Goal: Task Accomplishment & Management: Complete application form

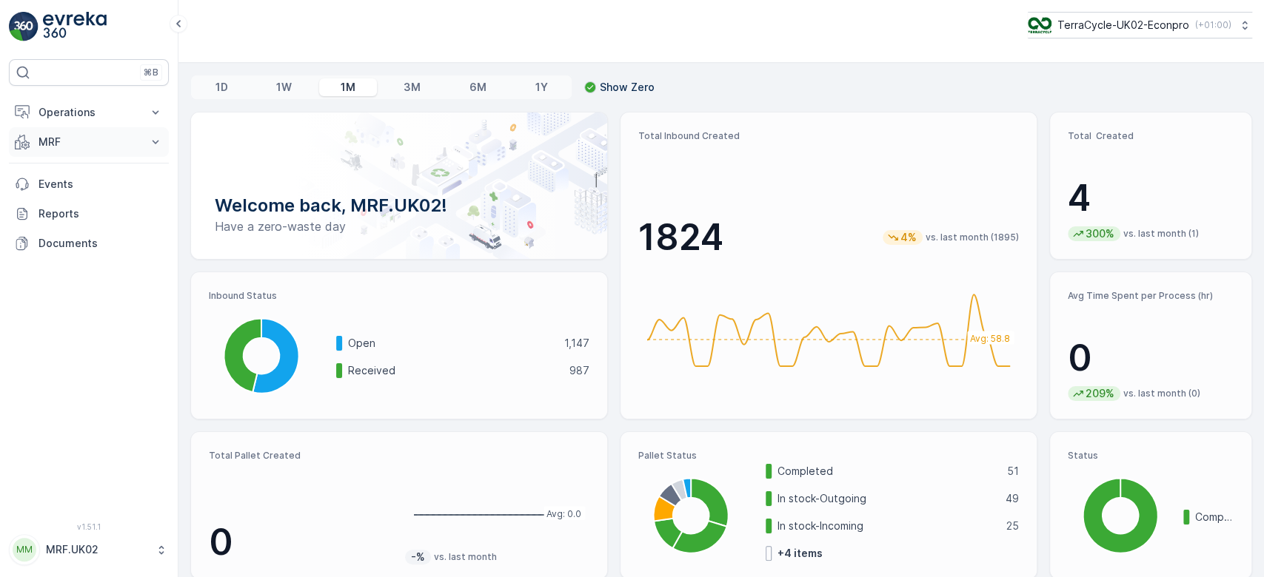
click at [118, 145] on p "MRF" at bounding box center [88, 142] width 101 height 15
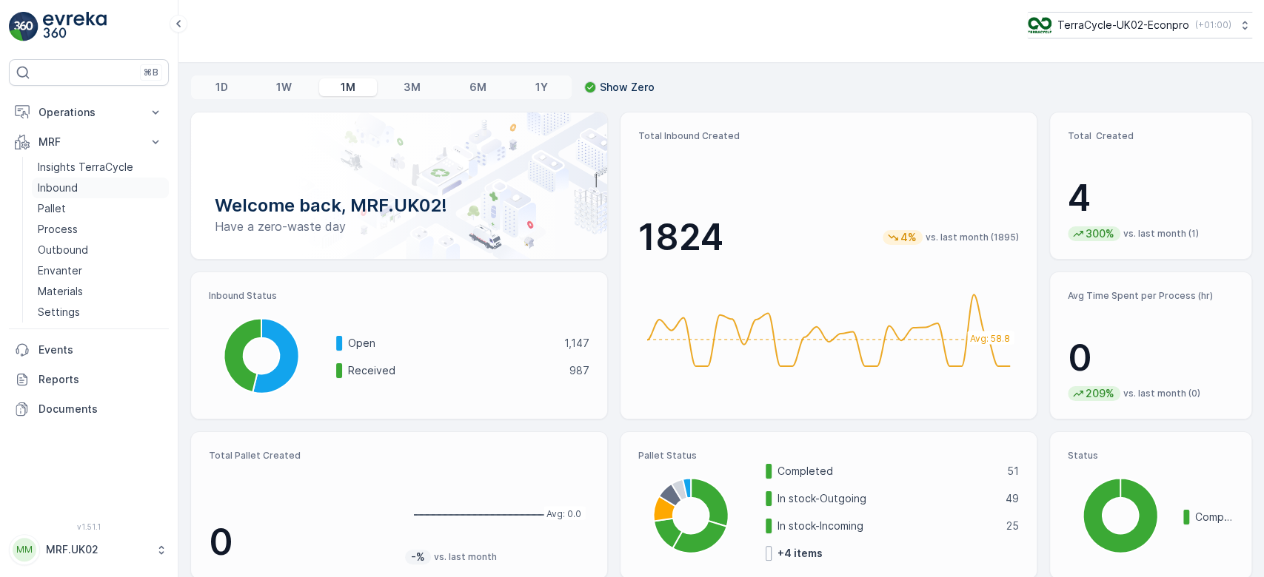
click at [78, 187] on link "Inbound" at bounding box center [100, 188] width 137 height 21
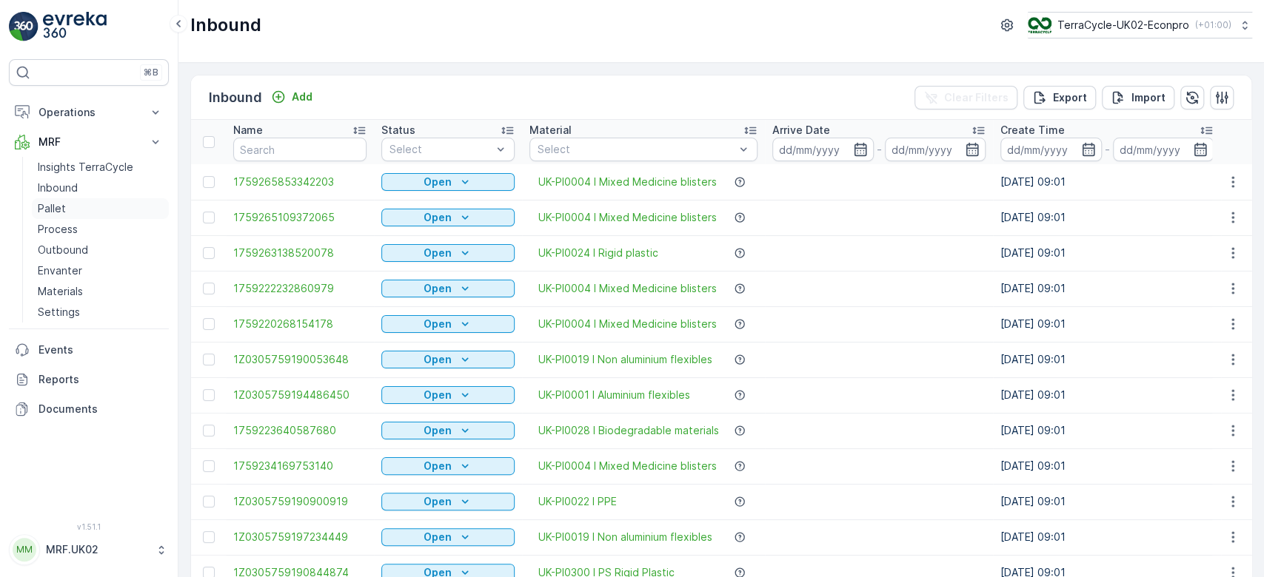
click at [80, 212] on link "Pallet" at bounding box center [100, 208] width 137 height 21
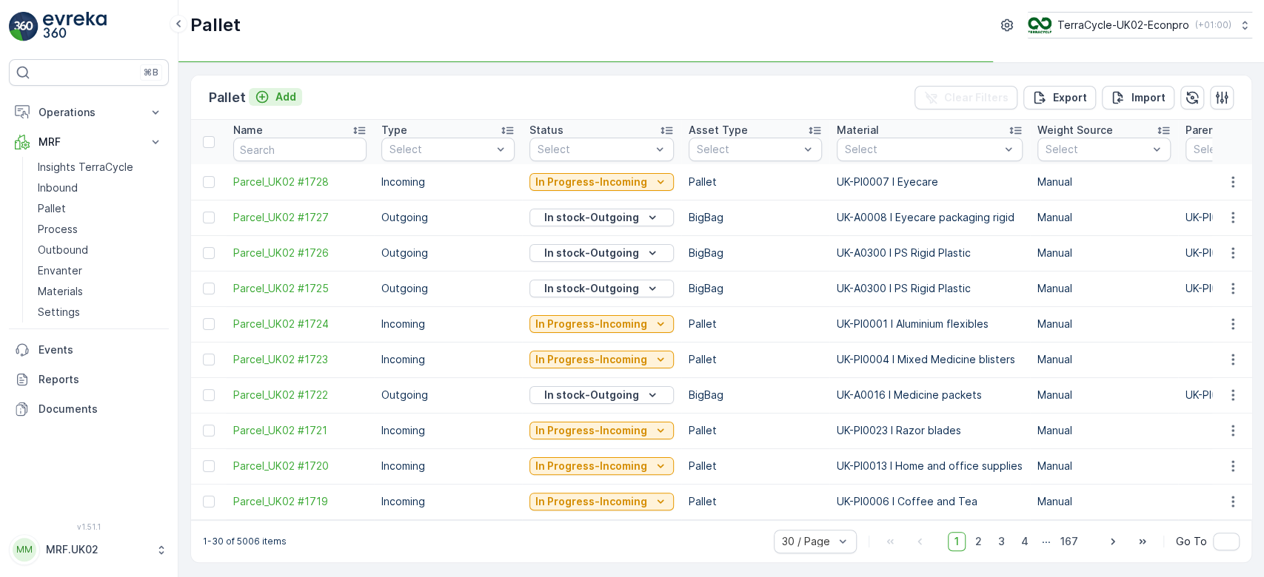
click at [270, 88] on button "Add" at bounding box center [275, 97] width 53 height 18
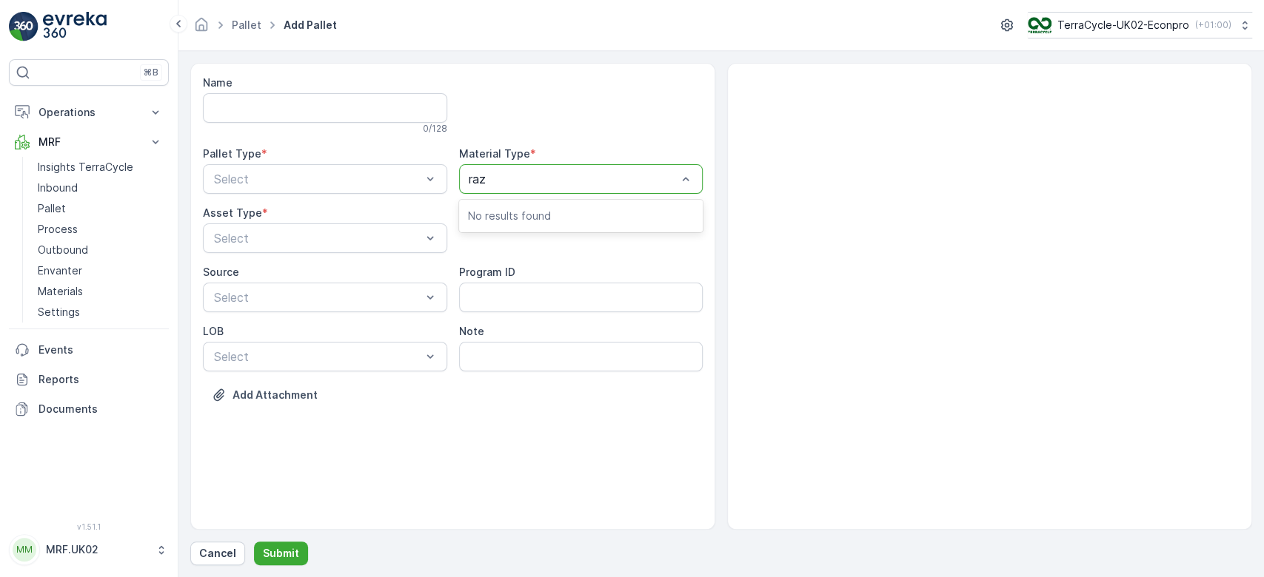
type input "[PERSON_NAME]"
click at [533, 213] on span "UK-A0026 I Razors" at bounding box center [521, 215] width 107 height 13
click at [397, 167] on div "Select" at bounding box center [325, 179] width 244 height 30
click at [308, 236] on div "Outgoing" at bounding box center [325, 240] width 227 height 13
click at [249, 345] on span "BigBag" at bounding box center [231, 349] width 38 height 13
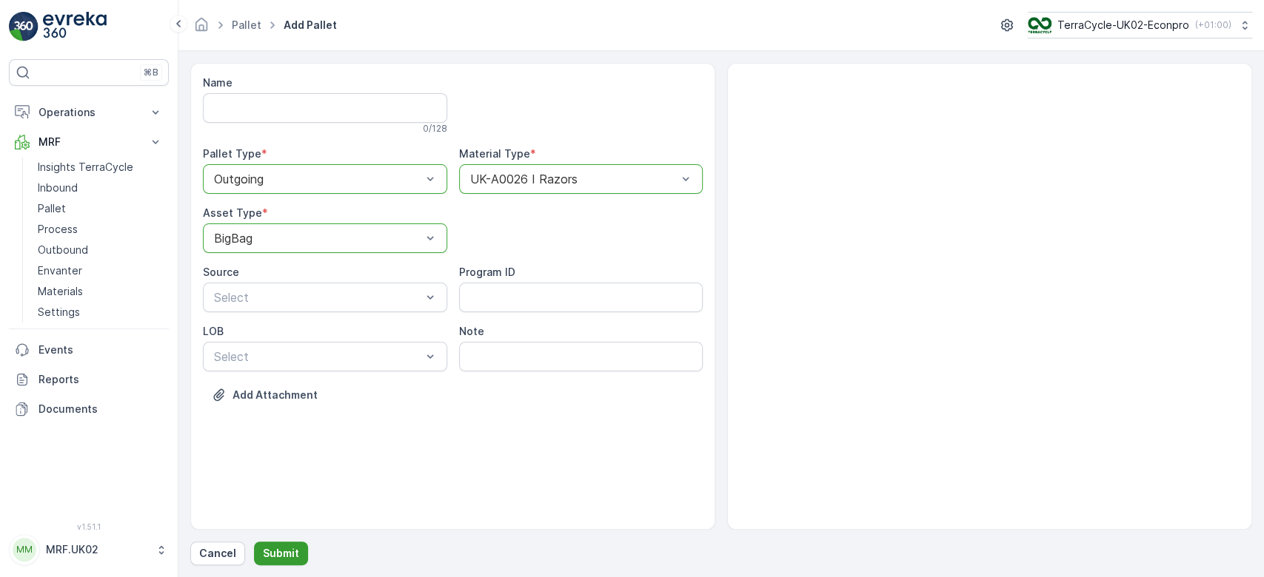
click at [278, 550] on p "Submit" at bounding box center [281, 553] width 36 height 15
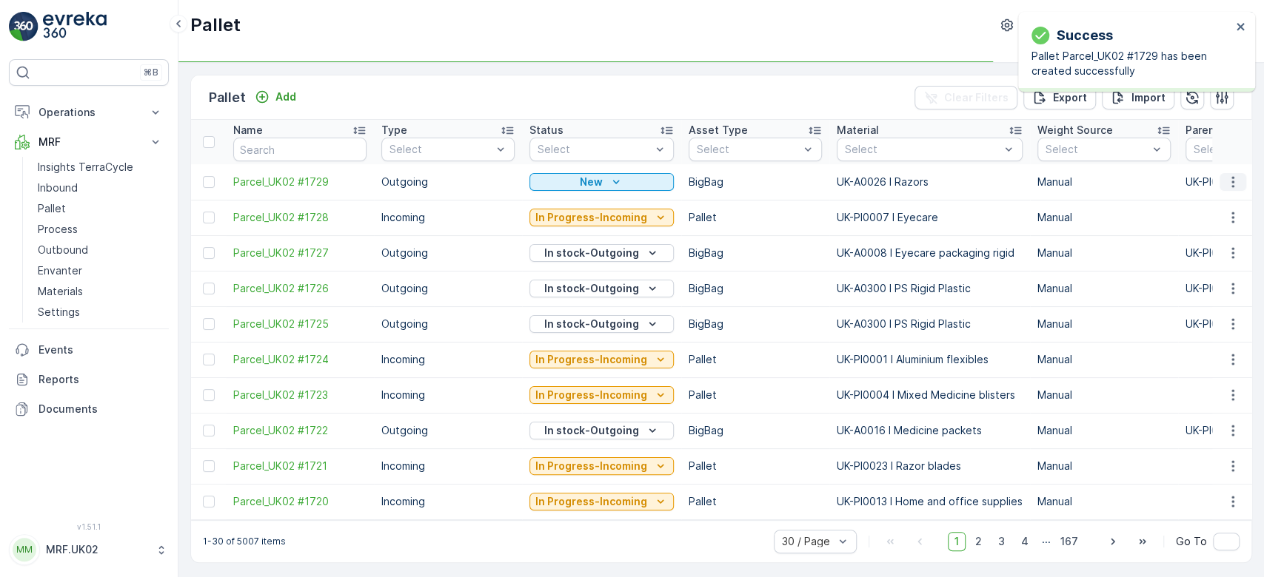
click at [1227, 185] on icon "button" at bounding box center [1232, 182] width 15 height 15
click at [1213, 292] on div "Print QR" at bounding box center [1215, 286] width 98 height 21
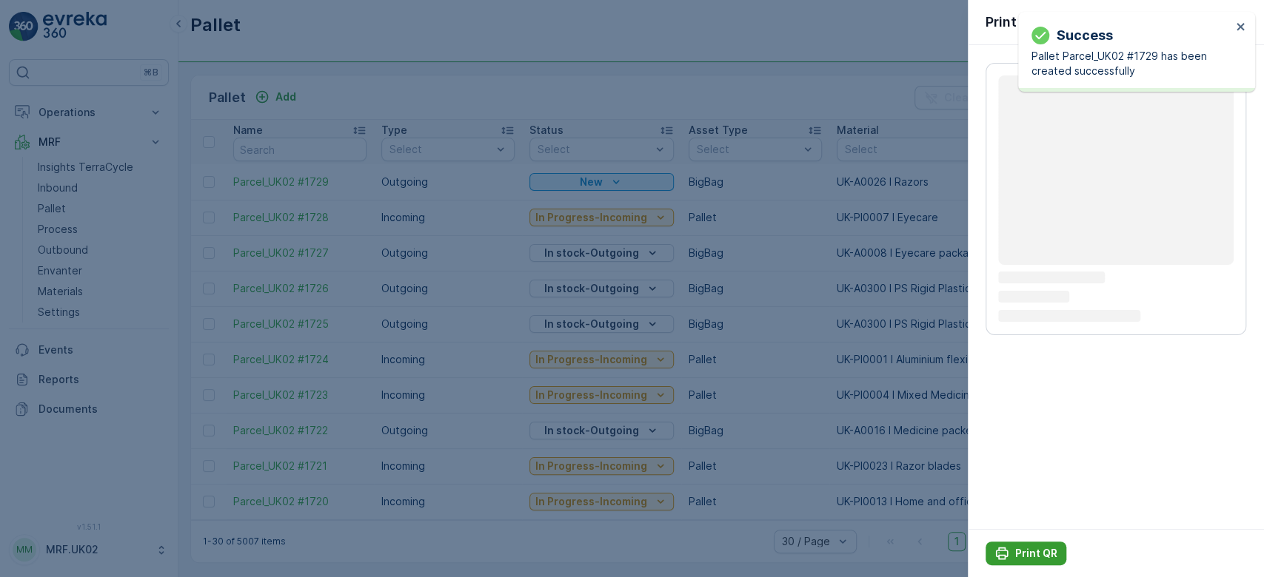
click at [1021, 554] on p "Print QR" at bounding box center [1036, 553] width 42 height 15
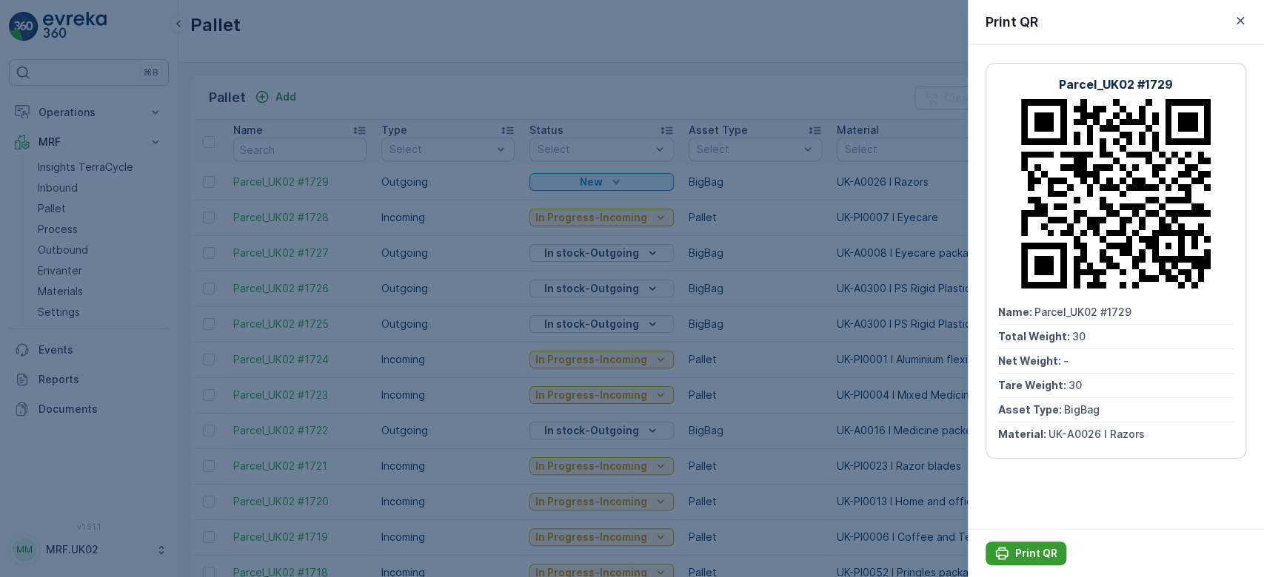
click at [1019, 554] on p "Print QR" at bounding box center [1036, 553] width 42 height 15
click at [725, 98] on div at bounding box center [632, 288] width 1264 height 577
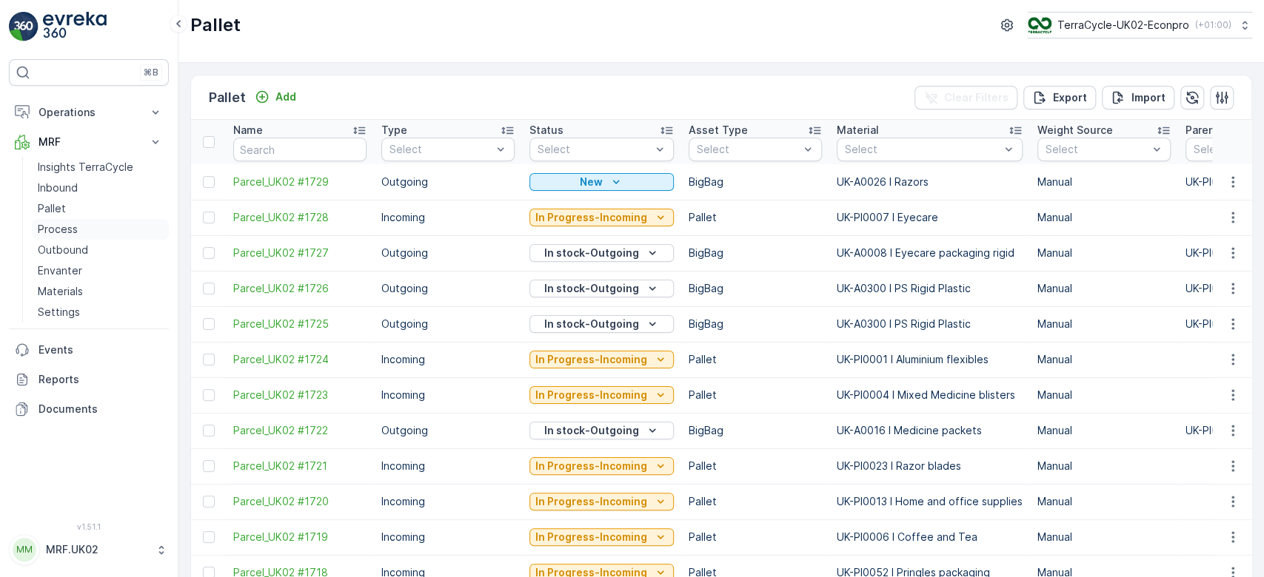
click at [70, 227] on p "Process" at bounding box center [58, 229] width 40 height 15
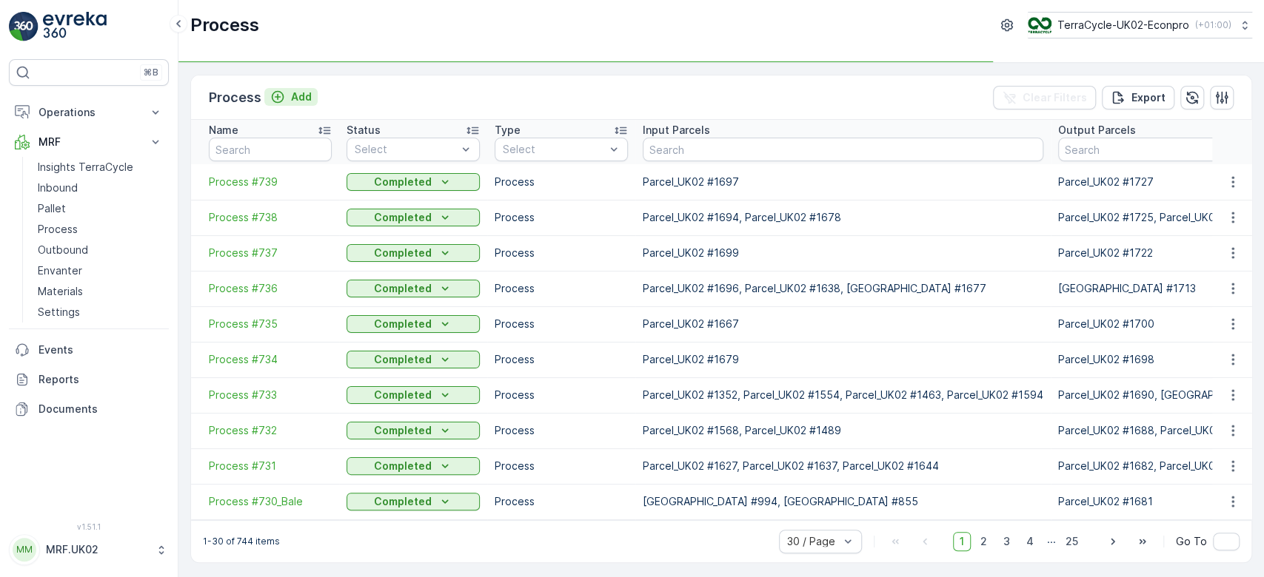
click at [301, 96] on p "Add" at bounding box center [301, 97] width 21 height 15
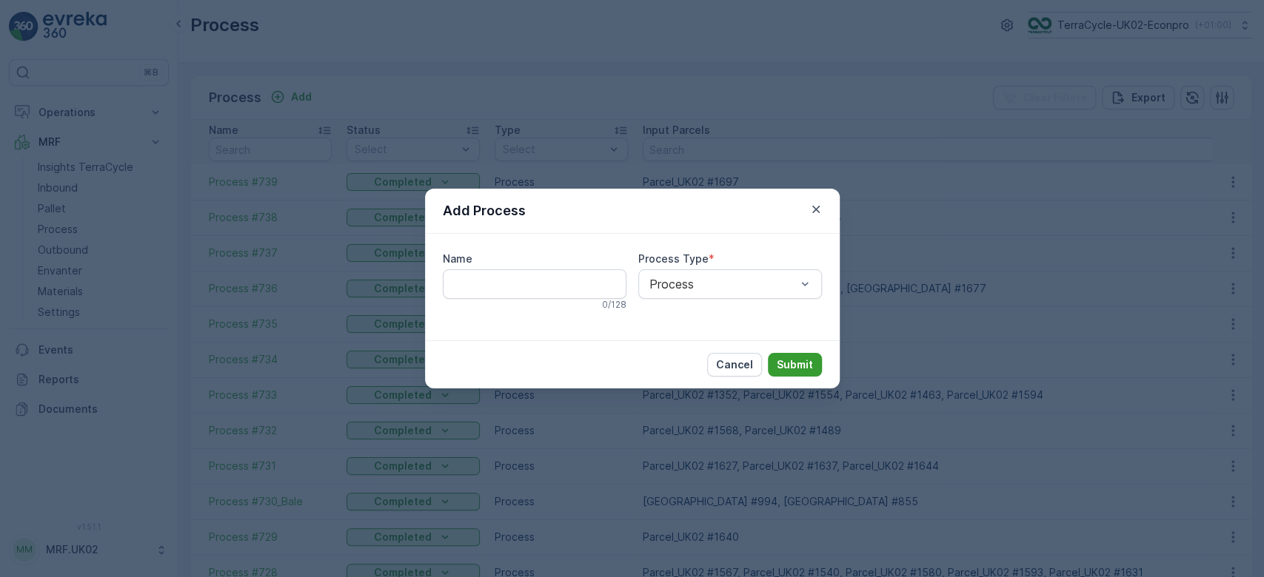
click at [789, 362] on p "Submit" at bounding box center [795, 365] width 36 height 15
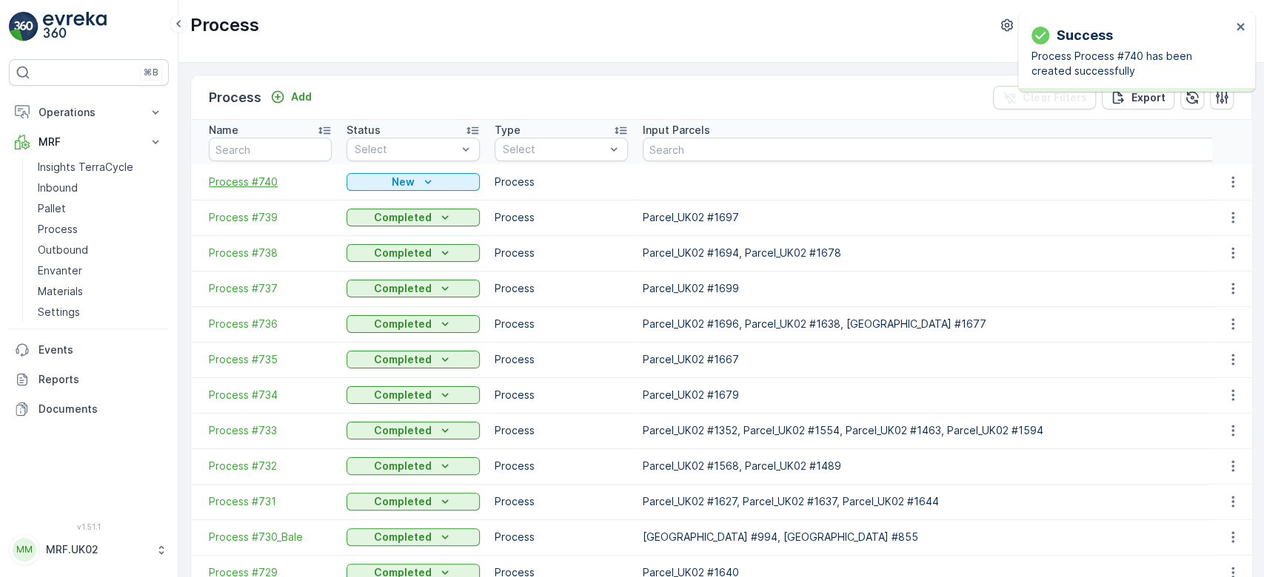
click at [255, 181] on span "Process #740" at bounding box center [270, 182] width 123 height 15
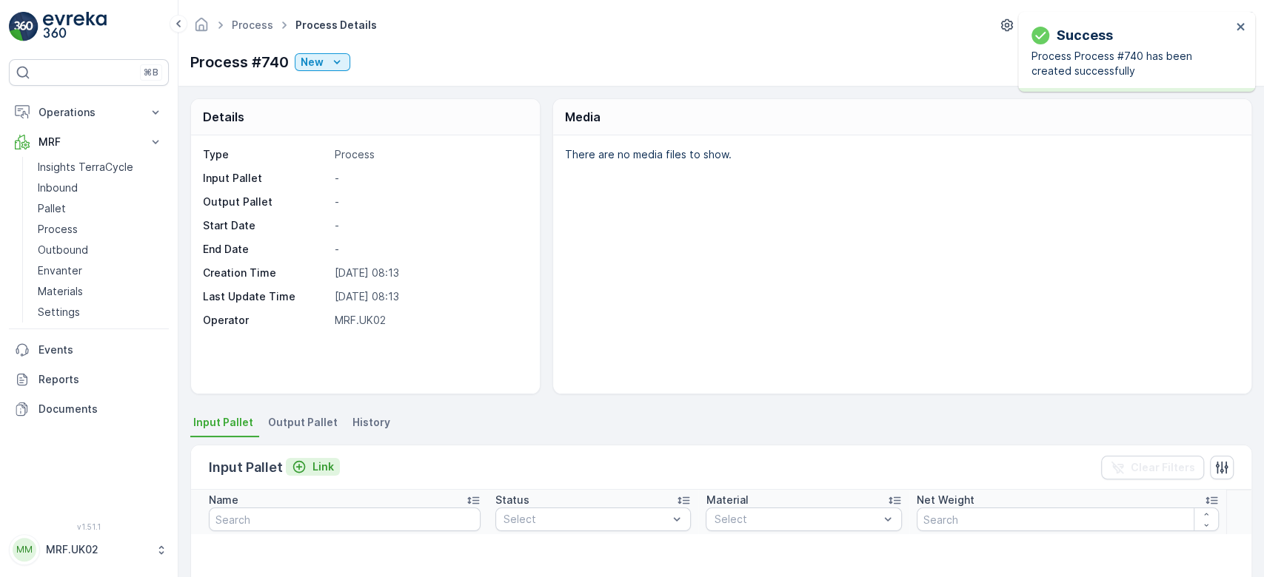
click at [315, 468] on p "Link" at bounding box center [322, 467] width 21 height 15
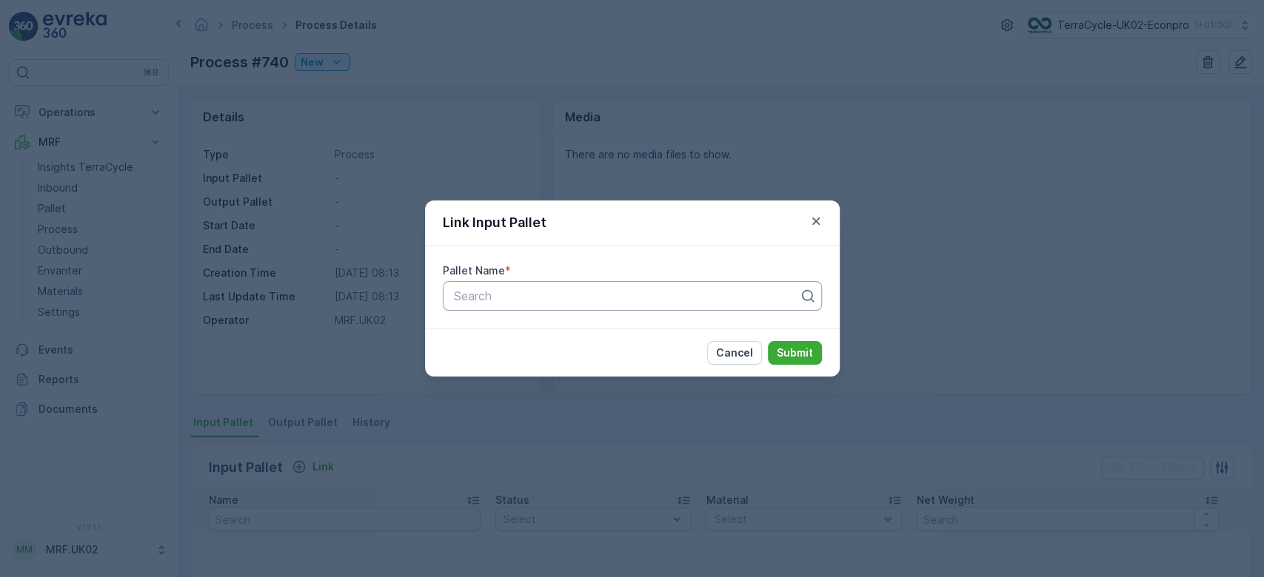
click at [506, 300] on div at bounding box center [626, 295] width 348 height 13
type input "1393"
click at [529, 327] on span "Parcel_UK02 #1393" at bounding box center [505, 332] width 109 height 13
click at [788, 351] on p "Submit" at bounding box center [795, 353] width 36 height 15
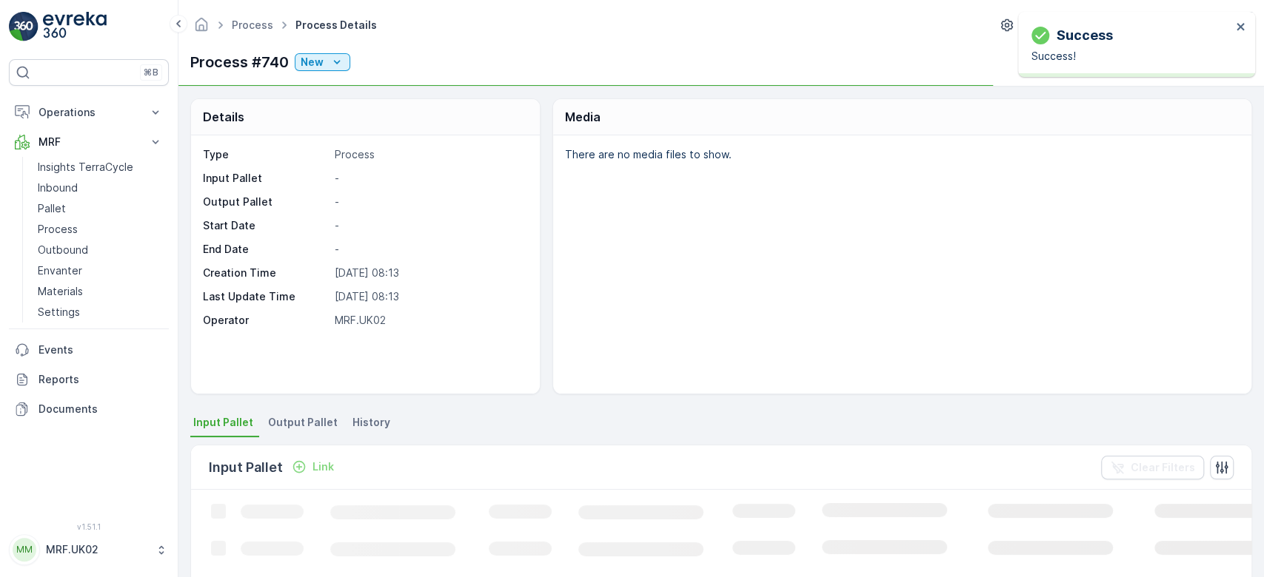
click at [303, 421] on span "Output Pallet" at bounding box center [303, 422] width 70 height 15
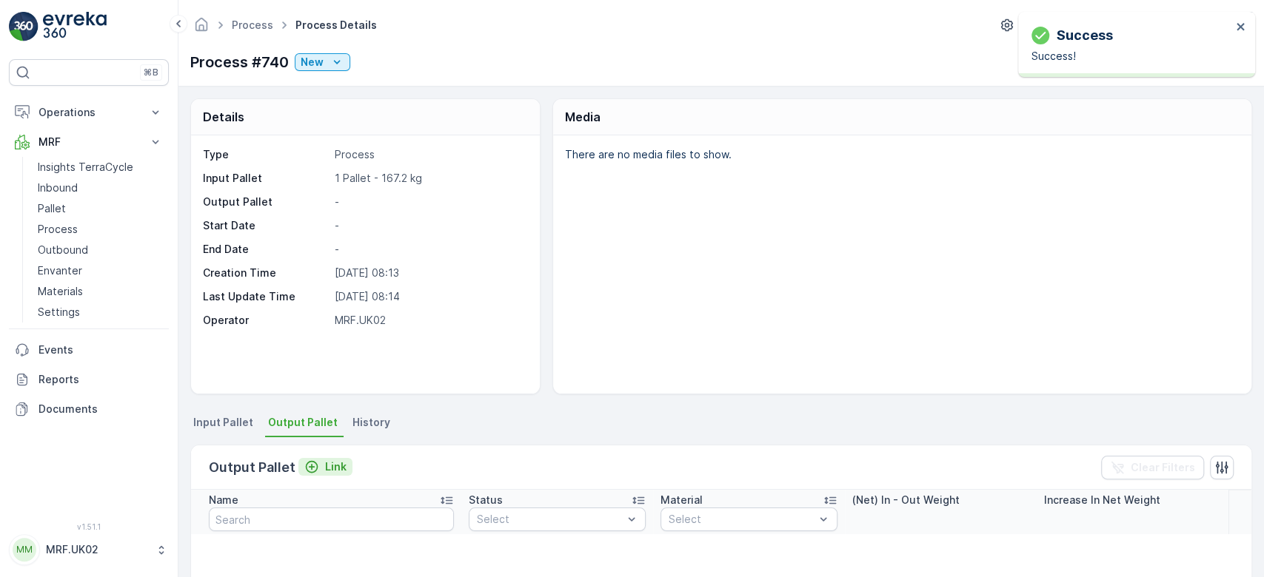
click at [329, 463] on p "Link" at bounding box center [335, 467] width 21 height 15
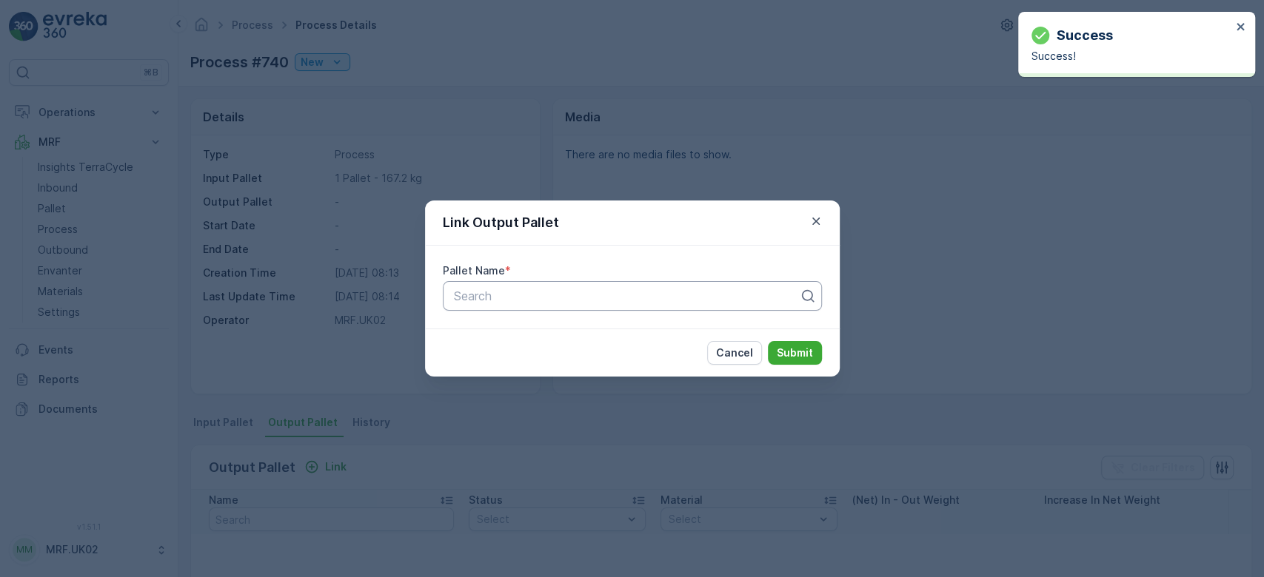
click at [492, 298] on div at bounding box center [626, 295] width 348 height 13
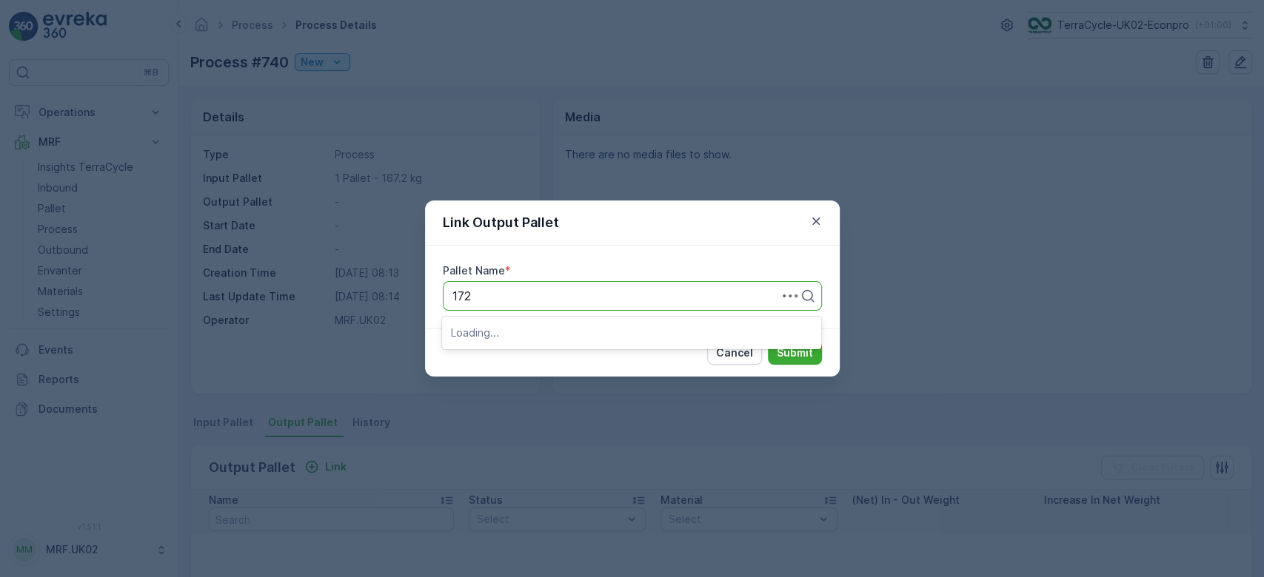
type input "1729"
click at [525, 331] on span "Parcel_UK02 #1729" at bounding box center [504, 332] width 107 height 13
click at [797, 353] on p "Submit" at bounding box center [795, 353] width 36 height 15
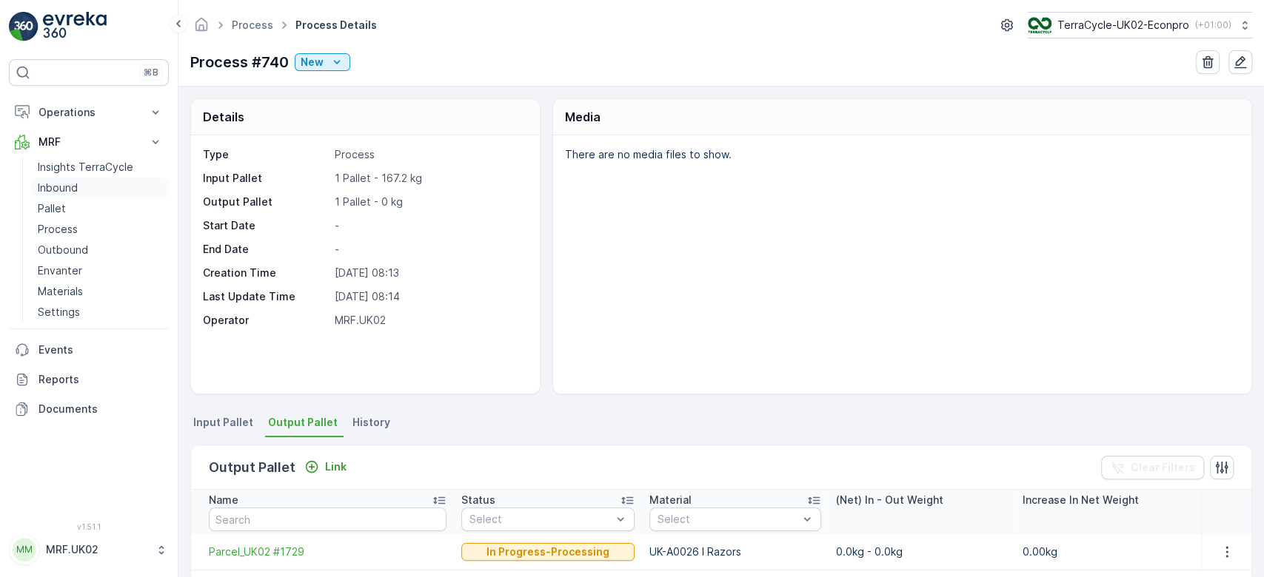
click at [48, 188] on p "Inbound" at bounding box center [58, 188] width 40 height 15
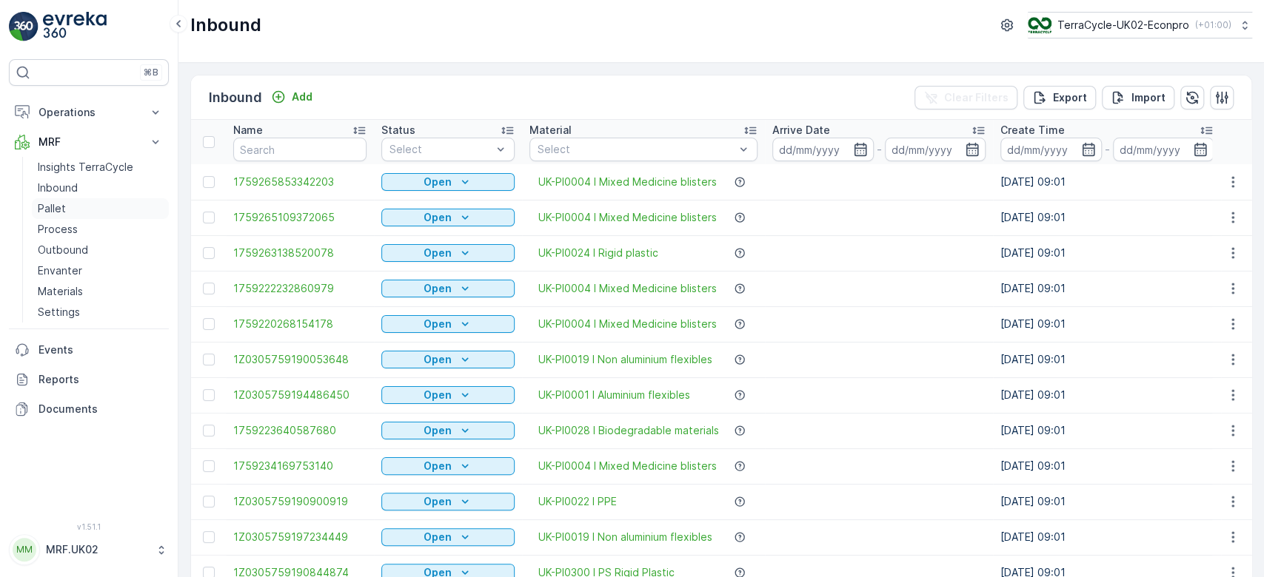
click at [58, 207] on p "Pallet" at bounding box center [52, 208] width 28 height 15
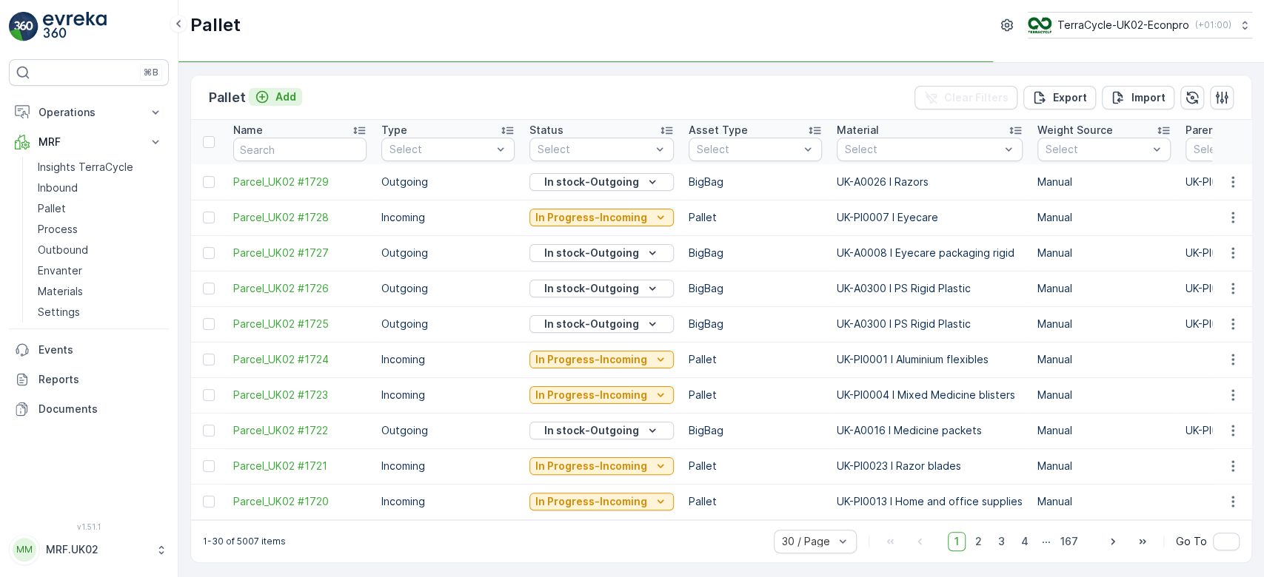
click at [284, 98] on p "Add" at bounding box center [285, 97] width 21 height 15
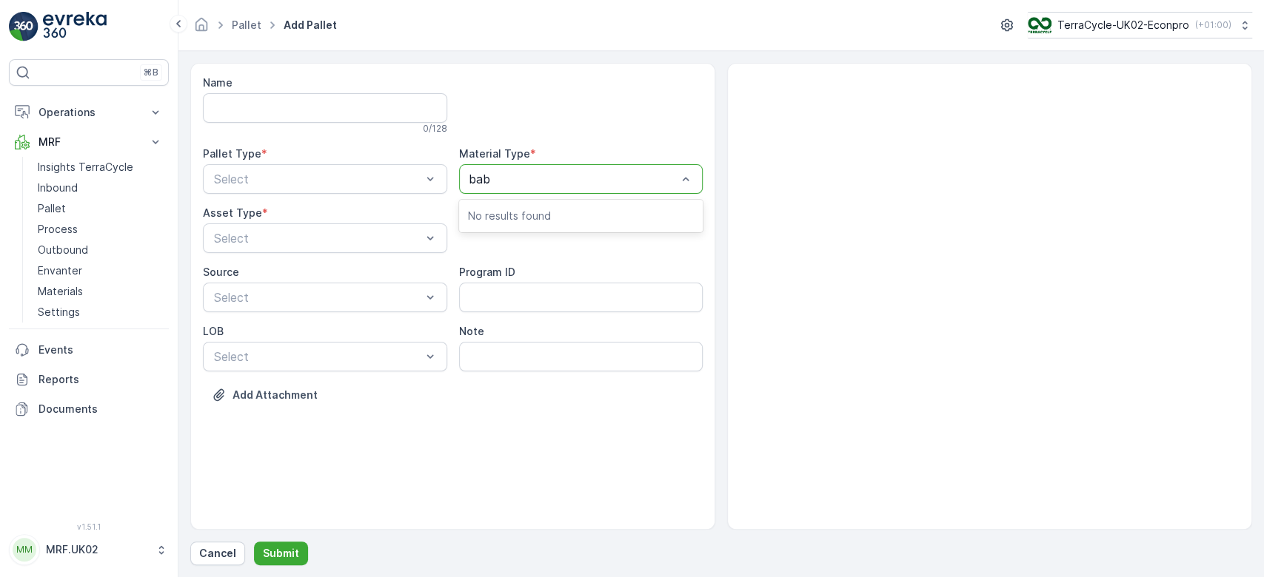
type input "baby"
click at [514, 175] on div at bounding box center [574, 178] width 210 height 13
type input "cuk0194"
click at [561, 212] on span "UK-A0070 I CUK0194 Mix Sorted" at bounding box center [561, 215] width 187 height 13
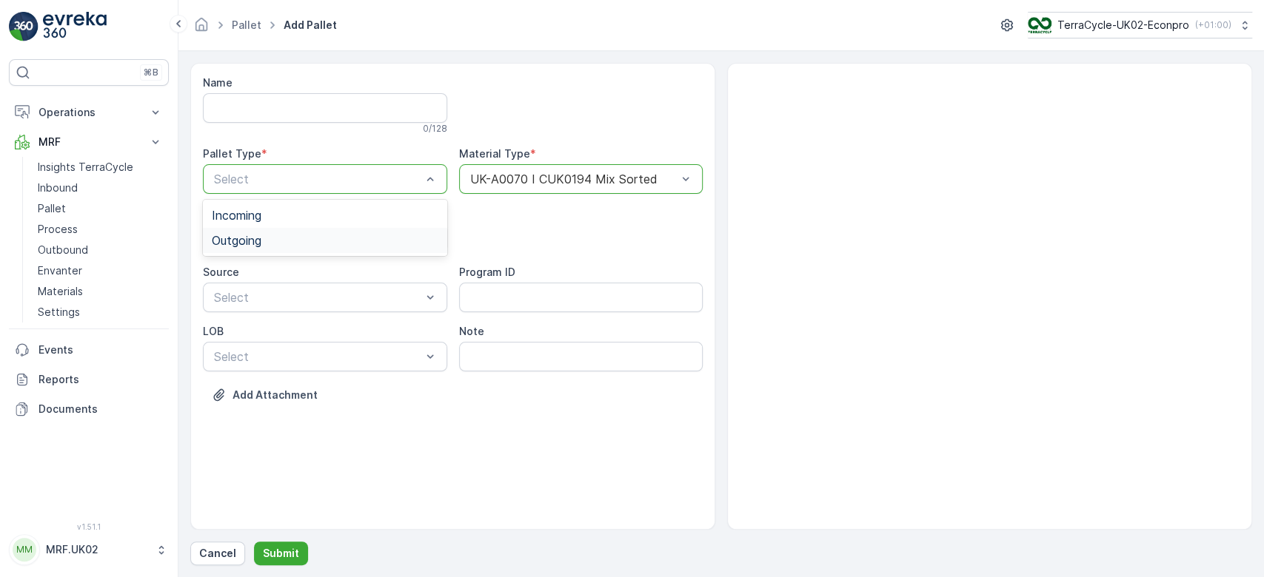
click at [314, 236] on div "Outgoing" at bounding box center [325, 240] width 227 height 13
click at [266, 350] on div "BigBag" at bounding box center [325, 349] width 227 height 13
click at [277, 555] on p "Submit" at bounding box center [281, 553] width 36 height 15
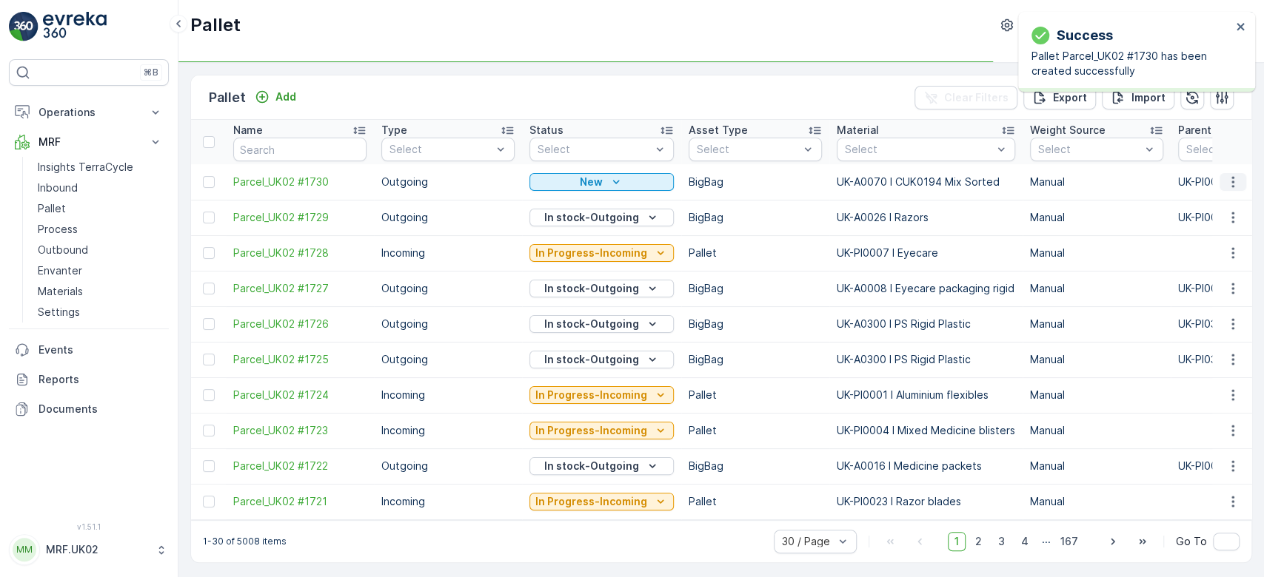
click at [1231, 180] on icon "button" at bounding box center [1232, 182] width 15 height 15
click at [1217, 288] on div "Print QR" at bounding box center [1215, 286] width 98 height 21
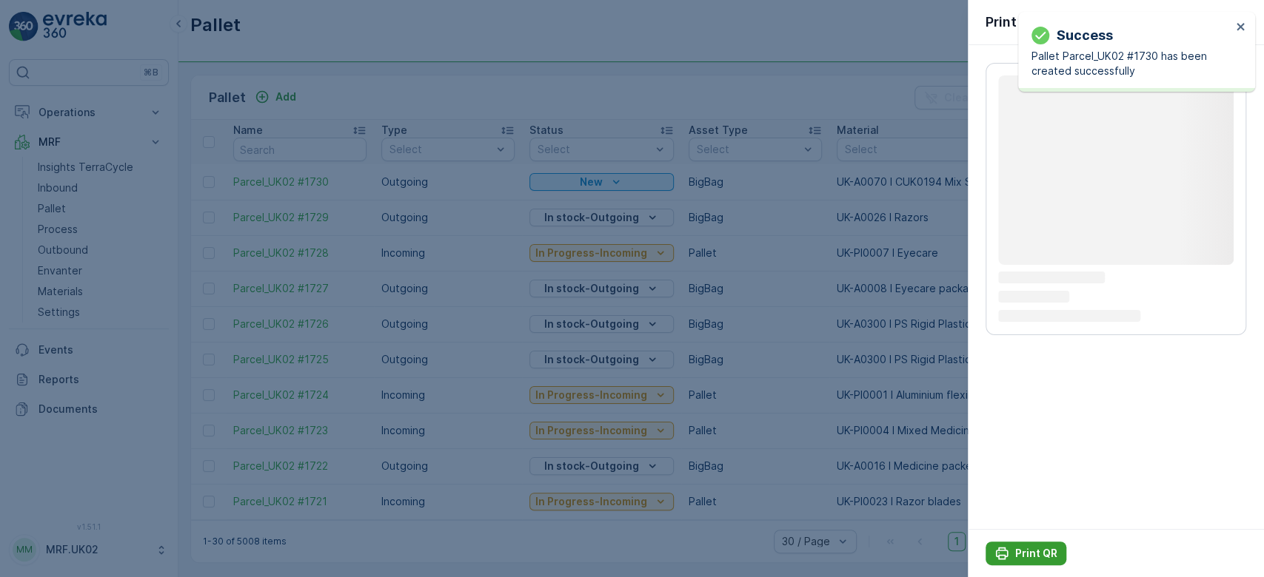
click at [1039, 551] on p "Print QR" at bounding box center [1036, 553] width 42 height 15
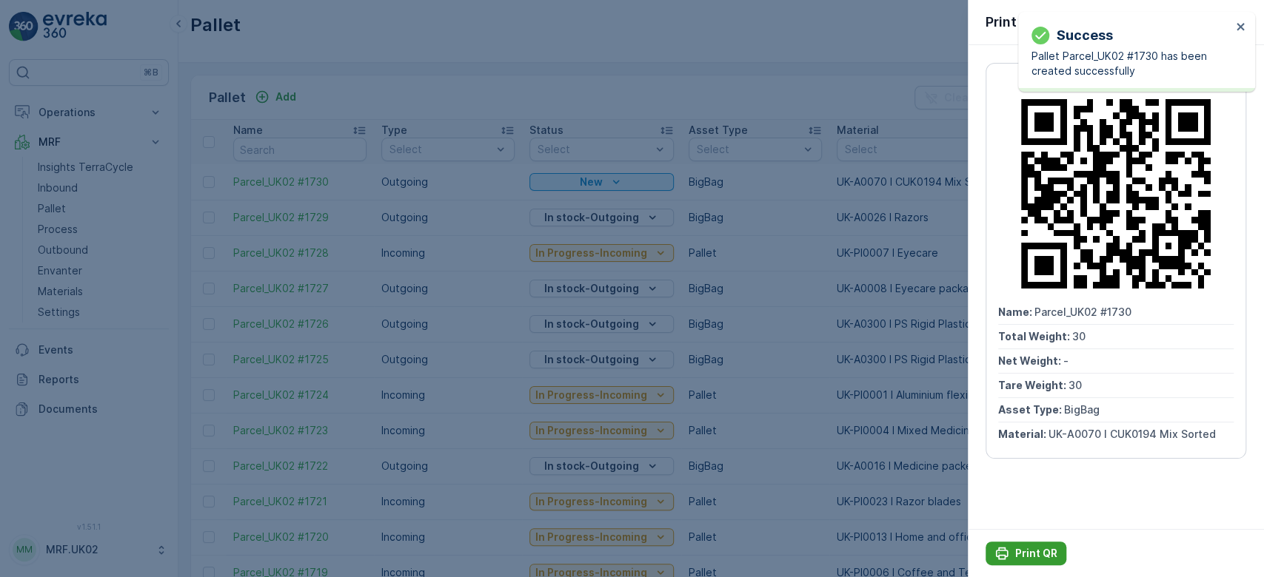
click at [1039, 551] on p "Print QR" at bounding box center [1036, 553] width 42 height 15
click at [533, 81] on div at bounding box center [632, 288] width 1264 height 577
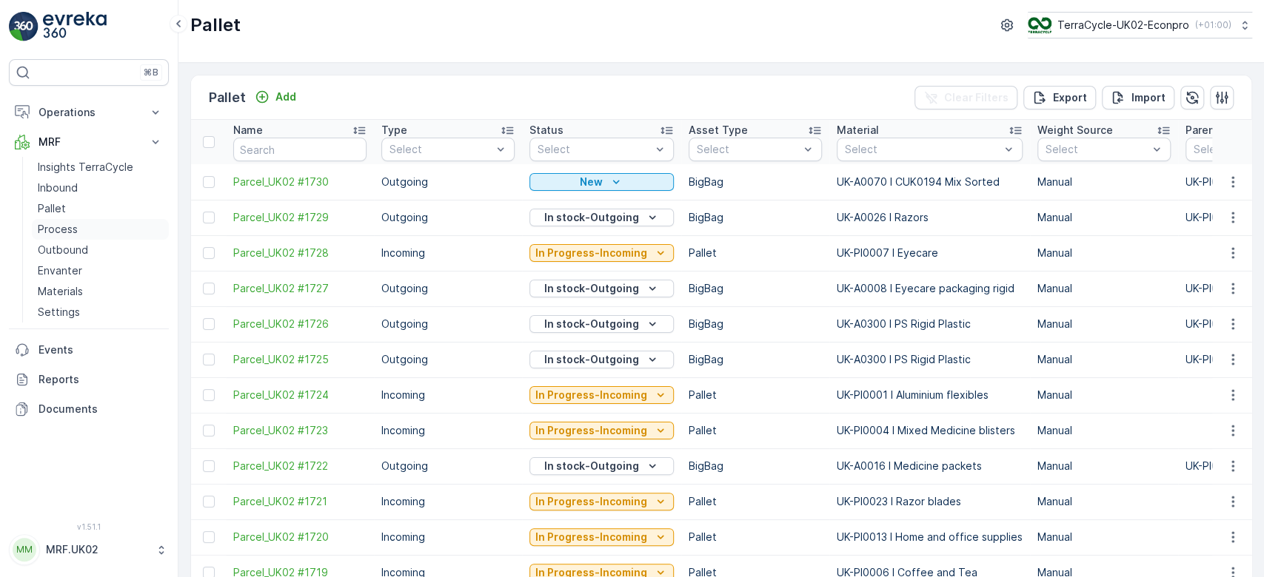
click at [65, 223] on p "Process" at bounding box center [58, 229] width 40 height 15
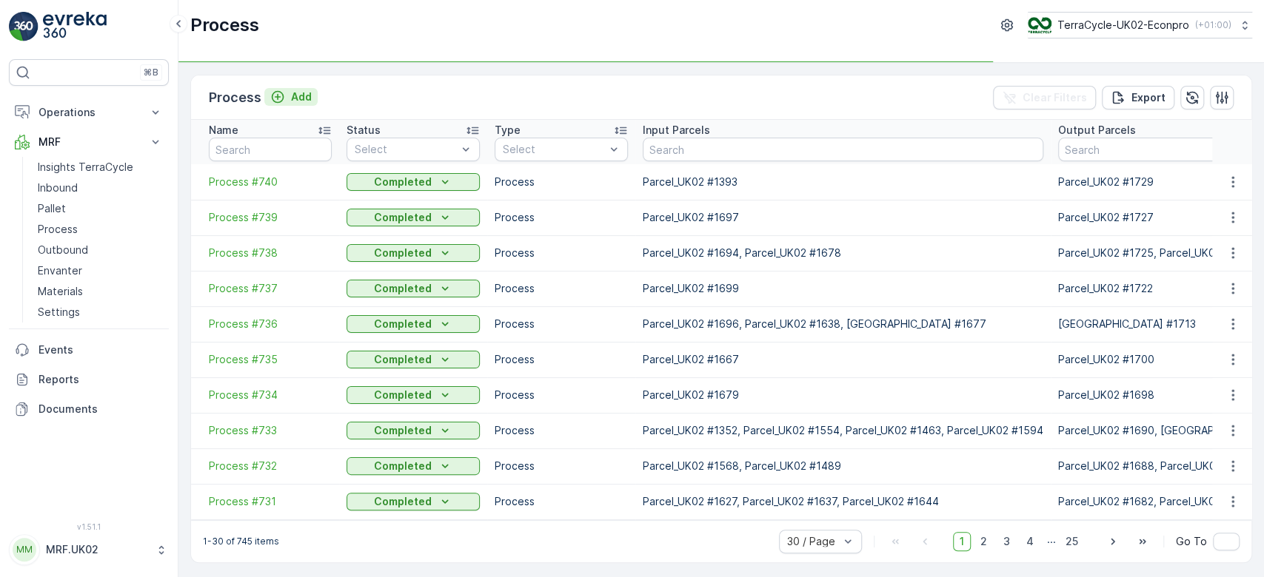
click at [295, 98] on p "Add" at bounding box center [301, 97] width 21 height 15
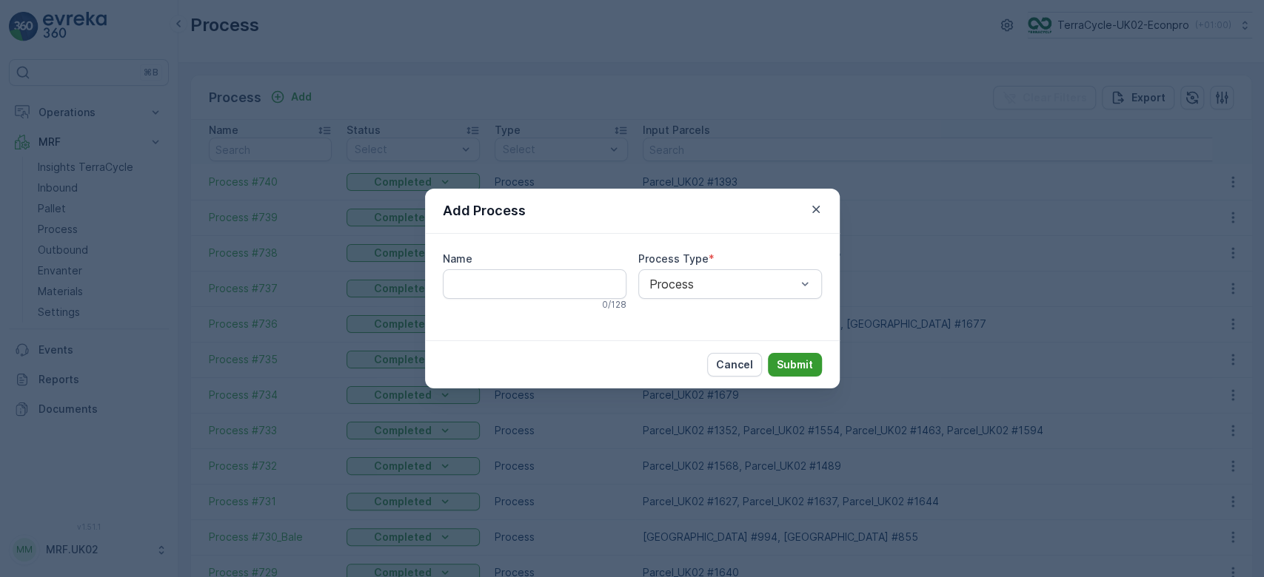
click at [802, 365] on p "Submit" at bounding box center [795, 365] width 36 height 15
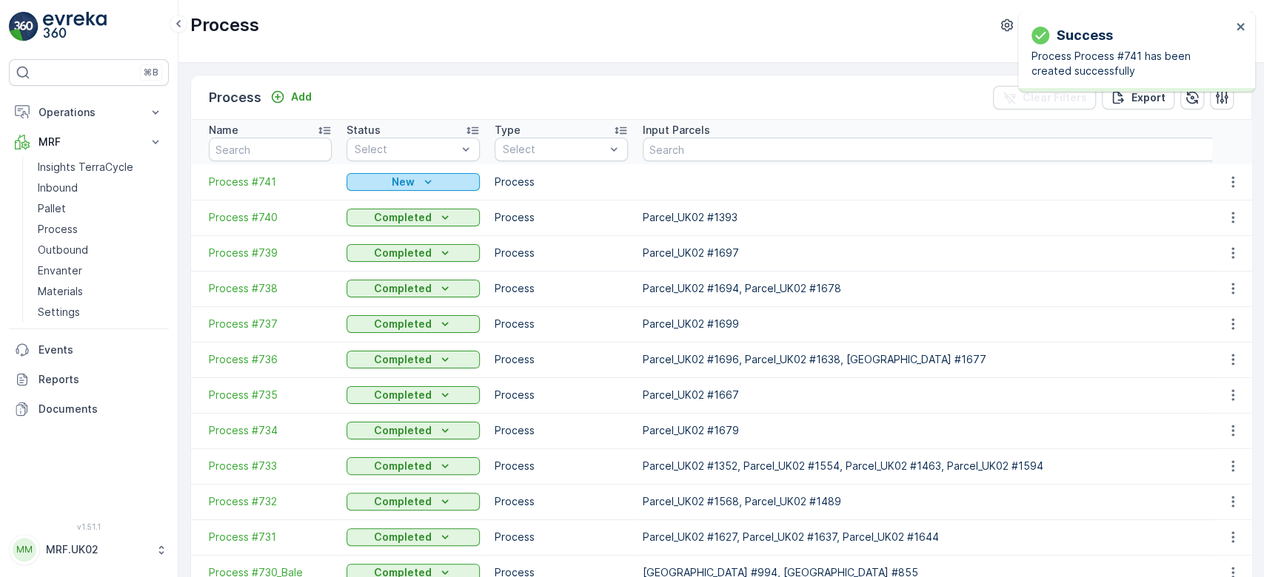
click at [386, 181] on div "New" at bounding box center [412, 182] width 121 height 15
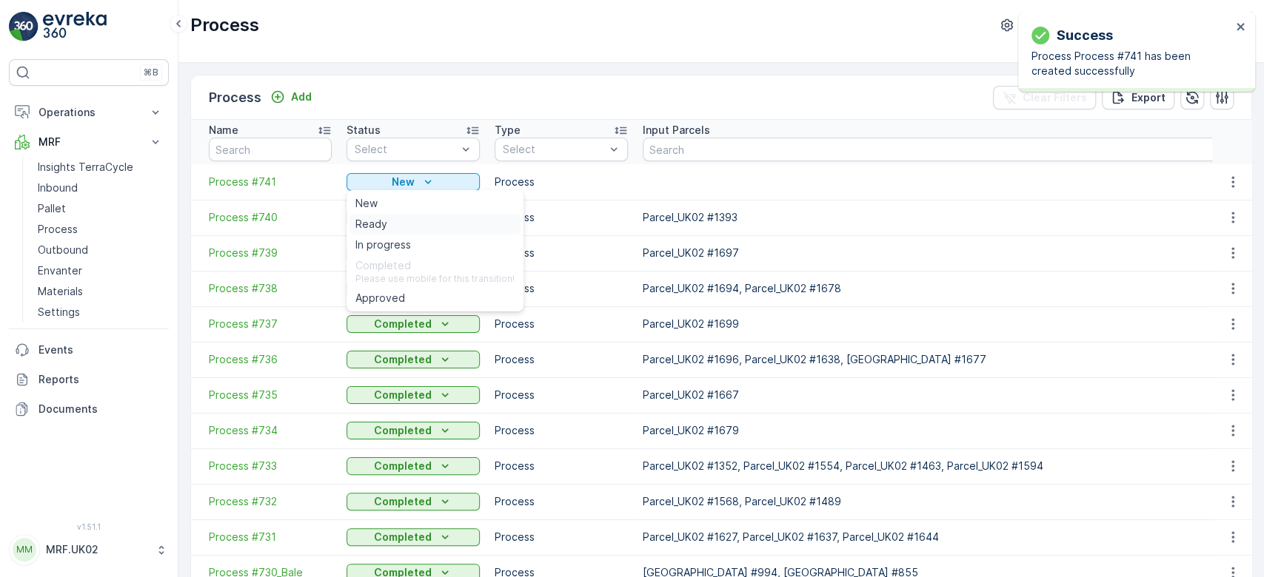
click at [370, 224] on span "Ready" at bounding box center [371, 224] width 32 height 15
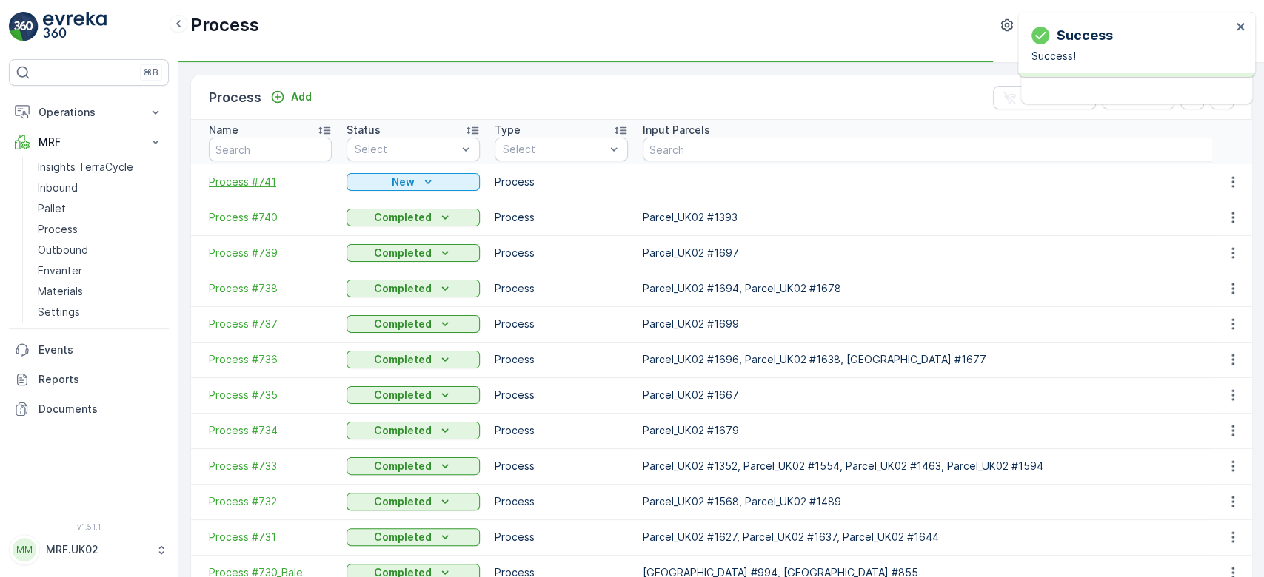
click at [269, 178] on span "Process #741" at bounding box center [270, 182] width 123 height 15
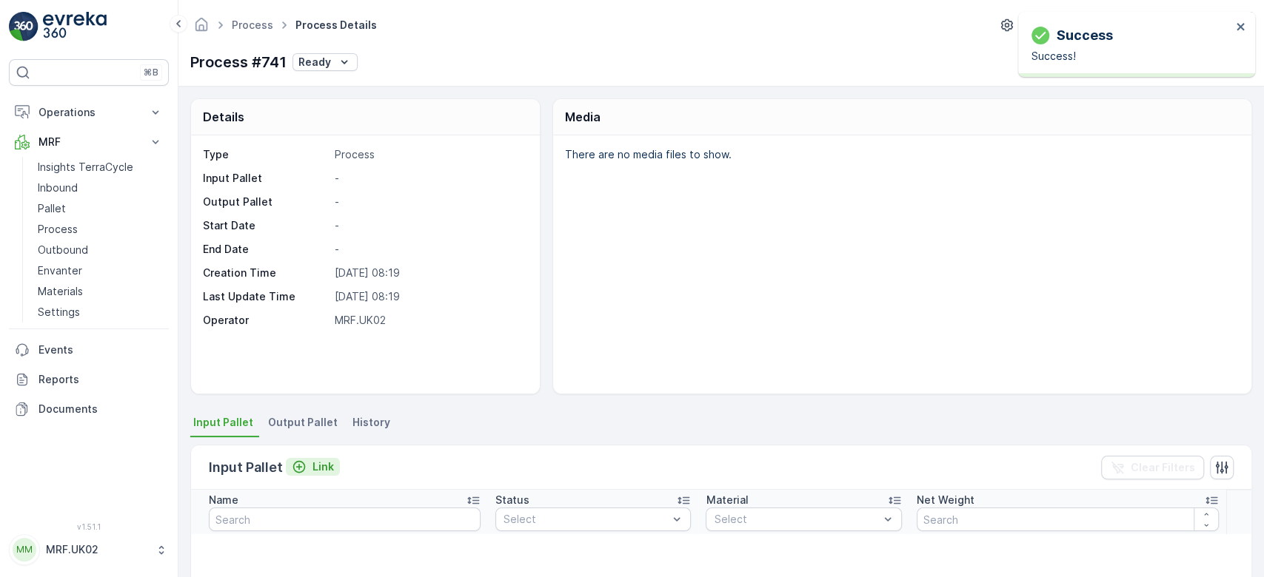
click at [318, 467] on p "Link" at bounding box center [322, 467] width 21 height 15
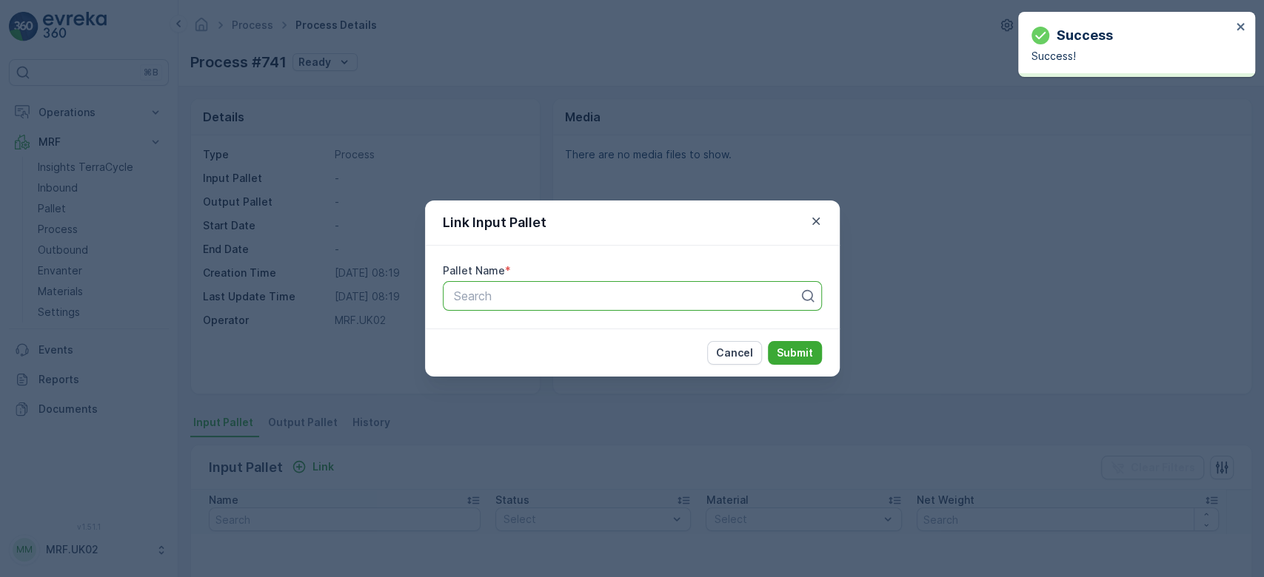
click at [498, 299] on div at bounding box center [626, 295] width 348 height 13
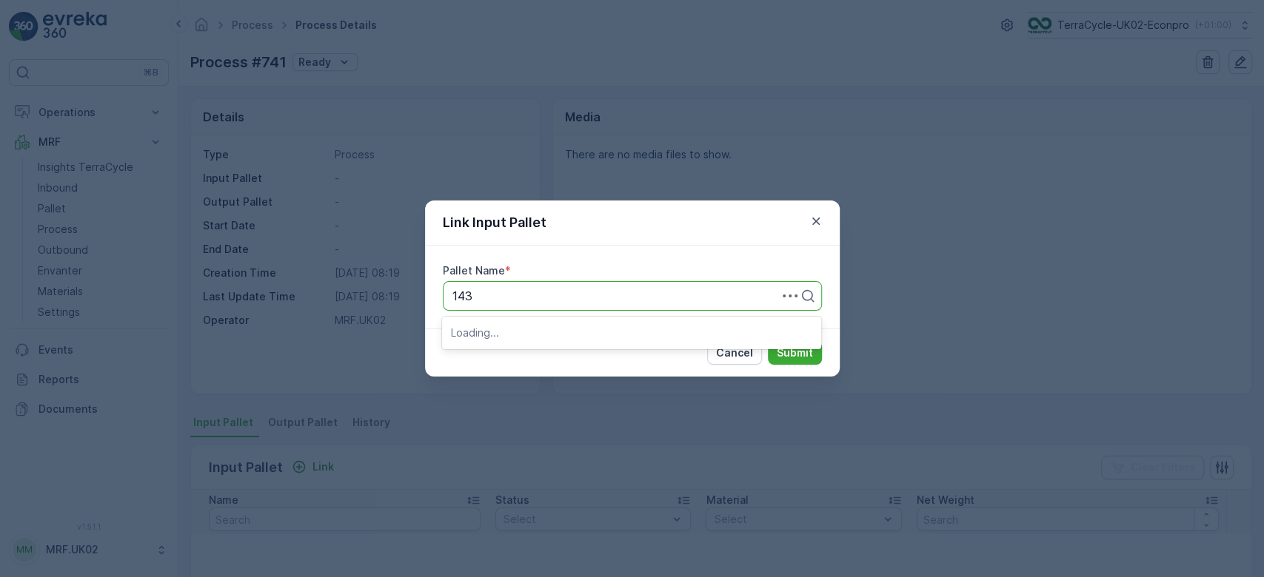
type input "1432"
click at [511, 354] on span "Parcel_UK02 #1432" at bounding box center [505, 357] width 108 height 13
click at [797, 355] on p "Submit" at bounding box center [795, 353] width 36 height 15
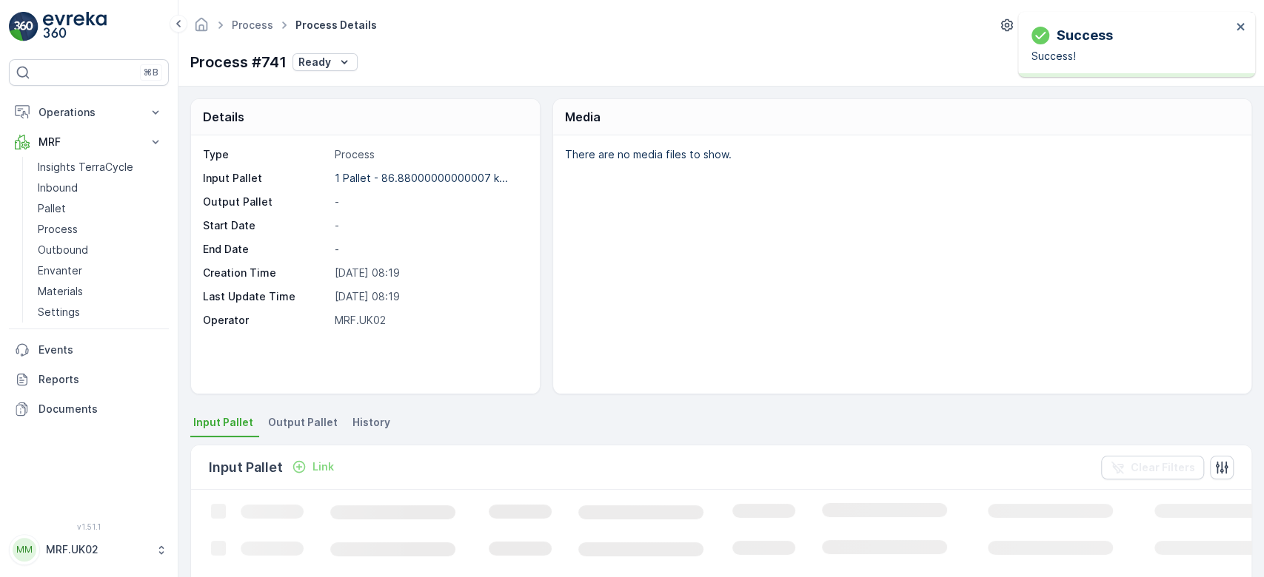
click at [299, 423] on span "Output Pallet" at bounding box center [303, 422] width 70 height 15
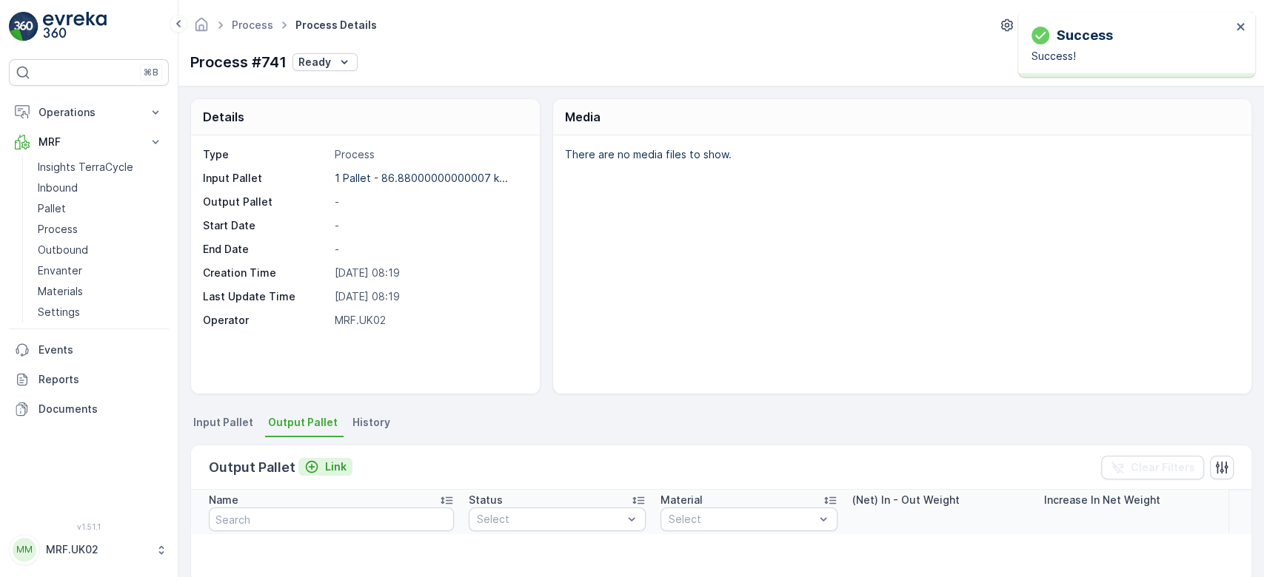
click at [326, 464] on p "Link" at bounding box center [335, 467] width 21 height 15
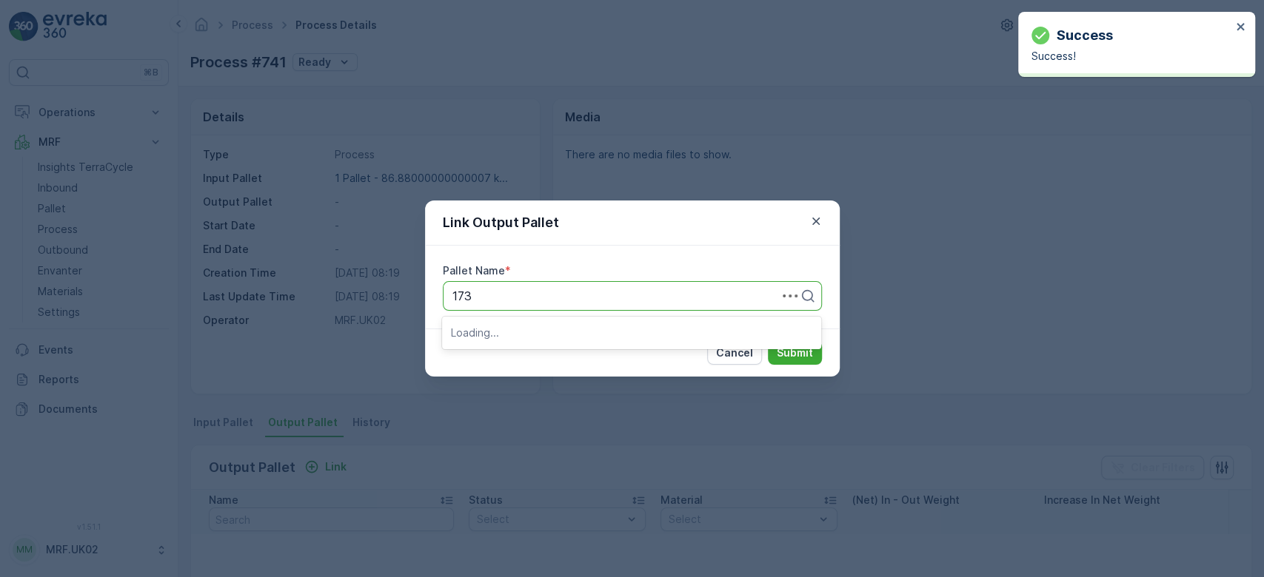
type input "1730"
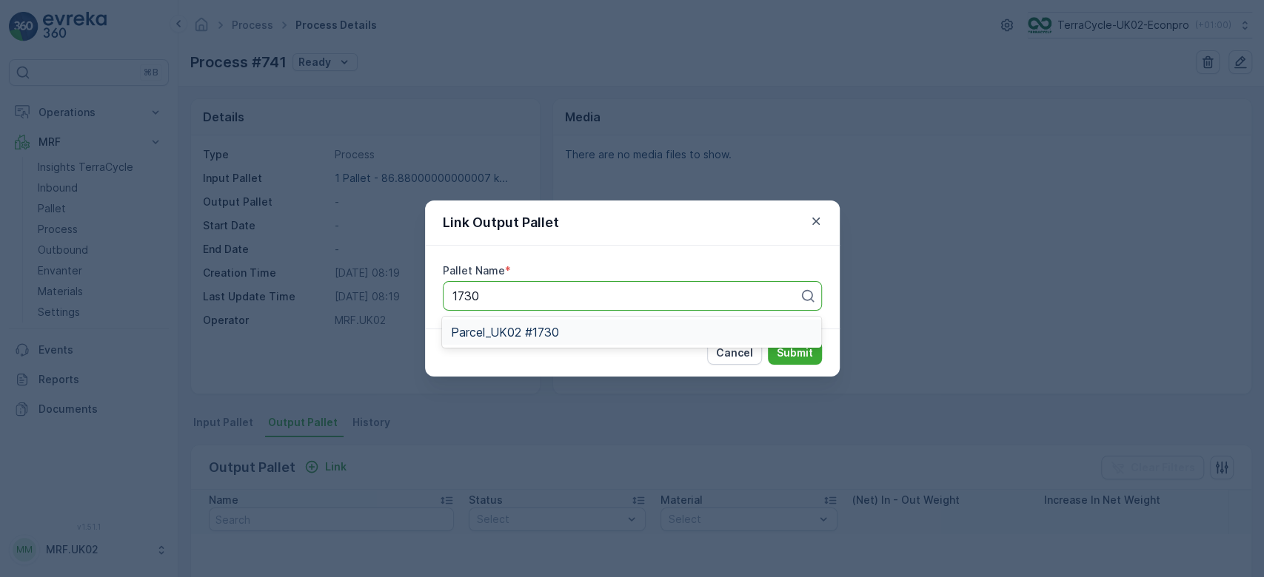
click at [534, 329] on span "Parcel_UK02 #1730" at bounding box center [505, 332] width 108 height 13
click at [799, 345] on button "Submit" at bounding box center [795, 353] width 54 height 24
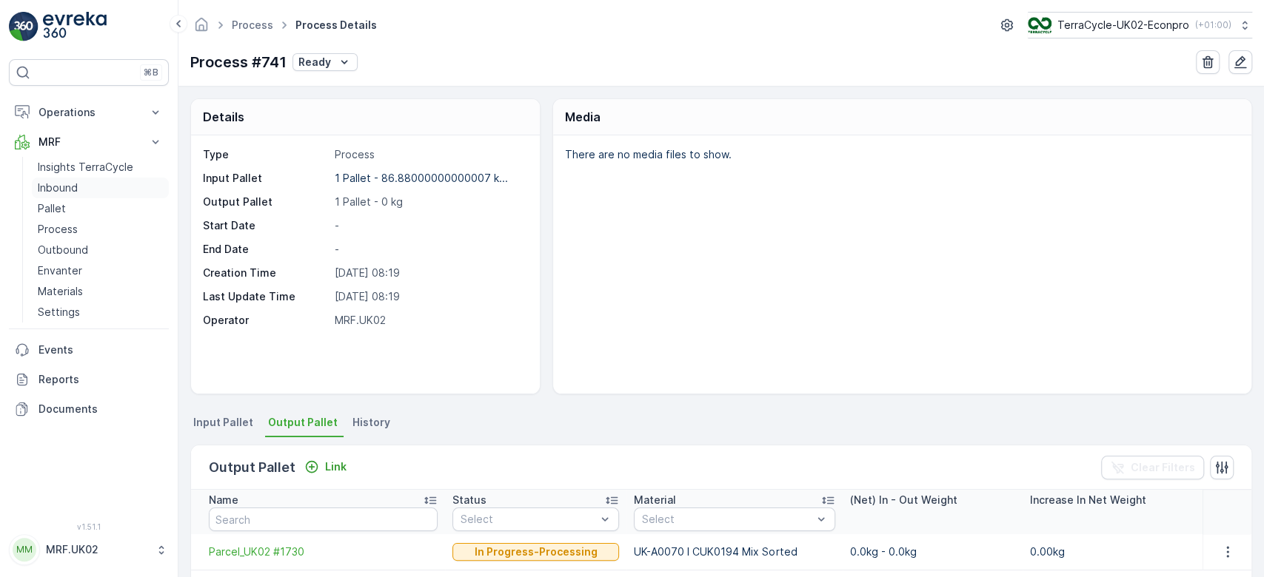
click at [66, 187] on p "Inbound" at bounding box center [58, 188] width 40 height 15
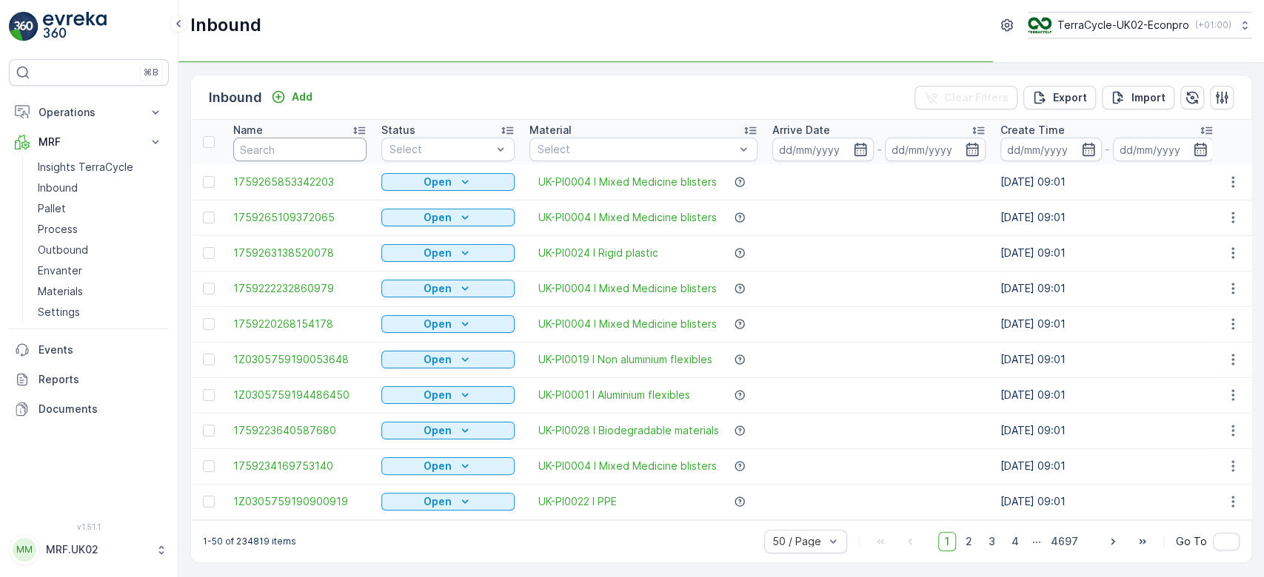
click at [249, 146] on input "text" at bounding box center [299, 150] width 133 height 24
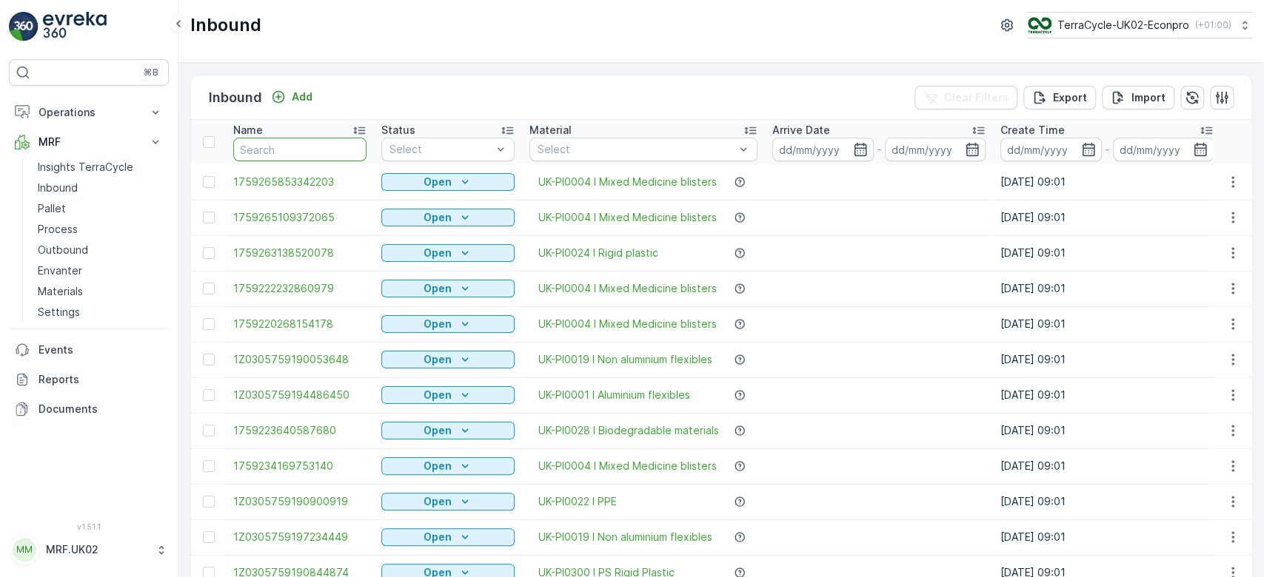
click at [249, 146] on input "text" at bounding box center [299, 150] width 133 height 24
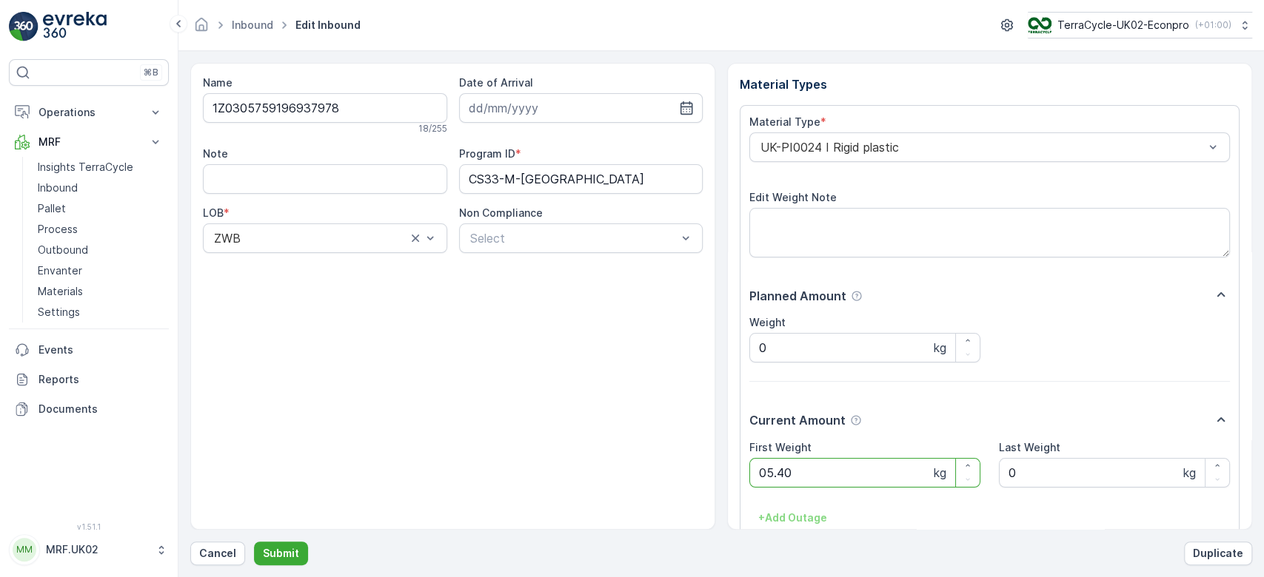
click at [254, 542] on button "Submit" at bounding box center [281, 554] width 54 height 24
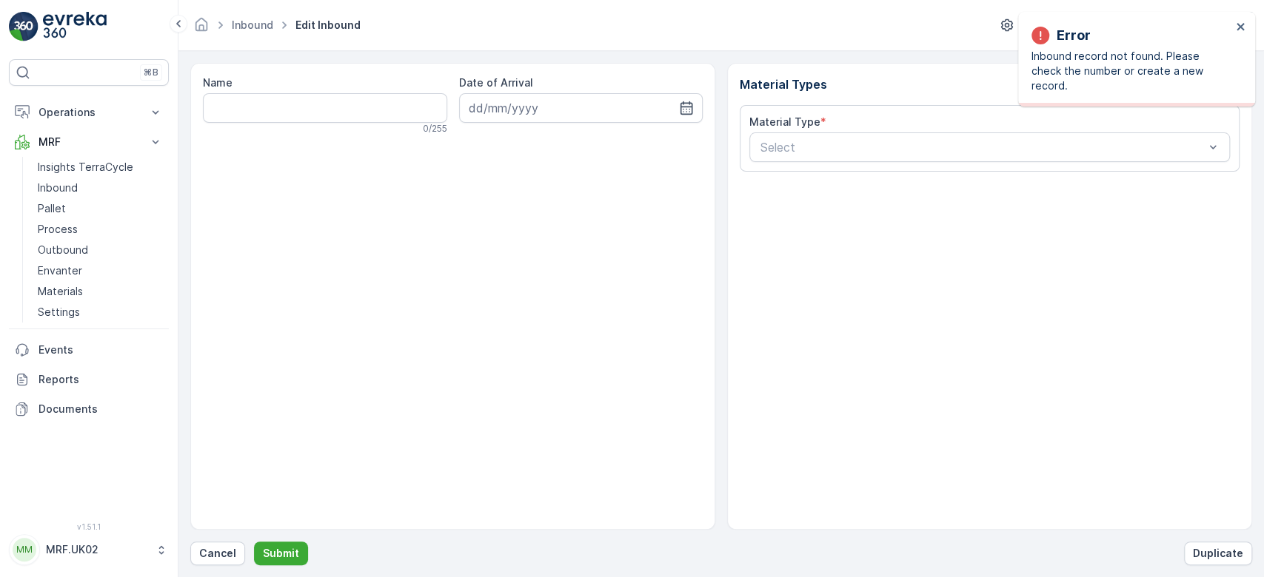
click at [249, 146] on div "Name 0 / 255 Date of Arrival" at bounding box center [452, 296] width 525 height 467
click at [227, 560] on p "Cancel" at bounding box center [217, 553] width 37 height 15
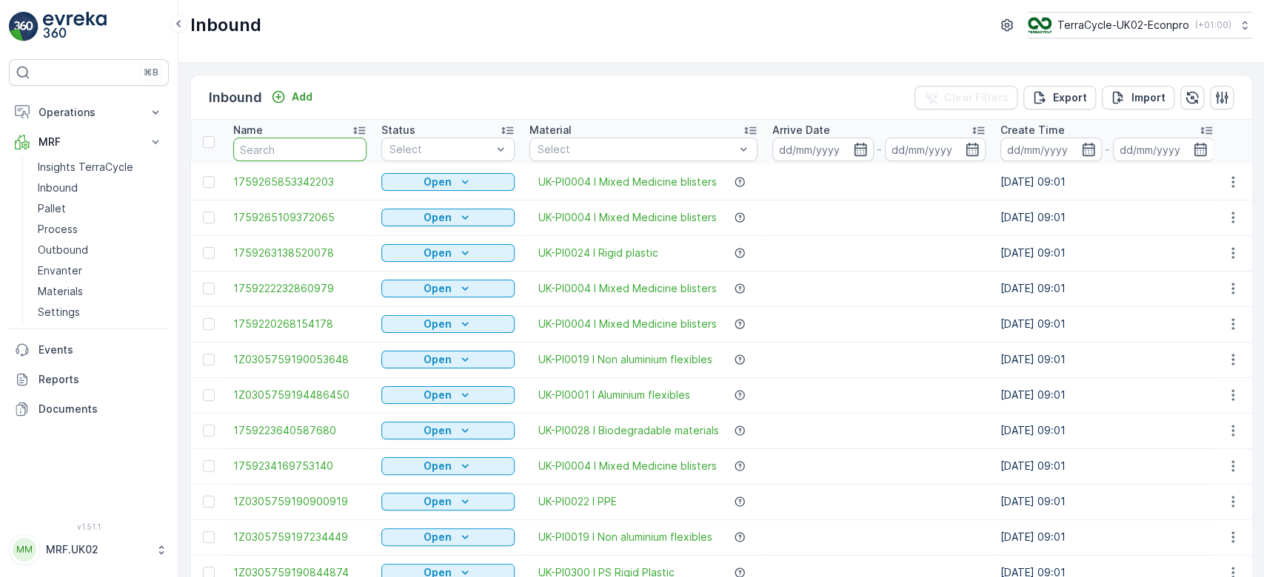
click at [309, 145] on input "text" at bounding box center [299, 150] width 133 height 24
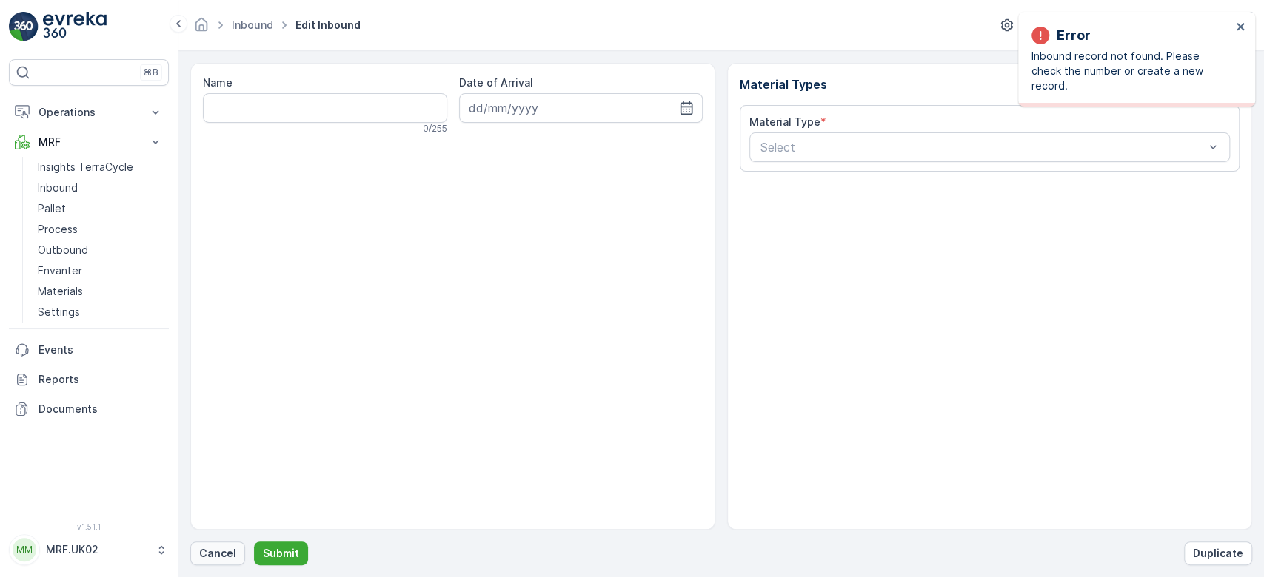
click at [206, 548] on p "Cancel" at bounding box center [217, 553] width 37 height 15
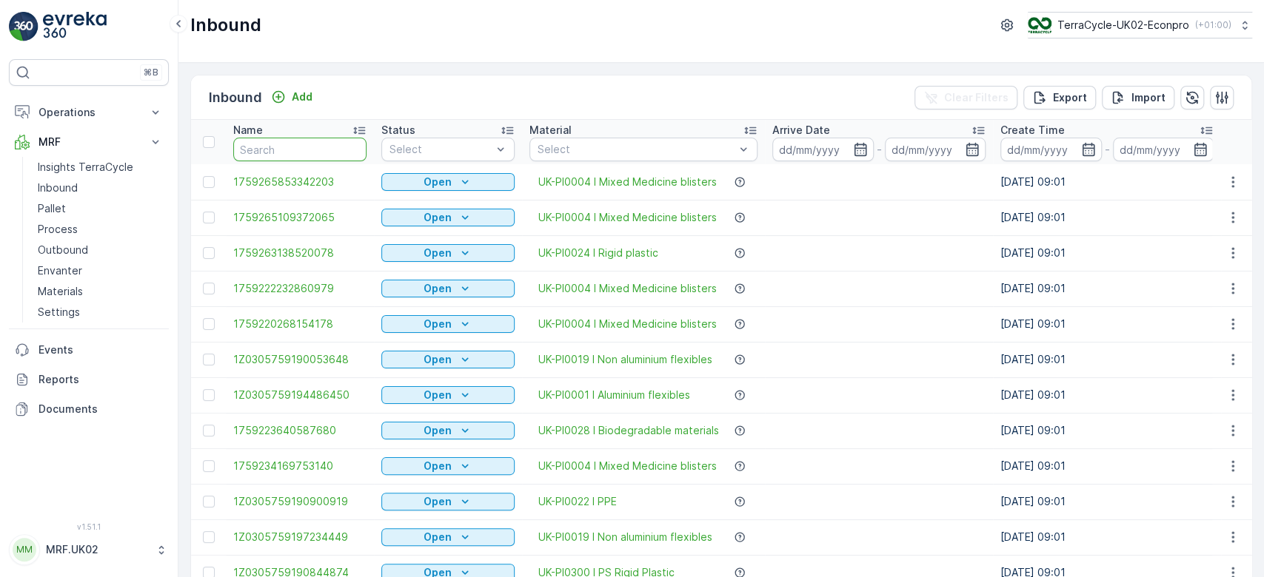
click at [341, 148] on input "text" at bounding box center [299, 150] width 133 height 24
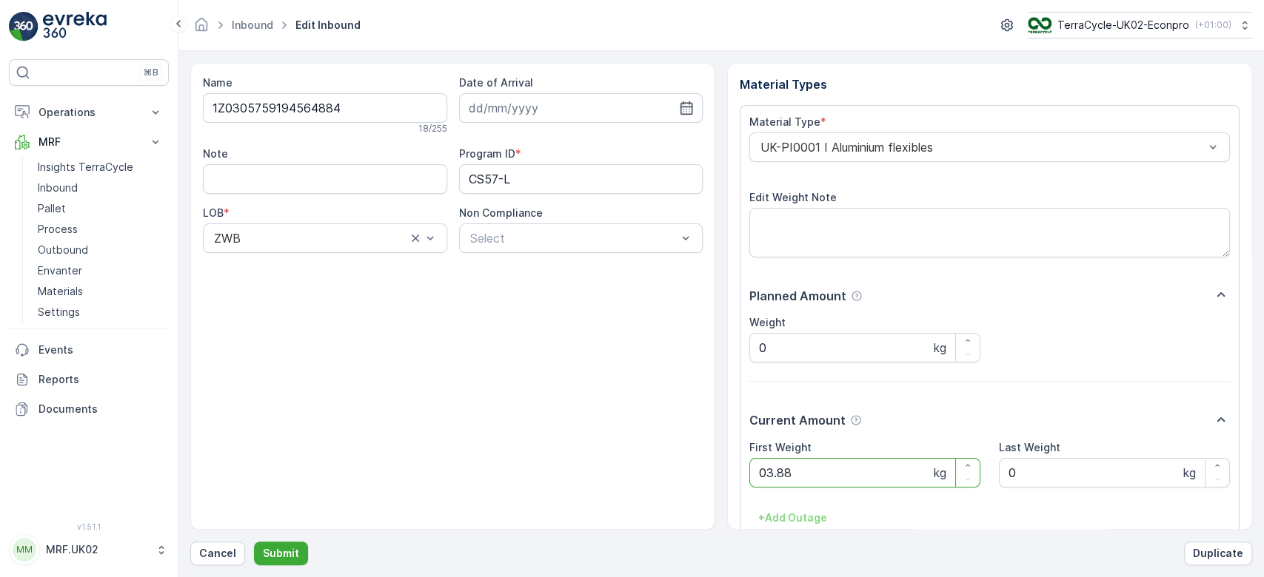
click at [254, 542] on button "Submit" at bounding box center [281, 554] width 54 height 24
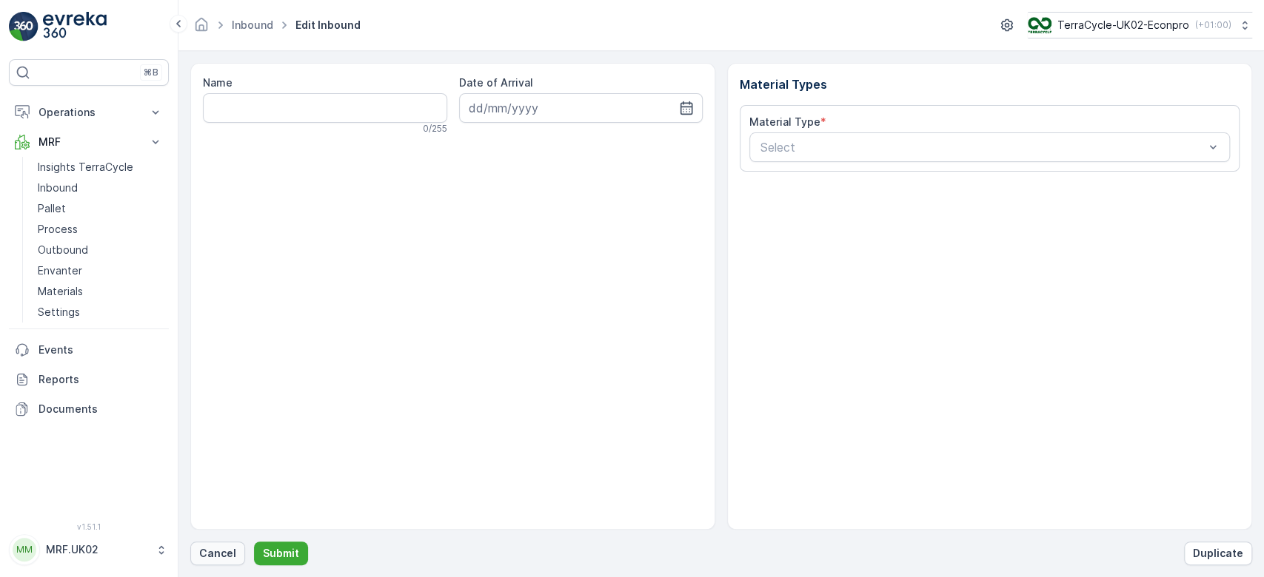
click at [213, 549] on p "Cancel" at bounding box center [217, 553] width 37 height 15
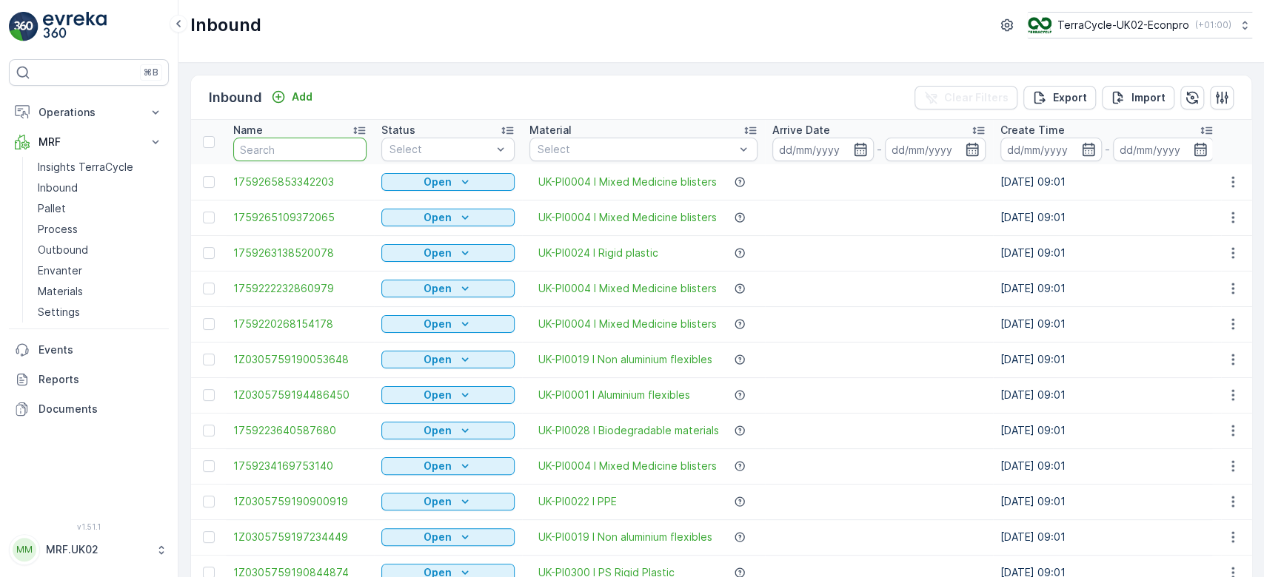
click at [268, 150] on input "text" at bounding box center [299, 150] width 133 height 24
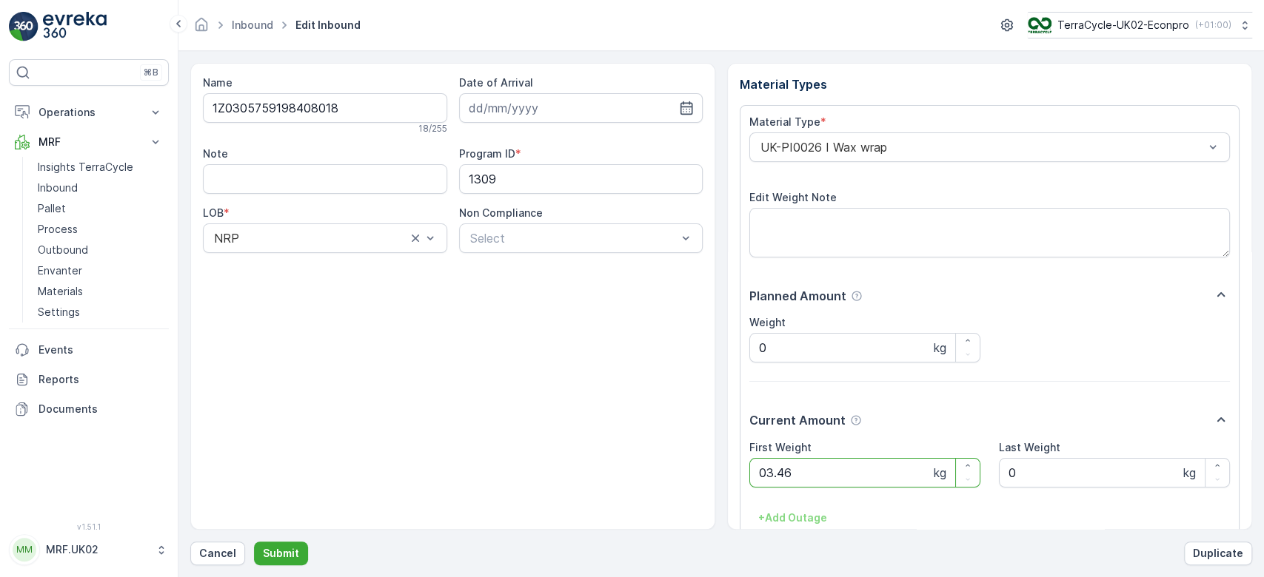
click at [254, 542] on button "Submit" at bounding box center [281, 554] width 54 height 24
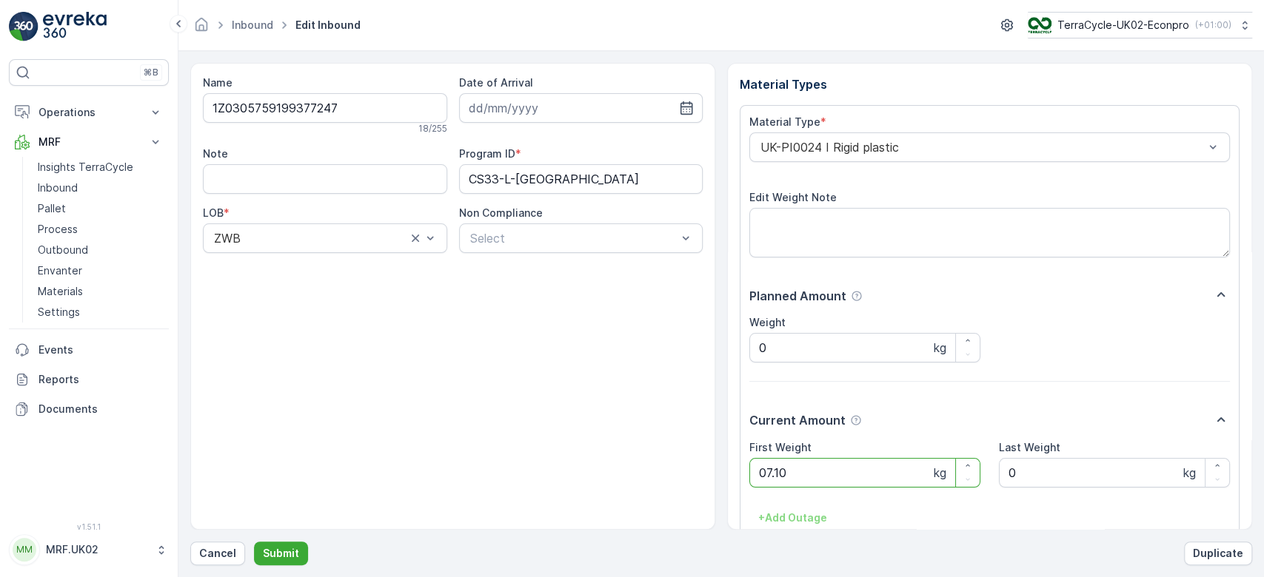
click at [254, 542] on button "Submit" at bounding box center [281, 554] width 54 height 24
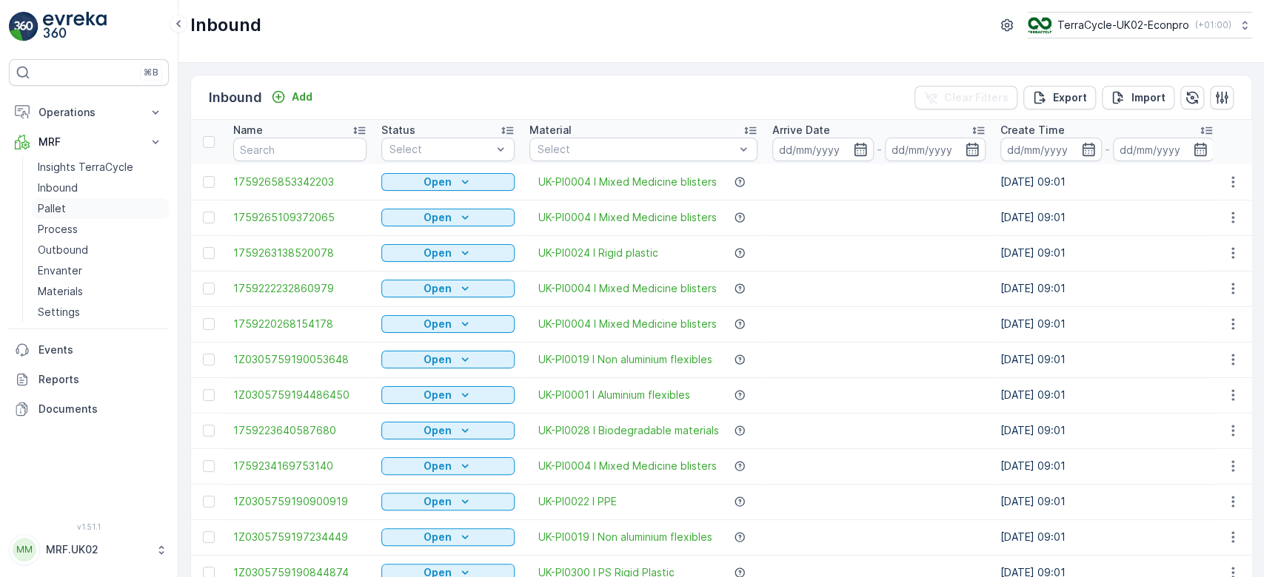
click at [61, 214] on p "Pallet" at bounding box center [52, 208] width 28 height 15
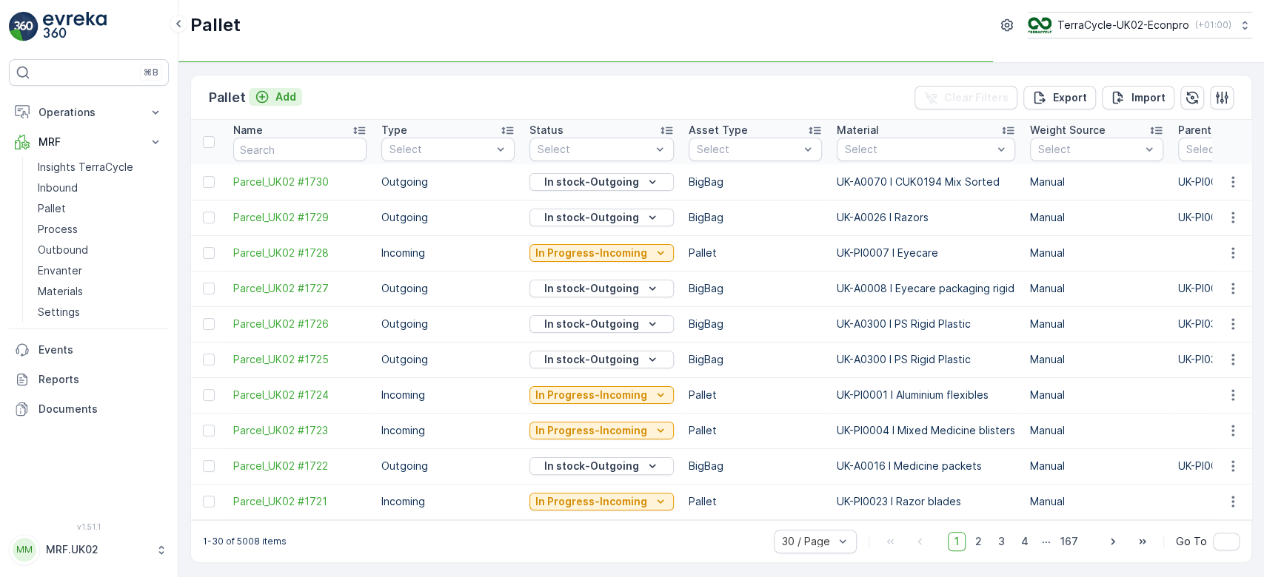
click at [275, 99] on p "Add" at bounding box center [285, 97] width 21 height 15
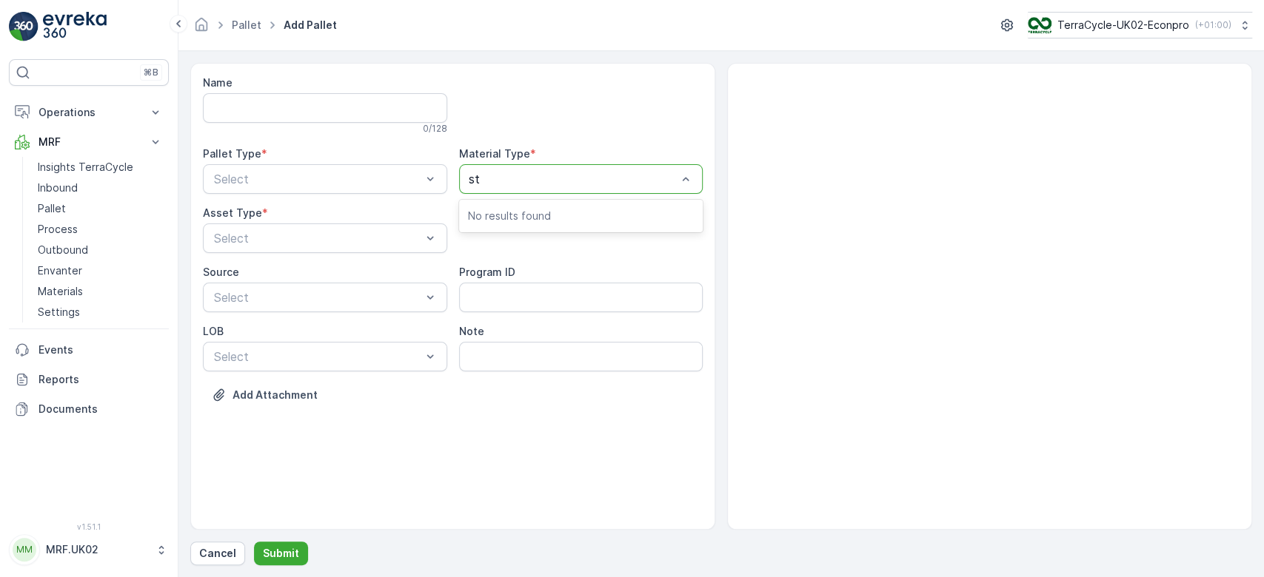
type input "sto"
click at [526, 212] on span "UK-A0077 I Storage Media" at bounding box center [543, 215] width 150 height 13
click at [321, 234] on div "Outgoing" at bounding box center [325, 240] width 227 height 13
click at [266, 349] on div "BigBag" at bounding box center [325, 349] width 227 height 13
click at [279, 554] on p "Submit" at bounding box center [281, 553] width 36 height 15
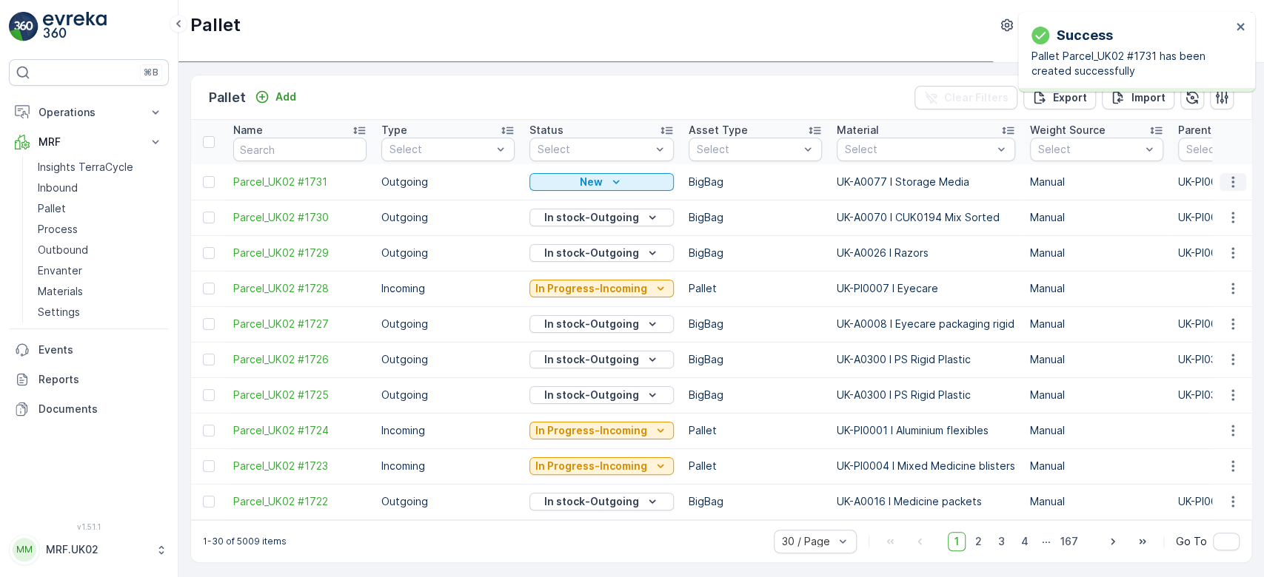
click at [1233, 181] on icon "button" at bounding box center [1232, 182] width 15 height 15
click at [1196, 289] on span "Print QR" at bounding box center [1192, 286] width 41 height 15
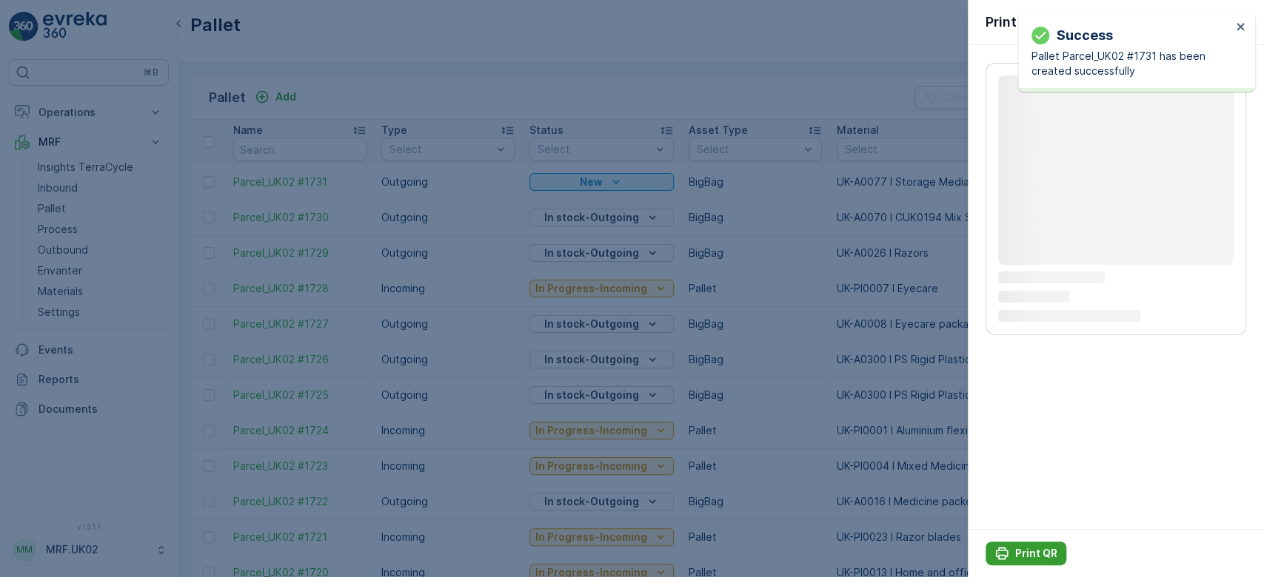
click at [1030, 552] on p "Print QR" at bounding box center [1036, 553] width 42 height 15
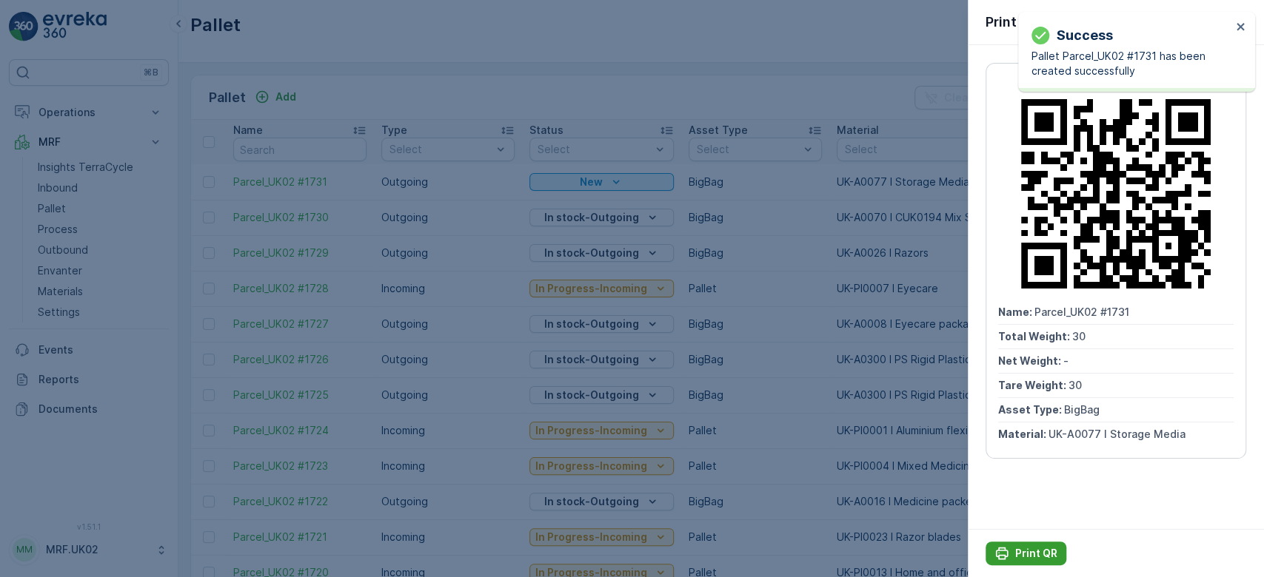
click at [1030, 552] on p "Print QR" at bounding box center [1036, 553] width 42 height 15
click at [669, 98] on div at bounding box center [632, 288] width 1264 height 577
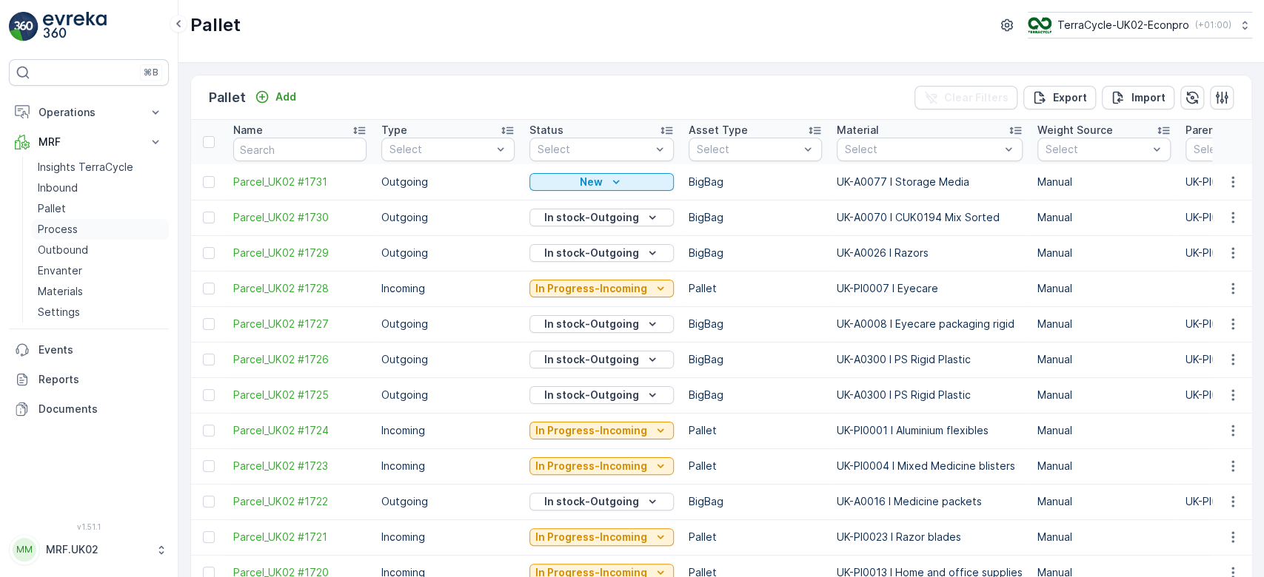
click at [71, 222] on p "Process" at bounding box center [58, 229] width 40 height 15
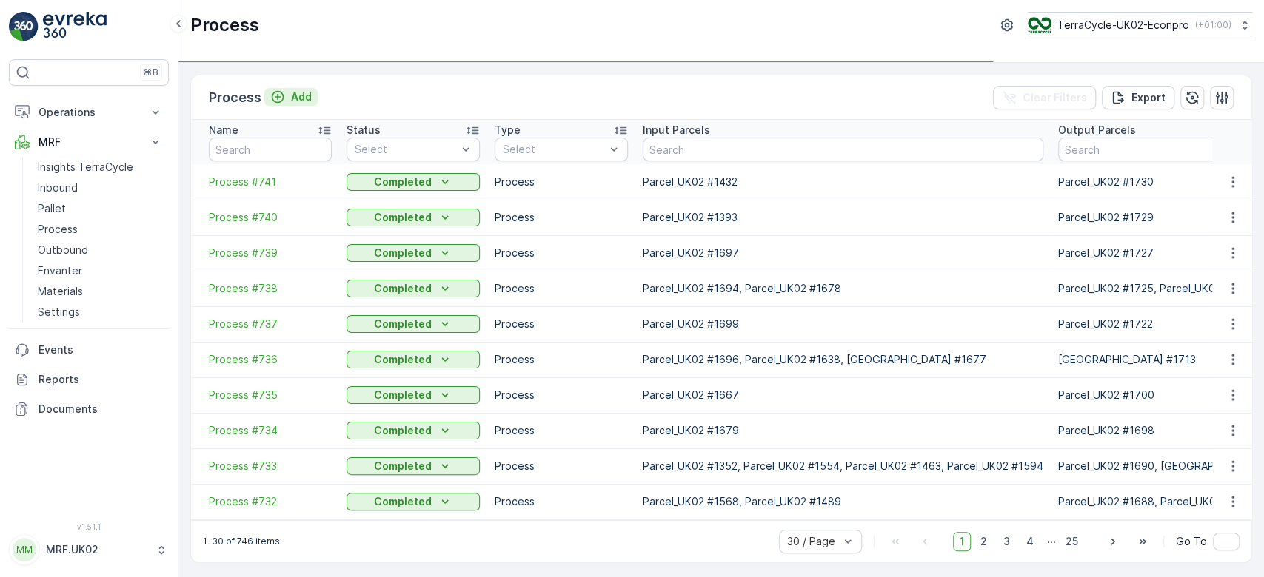
click at [298, 98] on p "Add" at bounding box center [301, 97] width 21 height 15
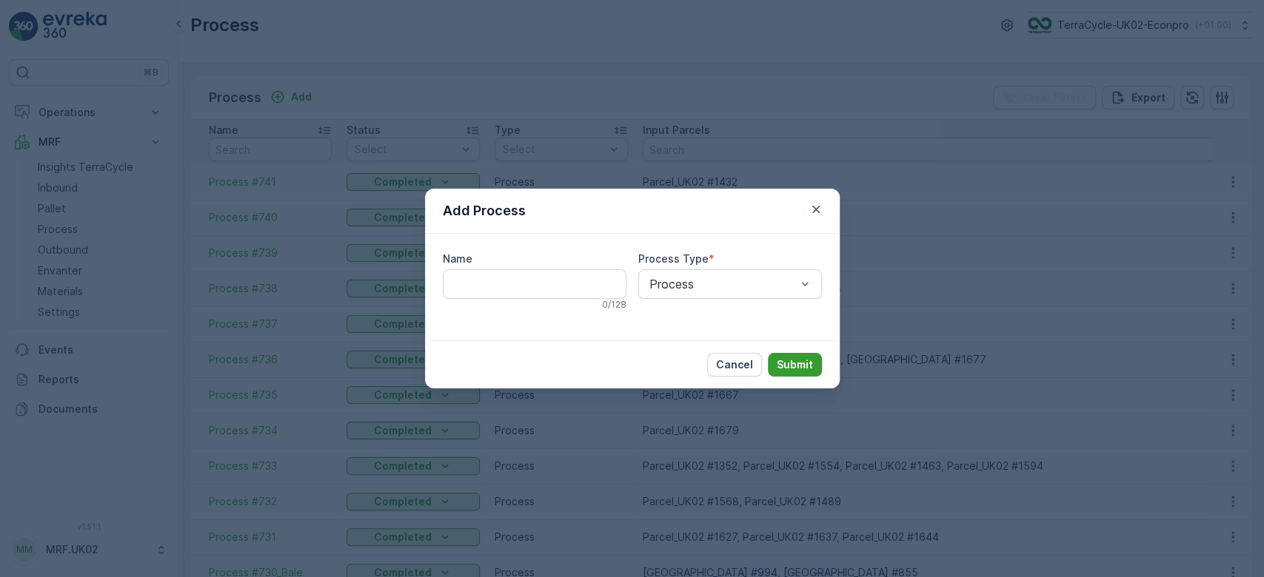
click at [790, 366] on p "Submit" at bounding box center [795, 365] width 36 height 15
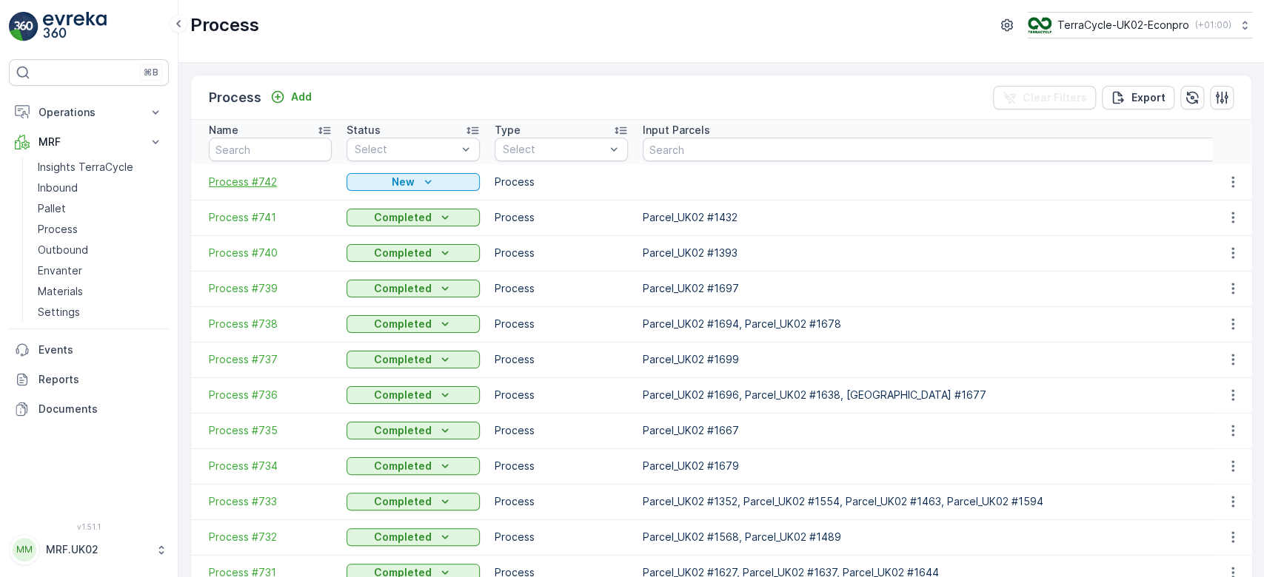
click at [241, 185] on span "Process #742" at bounding box center [270, 182] width 123 height 15
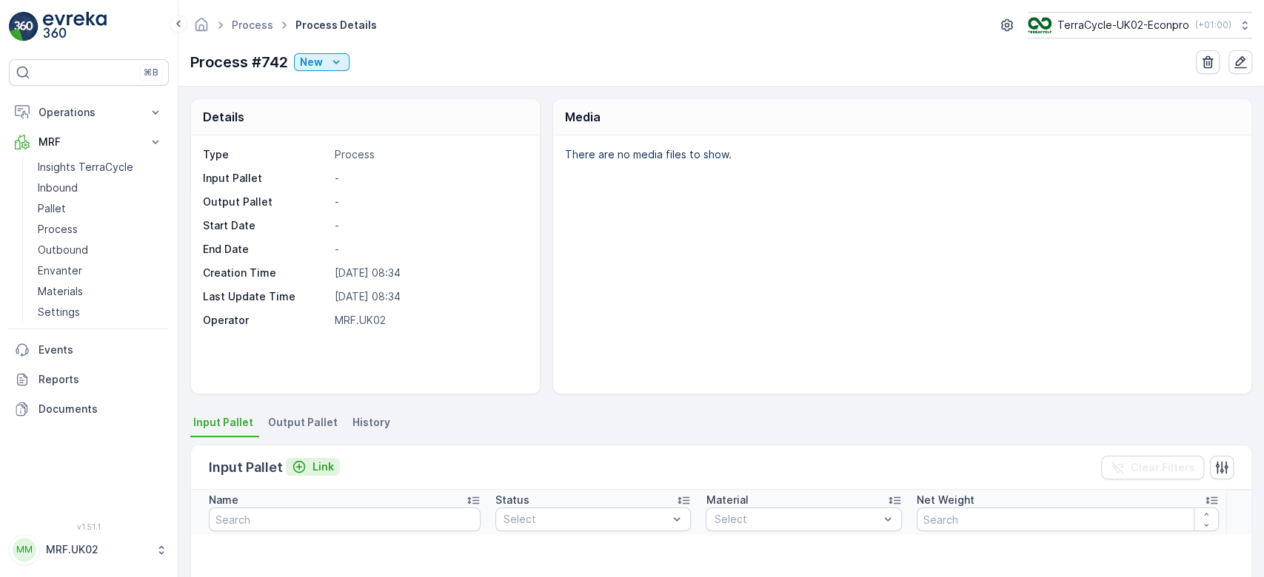
click at [304, 464] on icon "Link" at bounding box center [299, 467] width 15 height 15
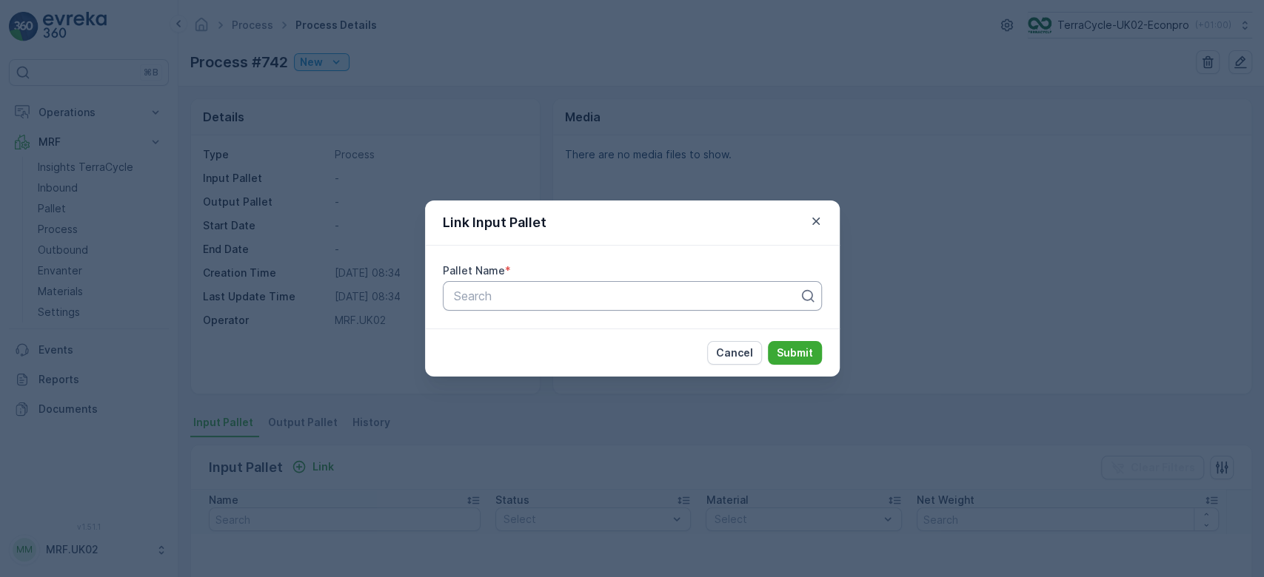
click at [519, 293] on div at bounding box center [626, 295] width 348 height 13
type input "1552"
click at [549, 335] on span "Parcel_UK02 #1552" at bounding box center [505, 332] width 108 height 13
click at [801, 353] on p "Submit" at bounding box center [795, 353] width 36 height 15
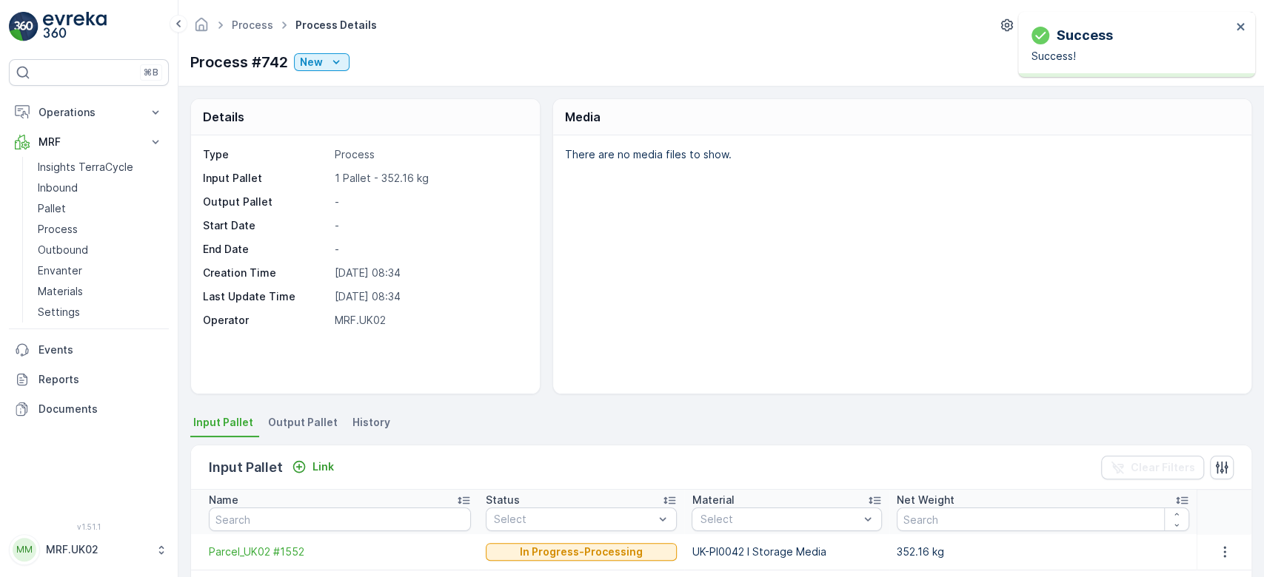
click at [309, 418] on span "Output Pallet" at bounding box center [303, 422] width 70 height 15
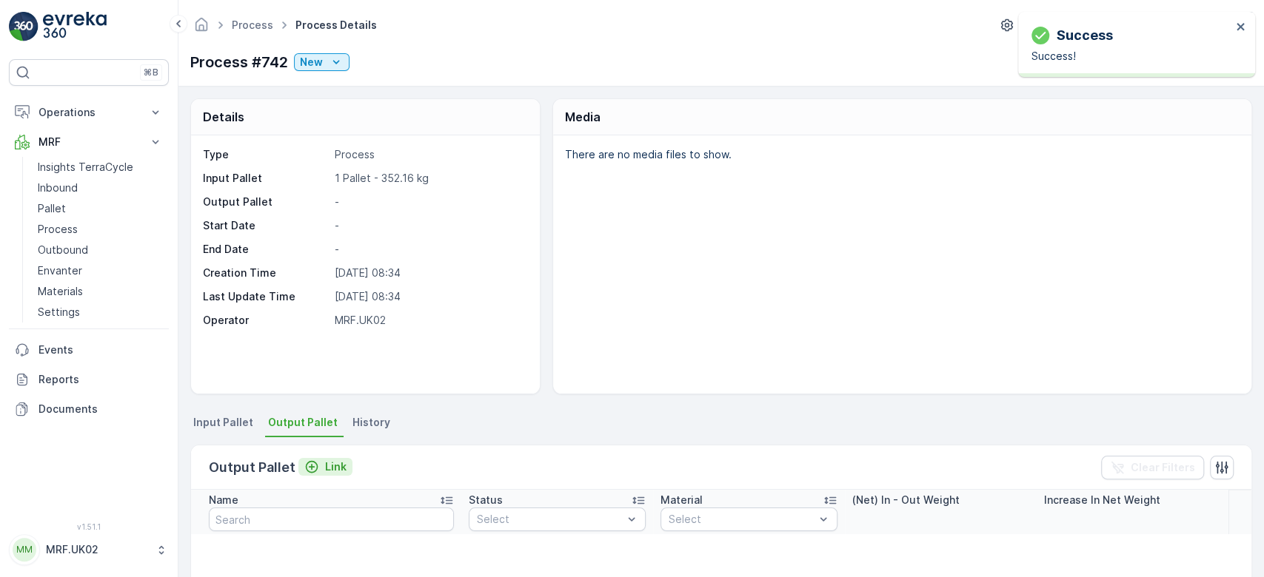
click at [327, 465] on p "Link" at bounding box center [335, 467] width 21 height 15
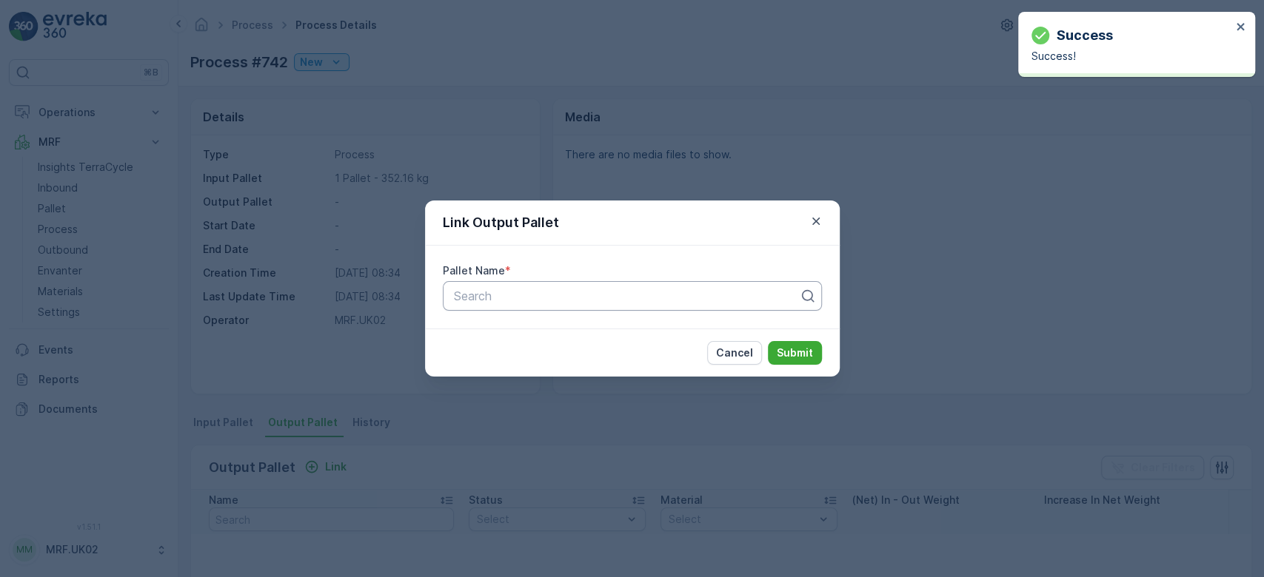
click at [517, 300] on div at bounding box center [626, 295] width 348 height 13
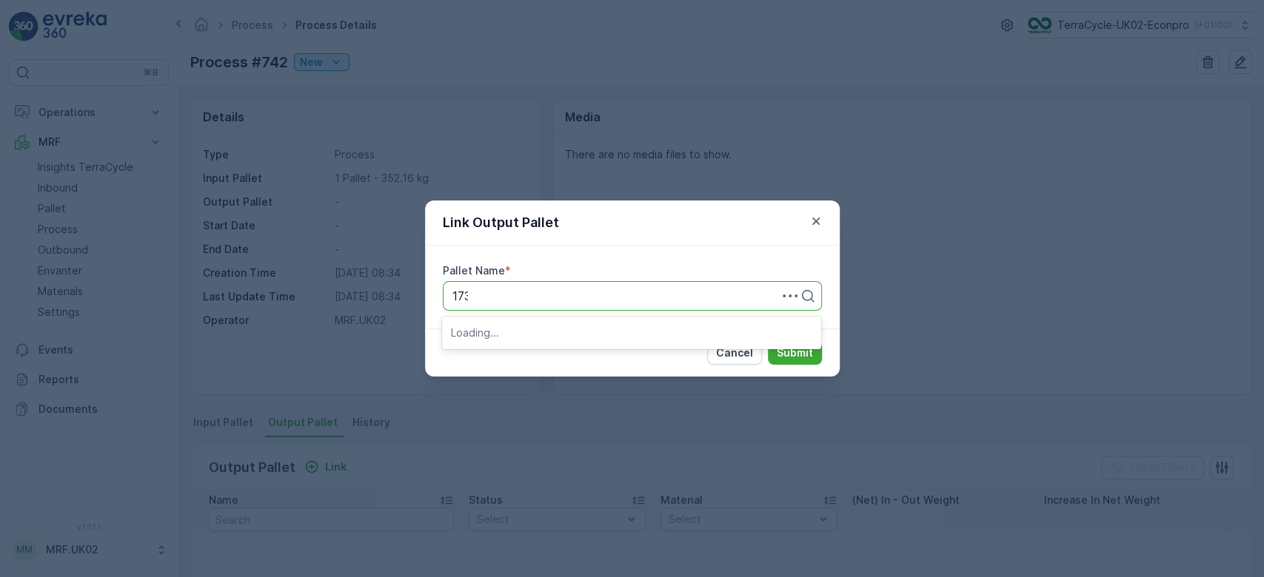
type input "1731"
click at [530, 334] on span "Parcel_UK02 #1731" at bounding box center [504, 332] width 106 height 13
click at [790, 346] on p "Submit" at bounding box center [795, 353] width 36 height 15
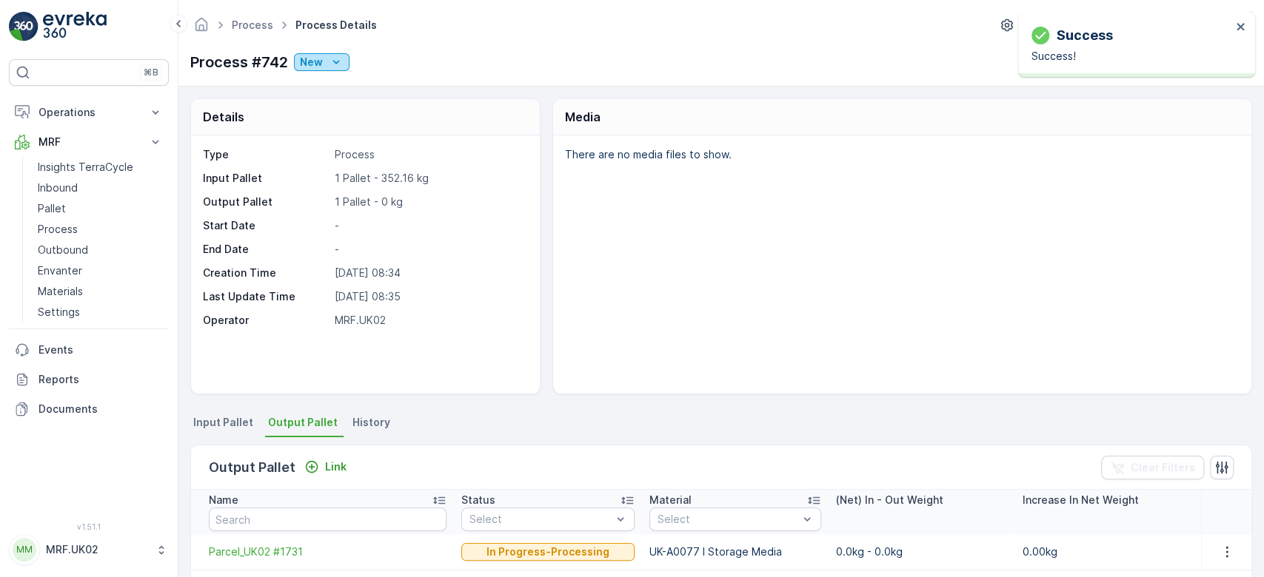
click at [309, 62] on p "New" at bounding box center [311, 62] width 23 height 15
click at [320, 107] on span "Ready" at bounding box center [319, 104] width 32 height 15
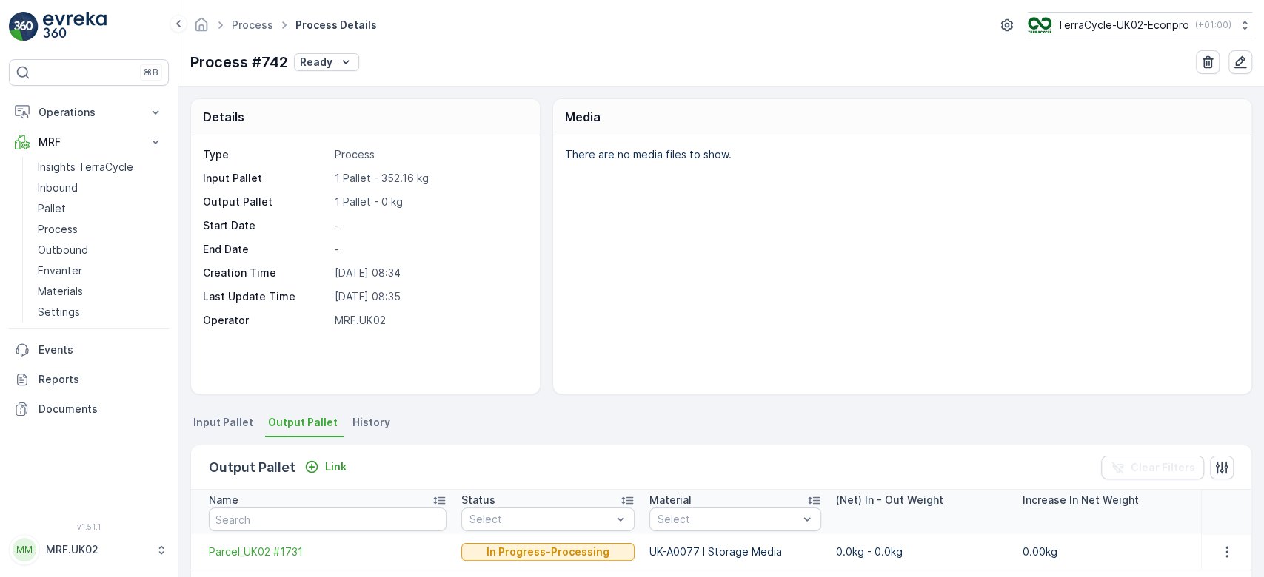
click at [363, 118] on div "Details" at bounding box center [365, 117] width 349 height 36
click at [61, 207] on p "Pallet" at bounding box center [52, 208] width 28 height 15
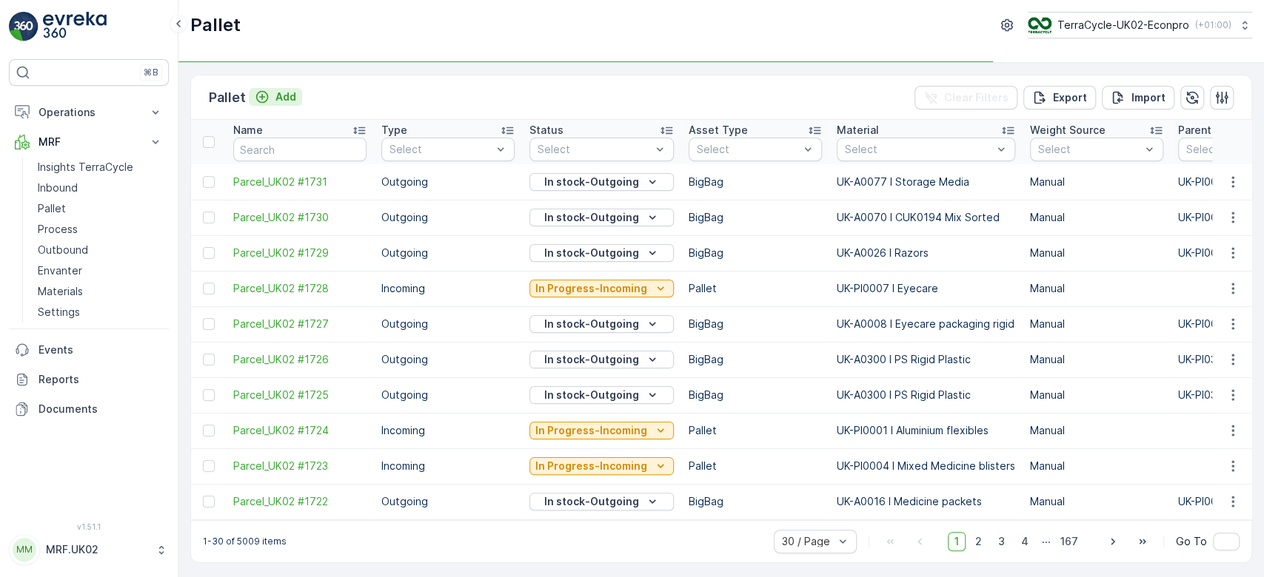
click at [290, 100] on p "Add" at bounding box center [285, 97] width 21 height 15
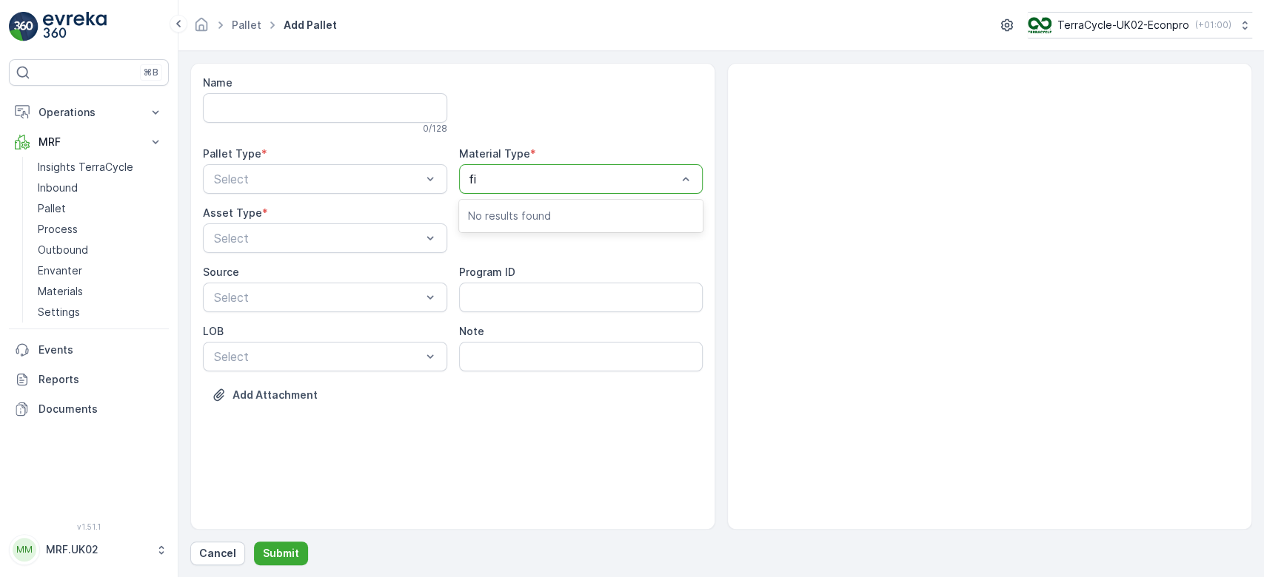
type input "fil"
click at [527, 205] on div "UK-A0028 I Water filters" at bounding box center [581, 215] width 244 height 25
click at [333, 234] on div "Outgoing" at bounding box center [325, 240] width 227 height 13
click at [245, 350] on span "BigBag" at bounding box center [231, 349] width 38 height 13
click at [277, 560] on p "Submit" at bounding box center [281, 553] width 36 height 15
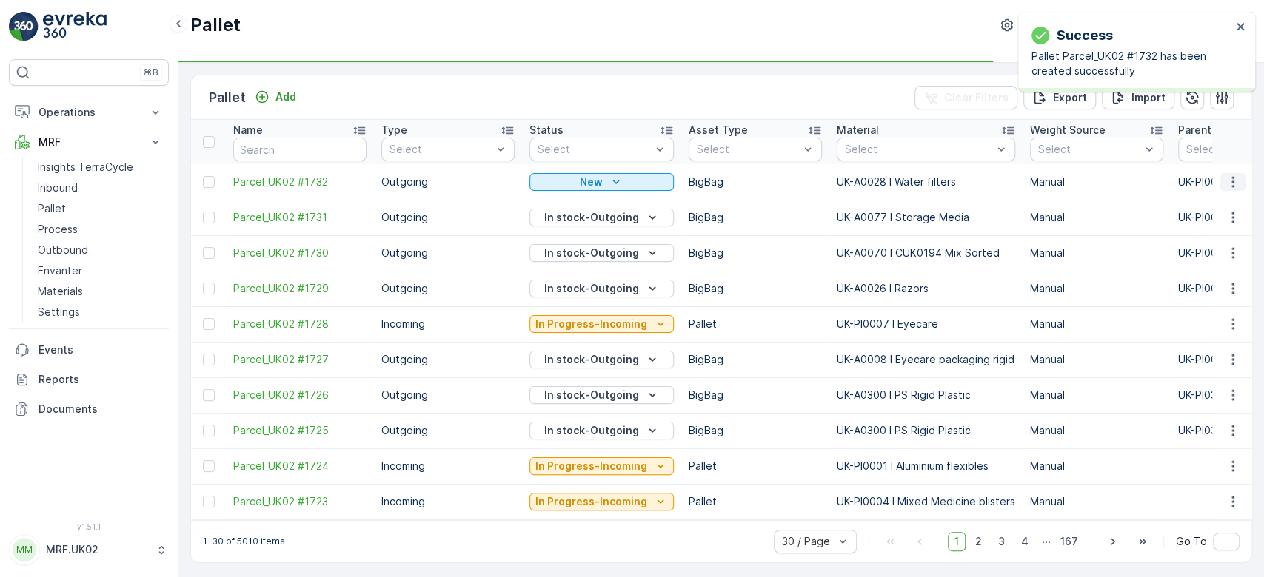
click at [1236, 181] on icon "button" at bounding box center [1232, 182] width 15 height 15
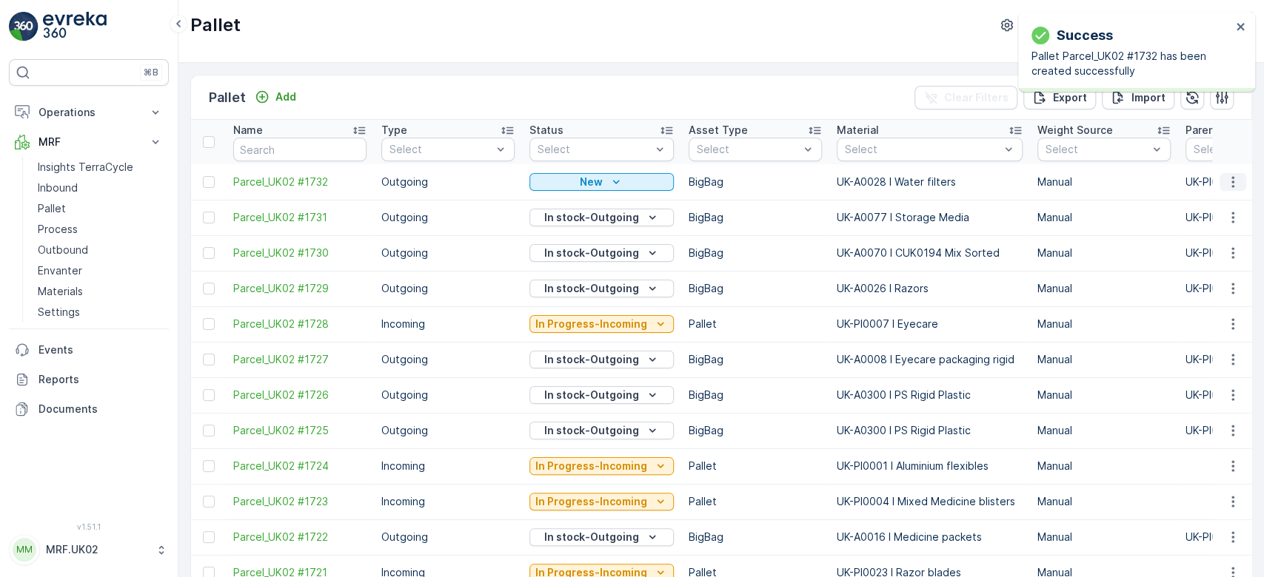
click at [1232, 183] on icon "button" at bounding box center [1232, 182] width 15 height 15
click at [1202, 285] on span "Print QR" at bounding box center [1192, 286] width 41 height 15
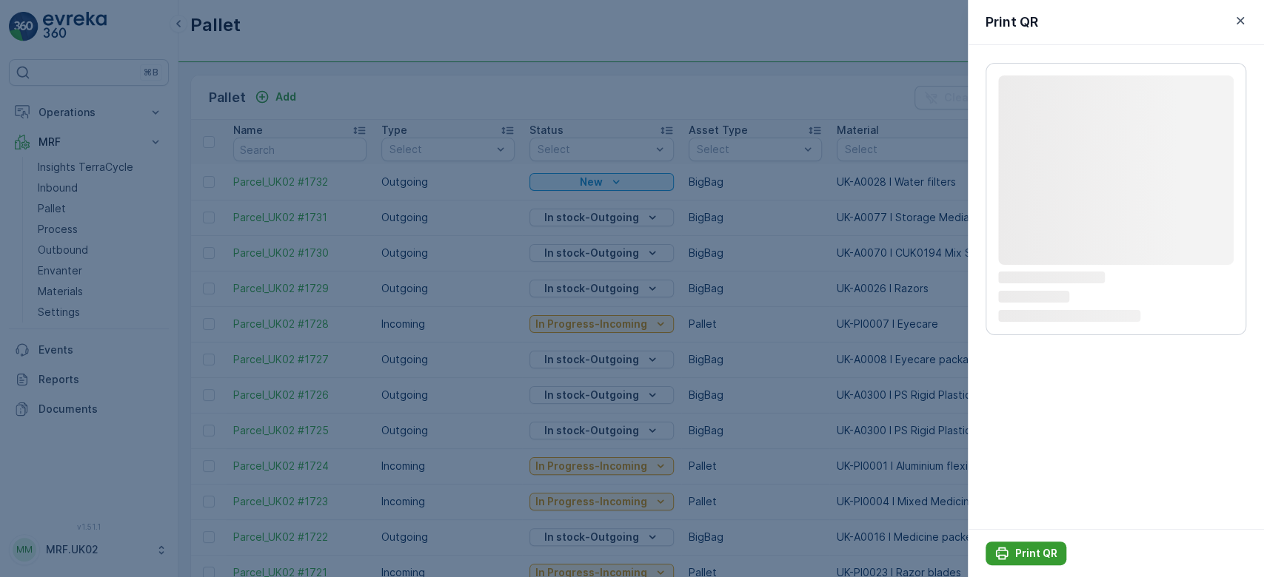
click at [1040, 551] on p "Print QR" at bounding box center [1036, 553] width 42 height 15
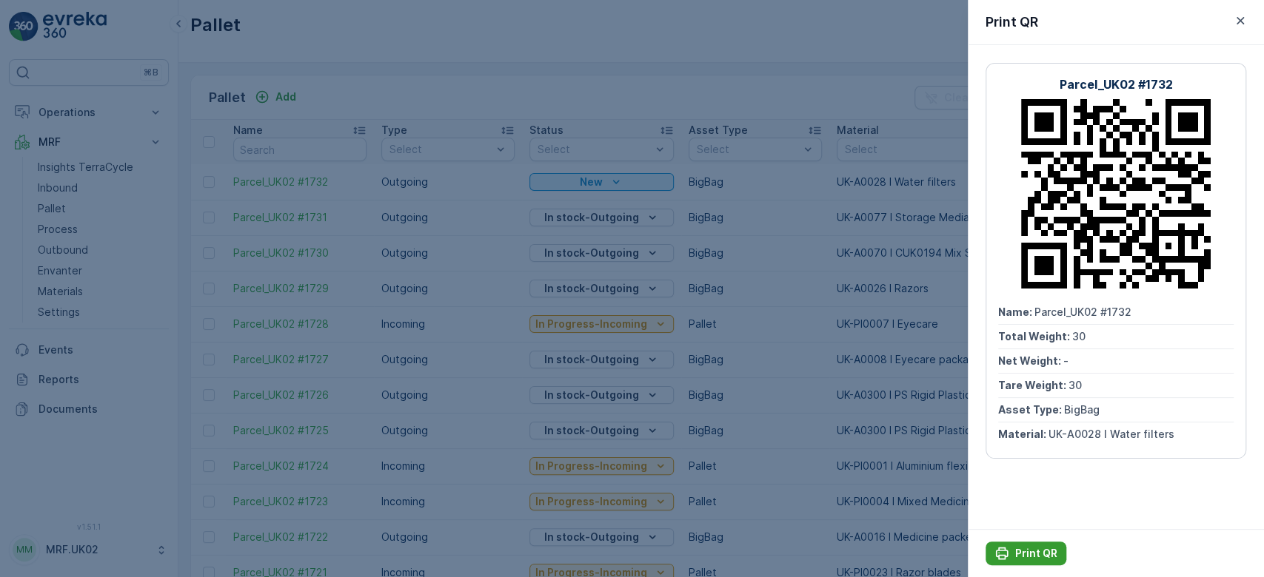
click at [1040, 551] on p "Print QR" at bounding box center [1036, 553] width 42 height 15
click at [64, 183] on div at bounding box center [632, 288] width 1264 height 577
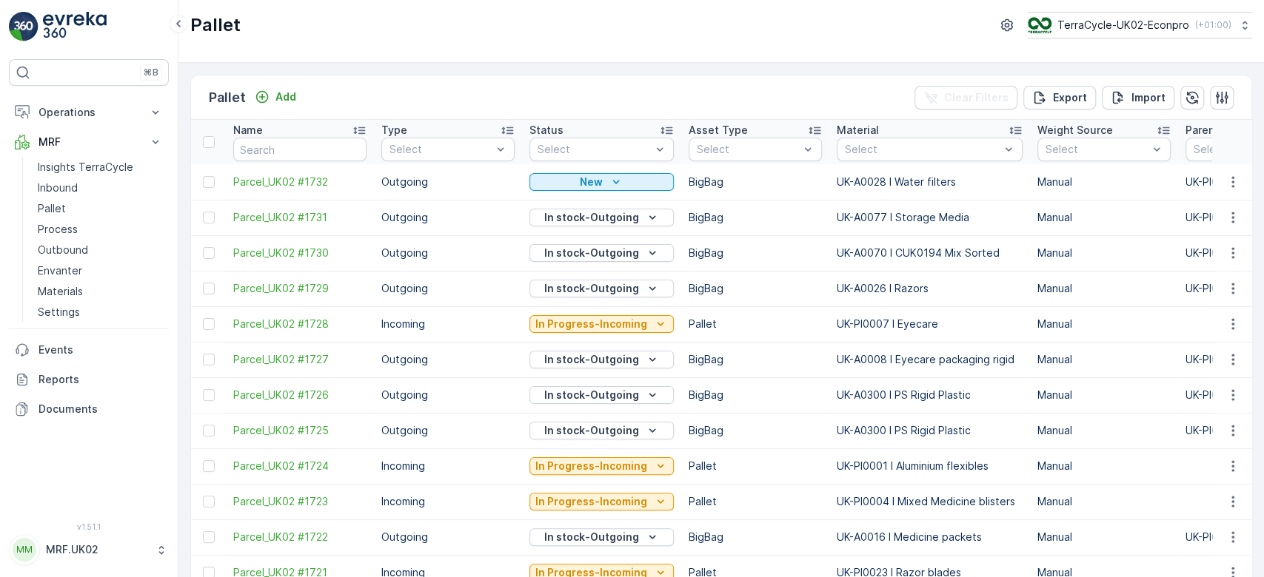
click at [64, 183] on p "Inbound" at bounding box center [58, 188] width 40 height 15
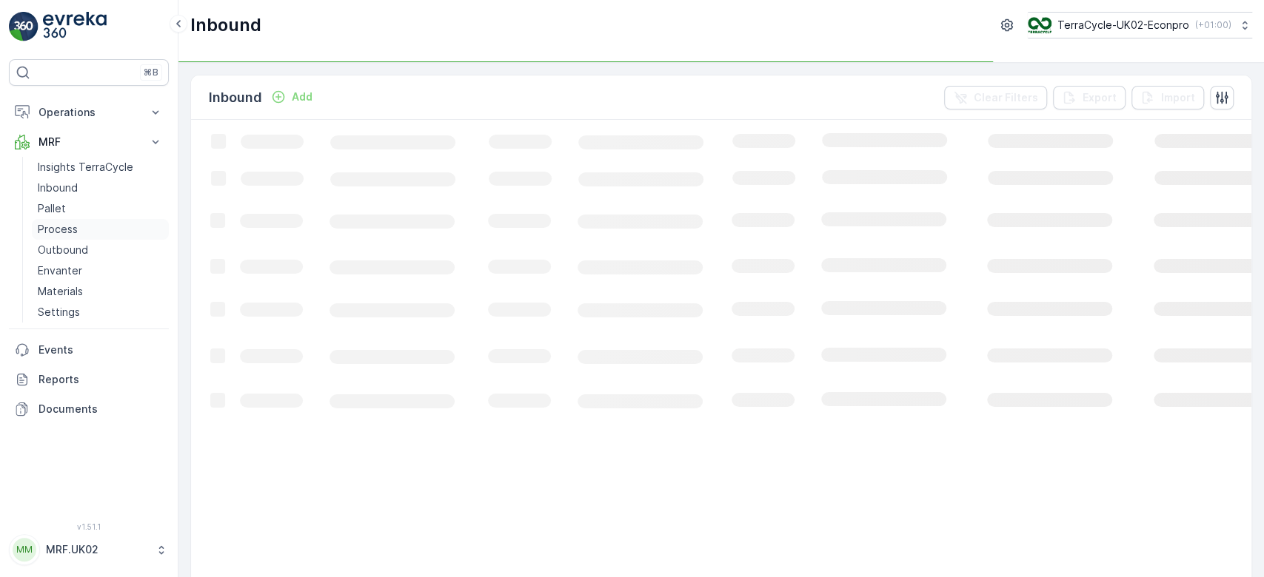
click at [62, 232] on p "Process" at bounding box center [58, 229] width 40 height 15
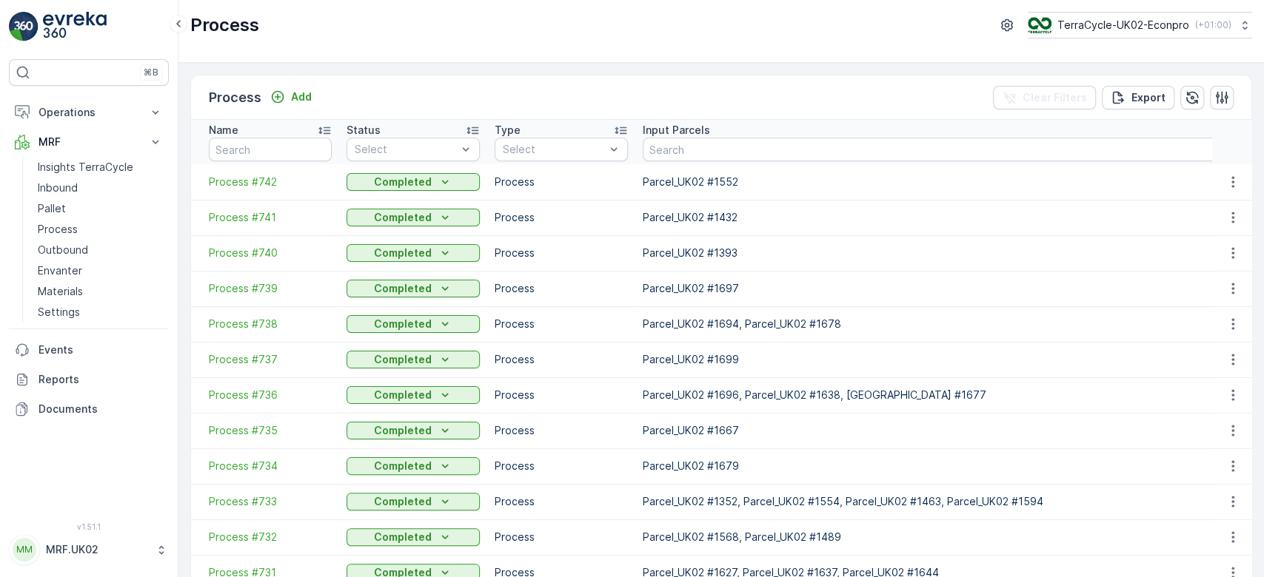
click at [298, 105] on div "Add" at bounding box center [290, 97] width 53 height 19
click at [297, 98] on p "Add" at bounding box center [301, 97] width 21 height 15
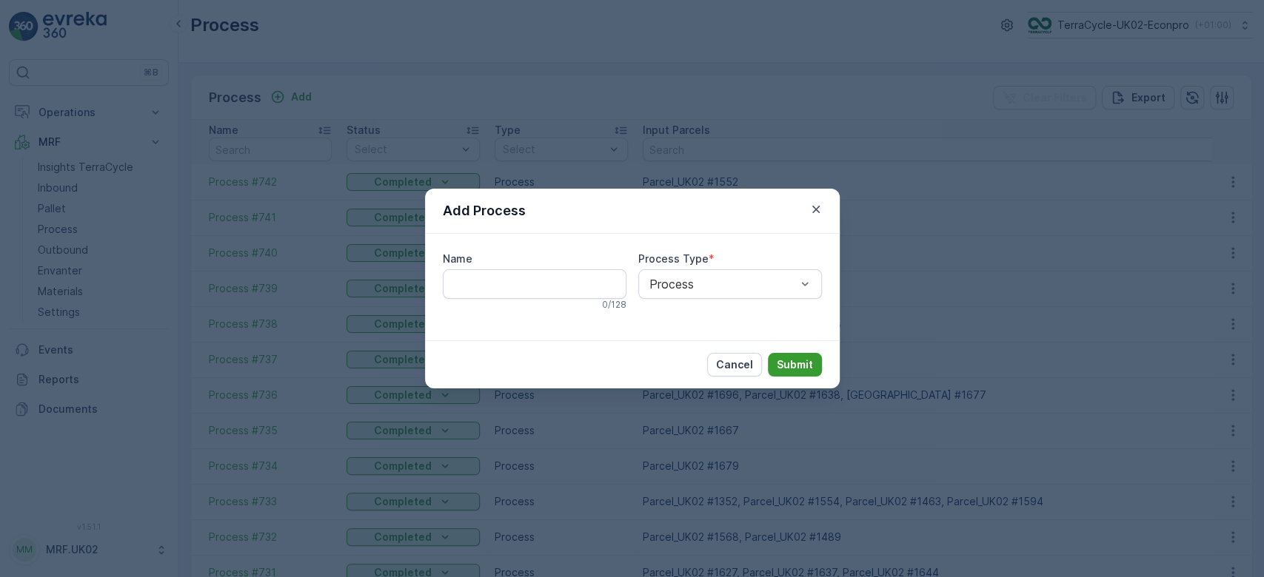
click at [799, 360] on p "Submit" at bounding box center [795, 365] width 36 height 15
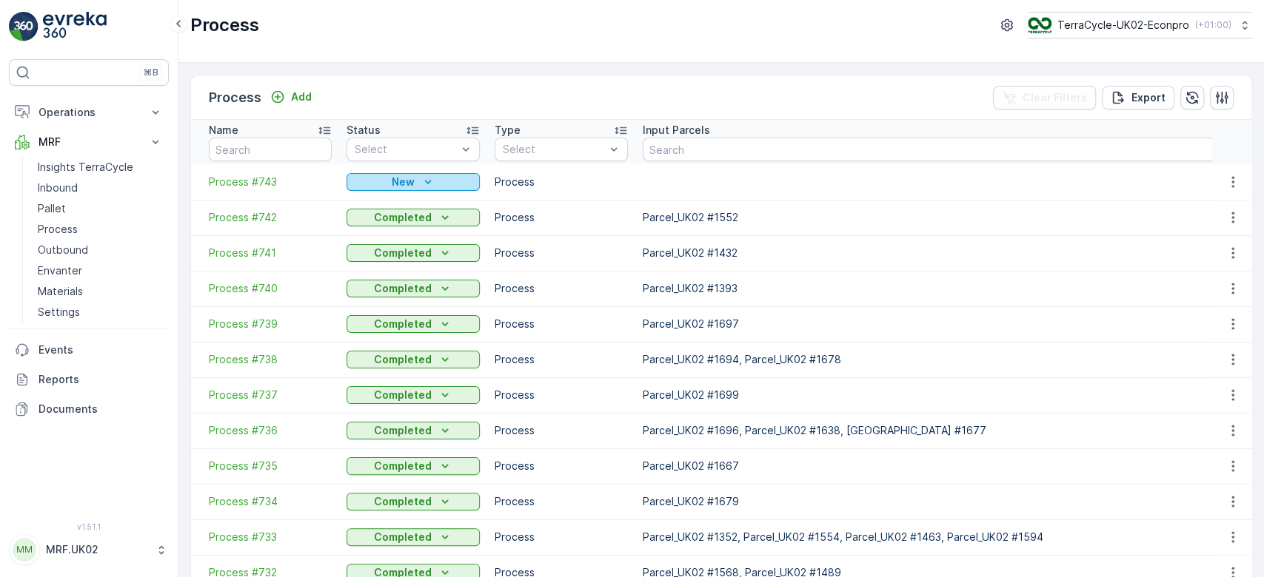
click at [423, 181] on icon "New" at bounding box center [427, 182] width 15 height 15
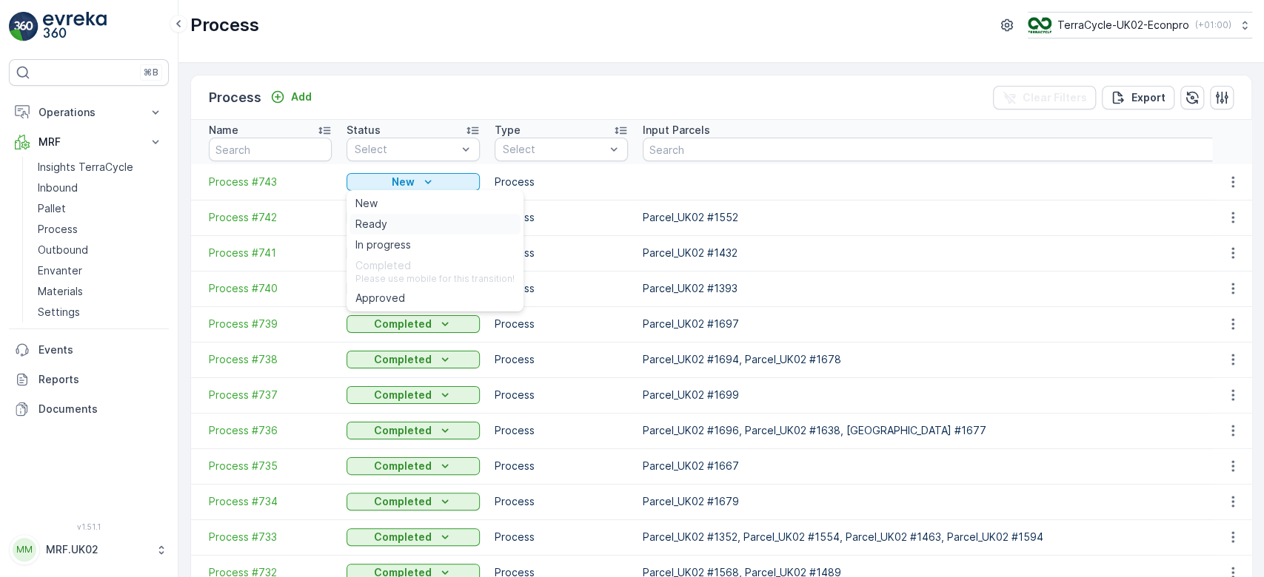
click at [409, 215] on div "Ready" at bounding box center [434, 224] width 171 height 21
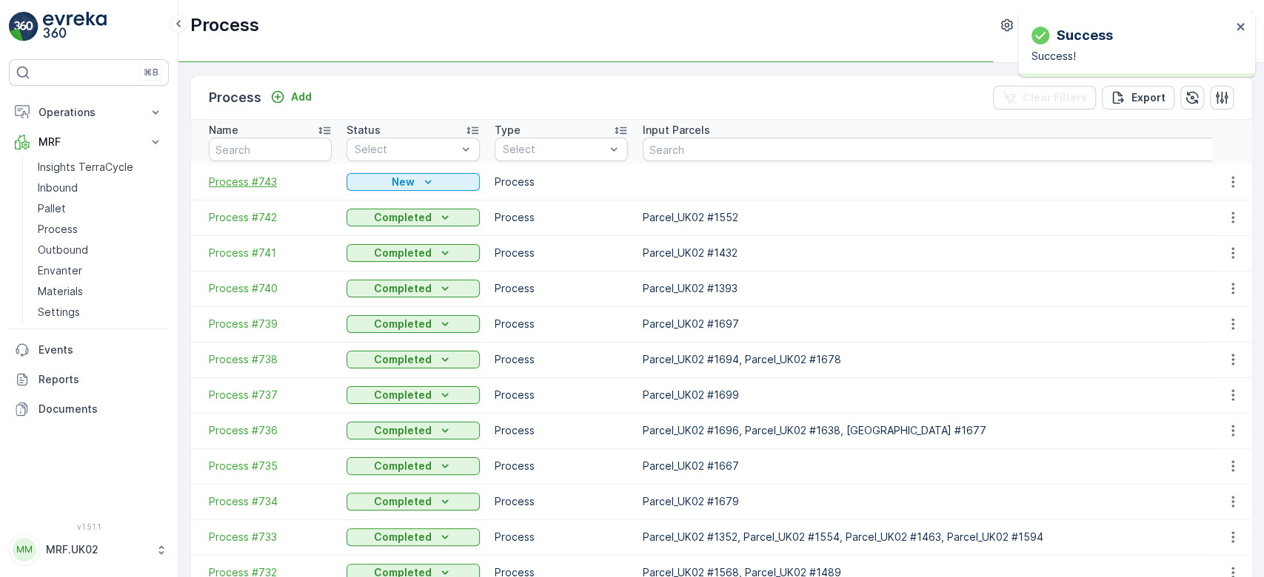
click at [252, 176] on span "Process #743" at bounding box center [270, 182] width 123 height 15
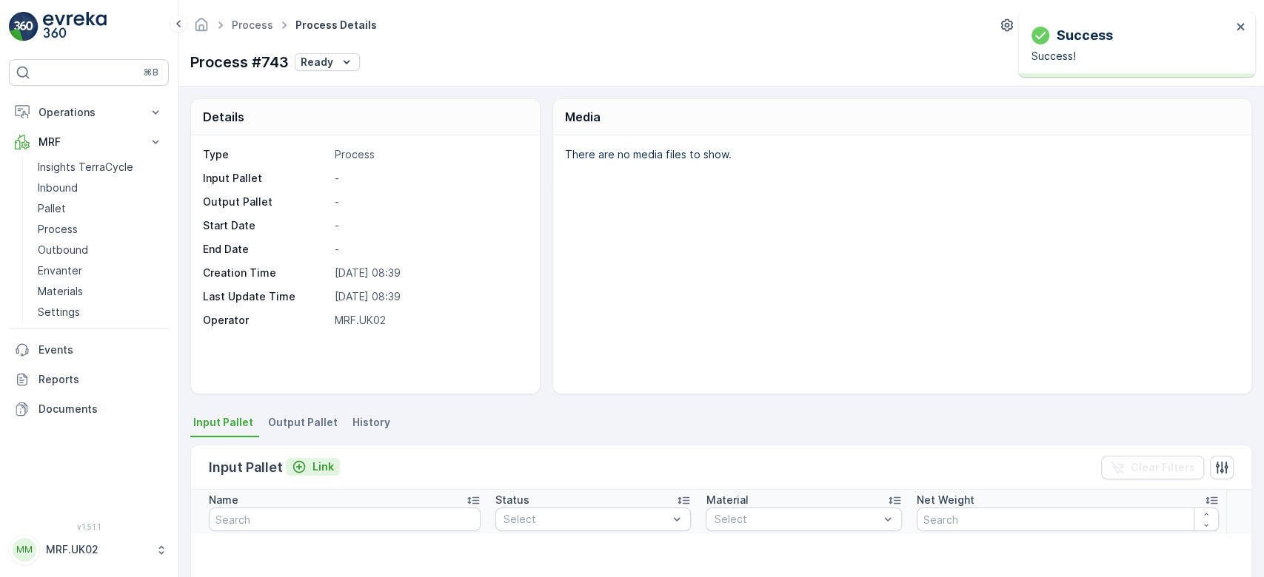
click at [312, 466] on p "Link" at bounding box center [322, 467] width 21 height 15
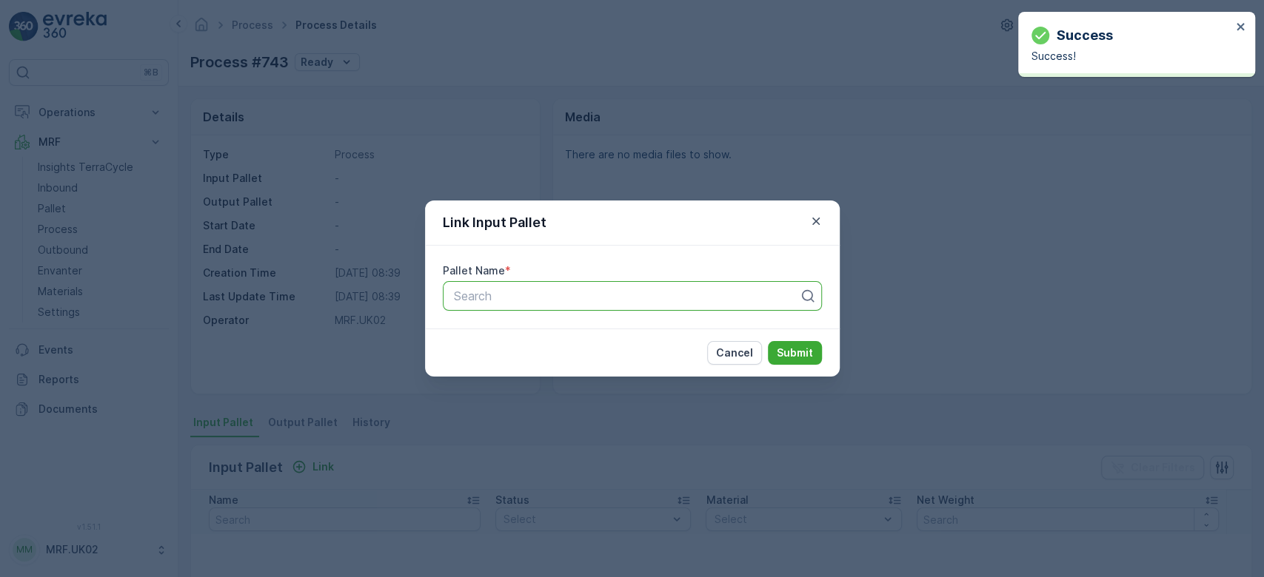
click at [494, 293] on div at bounding box center [626, 295] width 348 height 13
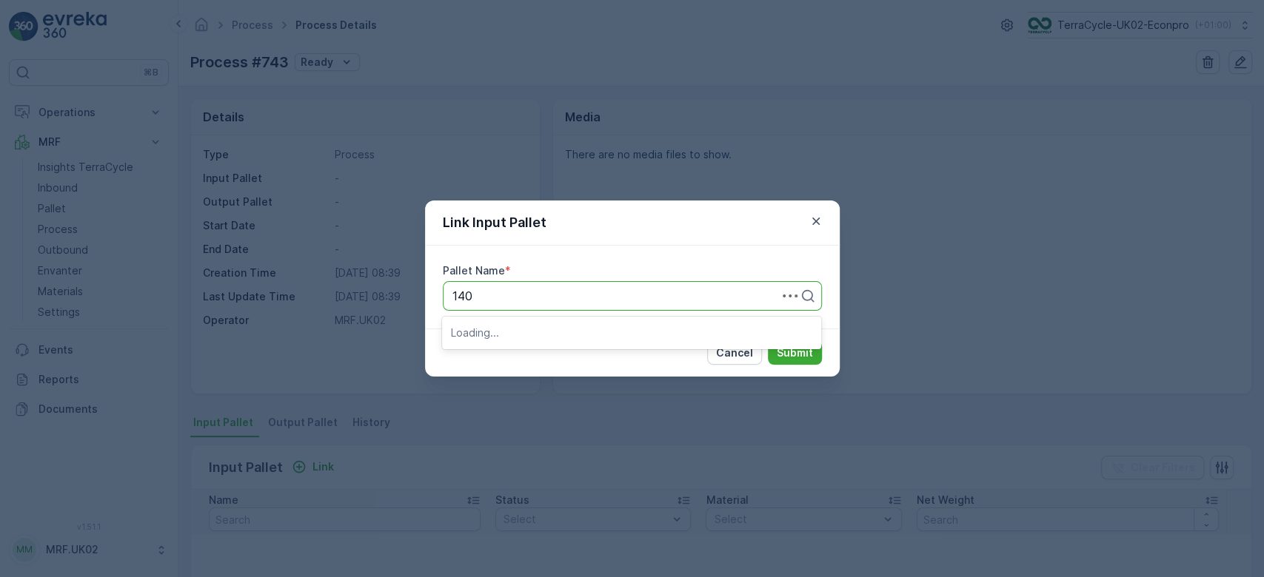
type input "1401"
click at [527, 353] on span "Parcel_UK02 #1401" at bounding box center [504, 357] width 107 height 13
click at [798, 358] on p "Submit" at bounding box center [795, 353] width 36 height 15
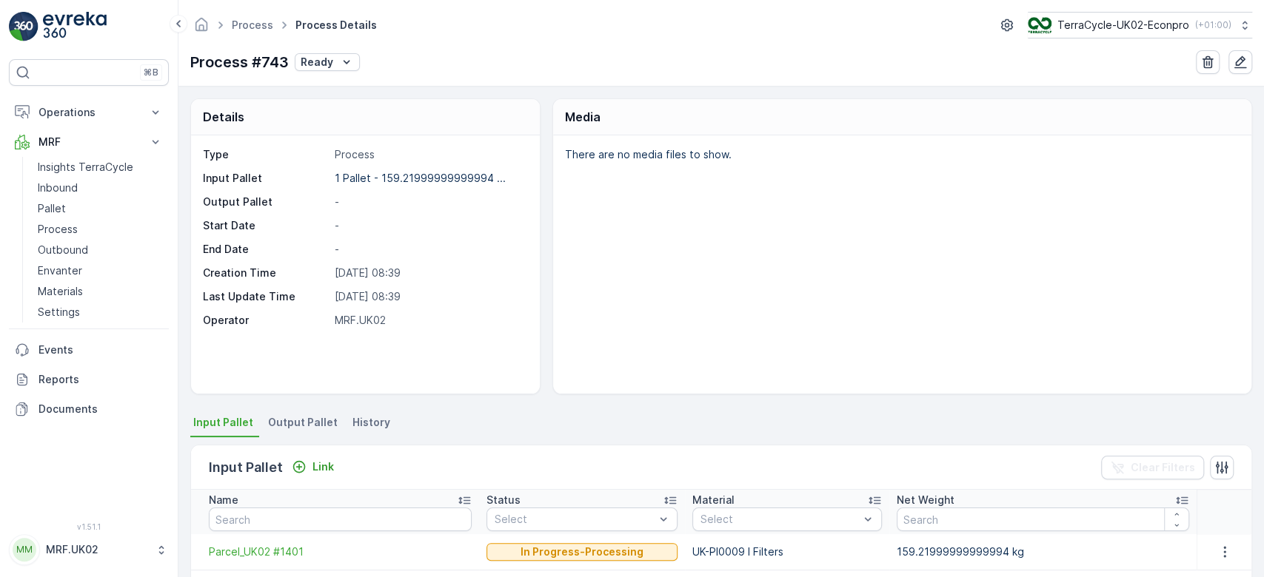
click at [306, 429] on li "Output Pallet" at bounding box center [304, 424] width 78 height 25
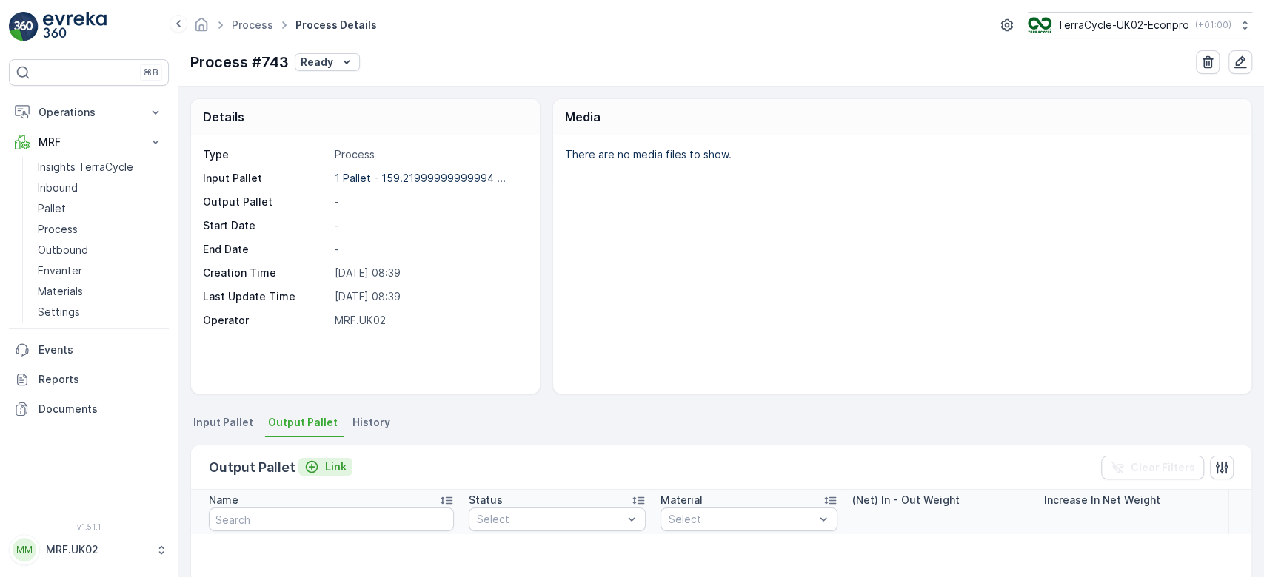
click at [325, 471] on p "Link" at bounding box center [335, 467] width 21 height 15
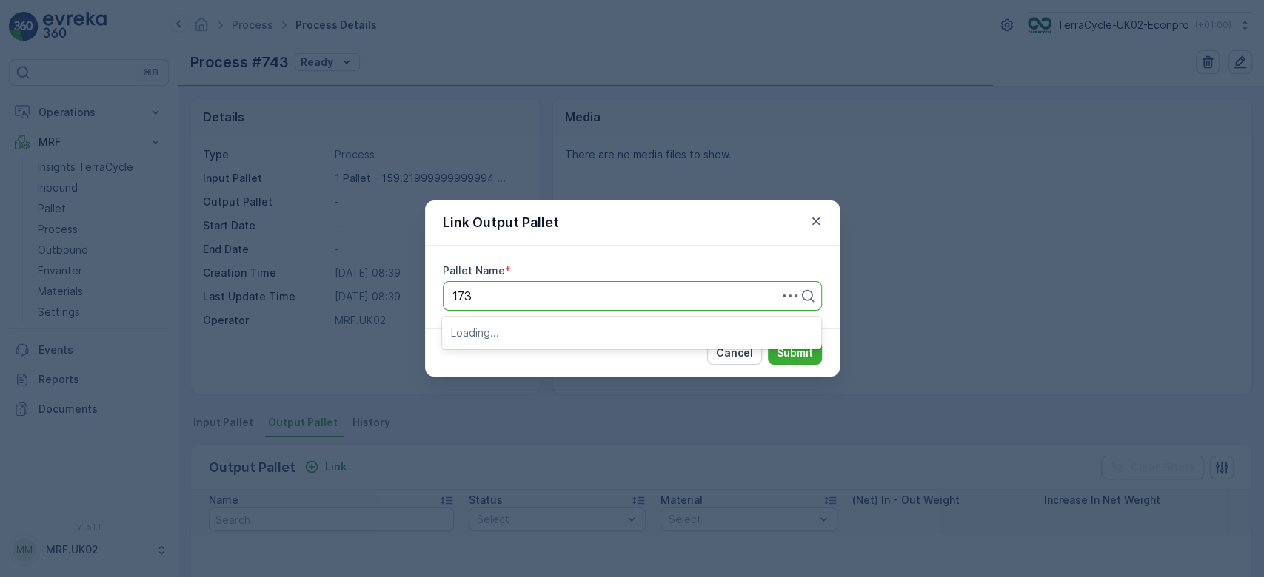
type input "1732"
click at [508, 328] on span "Parcel_UK02 #1732" at bounding box center [504, 332] width 107 height 13
click at [792, 351] on p "Submit" at bounding box center [795, 353] width 36 height 15
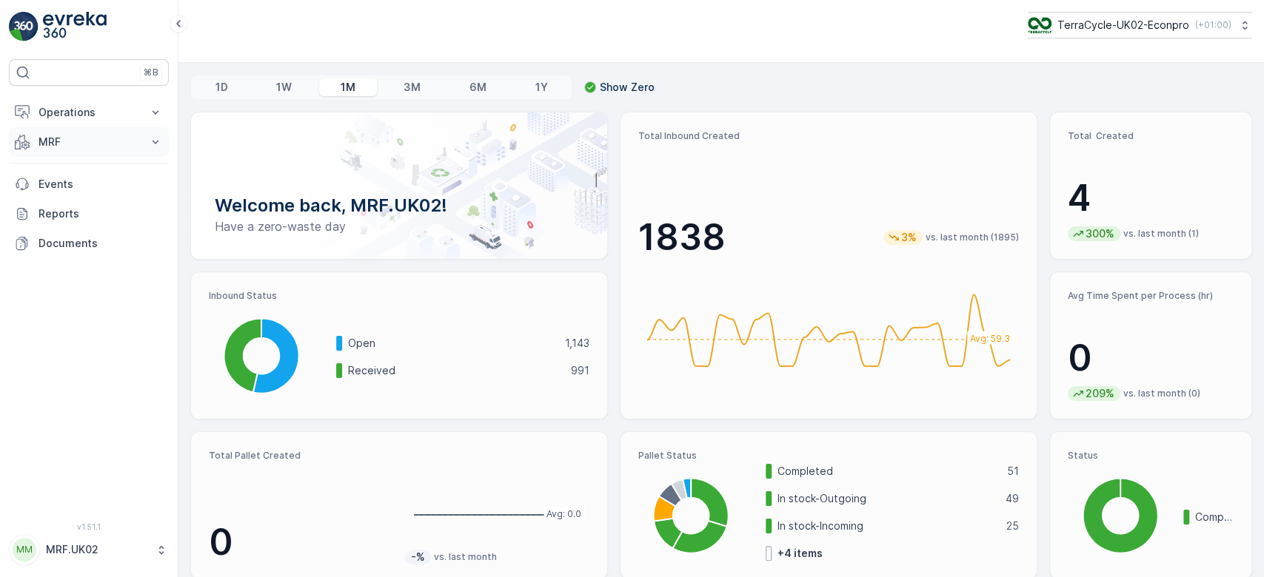
click at [128, 149] on p "MRF" at bounding box center [88, 142] width 101 height 15
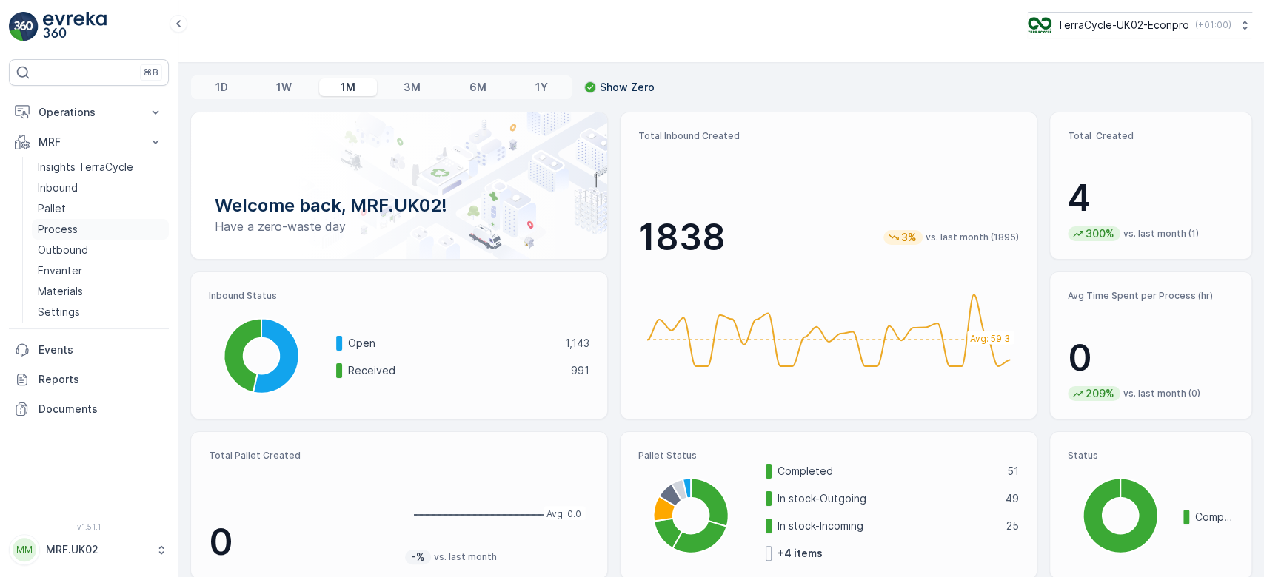
click at [84, 229] on link "Process" at bounding box center [100, 229] width 137 height 21
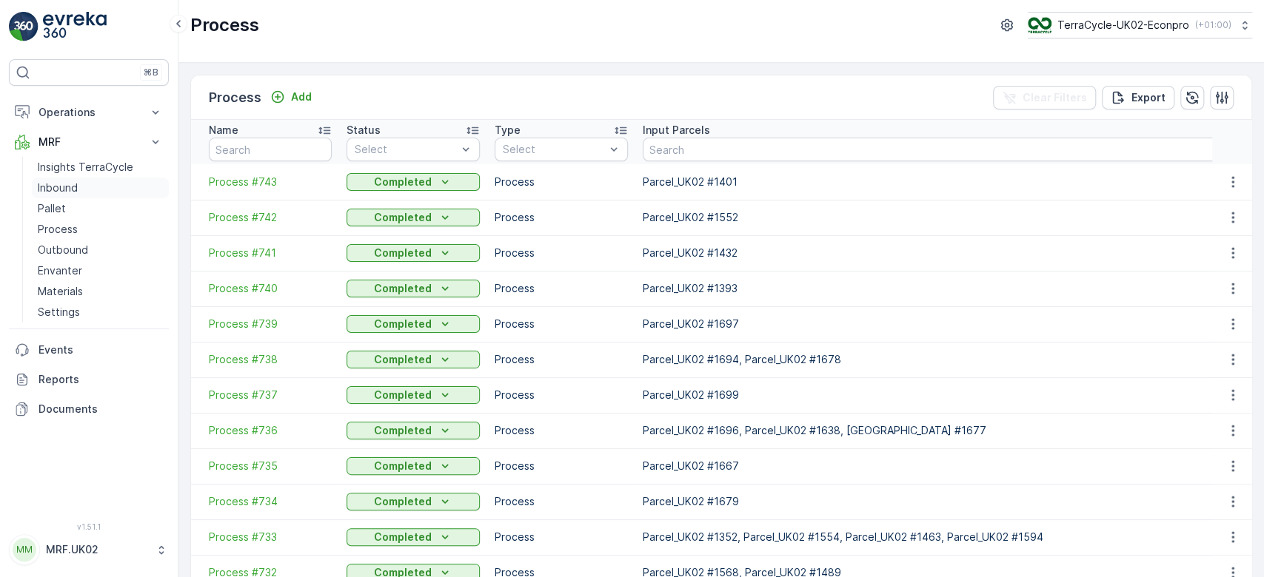
click at [83, 187] on link "Inbound" at bounding box center [100, 188] width 137 height 21
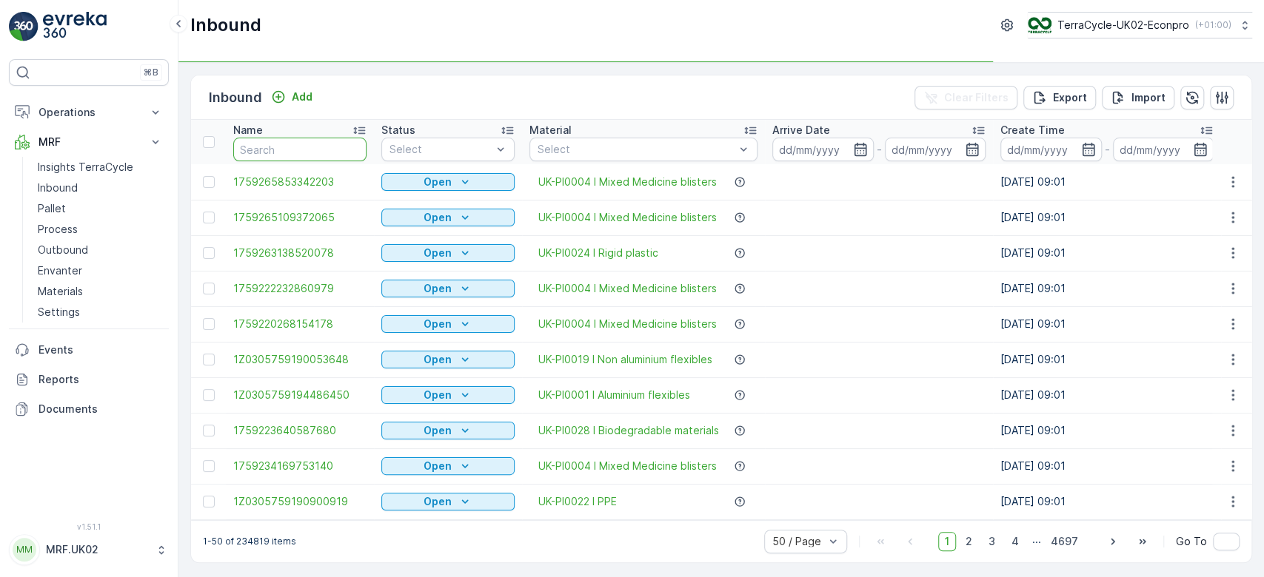
click at [266, 150] on input "text" at bounding box center [299, 150] width 133 height 24
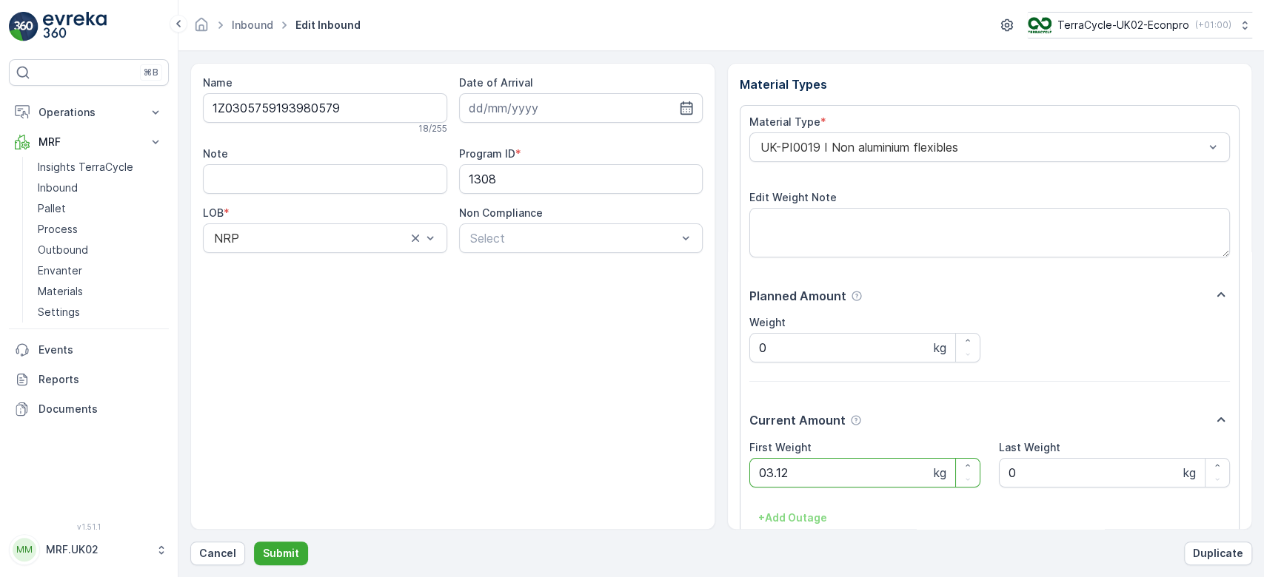
click at [254, 542] on button "Submit" at bounding box center [281, 554] width 54 height 24
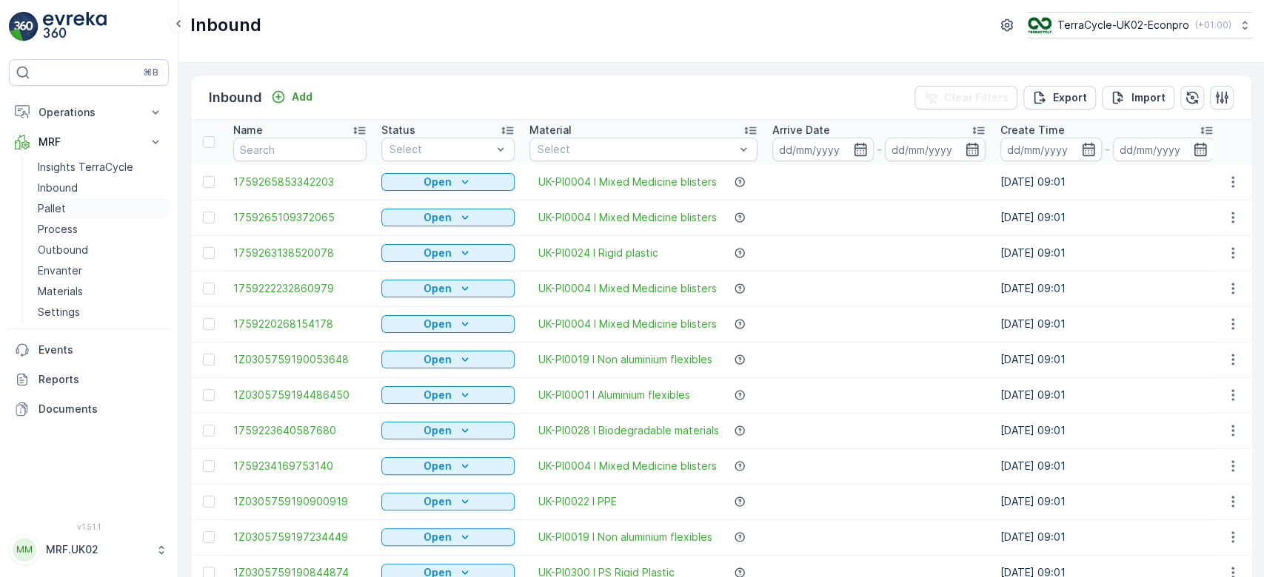
click at [72, 207] on link "Pallet" at bounding box center [100, 208] width 137 height 21
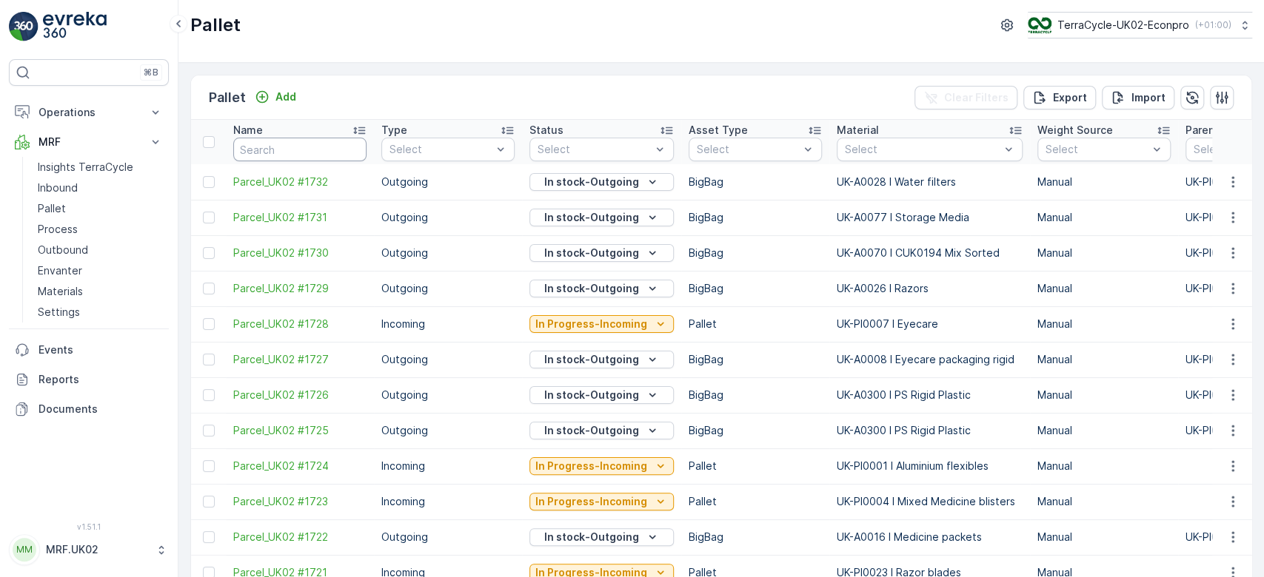
click at [278, 150] on input "text" at bounding box center [299, 150] width 133 height 24
type input "1716"
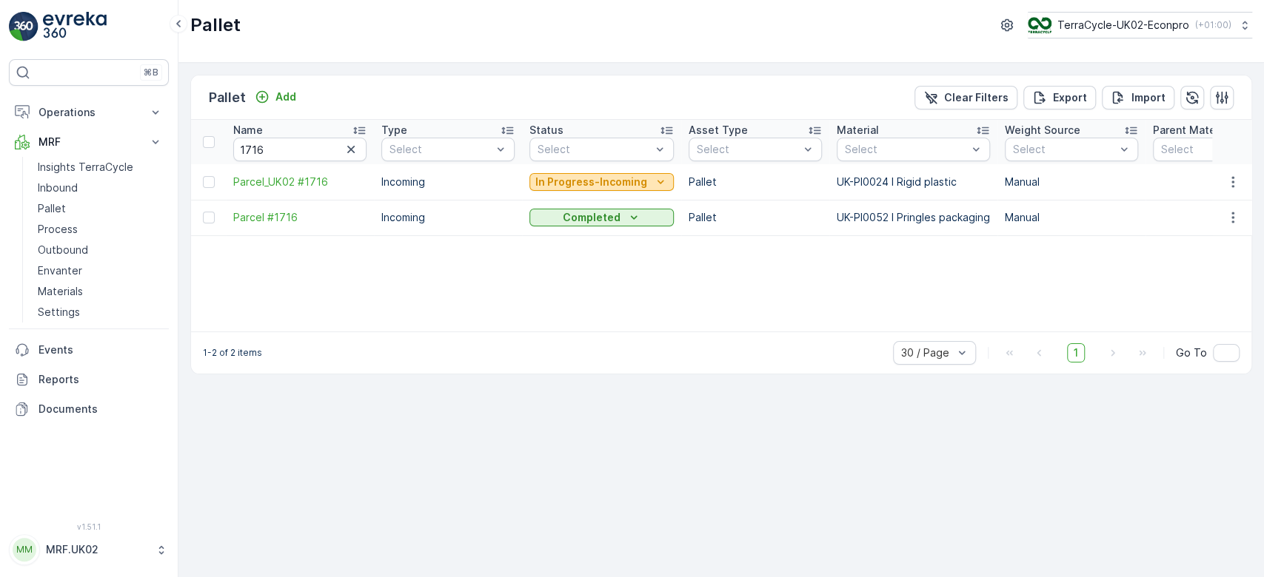
click at [563, 181] on p "In Progress-Incoming" at bounding box center [591, 182] width 112 height 15
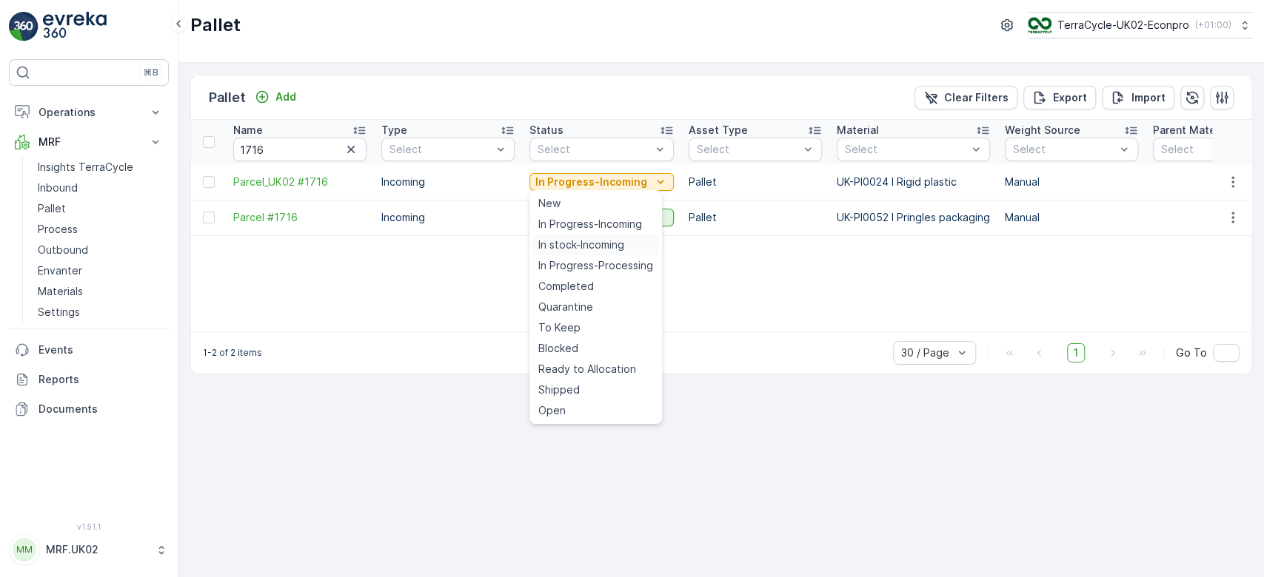
click at [570, 239] on span "In stock-Incoming" at bounding box center [581, 245] width 86 height 15
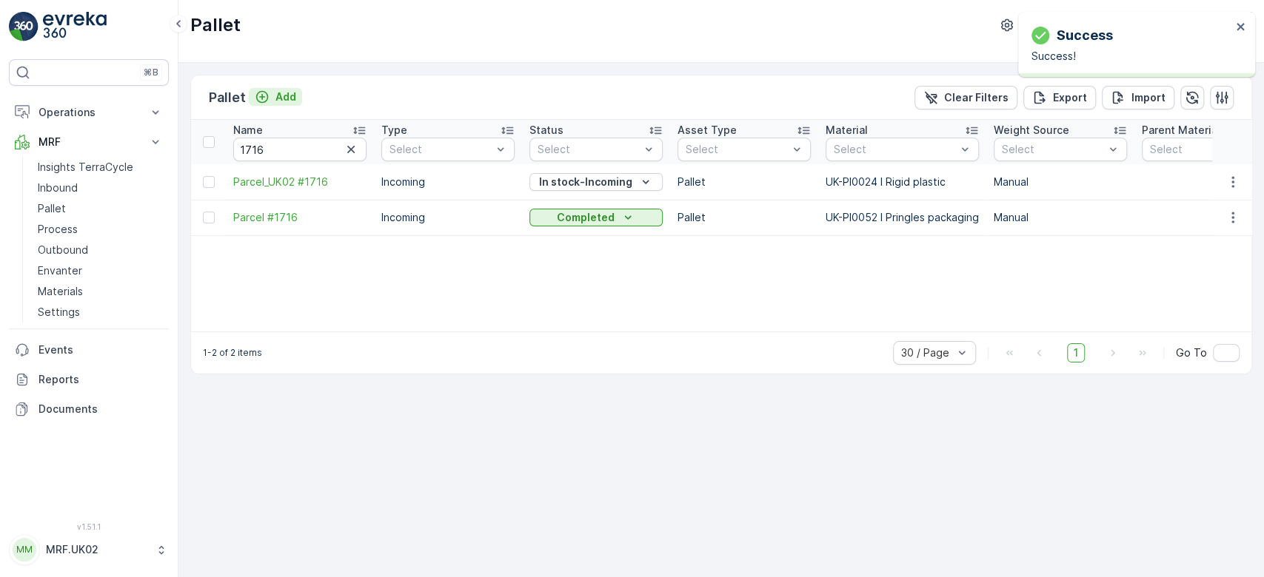
click at [284, 93] on p "Add" at bounding box center [285, 97] width 21 height 15
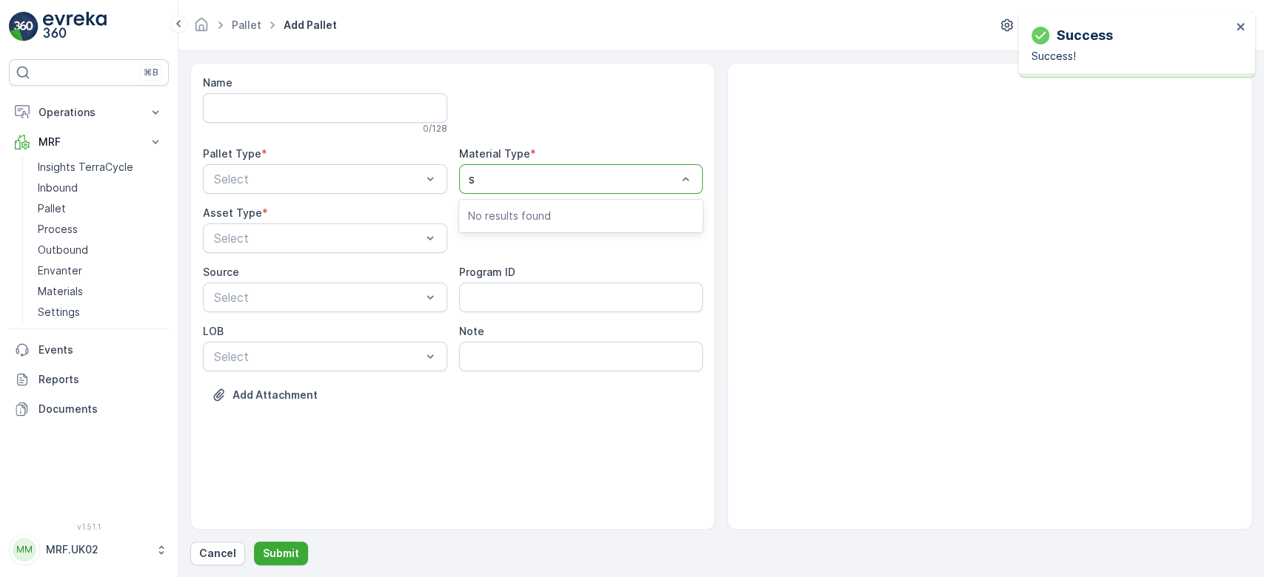
type input "st"
click at [506, 187] on div "Select" at bounding box center [581, 179] width 244 height 30
click at [505, 180] on div at bounding box center [574, 178] width 210 height 13
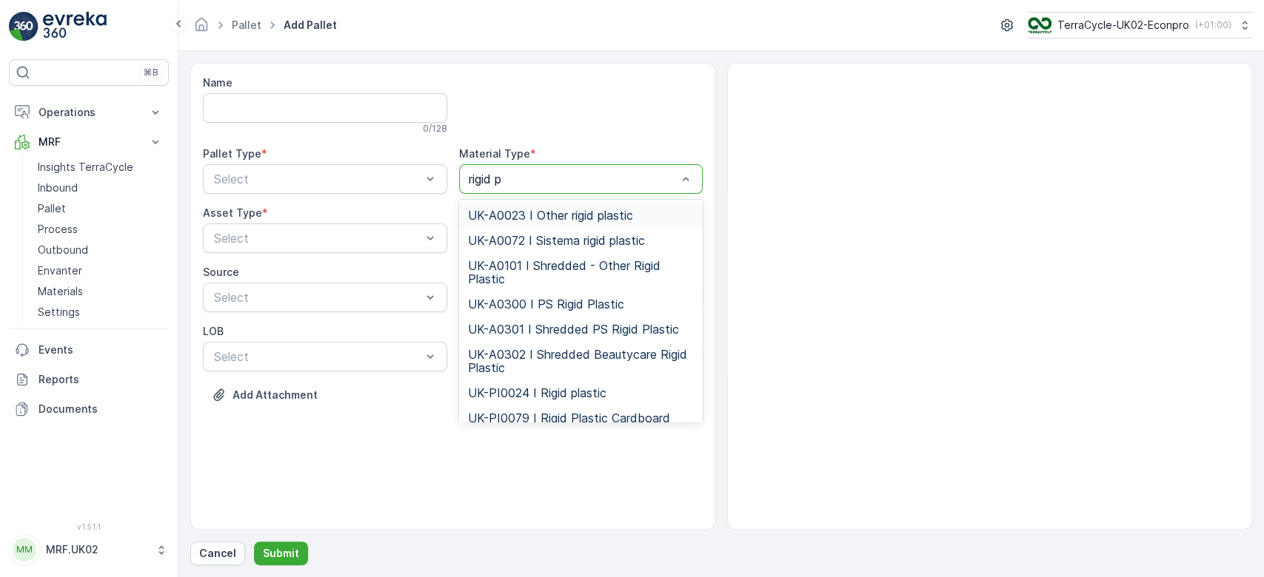
type input "rigid pl"
click at [565, 388] on span "UK-PI0024 I Rigid plastic" at bounding box center [537, 392] width 138 height 13
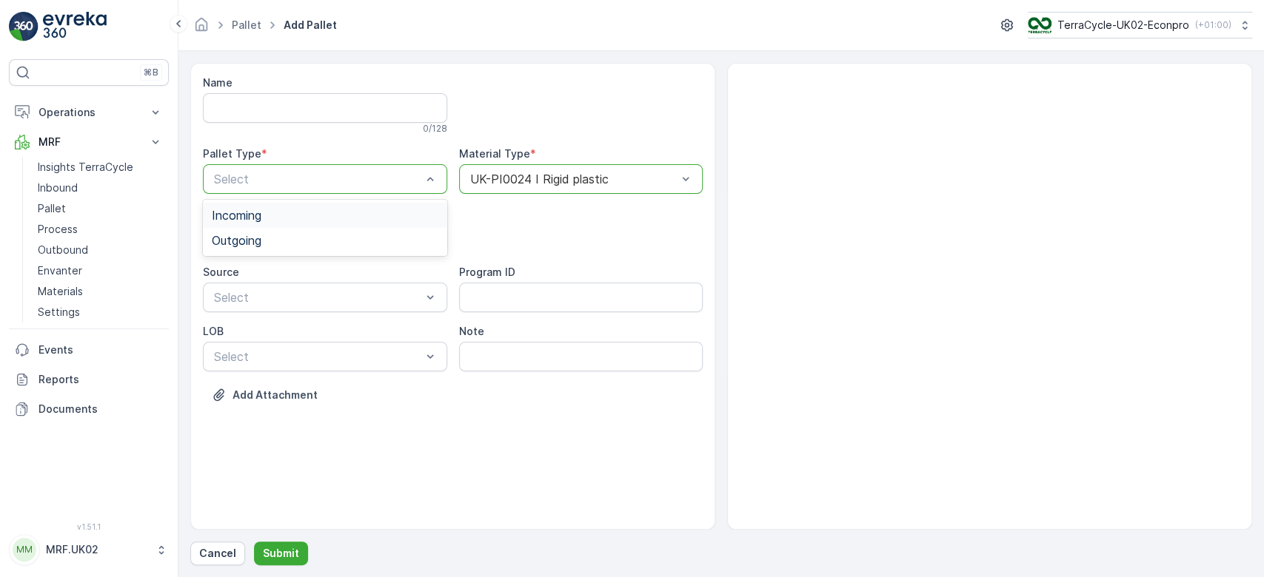
click at [316, 211] on div "Incoming" at bounding box center [325, 215] width 227 height 13
click at [254, 303] on div "Pallet" at bounding box center [325, 299] width 227 height 13
click at [285, 559] on p "Submit" at bounding box center [281, 553] width 36 height 15
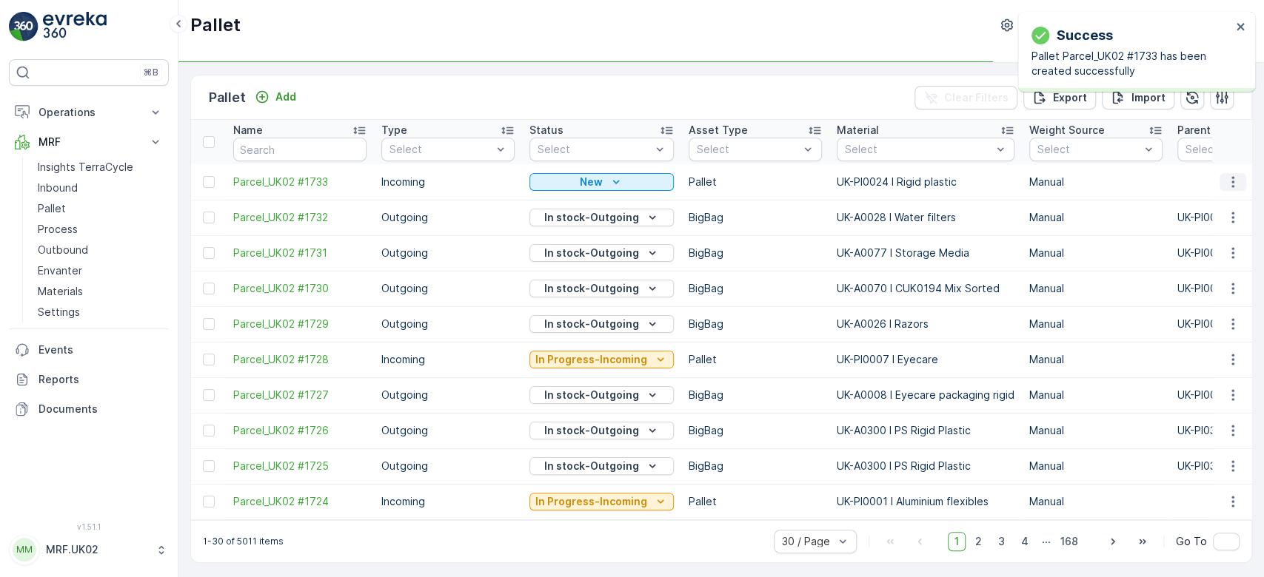
click at [1231, 182] on icon "button" at bounding box center [1232, 181] width 2 height 11
click at [1207, 281] on span "Print QR" at bounding box center [1192, 286] width 41 height 15
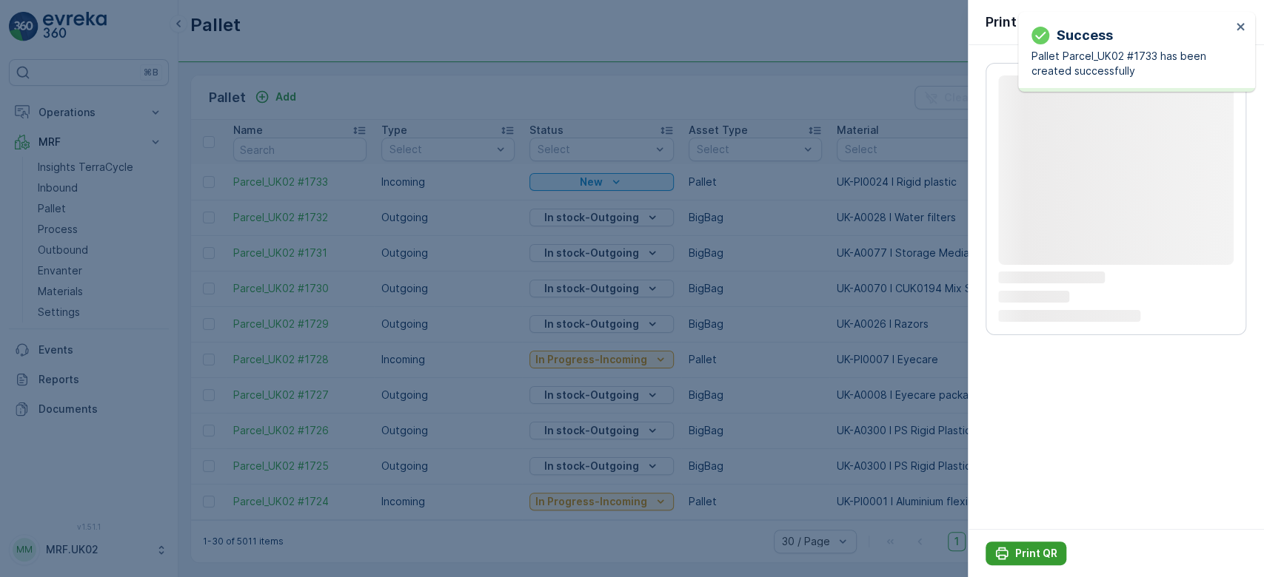
click at [1022, 550] on p "Print QR" at bounding box center [1036, 553] width 42 height 15
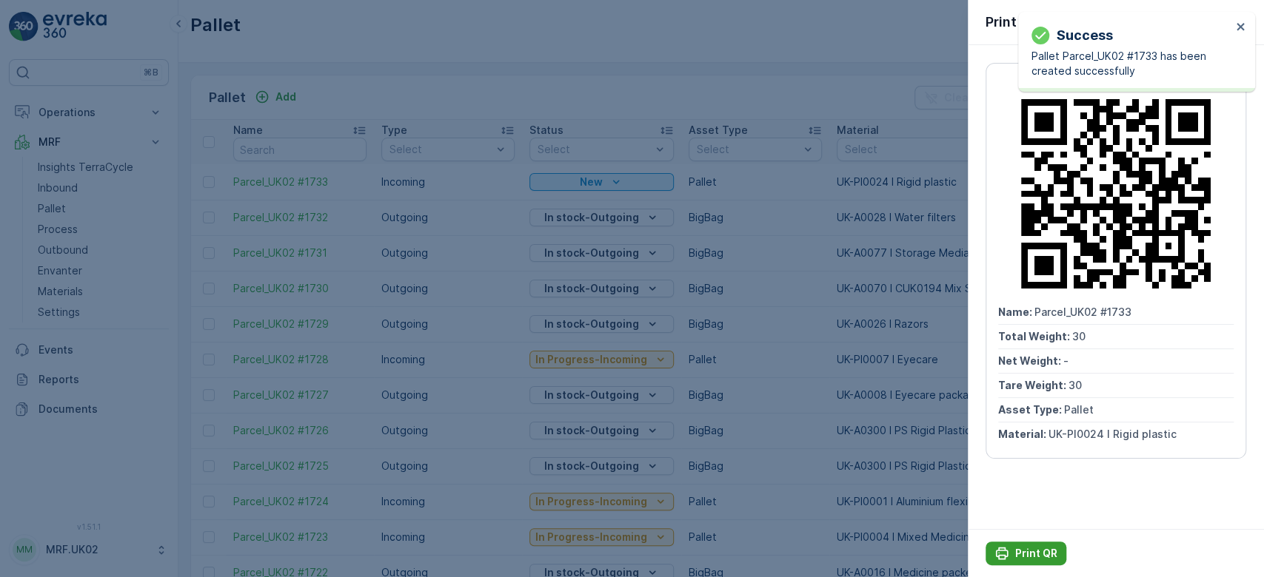
click at [1022, 550] on p "Print QR" at bounding box center [1036, 553] width 42 height 15
click at [70, 184] on div at bounding box center [632, 288] width 1264 height 577
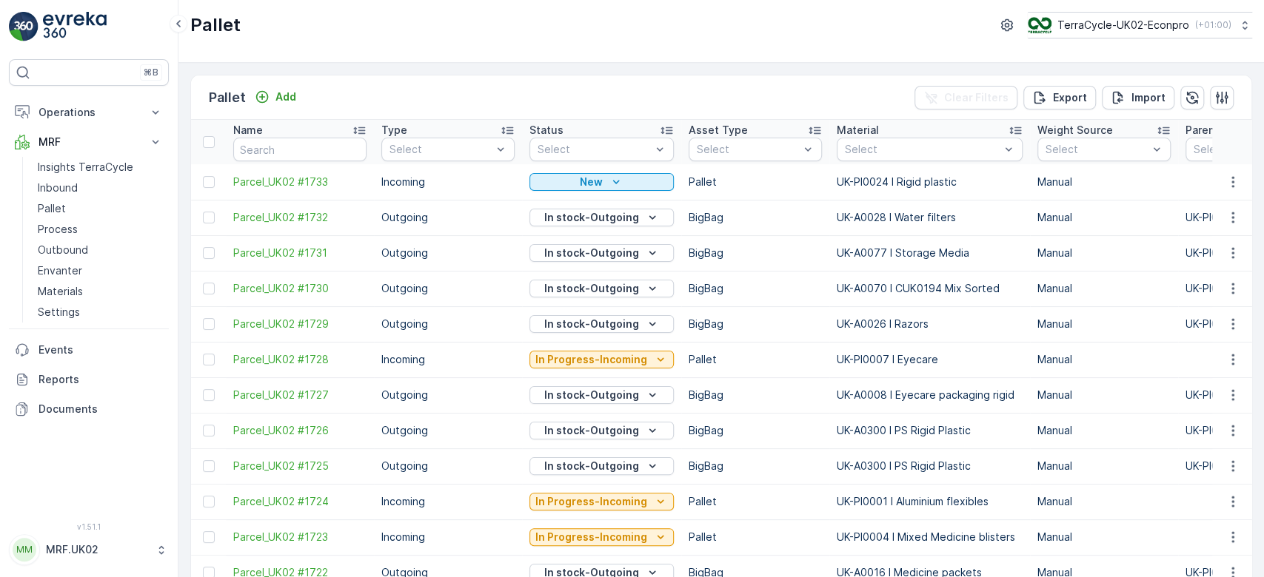
click at [70, 184] on p "Inbound" at bounding box center [58, 188] width 40 height 15
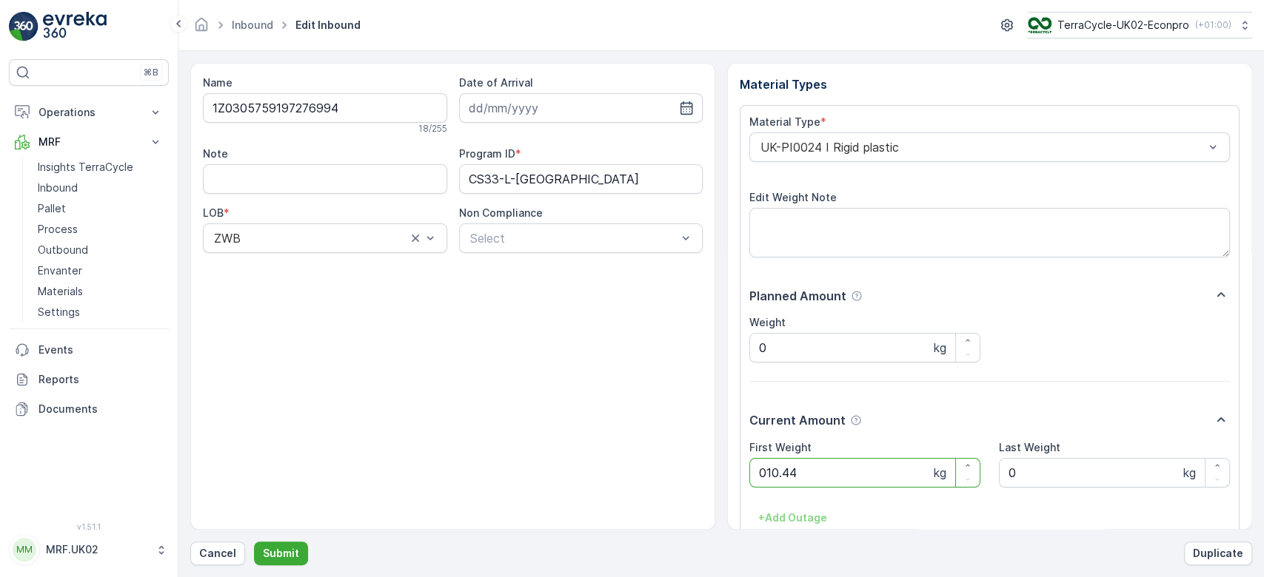
click at [254, 542] on button "Submit" at bounding box center [281, 554] width 54 height 24
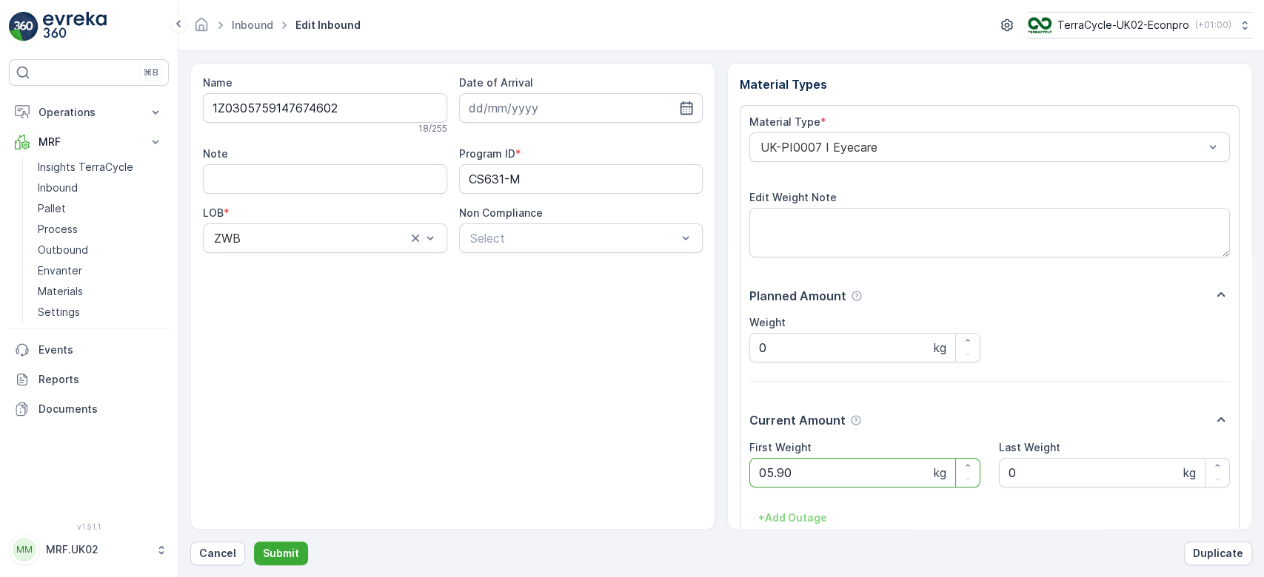
click at [254, 542] on button "Submit" at bounding box center [281, 554] width 54 height 24
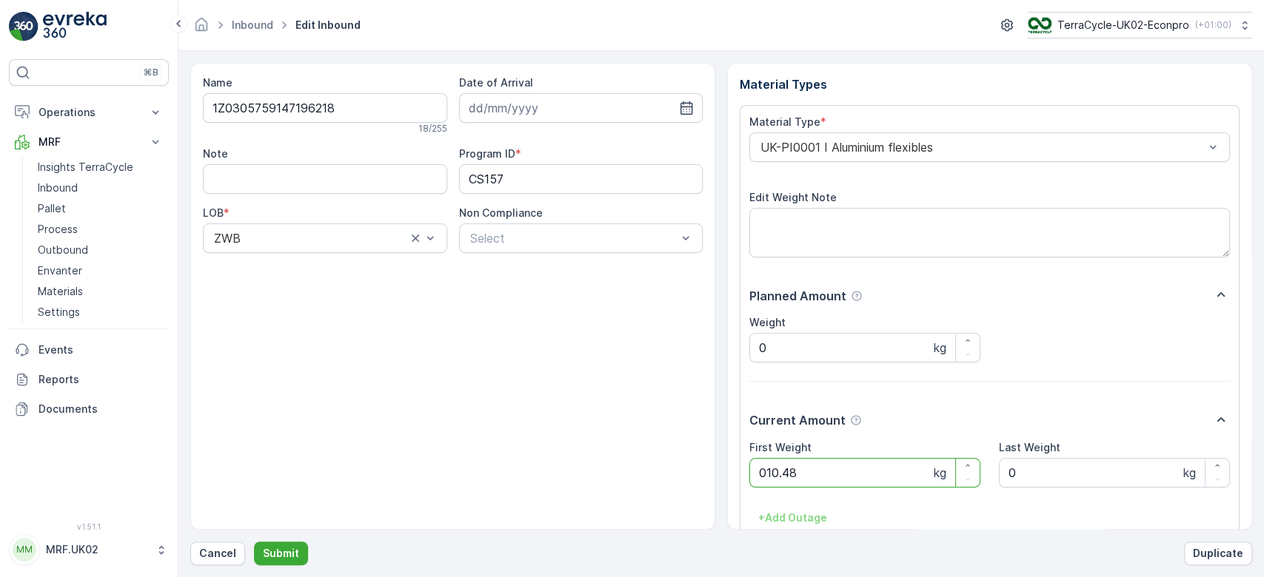
click at [254, 542] on button "Submit" at bounding box center [281, 554] width 54 height 24
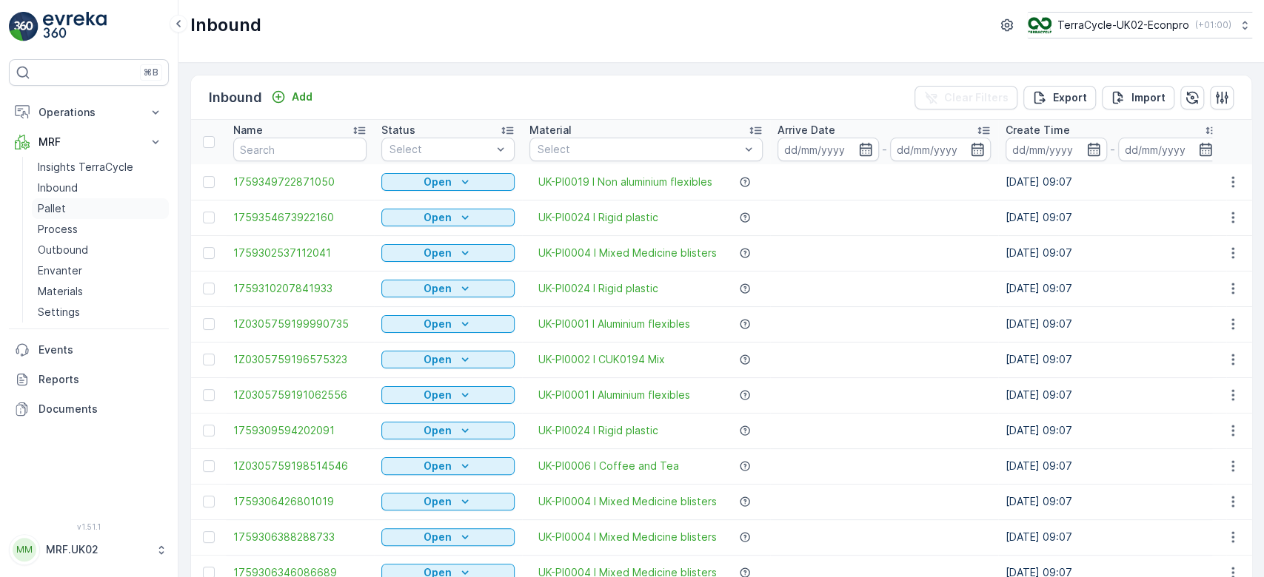
click at [78, 208] on link "Pallet" at bounding box center [100, 208] width 137 height 21
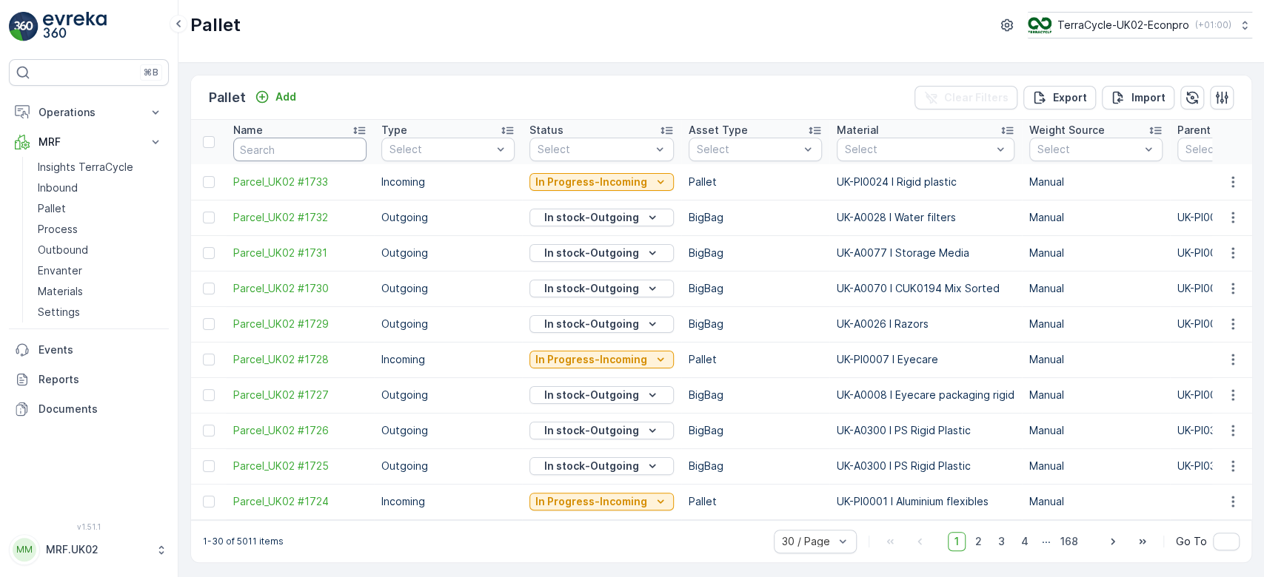
click at [275, 150] on input "text" at bounding box center [299, 150] width 133 height 24
type input "169"
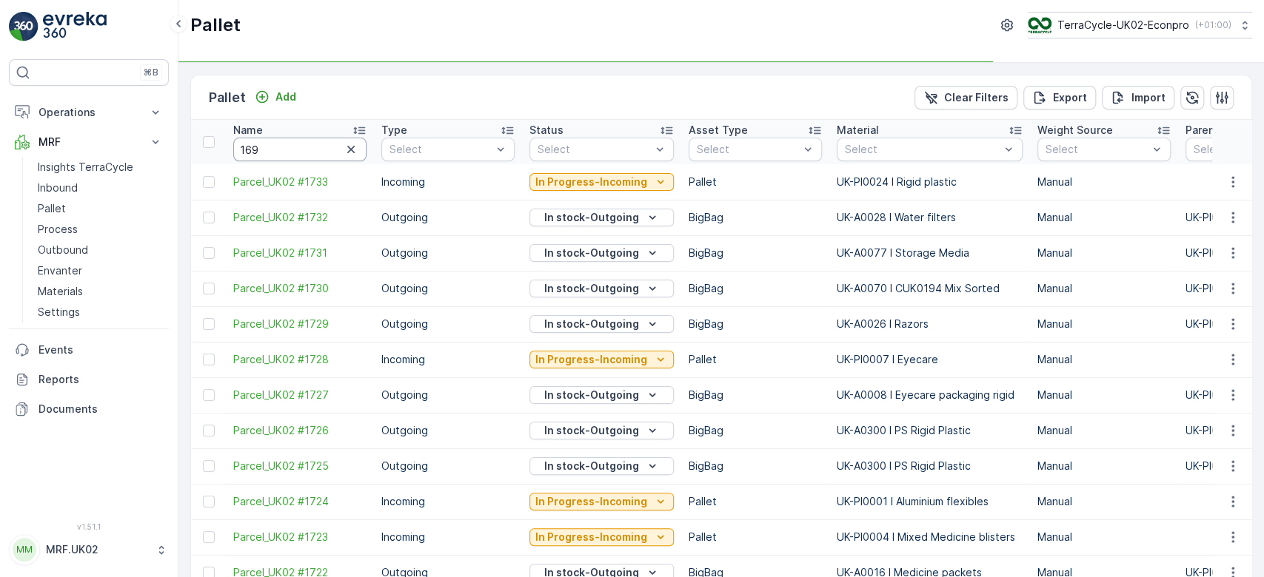
click at [284, 148] on input "169" at bounding box center [299, 150] width 133 height 24
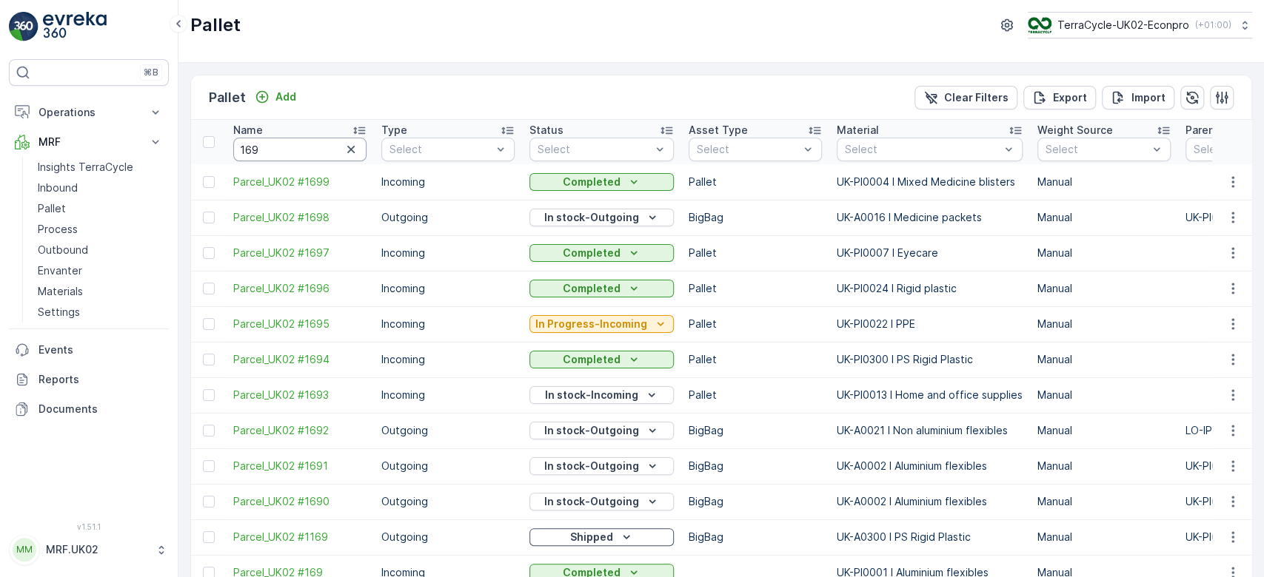
click at [284, 148] on input "169" at bounding box center [299, 150] width 133 height 24
type input "1695"
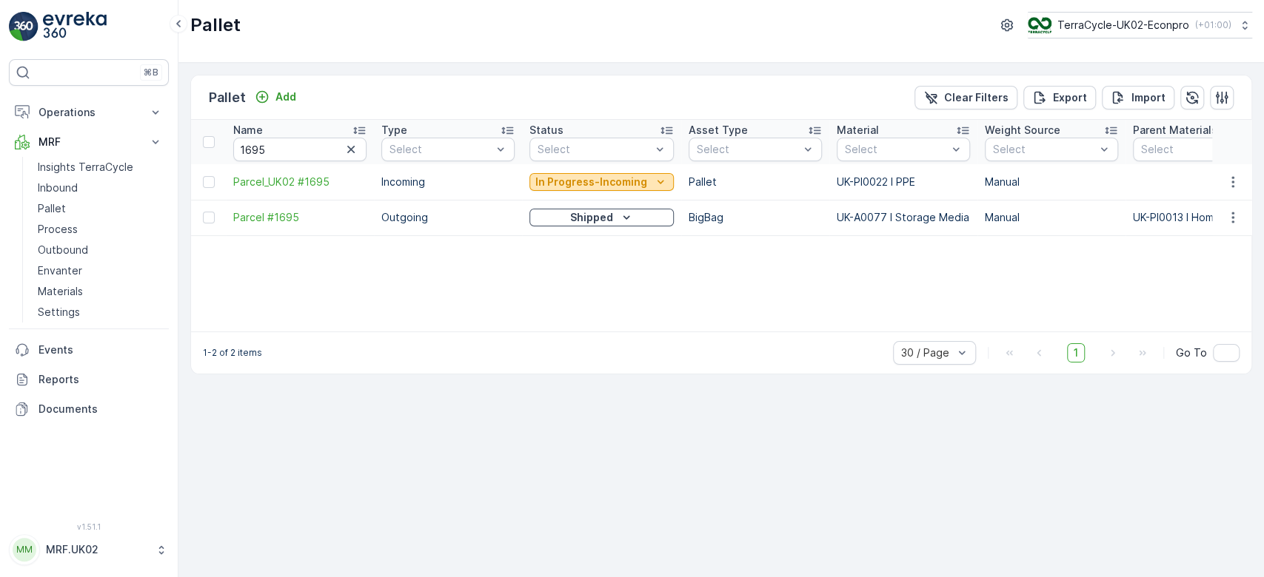
click at [586, 182] on p "In Progress-Incoming" at bounding box center [591, 182] width 112 height 15
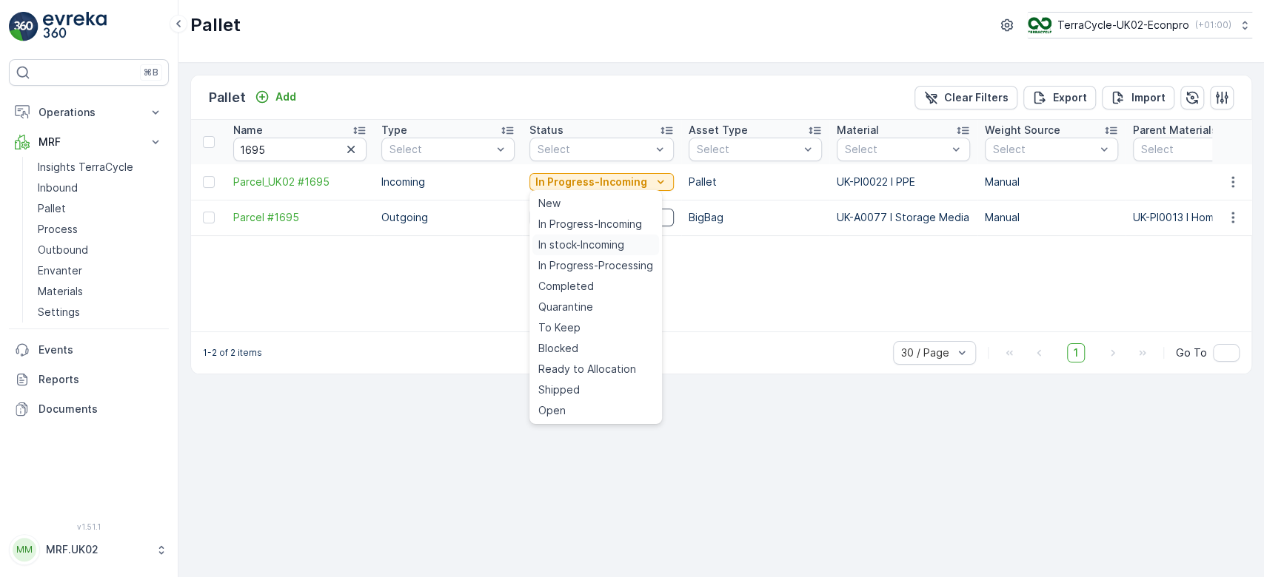
click at [580, 245] on span "In stock-Incoming" at bounding box center [581, 245] width 86 height 15
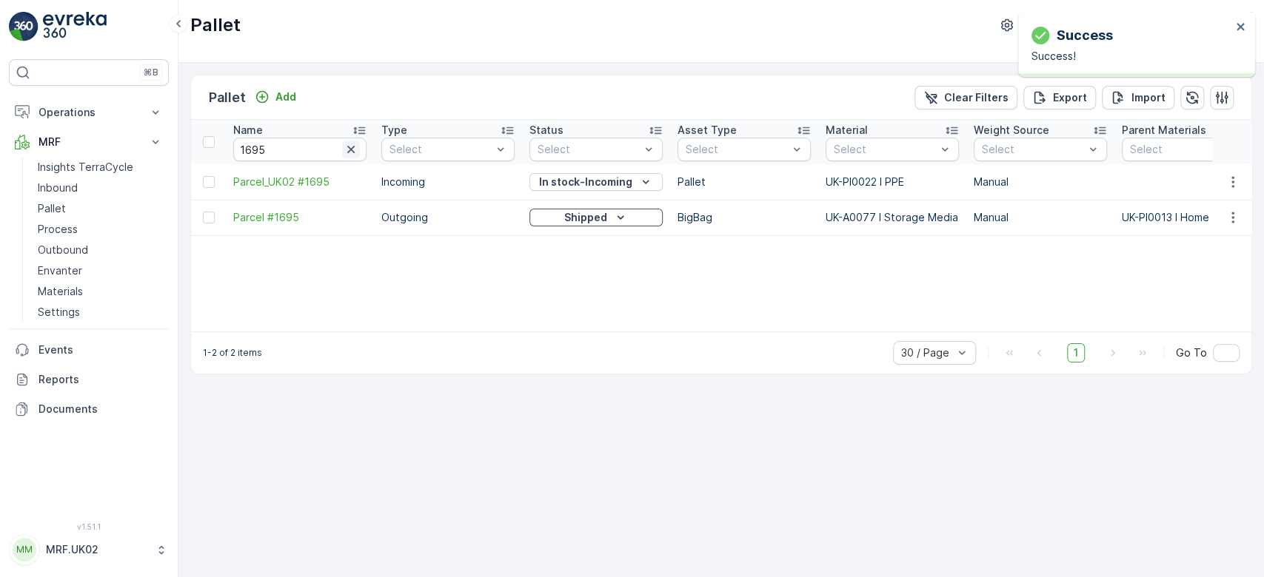
click at [346, 150] on icon "button" at bounding box center [350, 149] width 15 height 15
click at [277, 93] on p "Add" at bounding box center [285, 97] width 21 height 15
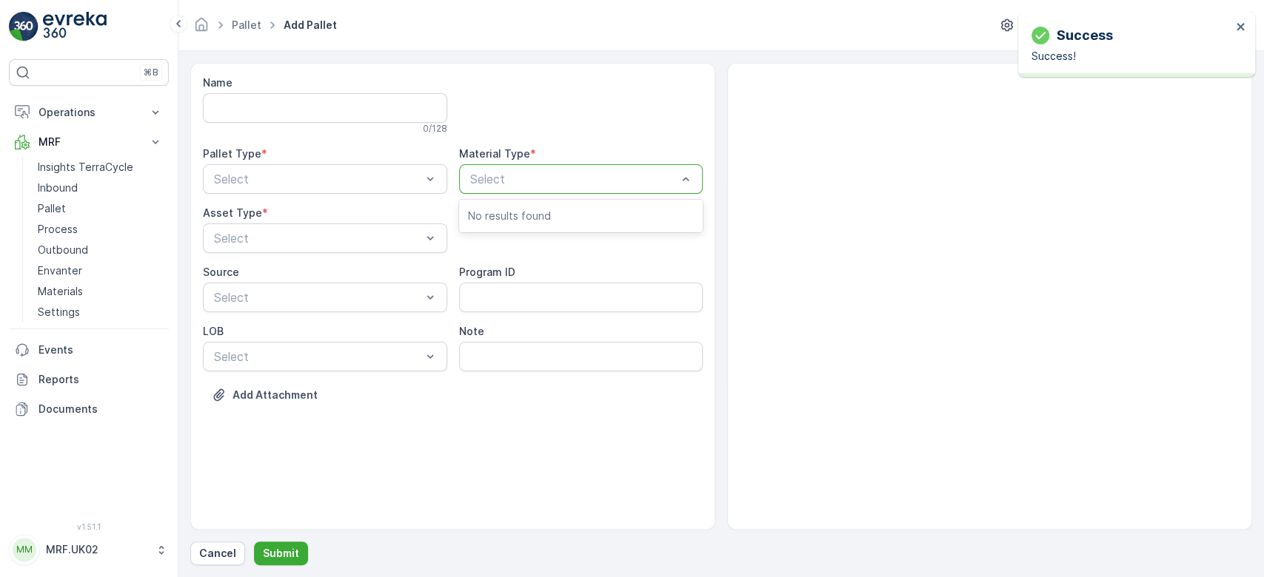
click at [511, 177] on div at bounding box center [574, 178] width 210 height 13
type input "ppe"
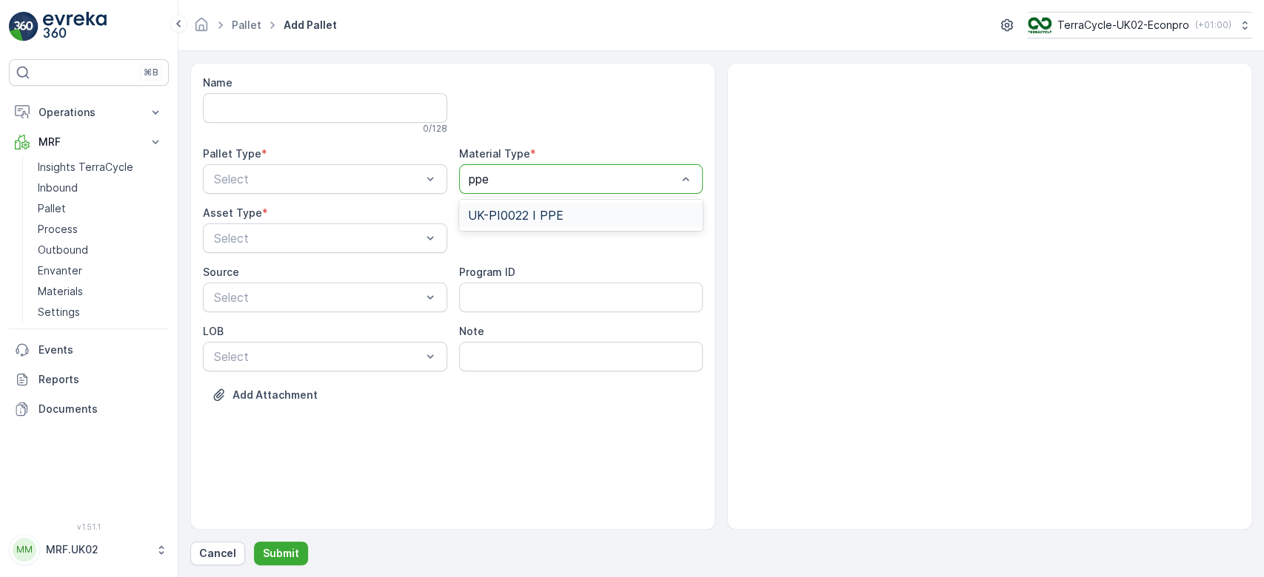
click at [538, 209] on span "UK-PI0022 I PPE" at bounding box center [515, 215] width 95 height 13
click at [387, 169] on div "Select" at bounding box center [325, 179] width 244 height 30
click at [332, 211] on div "Incoming" at bounding box center [325, 215] width 227 height 13
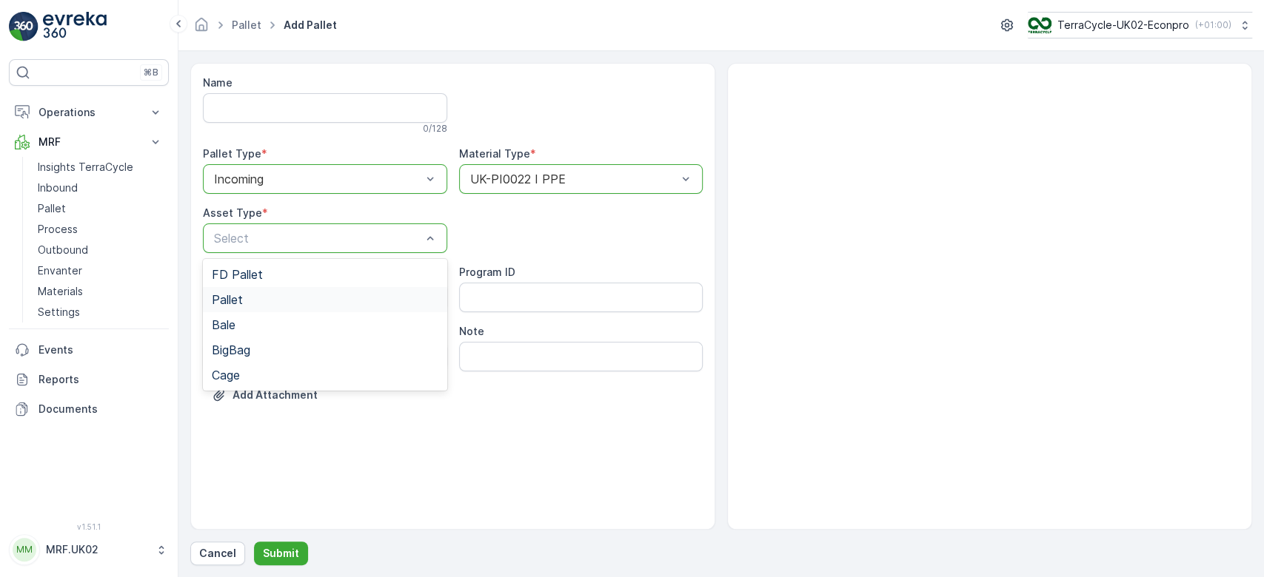
click at [283, 304] on div "Pallet" at bounding box center [325, 299] width 227 height 13
click at [281, 551] on p "Submit" at bounding box center [281, 553] width 36 height 15
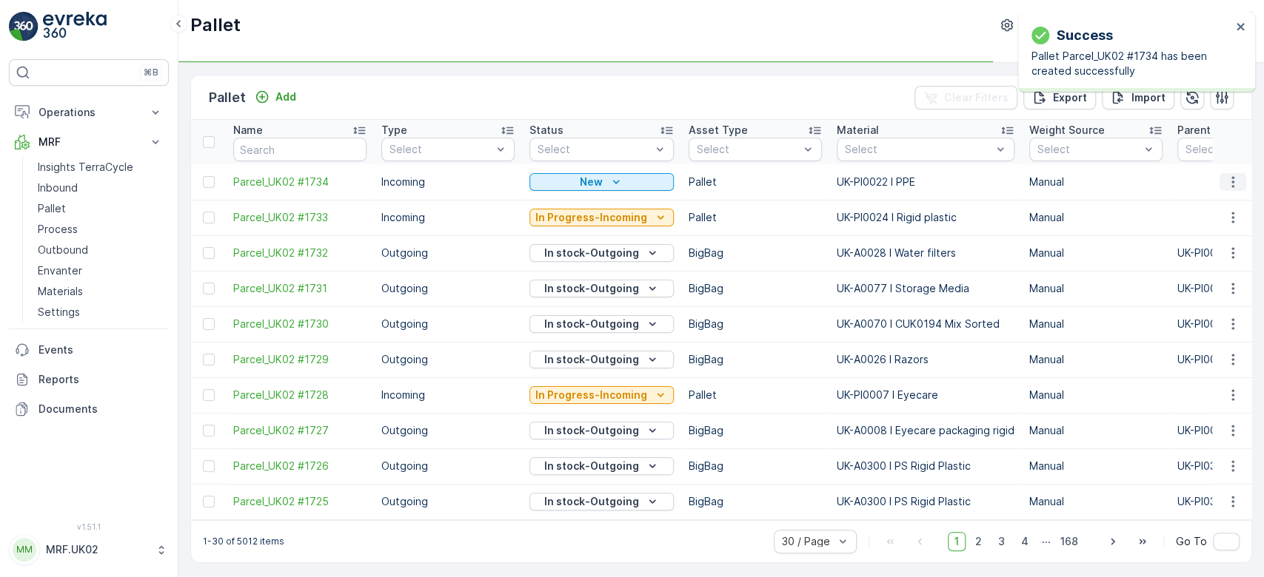
click at [1231, 182] on icon "button" at bounding box center [1232, 181] width 2 height 11
click at [1222, 281] on div "Print QR" at bounding box center [1215, 286] width 98 height 21
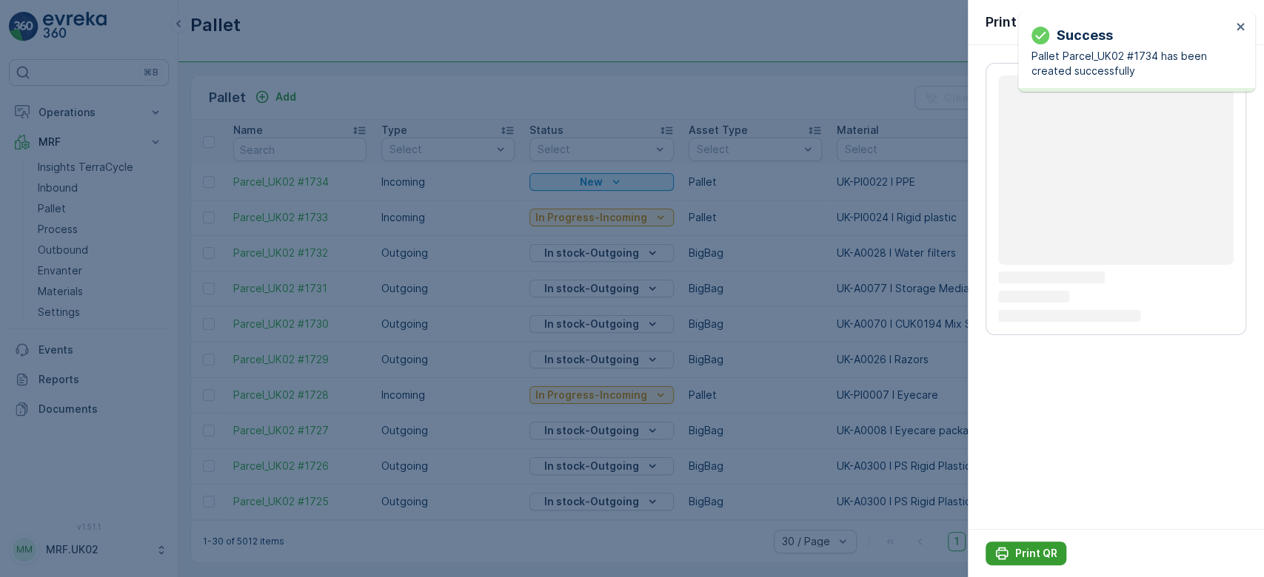
click at [1030, 542] on button "Print QR" at bounding box center [1025, 554] width 81 height 24
click at [1027, 550] on p "Print QR" at bounding box center [1036, 553] width 42 height 15
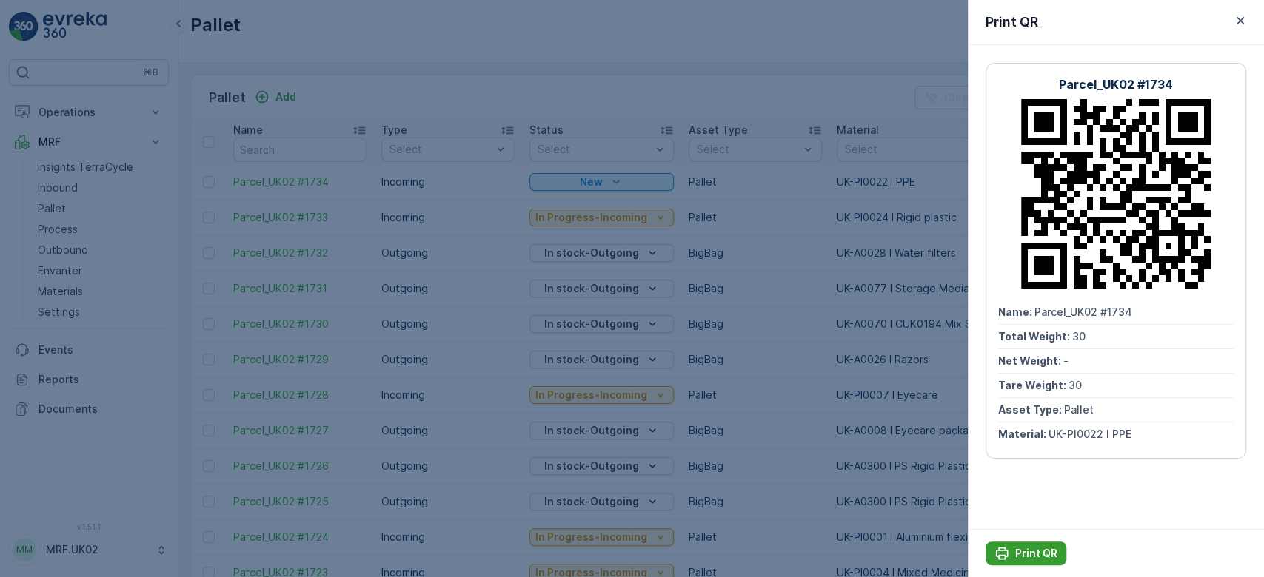
click at [1016, 551] on p "Print QR" at bounding box center [1036, 553] width 42 height 15
click at [65, 186] on div at bounding box center [632, 288] width 1264 height 577
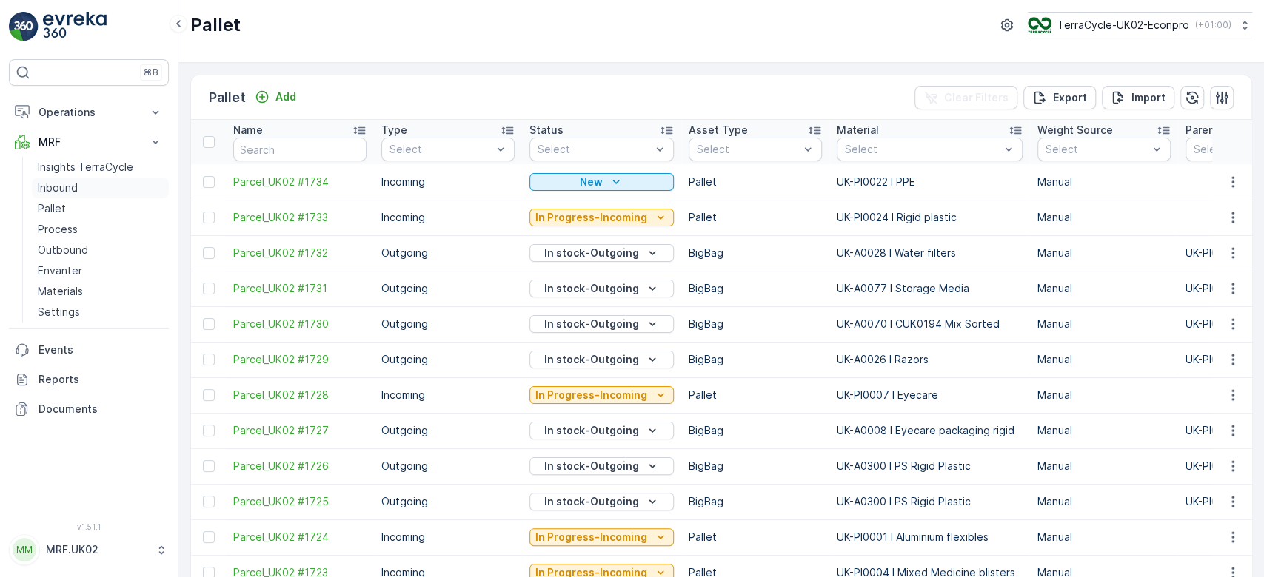
click at [65, 186] on p "Inbound" at bounding box center [58, 188] width 40 height 15
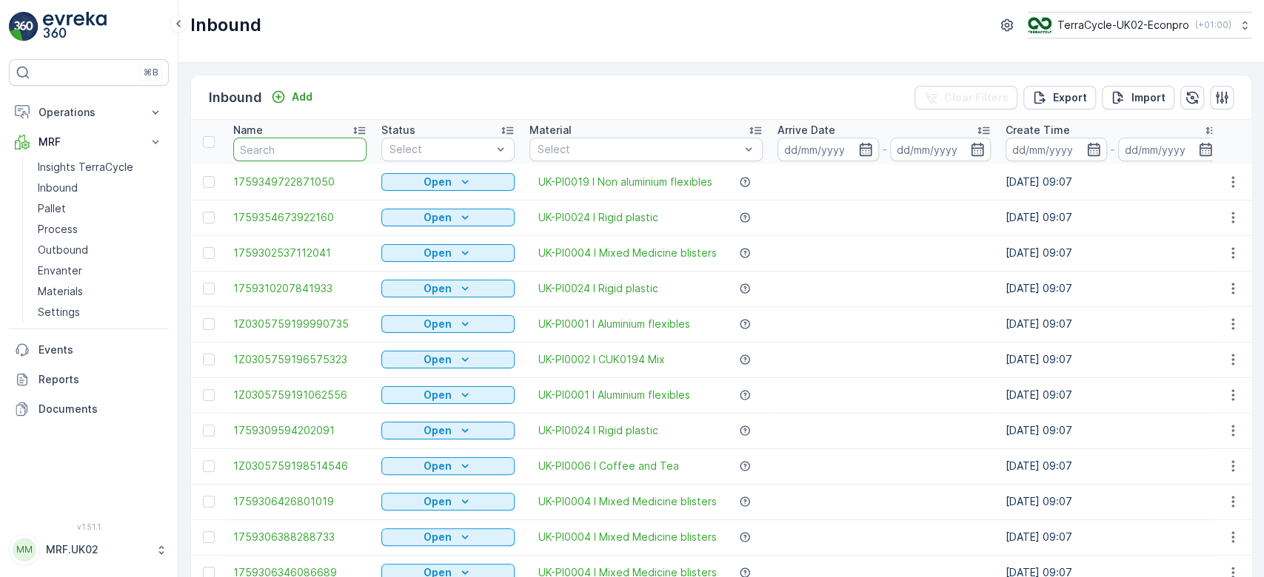
click at [267, 151] on input "text" at bounding box center [299, 150] width 133 height 24
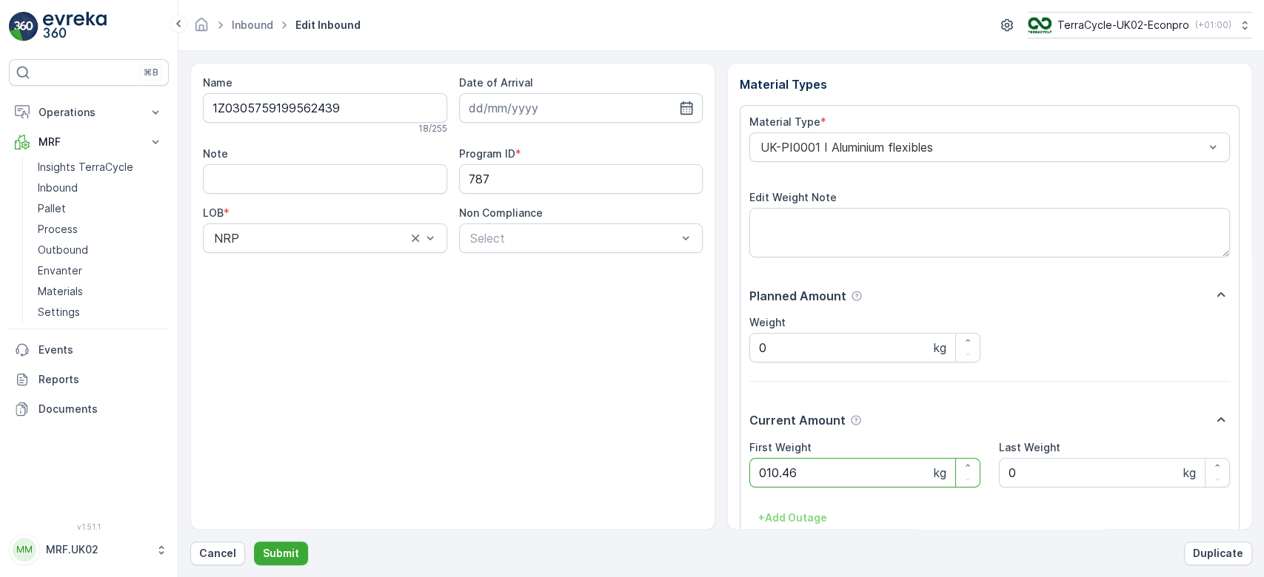
click at [254, 542] on button "Submit" at bounding box center [281, 554] width 54 height 24
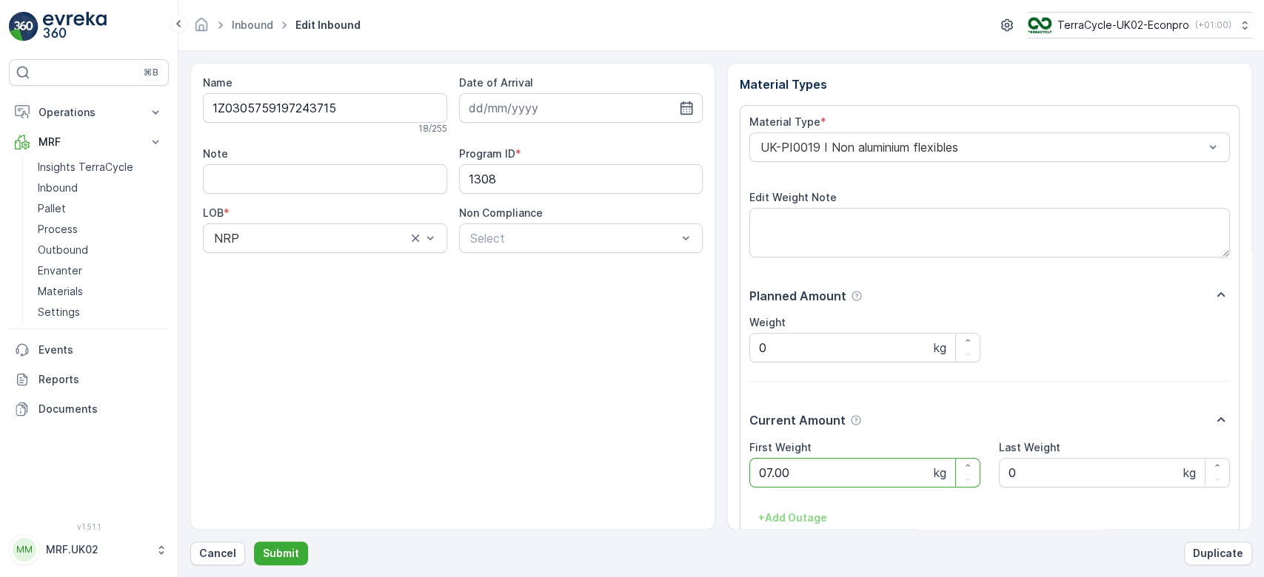
click at [254, 542] on button "Submit" at bounding box center [281, 554] width 54 height 24
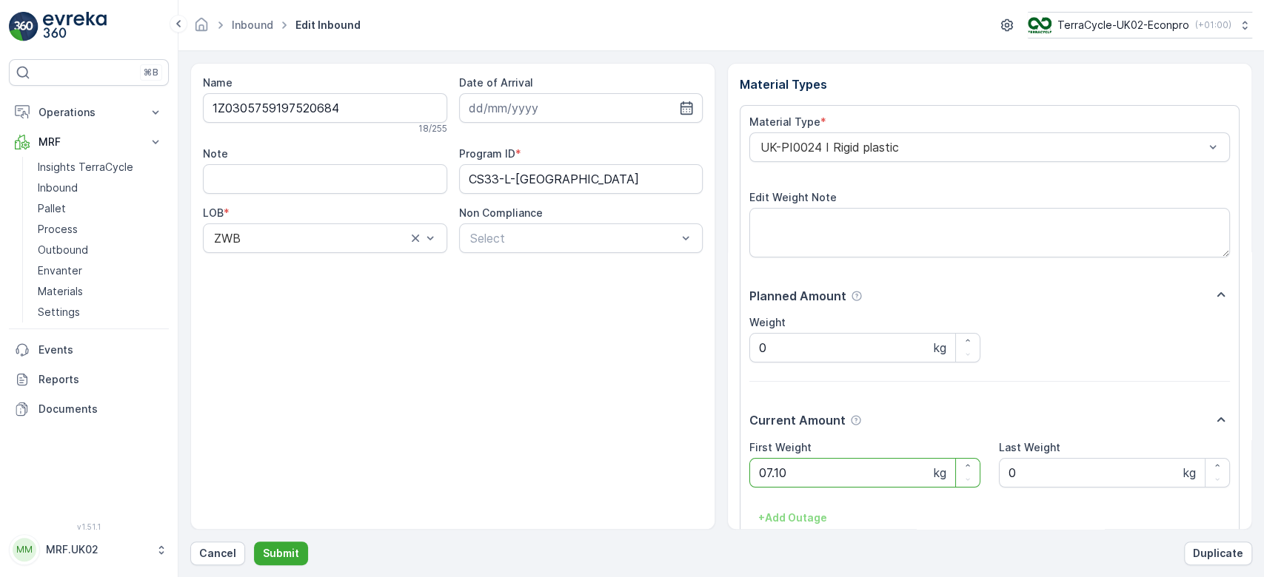
click at [254, 542] on button "Submit" at bounding box center [281, 554] width 54 height 24
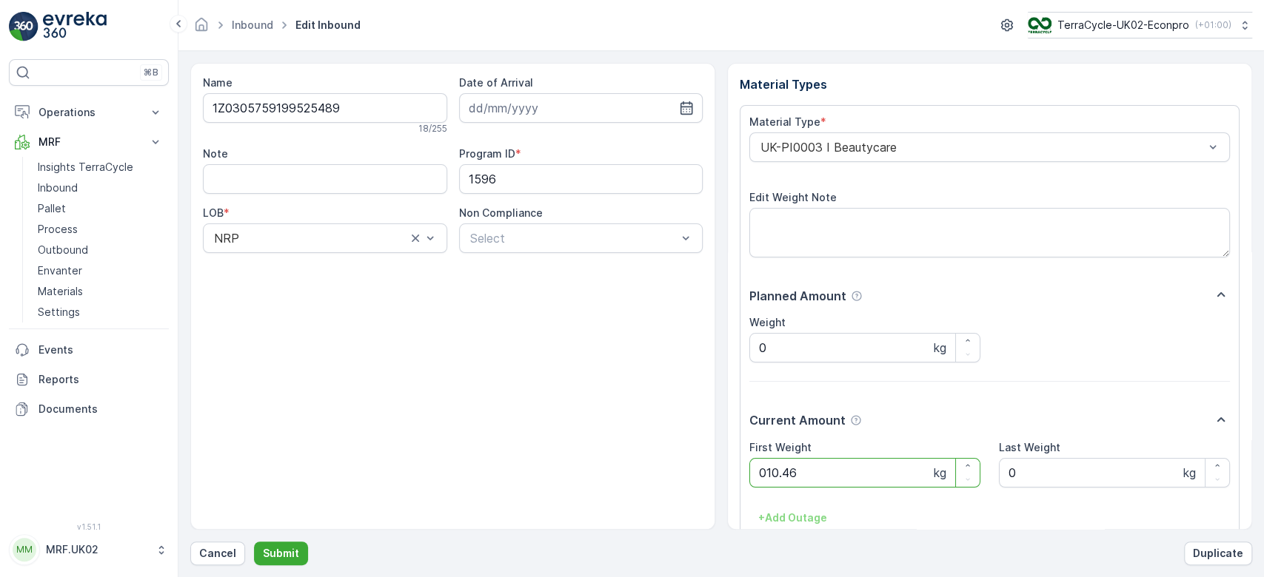
click at [254, 542] on button "Submit" at bounding box center [281, 554] width 54 height 24
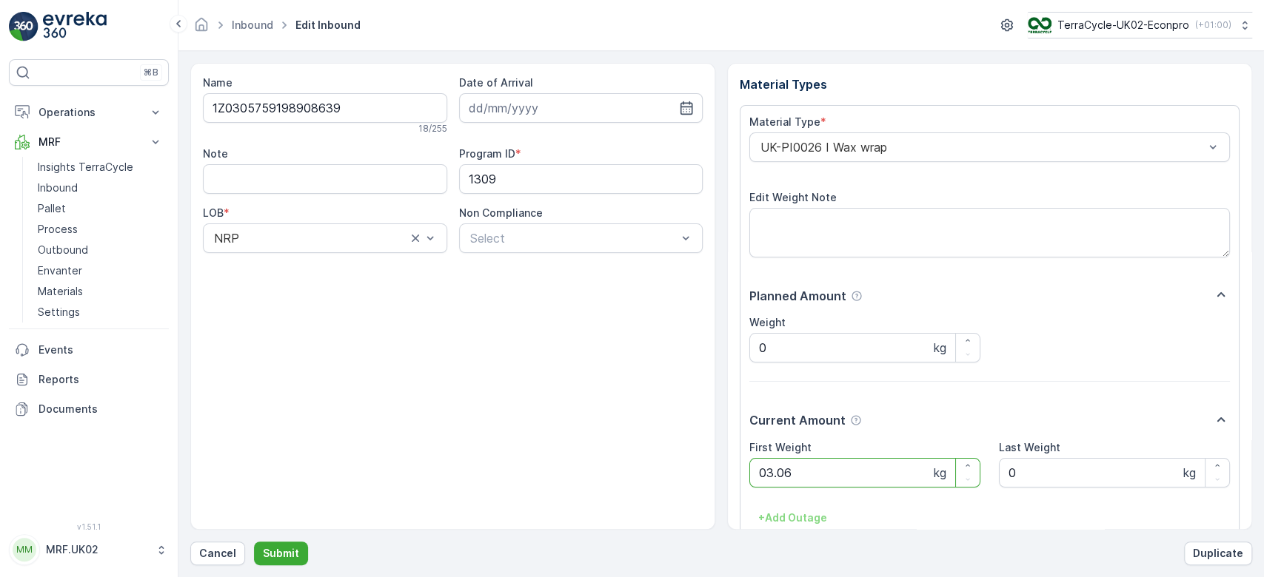
click at [254, 542] on button "Submit" at bounding box center [281, 554] width 54 height 24
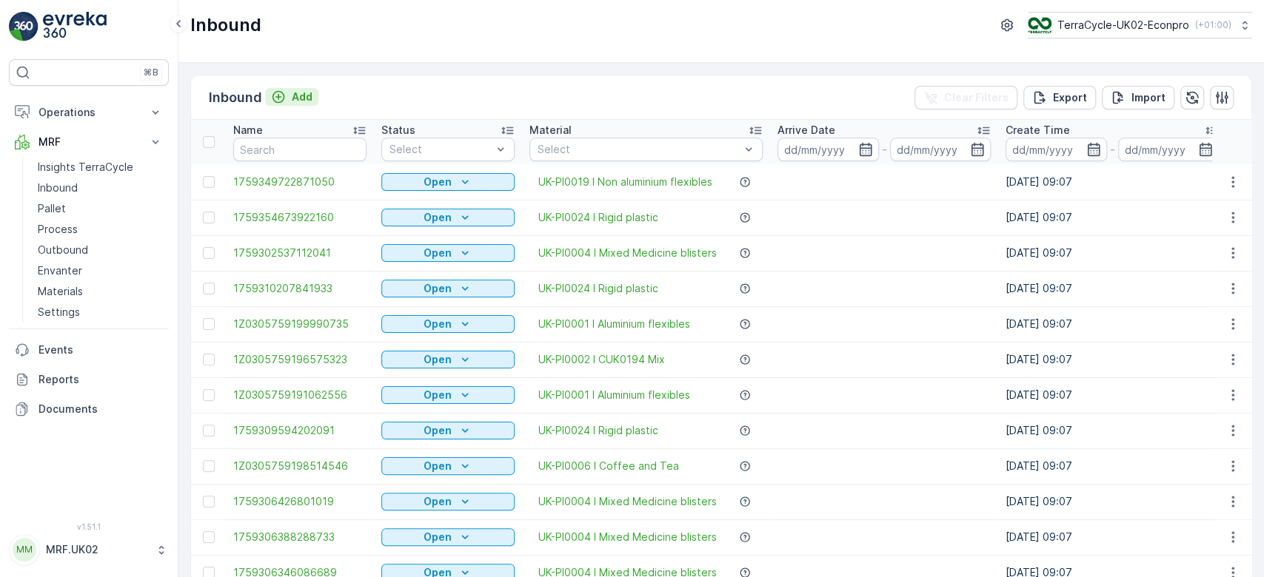
click at [298, 98] on p "Add" at bounding box center [302, 97] width 21 height 15
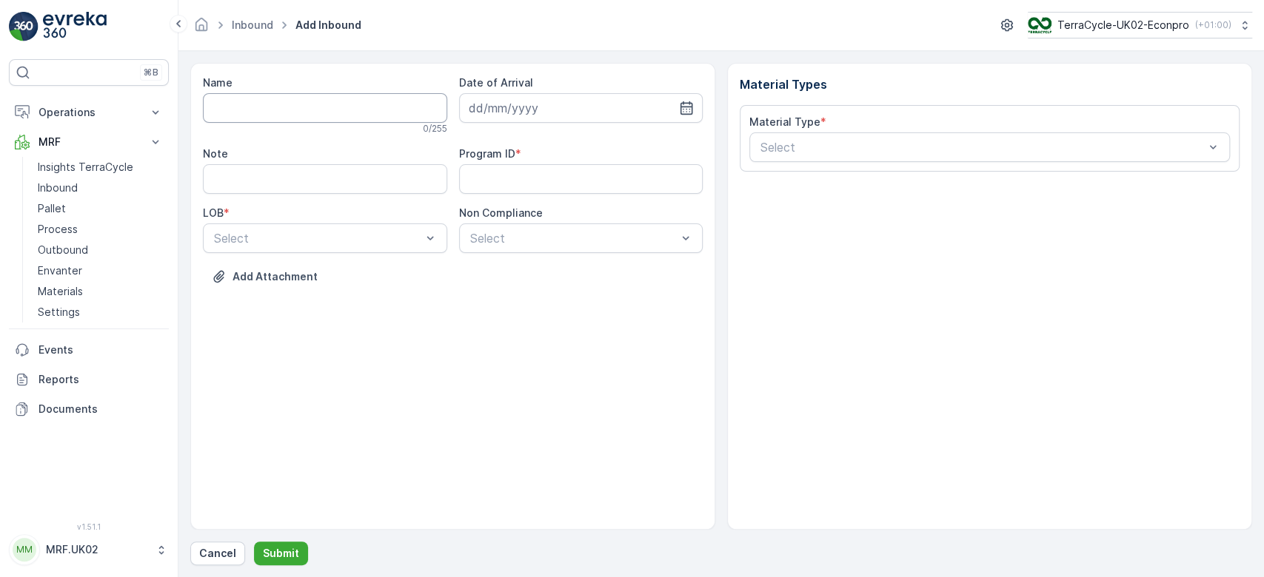
click at [322, 108] on input "Name" at bounding box center [325, 108] width 244 height 30
type input "1Z0305759146938918"
click at [254, 542] on button "Submit" at bounding box center [281, 554] width 54 height 24
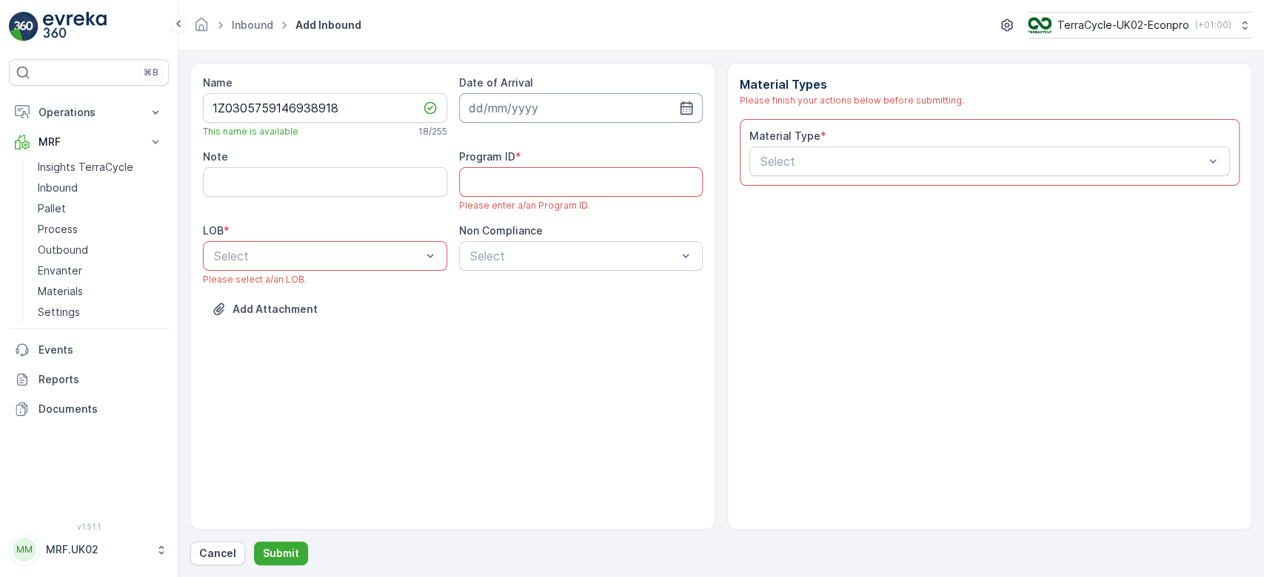
click at [518, 99] on input at bounding box center [581, 108] width 244 height 30
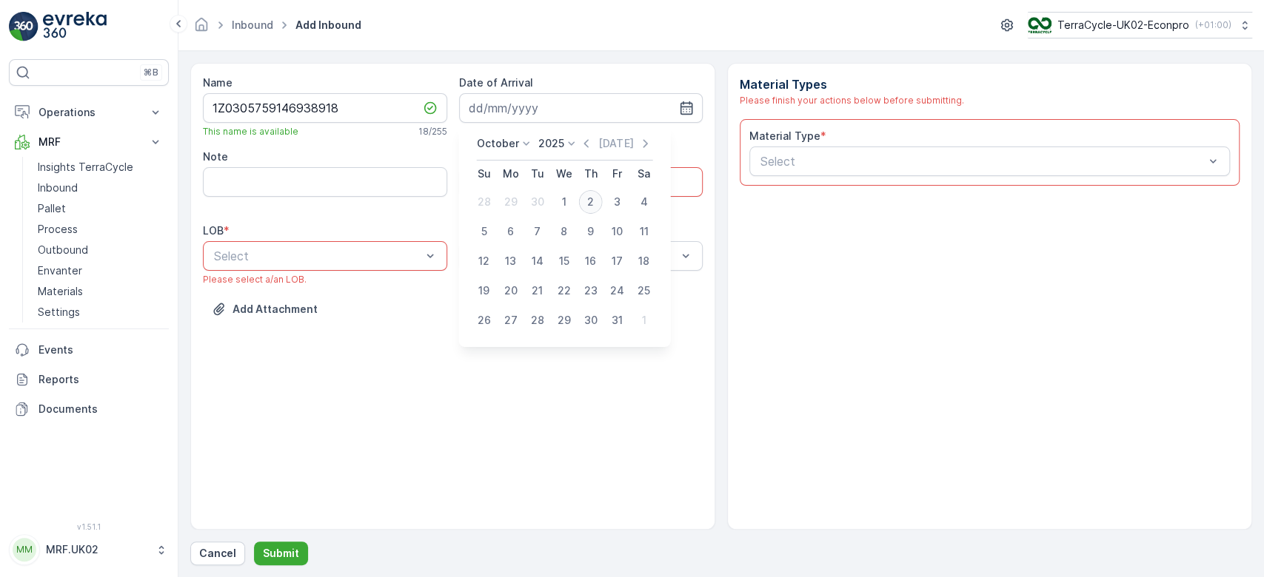
click at [591, 199] on div "2" at bounding box center [591, 202] width 24 height 24
type input "02.10.2025"
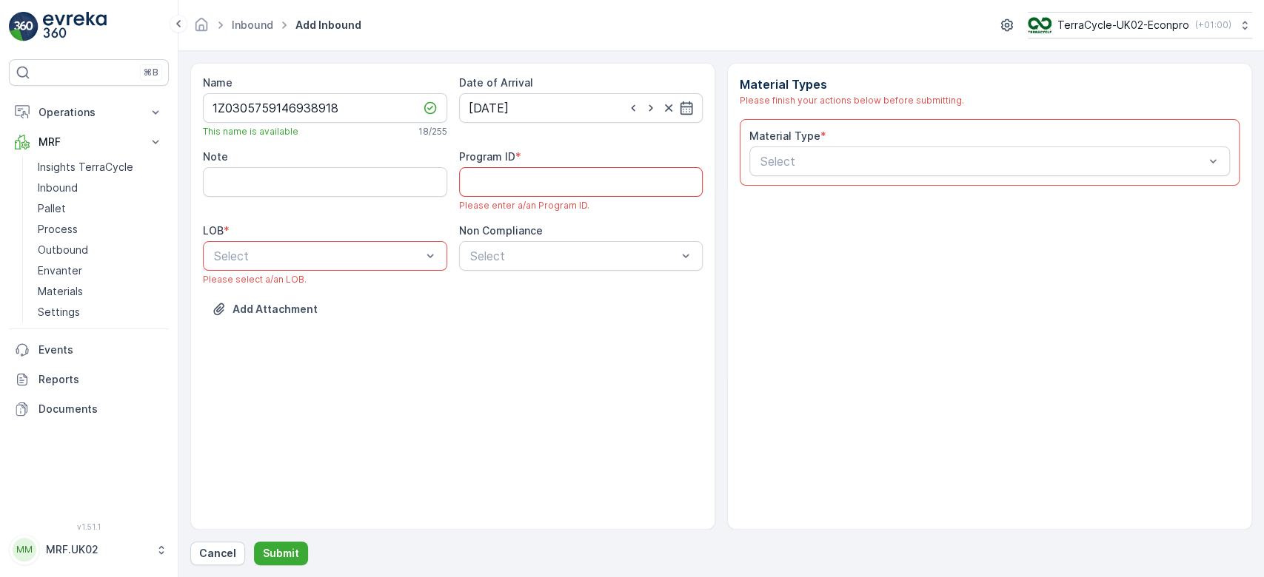
click at [557, 180] on ID "Program ID" at bounding box center [581, 182] width 244 height 30
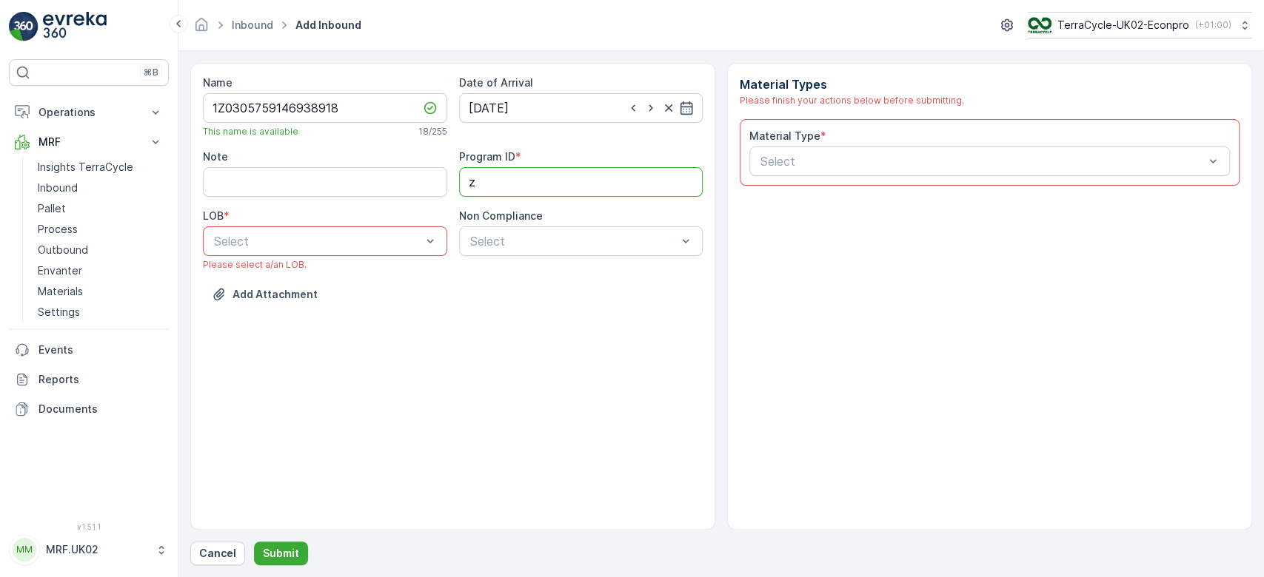
type ID "ZWB"
click at [323, 305] on div "ZWB" at bounding box center [325, 302] width 227 height 13
click at [280, 170] on input "Note" at bounding box center [325, 182] width 244 height 30
type input "barcode not working."
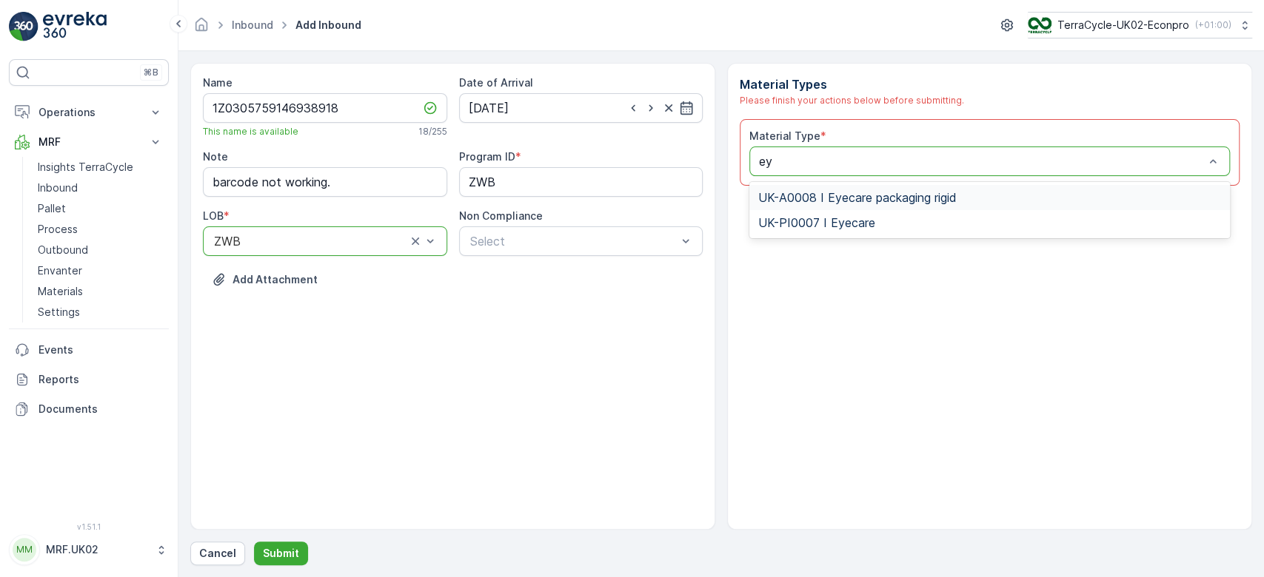
type input "eye"
click at [847, 219] on span "UK-PI0007 I Eyecare" at bounding box center [816, 222] width 117 height 13
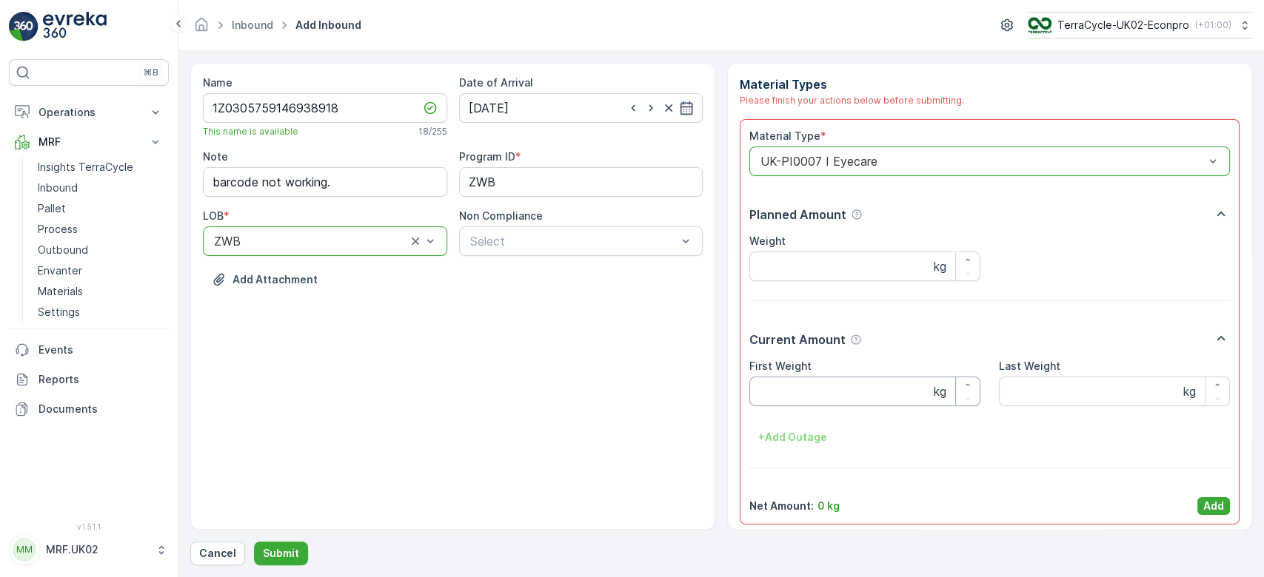
click at [811, 390] on Weight "First Weight" at bounding box center [864, 392] width 231 height 30
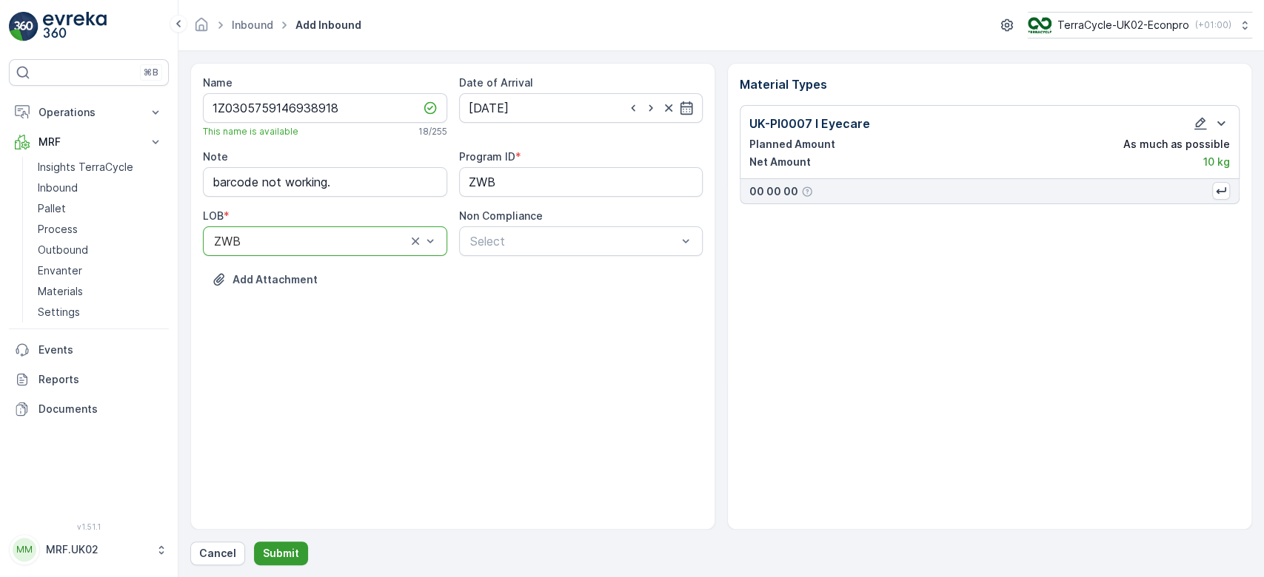
click at [289, 551] on p "Submit" at bounding box center [281, 553] width 36 height 15
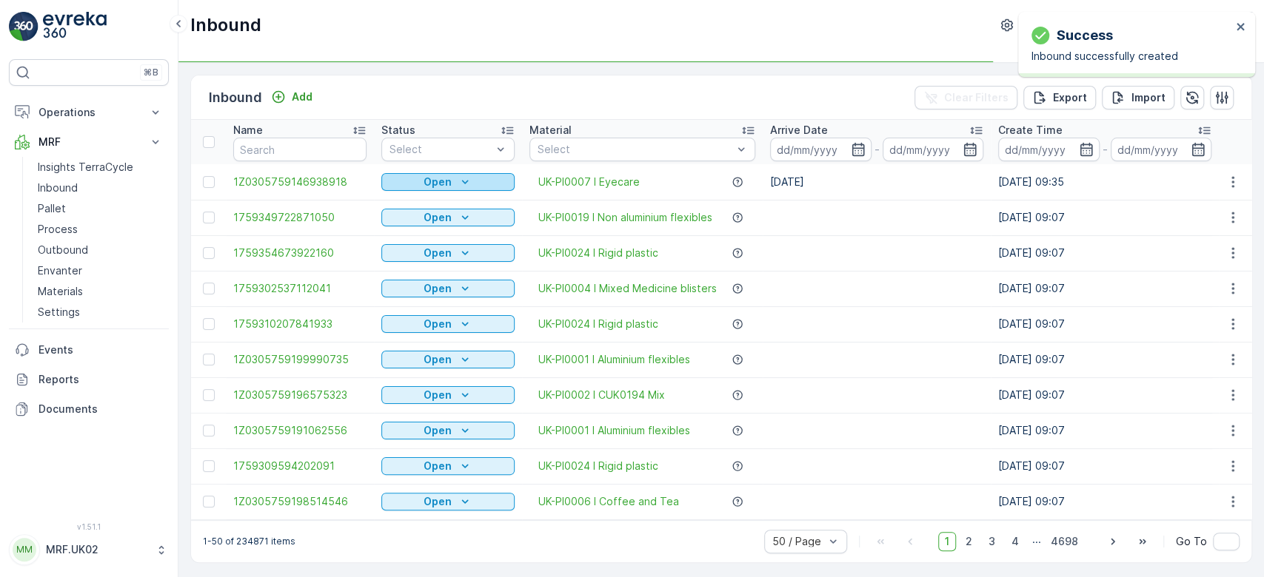
click at [474, 177] on div "Open" at bounding box center [447, 182] width 121 height 15
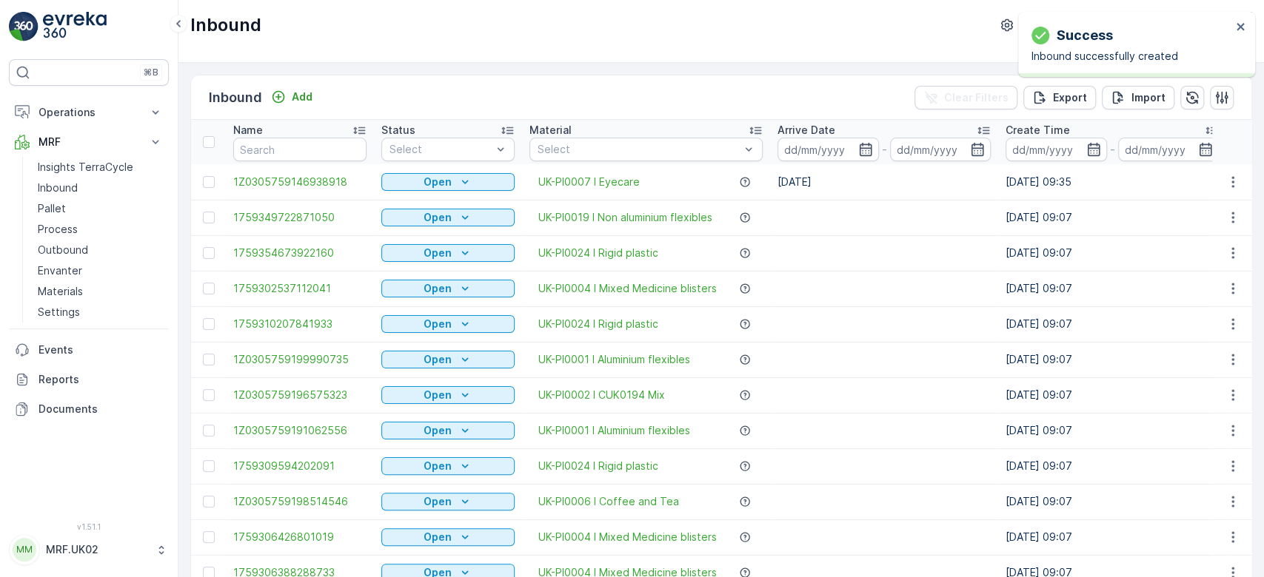
click at [437, 92] on div "Inbound Add Clear Filters Export Import" at bounding box center [721, 98] width 1060 height 44
click at [436, 181] on p "Open" at bounding box center [437, 182] width 28 height 15
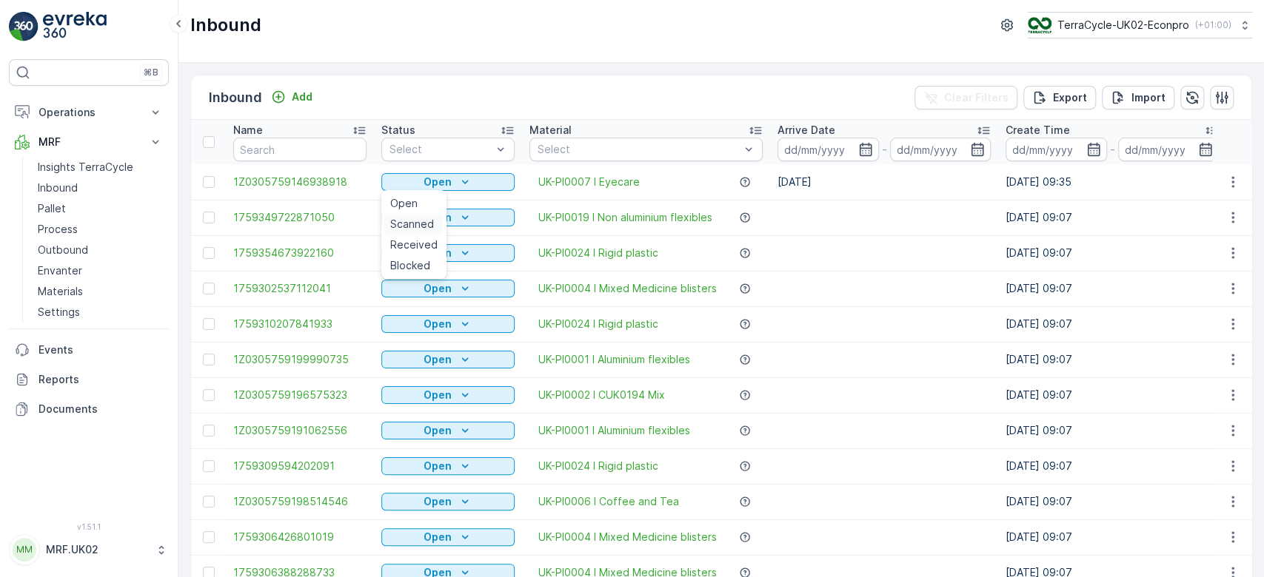
click at [423, 224] on span "Scanned" at bounding box center [412, 224] width 44 height 15
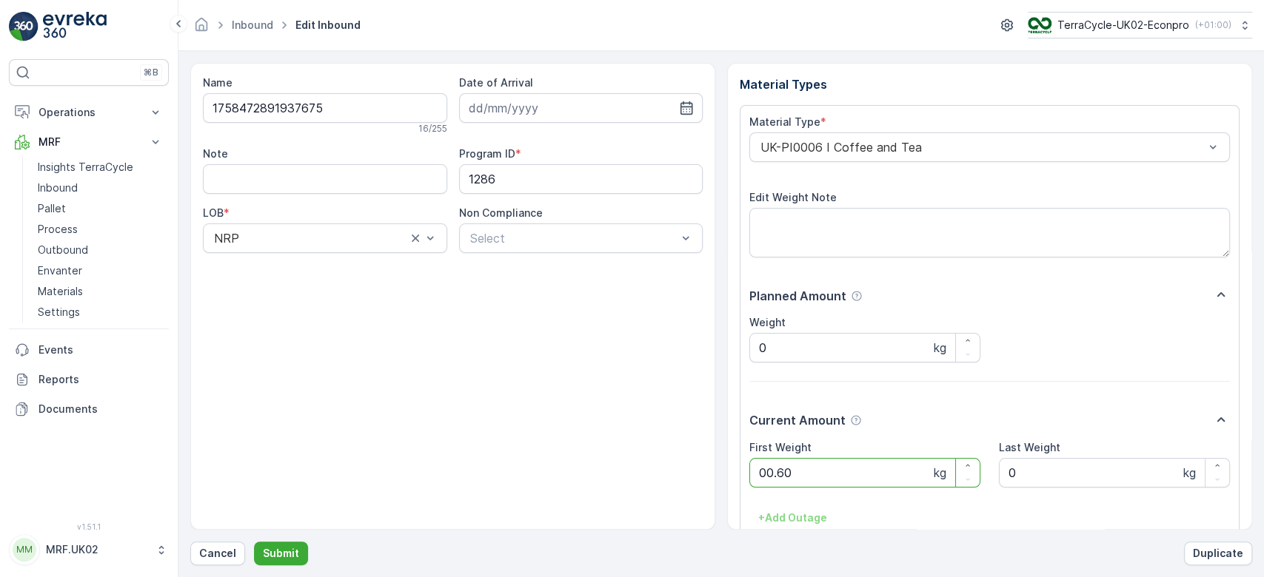
click at [254, 542] on button "Submit" at bounding box center [281, 554] width 54 height 24
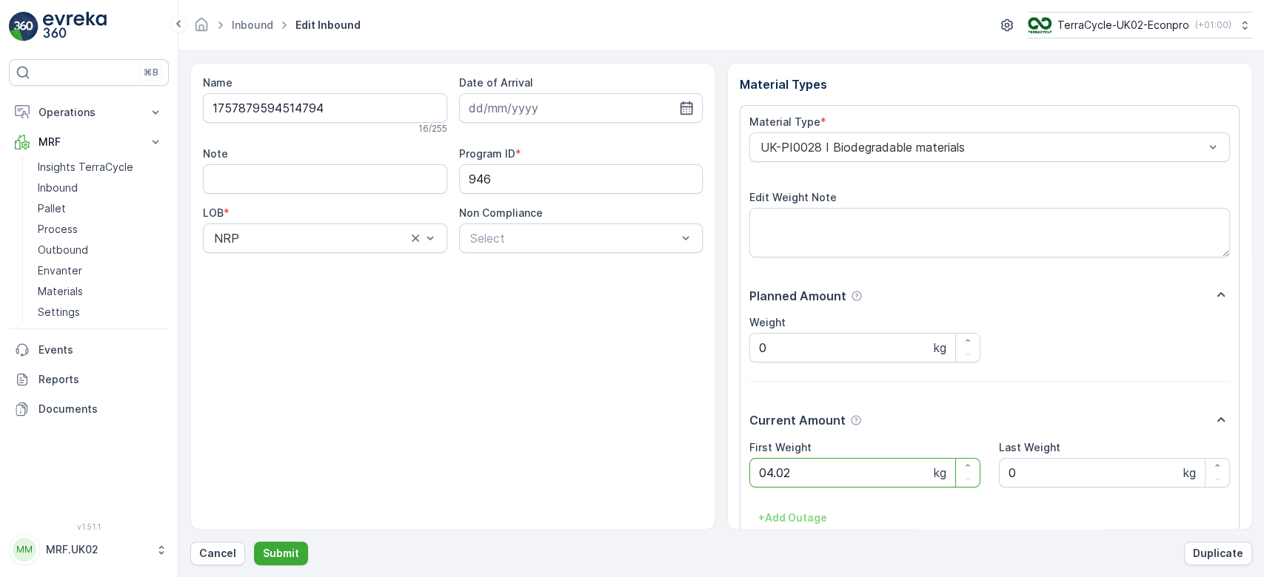
click at [254, 542] on button "Submit" at bounding box center [281, 554] width 54 height 24
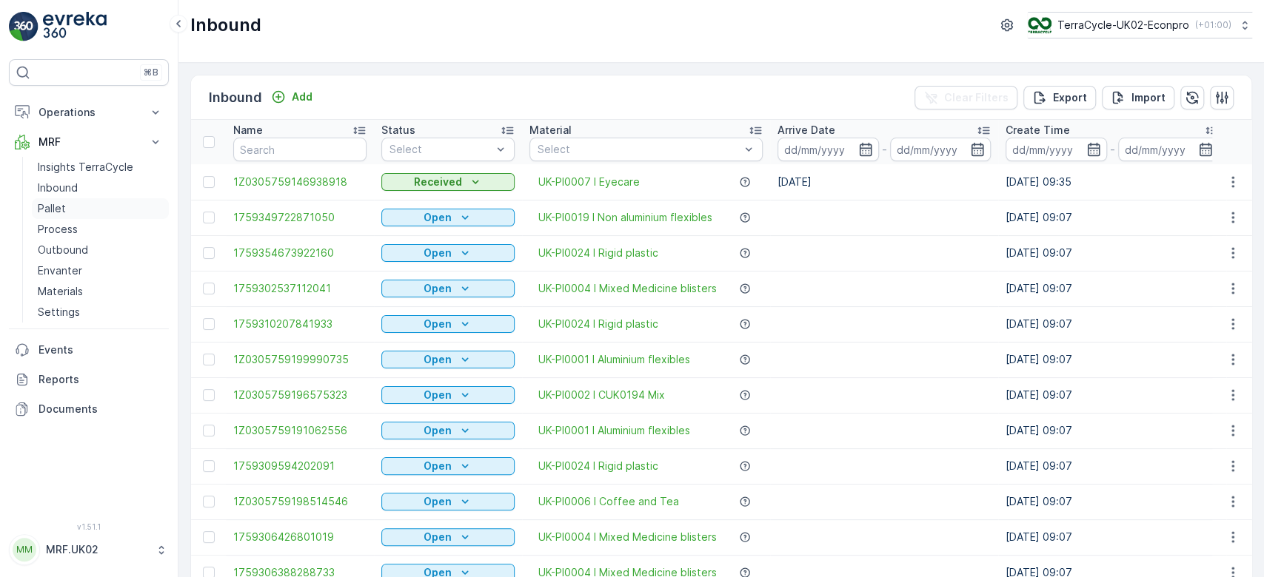
click at [64, 207] on p "Pallet" at bounding box center [52, 208] width 28 height 15
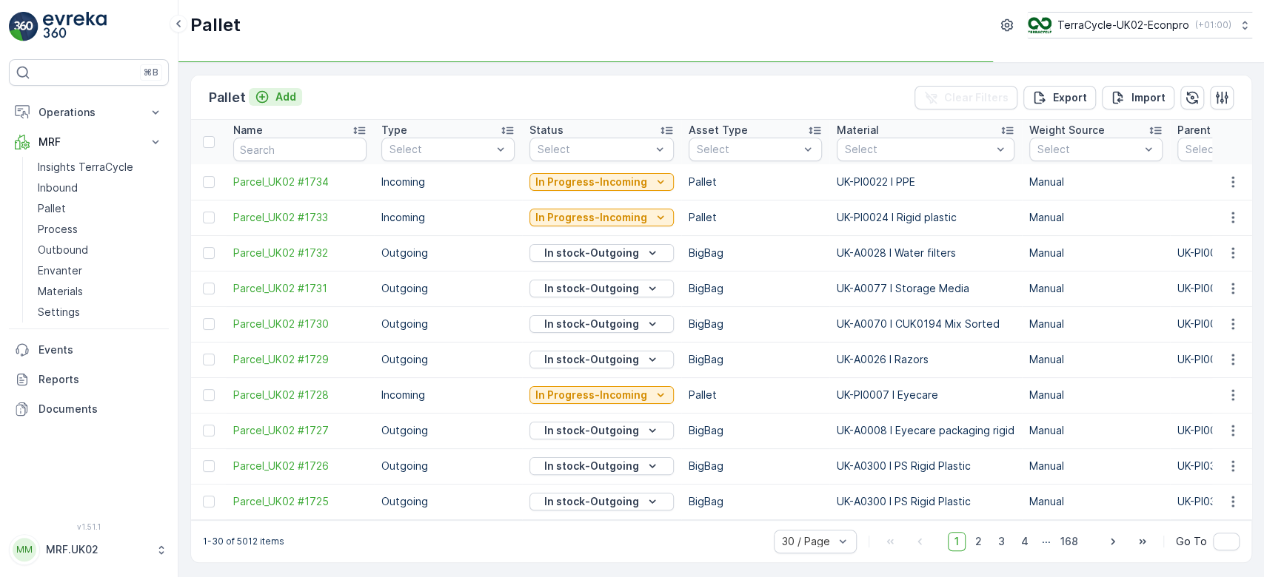
click at [280, 92] on p "Add" at bounding box center [285, 97] width 21 height 15
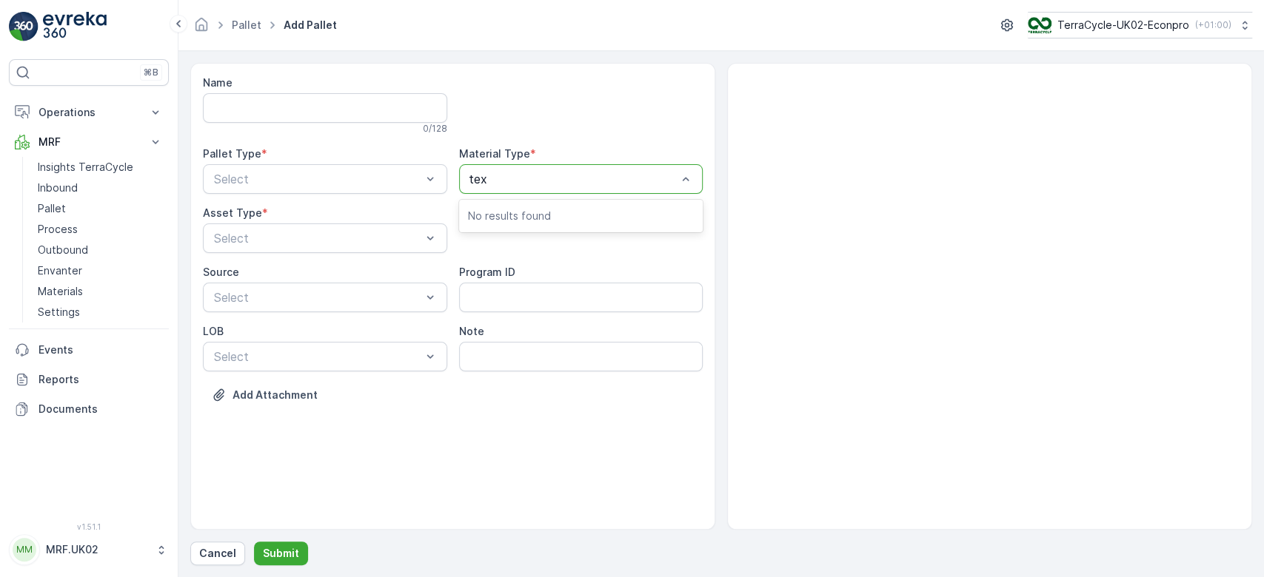
type input "text"
click at [577, 234] on span "UK-PI0025 I Textiles" at bounding box center [525, 240] width 115 height 13
click at [425, 170] on div at bounding box center [430, 179] width 15 height 28
click at [266, 212] on div "Incoming" at bounding box center [325, 215] width 227 height 13
click at [240, 299] on span "Pallet" at bounding box center [227, 299] width 31 height 13
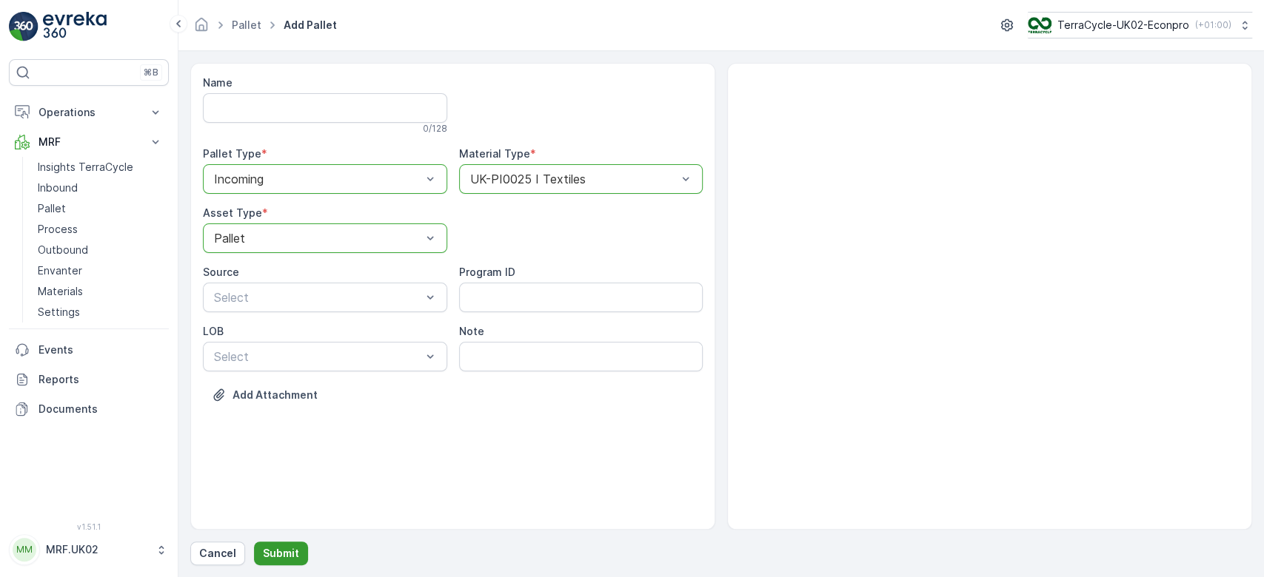
click at [275, 554] on p "Submit" at bounding box center [281, 553] width 36 height 15
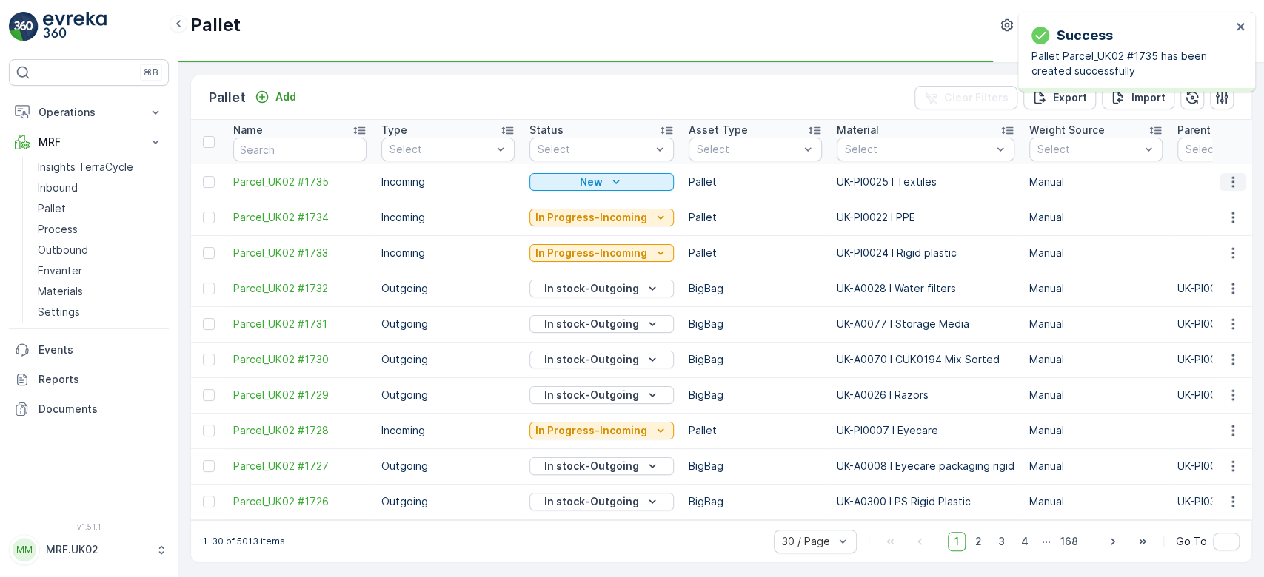
click at [1231, 177] on icon "button" at bounding box center [1232, 182] width 15 height 15
click at [1212, 281] on div "Print QR" at bounding box center [1215, 286] width 98 height 21
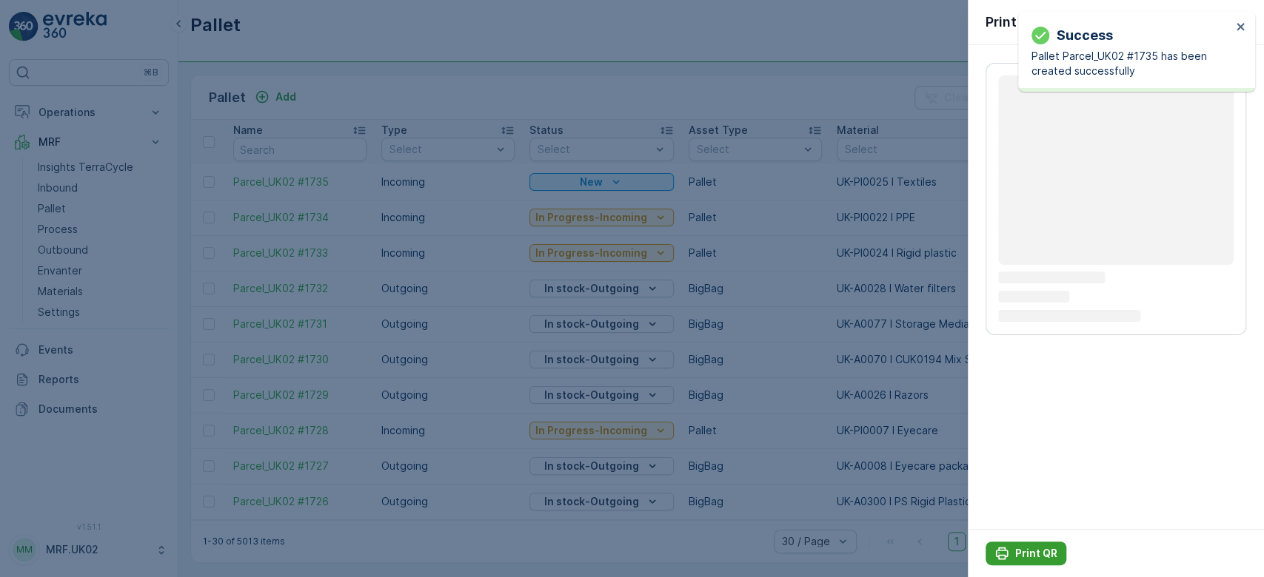
click at [1034, 551] on p "Print QR" at bounding box center [1036, 553] width 42 height 15
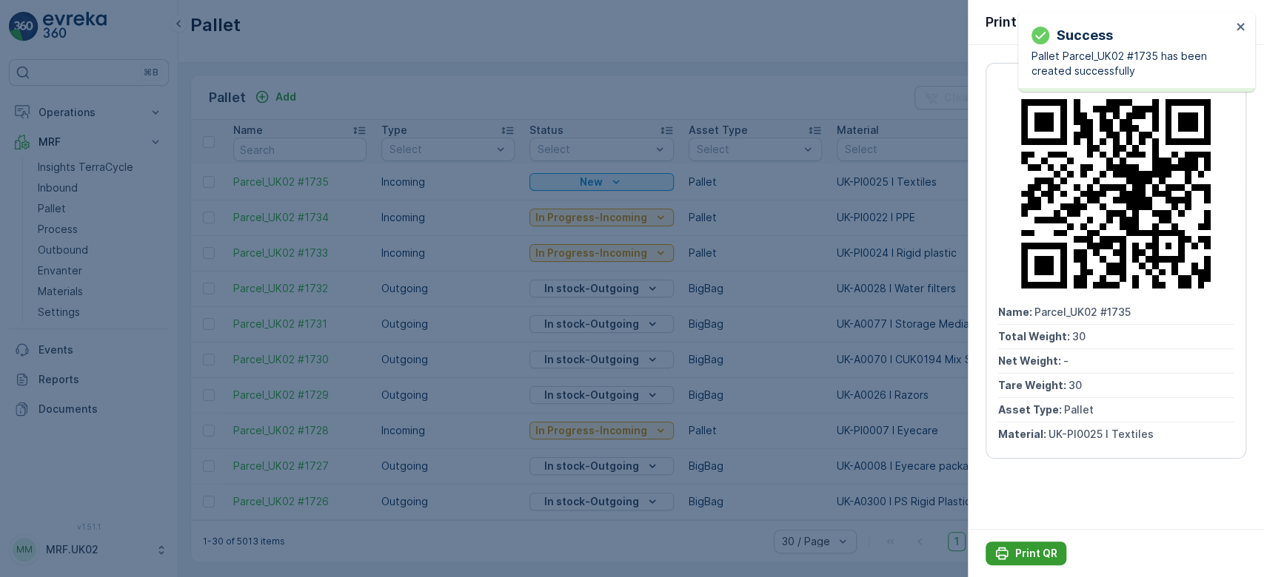
click at [1034, 551] on p "Print QR" at bounding box center [1036, 553] width 42 height 15
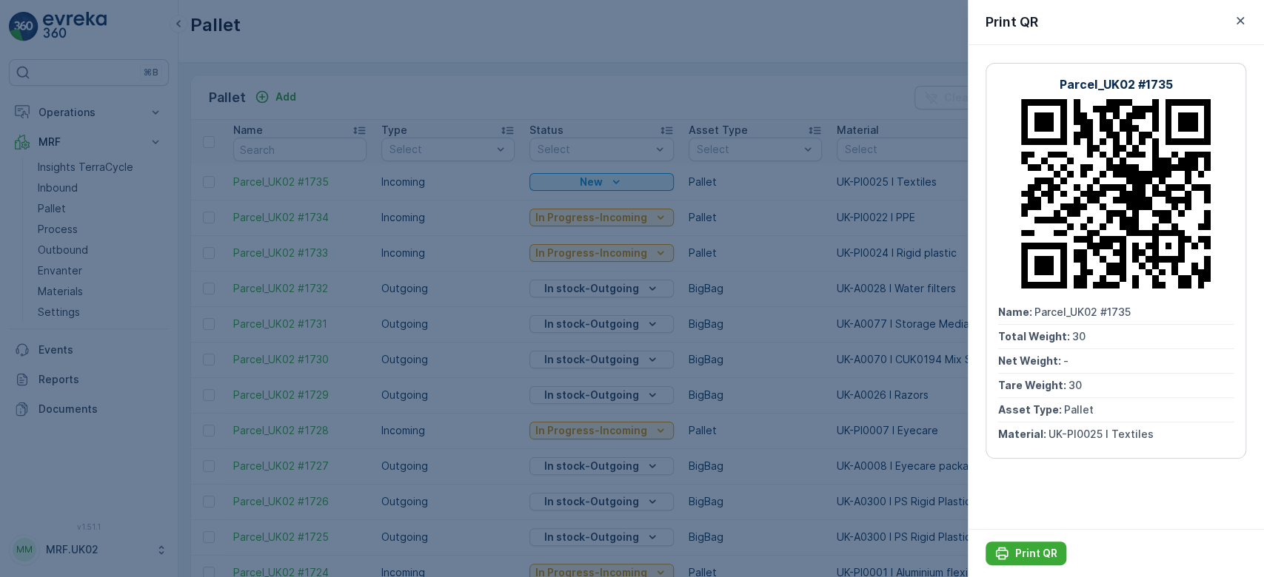
click at [71, 188] on div at bounding box center [632, 288] width 1264 height 577
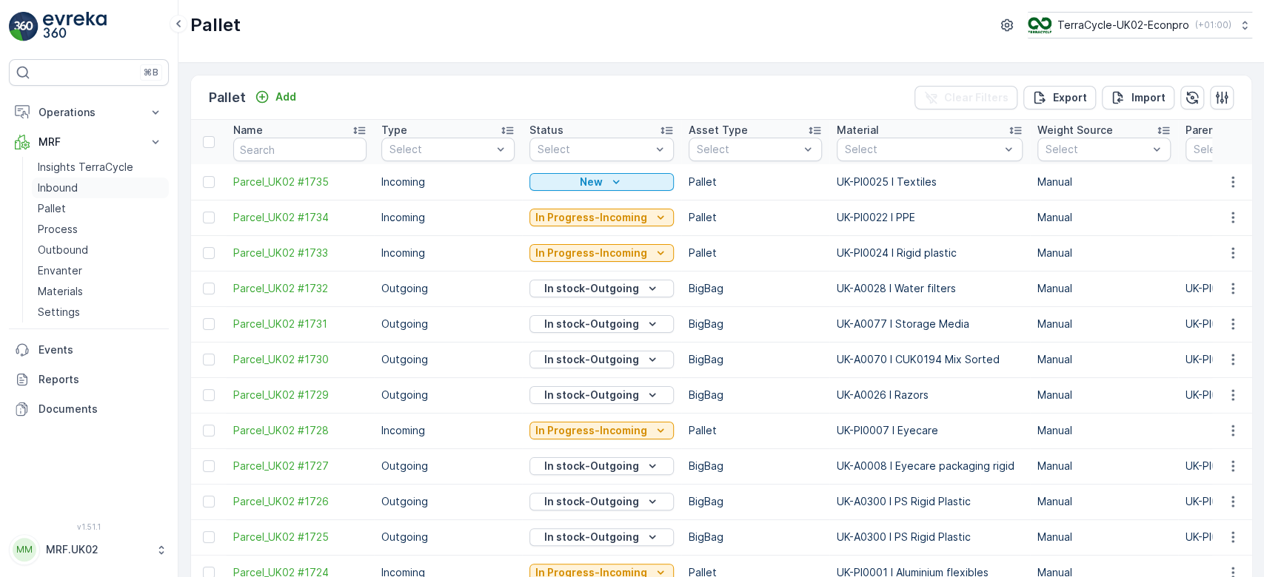
click at [71, 188] on p "Inbound" at bounding box center [58, 188] width 40 height 15
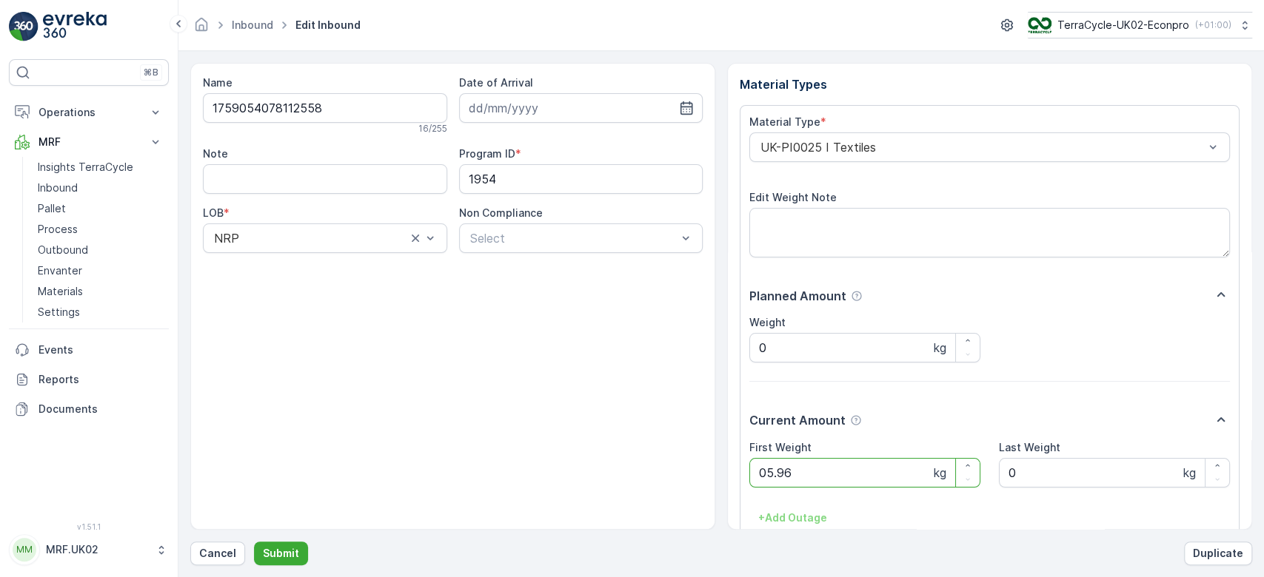
click at [254, 542] on button "Submit" at bounding box center [281, 554] width 54 height 24
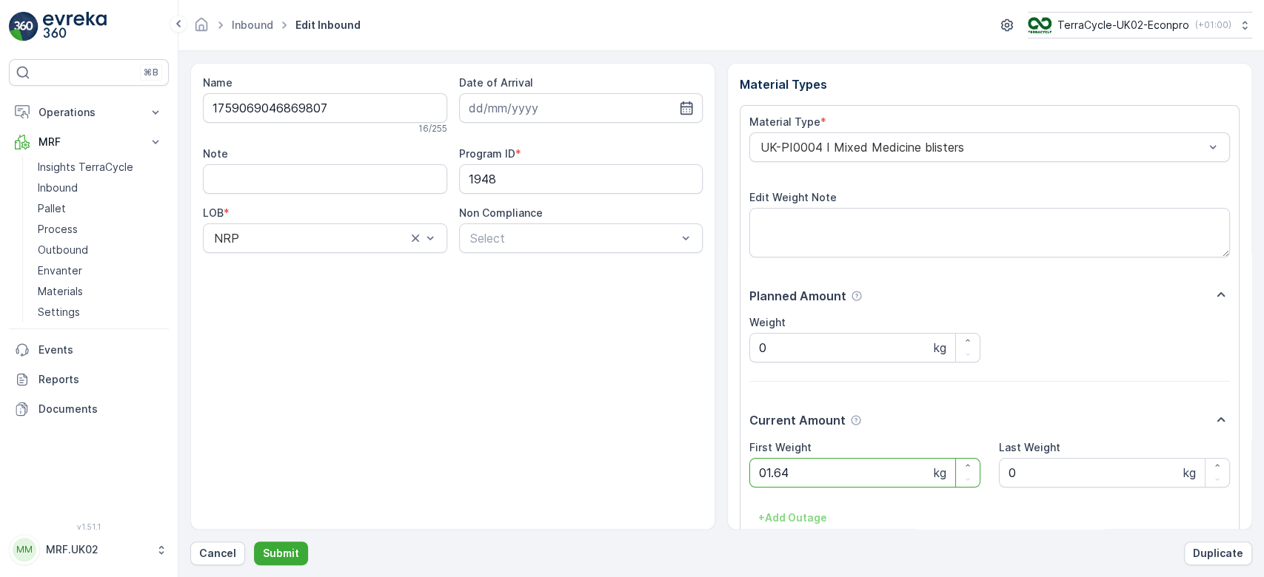
click at [254, 542] on button "Submit" at bounding box center [281, 554] width 54 height 24
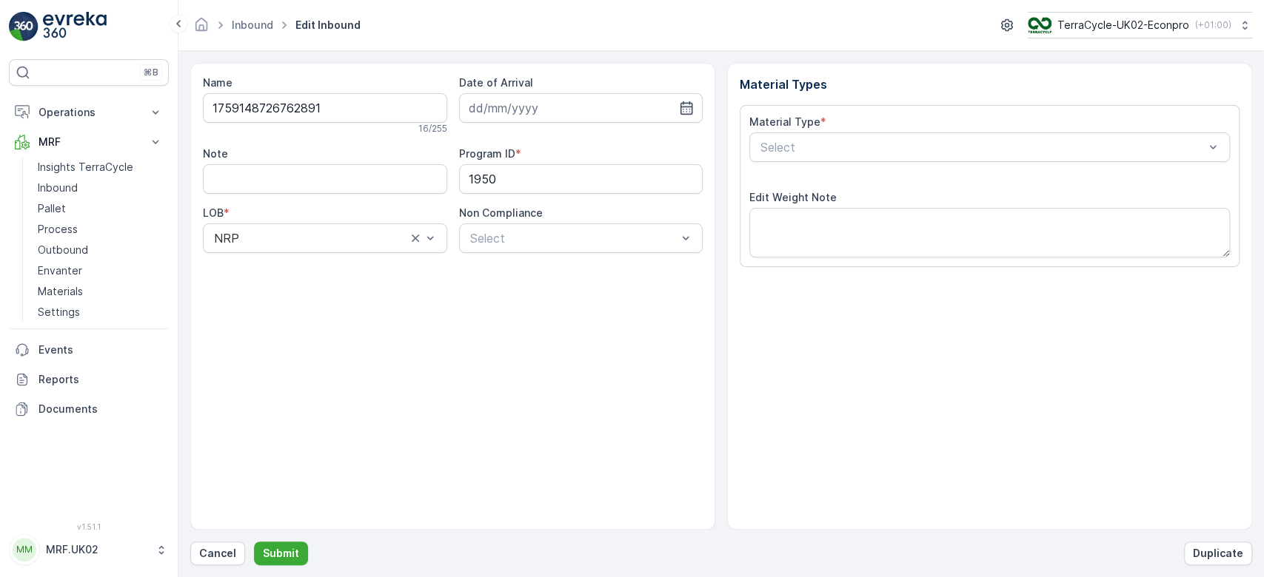
type input "02.10.2025"
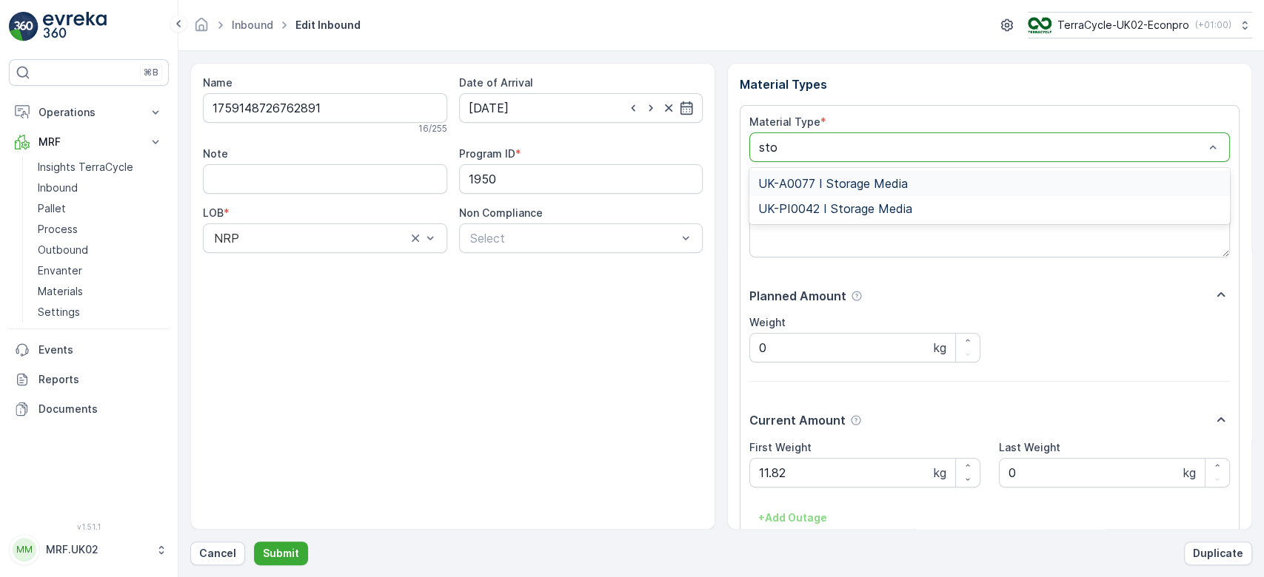
type input "stor"
click at [912, 207] on div "UK-PI0042 I Storage Media" at bounding box center [989, 208] width 463 height 13
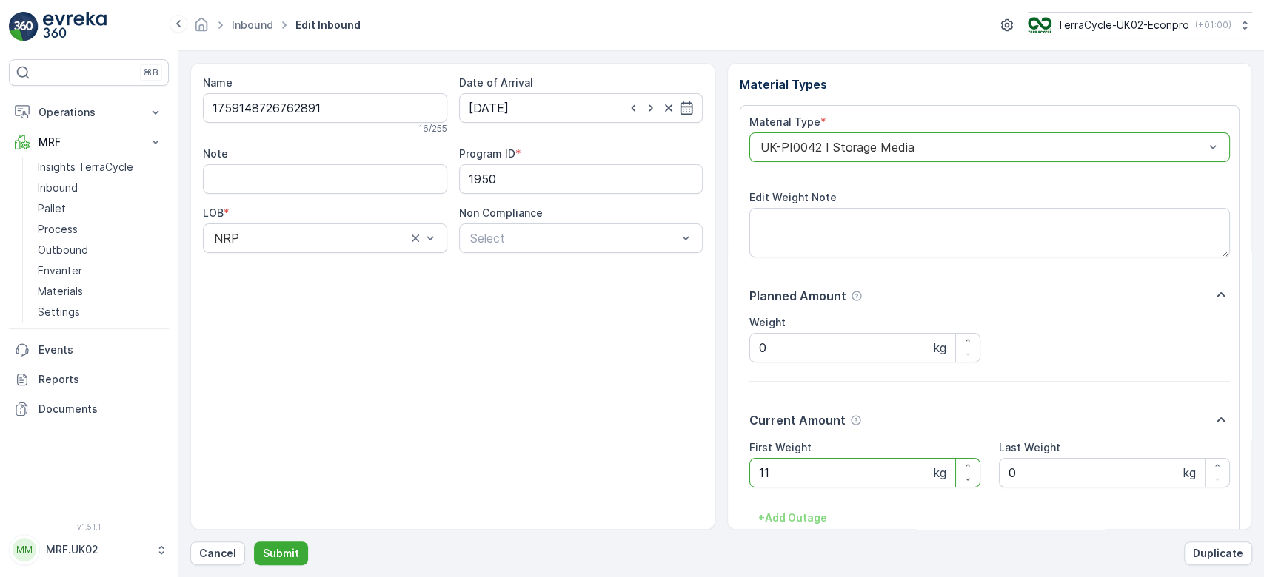
type Weight "1"
click at [254, 542] on button "Submit" at bounding box center [281, 554] width 54 height 24
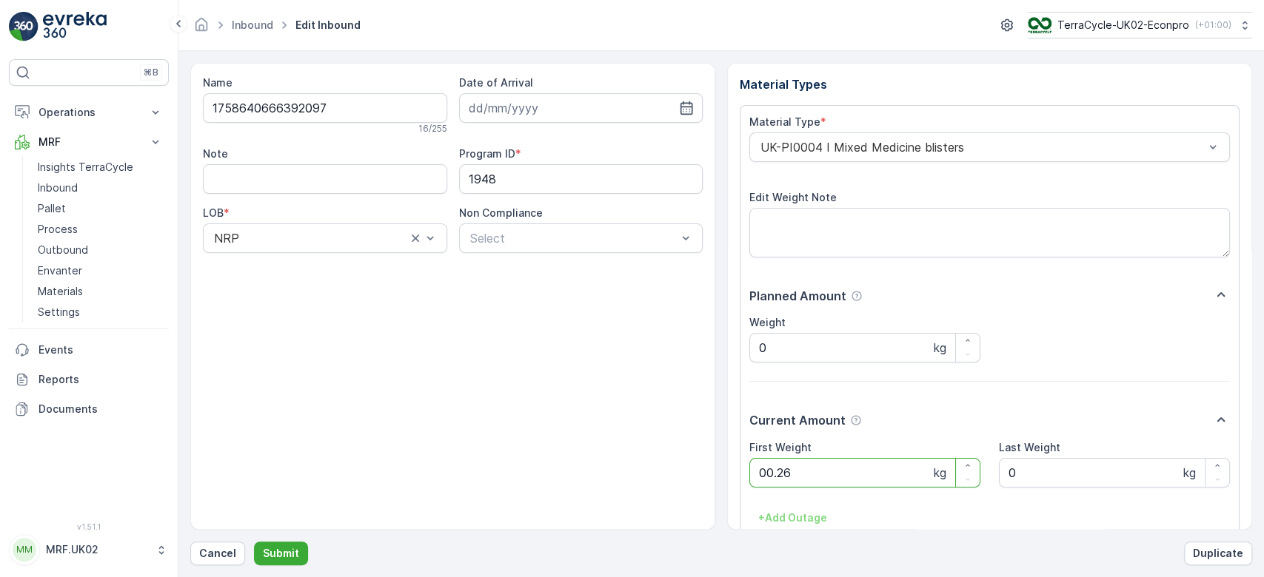
click at [254, 542] on button "Submit" at bounding box center [281, 554] width 54 height 24
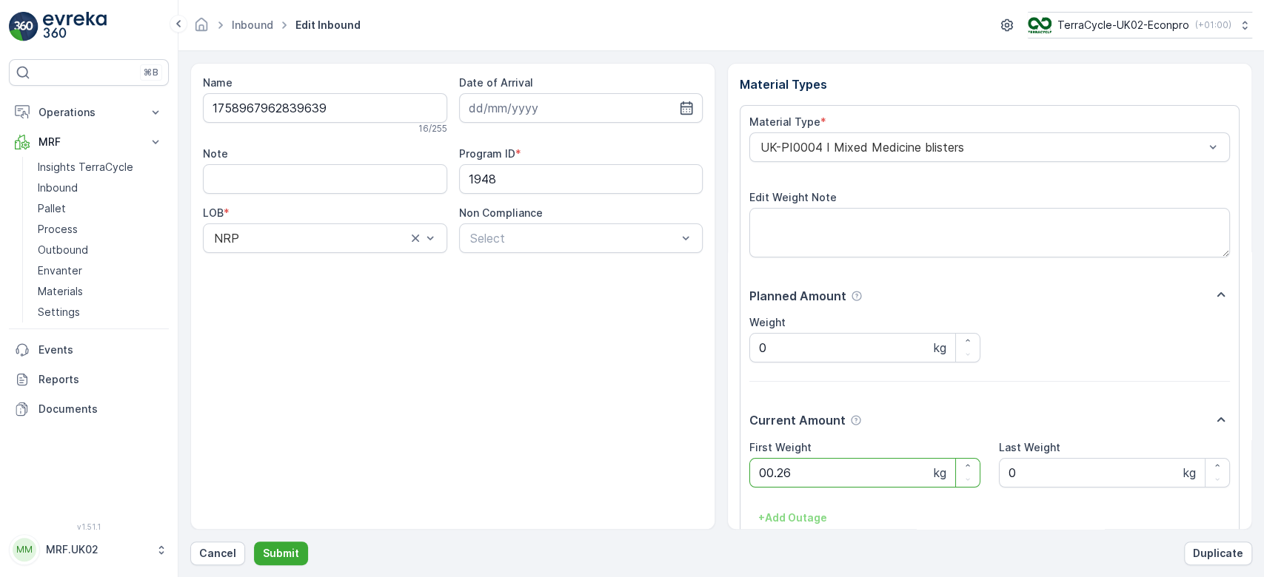
click at [254, 542] on button "Submit" at bounding box center [281, 554] width 54 height 24
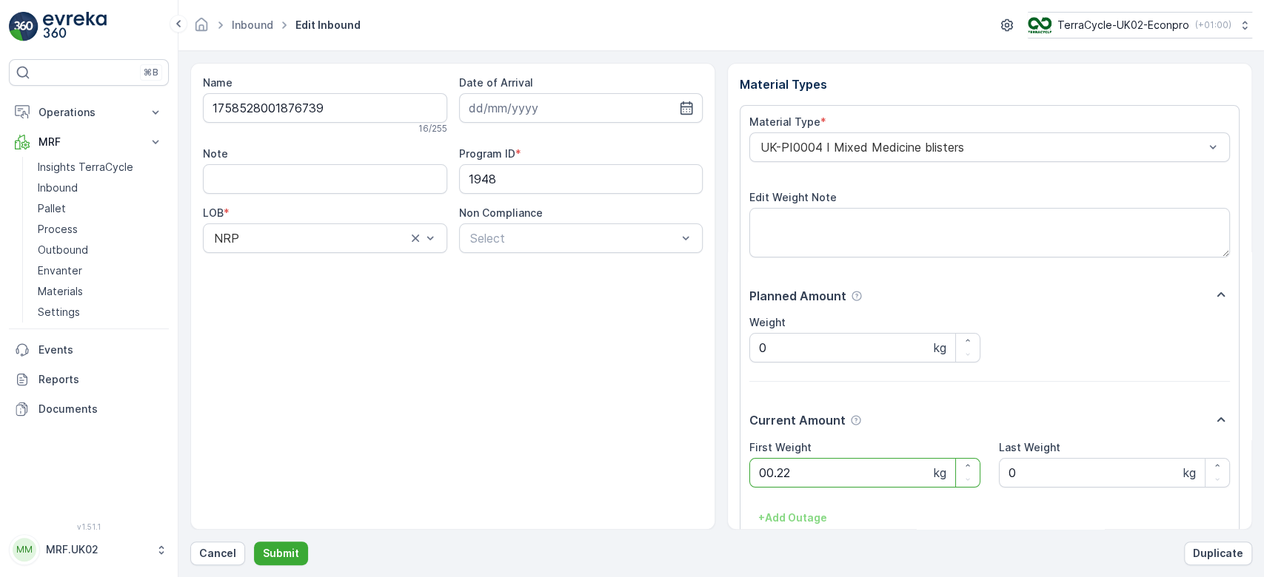
click at [254, 542] on button "Submit" at bounding box center [281, 554] width 54 height 24
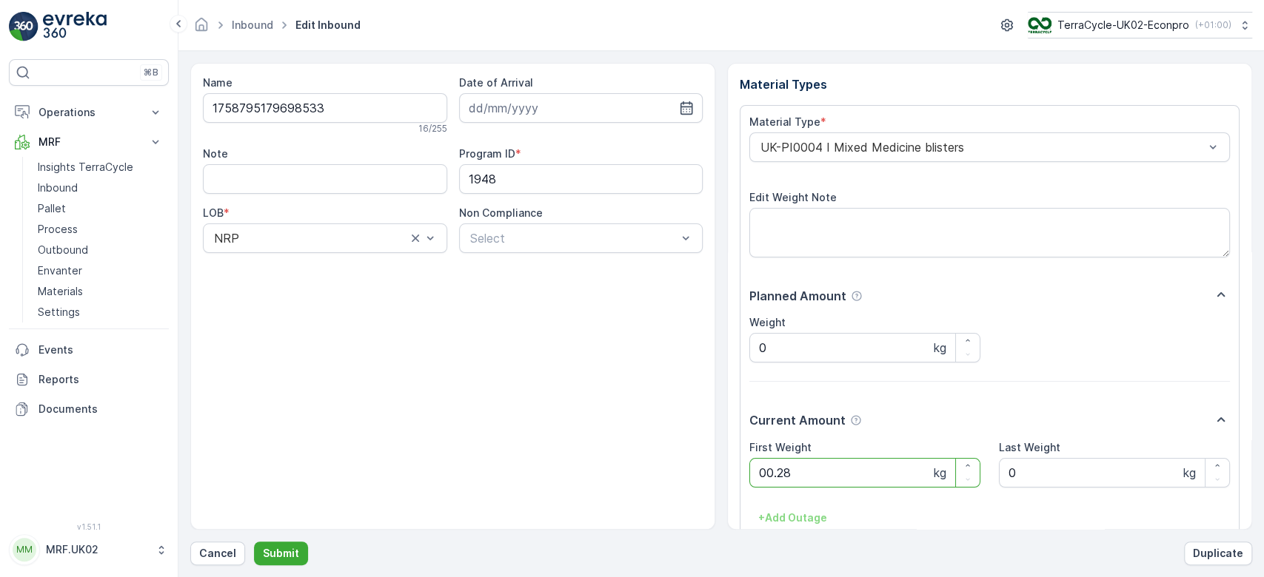
click at [254, 542] on button "Submit" at bounding box center [281, 554] width 54 height 24
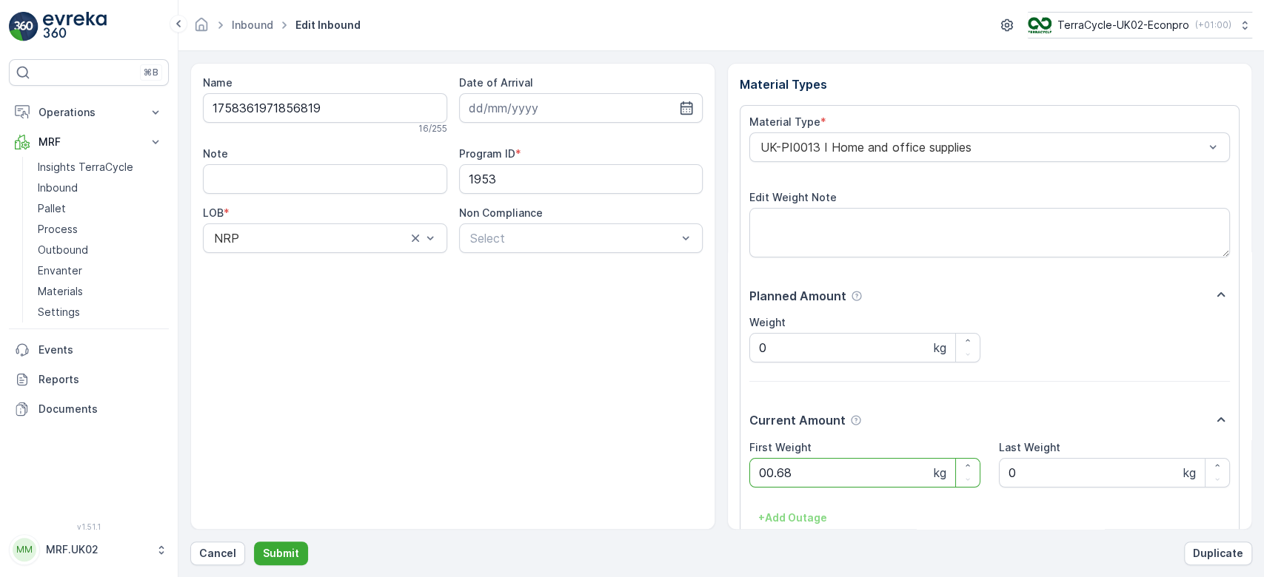
click at [254, 542] on button "Submit" at bounding box center [281, 554] width 54 height 24
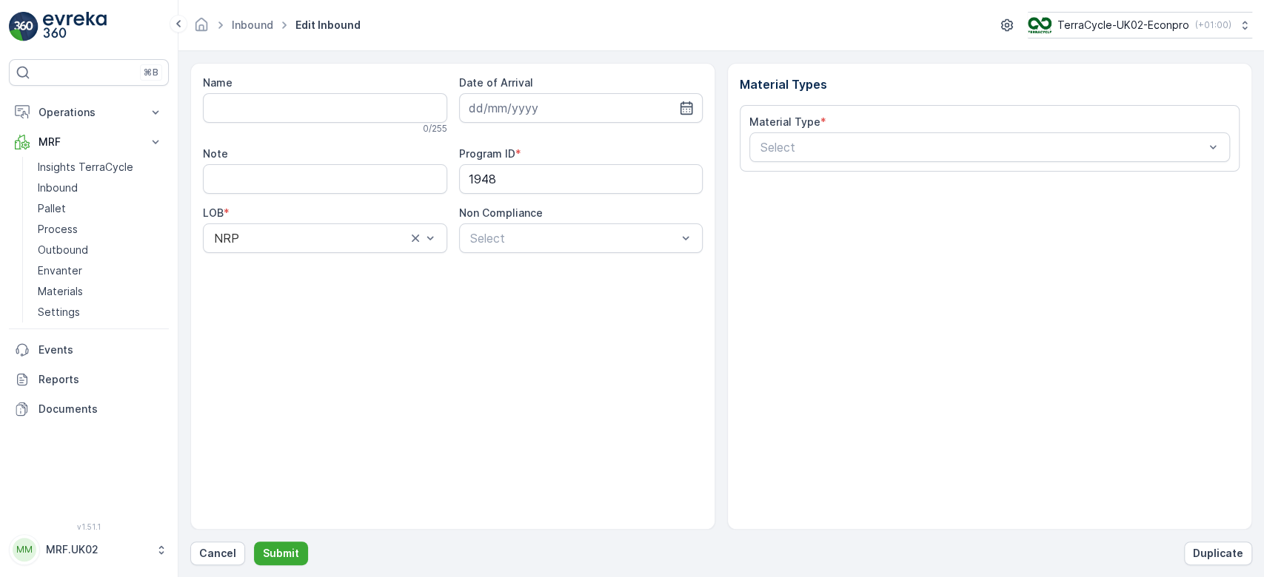
type input "1758990284162101"
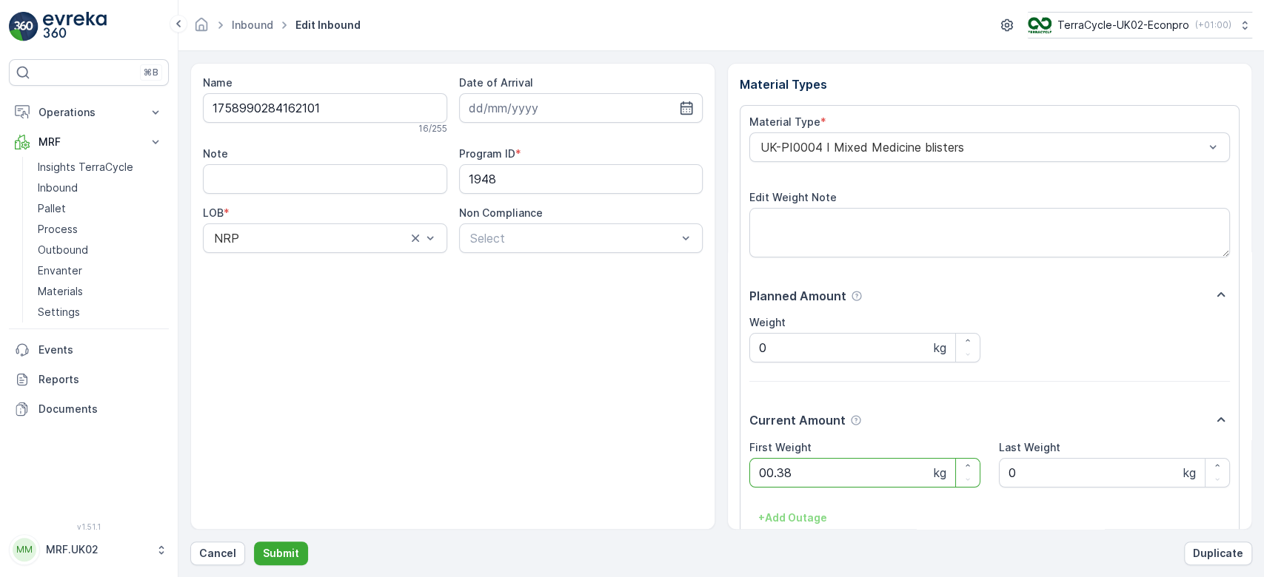
click at [254, 542] on button "Submit" at bounding box center [281, 554] width 54 height 24
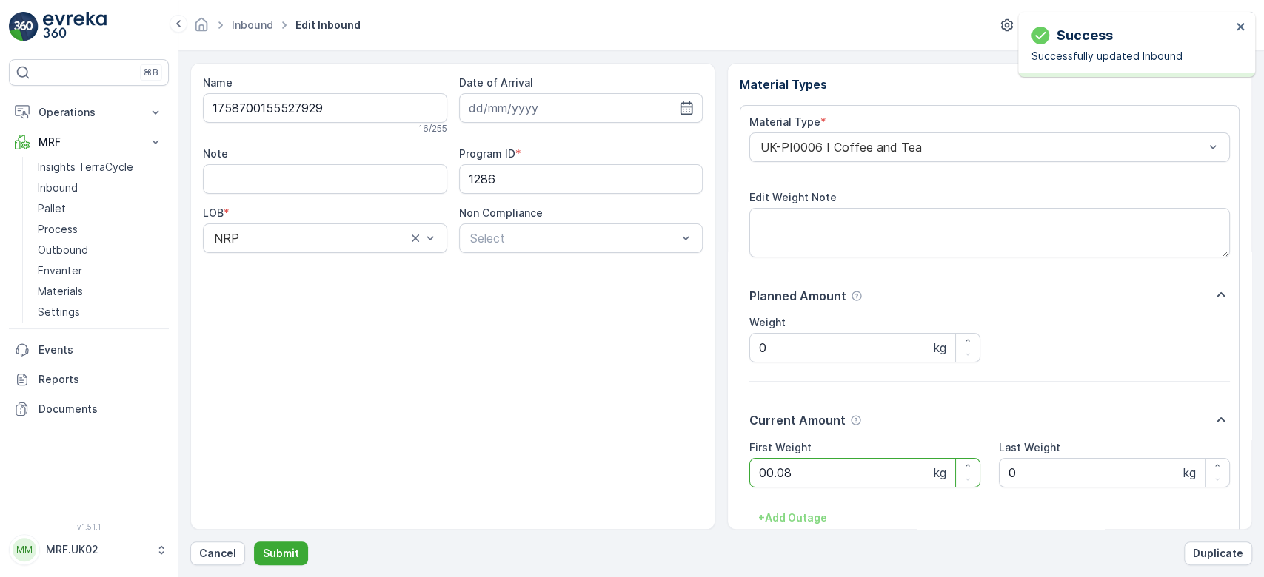
click at [254, 542] on button "Submit" at bounding box center [281, 554] width 54 height 24
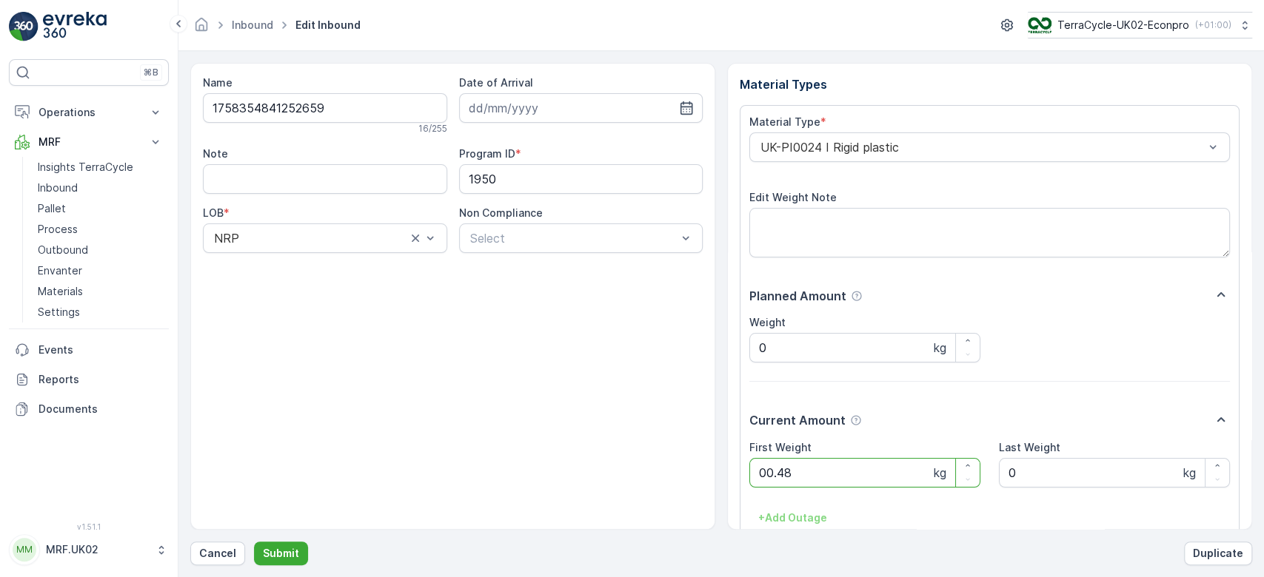
click at [254, 542] on button "Submit" at bounding box center [281, 554] width 54 height 24
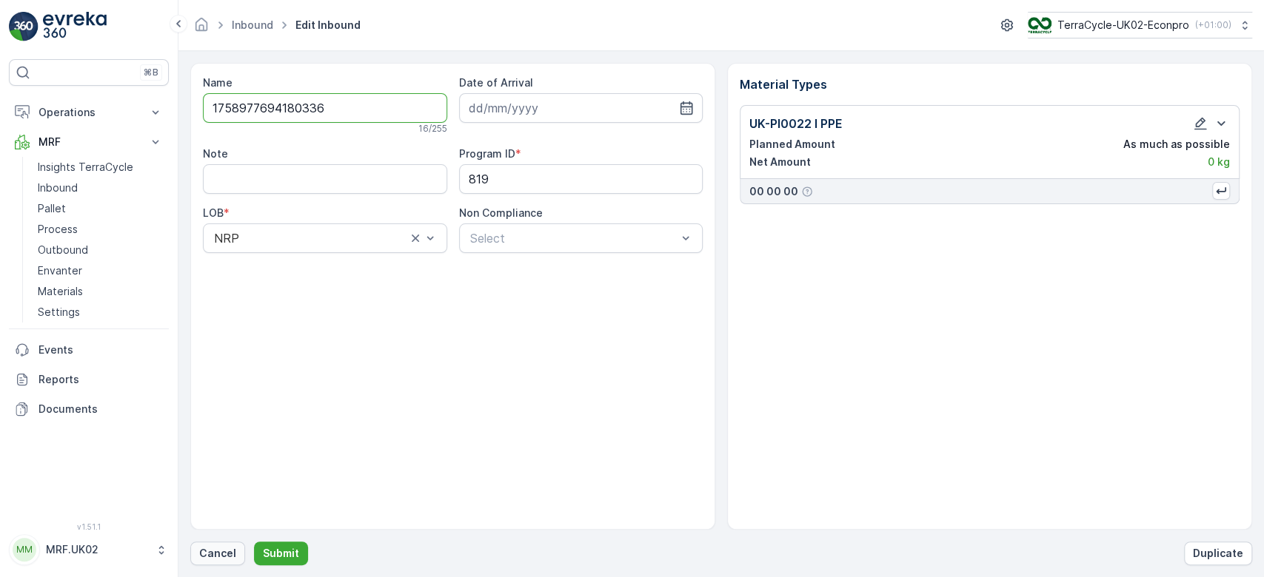
click at [225, 550] on p "Cancel" at bounding box center [217, 553] width 37 height 15
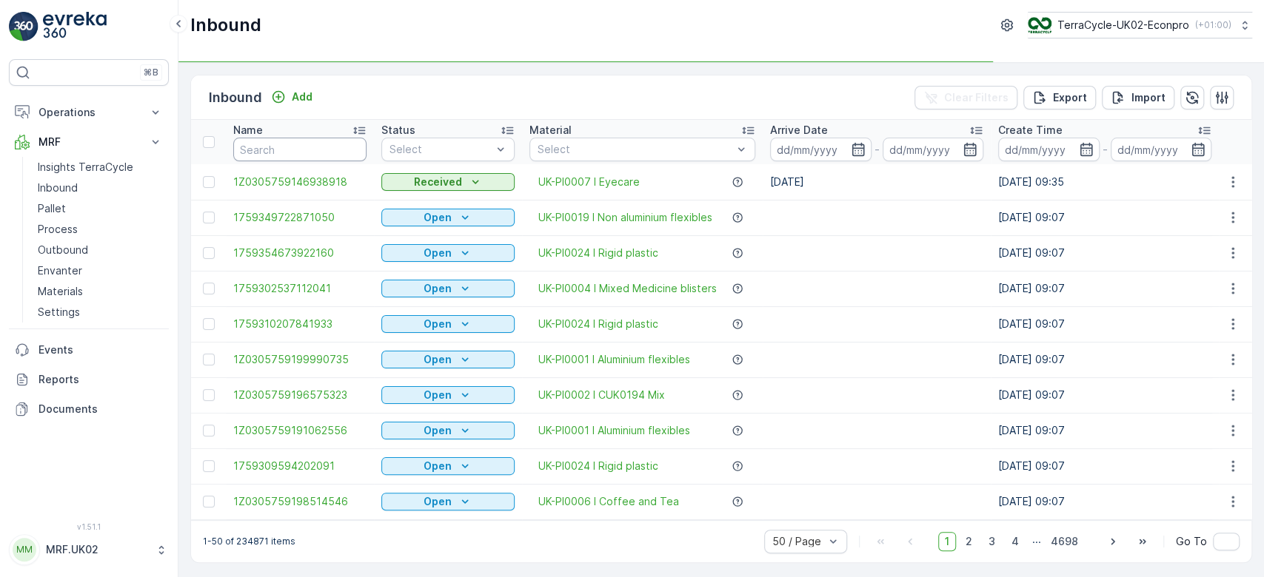
click at [309, 151] on input "text" at bounding box center [299, 150] width 133 height 24
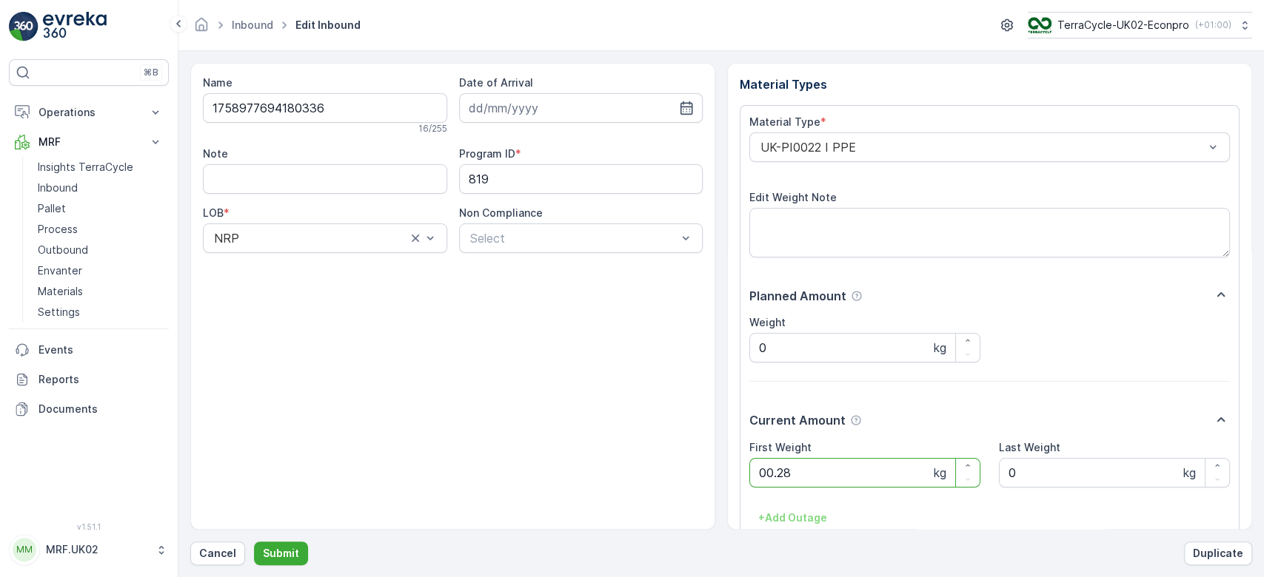
click at [254, 542] on button "Submit" at bounding box center [281, 554] width 54 height 24
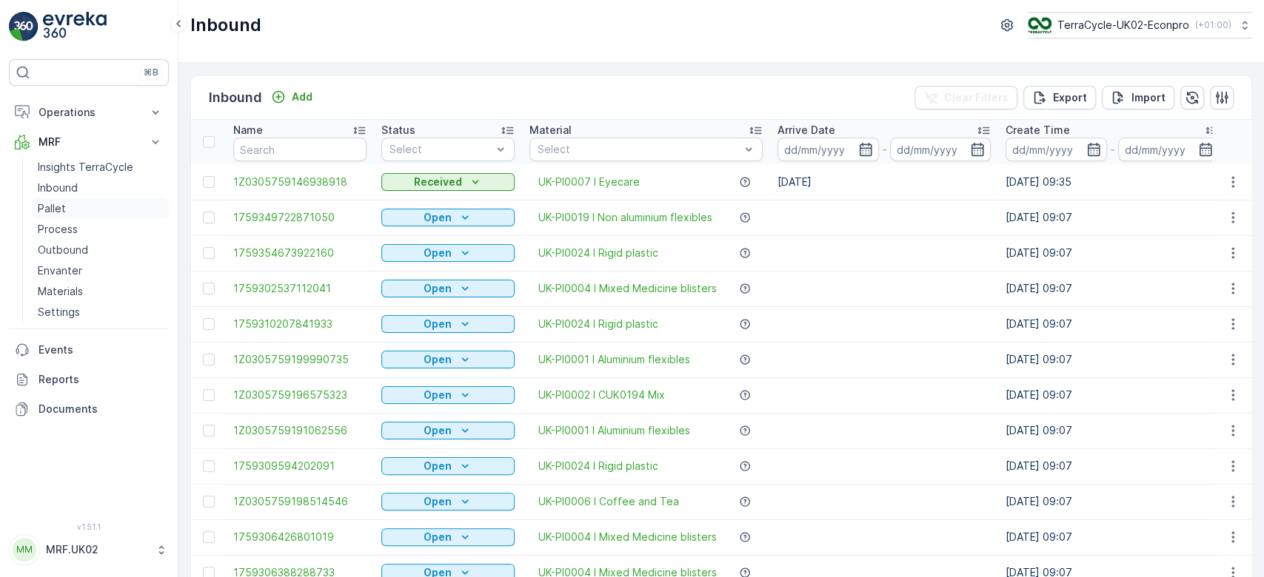
click at [67, 207] on link "Pallet" at bounding box center [100, 208] width 137 height 21
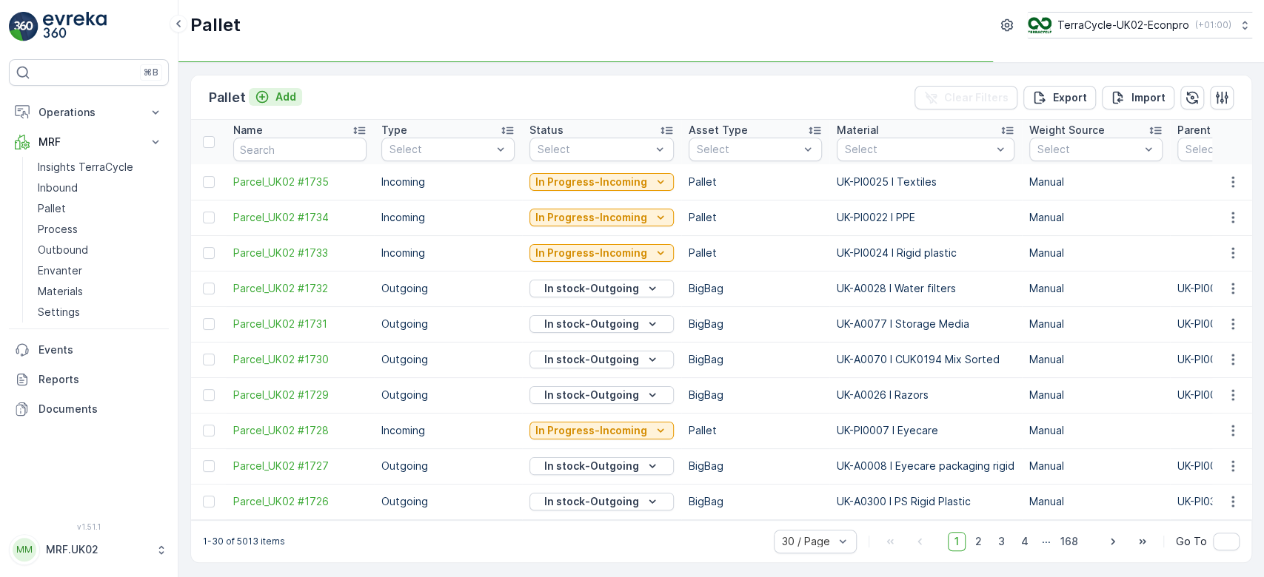
click at [281, 96] on p "Add" at bounding box center [285, 97] width 21 height 15
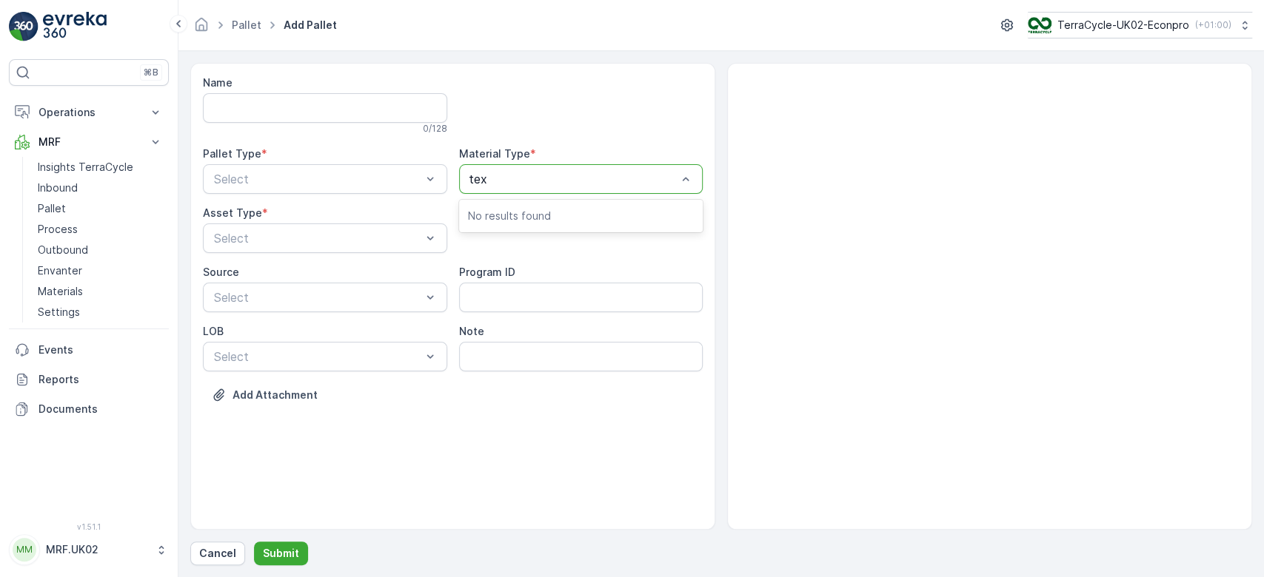
type input "text"
click at [536, 216] on span "UK-A0027 I Textiles" at bounding box center [523, 215] width 111 height 13
click at [338, 244] on div "Outgoing" at bounding box center [325, 240] width 227 height 13
click at [280, 349] on div "BigBag" at bounding box center [325, 349] width 227 height 13
click at [281, 554] on p "Submit" at bounding box center [281, 553] width 36 height 15
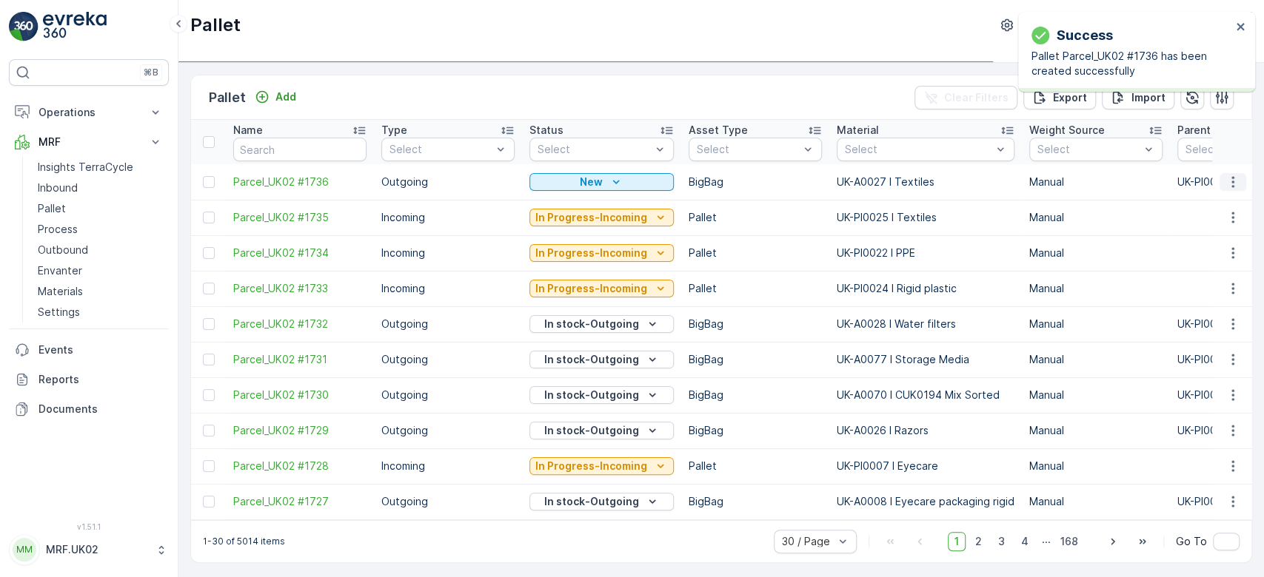
click at [1231, 175] on icon "button" at bounding box center [1232, 182] width 15 height 15
click at [1220, 281] on div "Print QR" at bounding box center [1215, 286] width 98 height 21
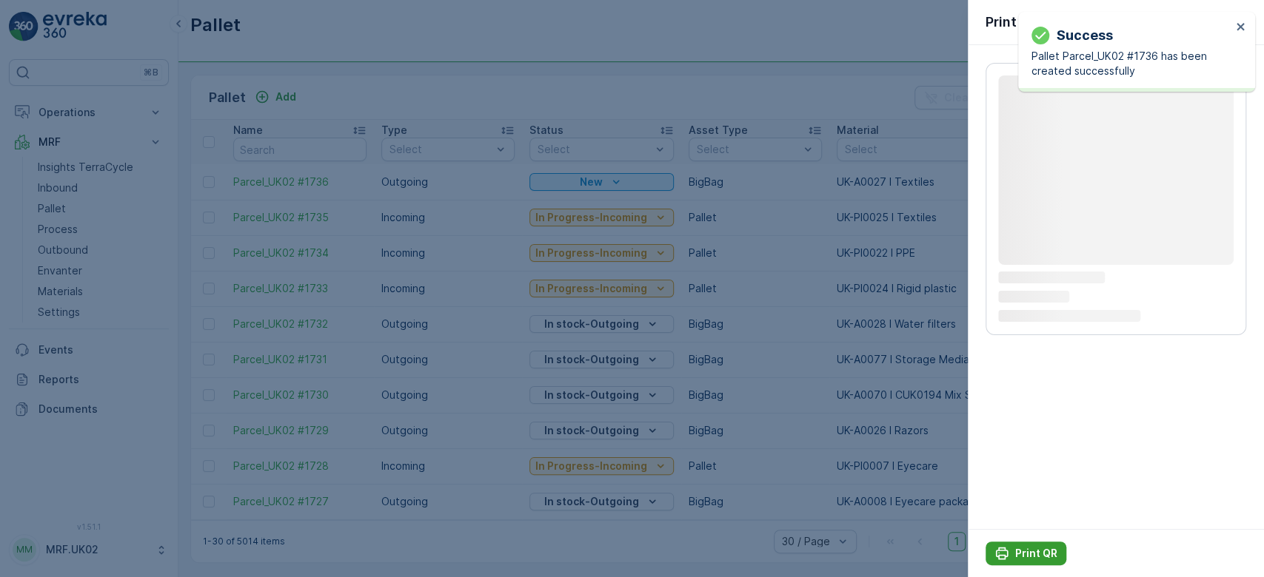
click at [1025, 553] on p "Print QR" at bounding box center [1036, 553] width 42 height 15
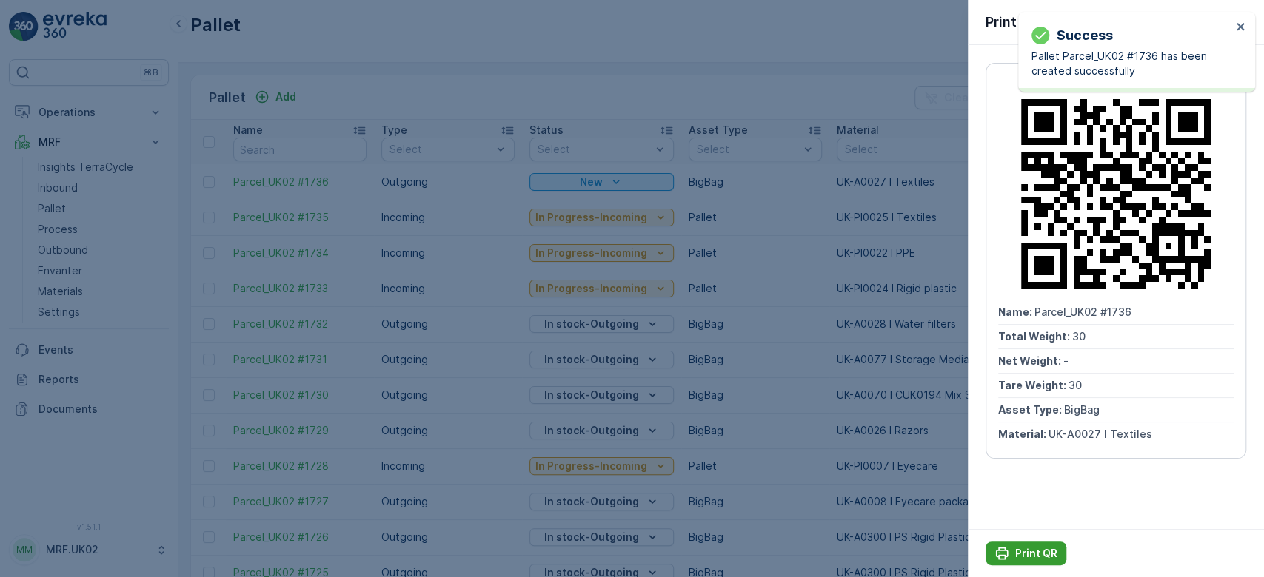
click at [1025, 553] on p "Print QR" at bounding box center [1036, 553] width 42 height 15
drag, startPoint x: 1025, startPoint y: 553, endPoint x: 480, endPoint y: 86, distance: 717.1
click at [480, 86] on div at bounding box center [632, 288] width 1264 height 577
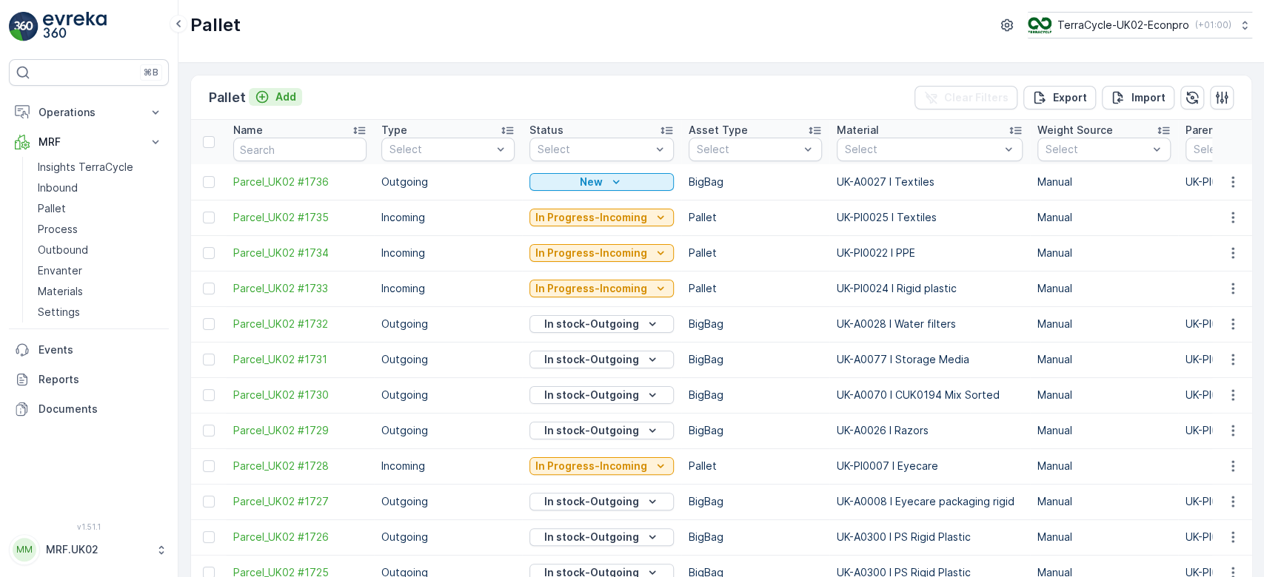
click at [280, 94] on p "Add" at bounding box center [285, 97] width 21 height 15
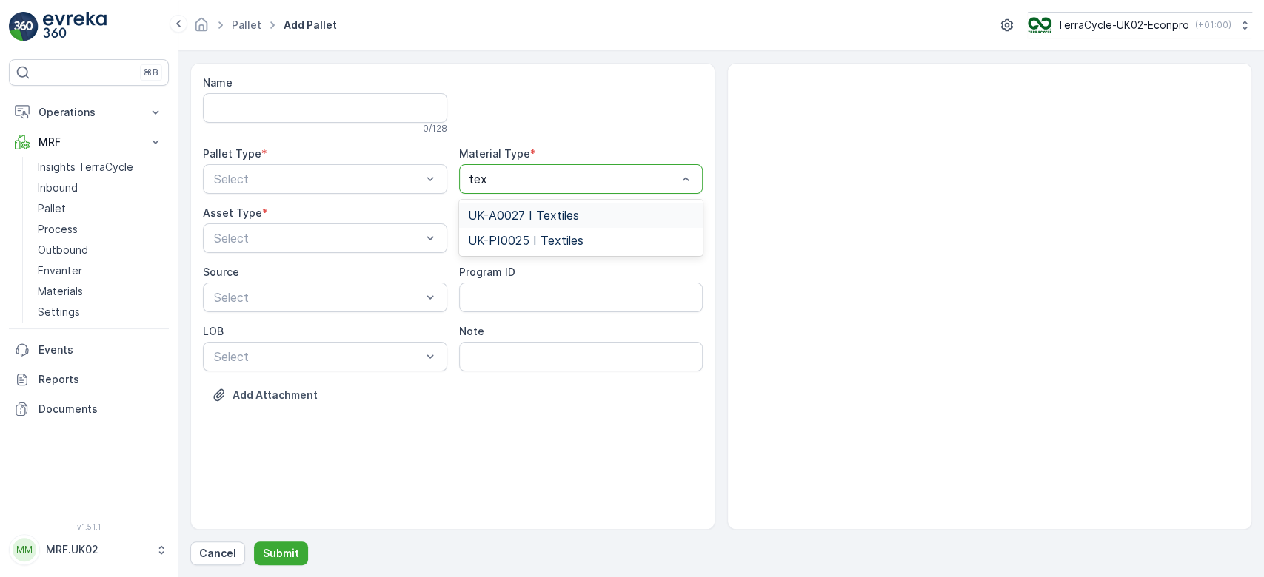
type input "text"
click at [557, 209] on span "UK-A0027 I Textiles" at bounding box center [523, 215] width 111 height 13
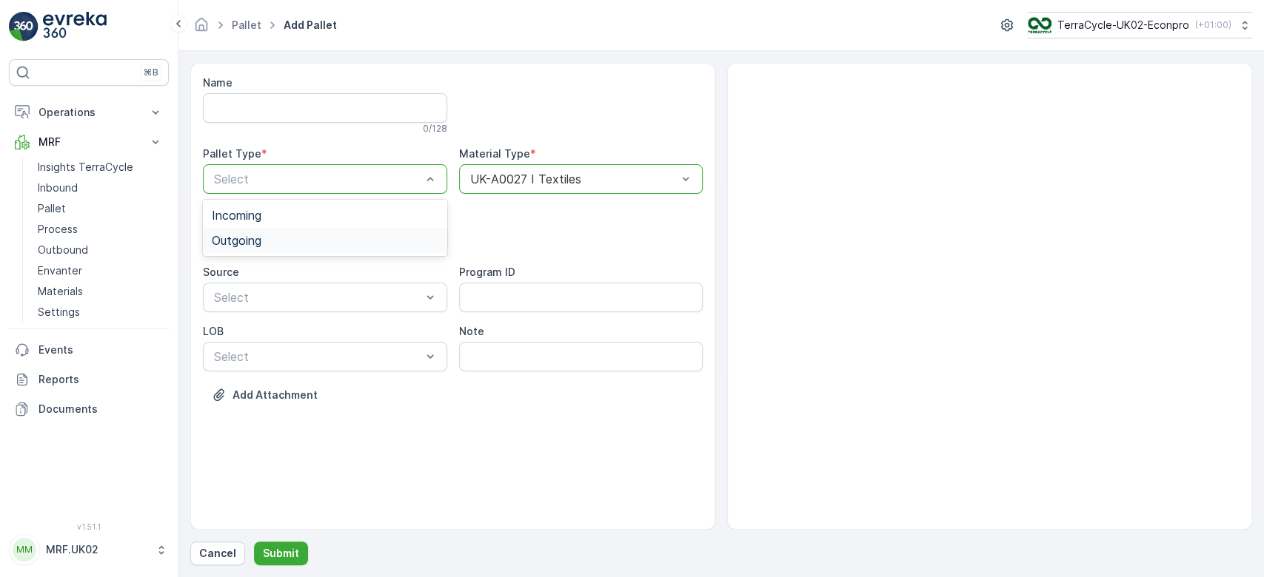
click at [341, 238] on div "Outgoing" at bounding box center [325, 240] width 227 height 13
click at [267, 346] on div "BigBag" at bounding box center [325, 349] width 227 height 13
click at [281, 558] on p "Submit" at bounding box center [281, 553] width 36 height 15
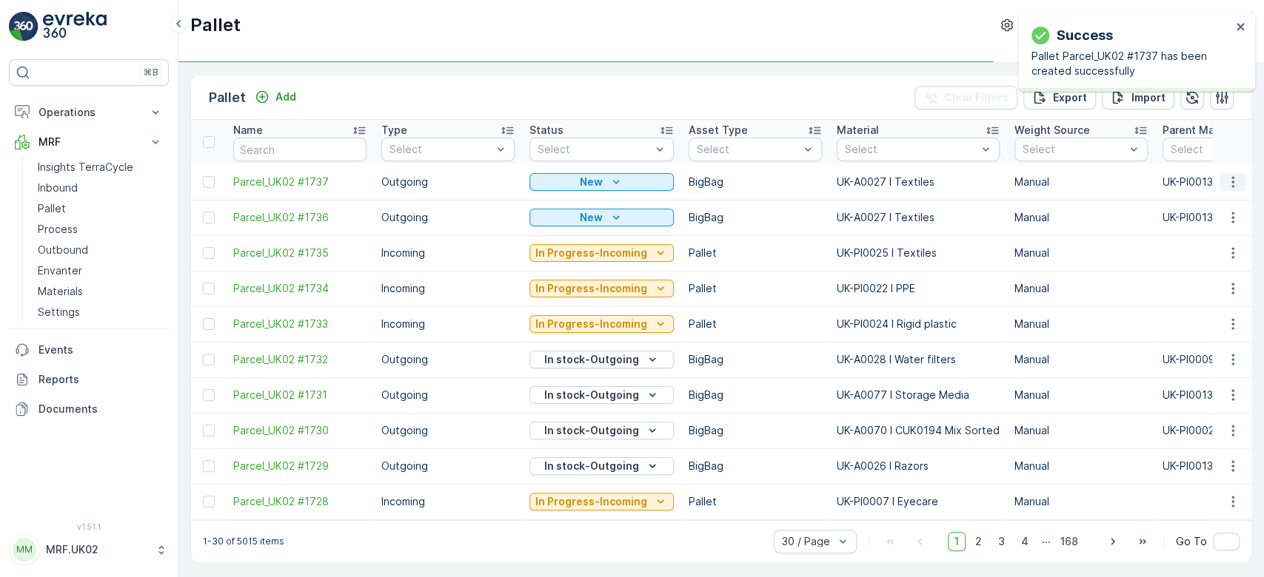
click at [1232, 182] on icon "button" at bounding box center [1232, 182] width 15 height 15
click at [1223, 290] on div "Print QR" at bounding box center [1215, 286] width 98 height 21
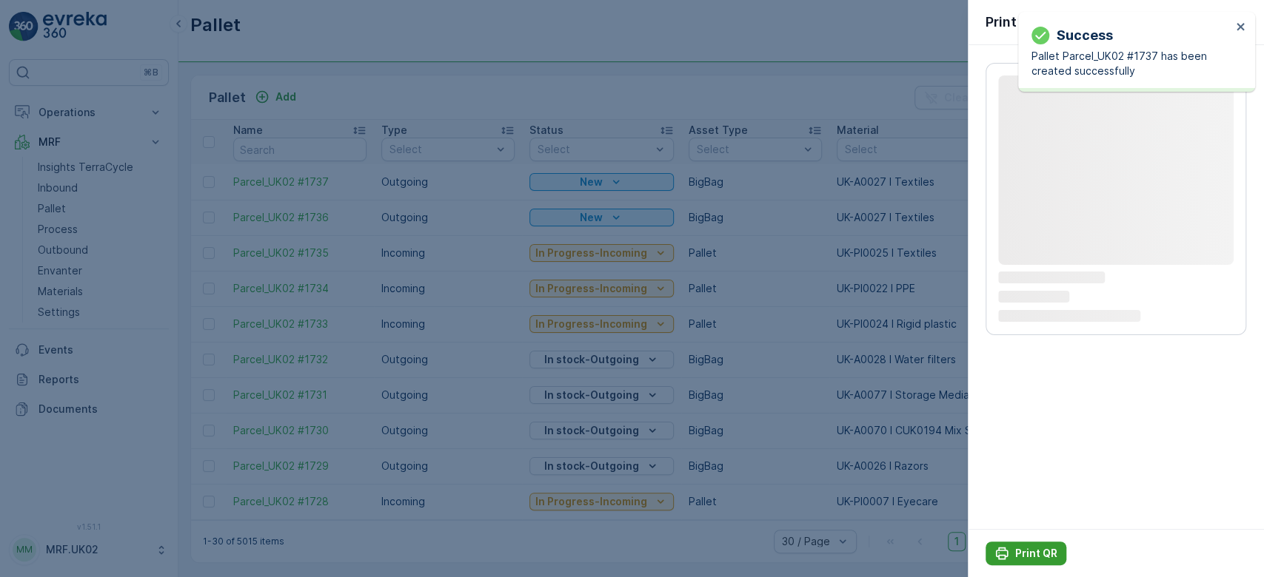
click at [1019, 547] on p "Print QR" at bounding box center [1036, 553] width 42 height 15
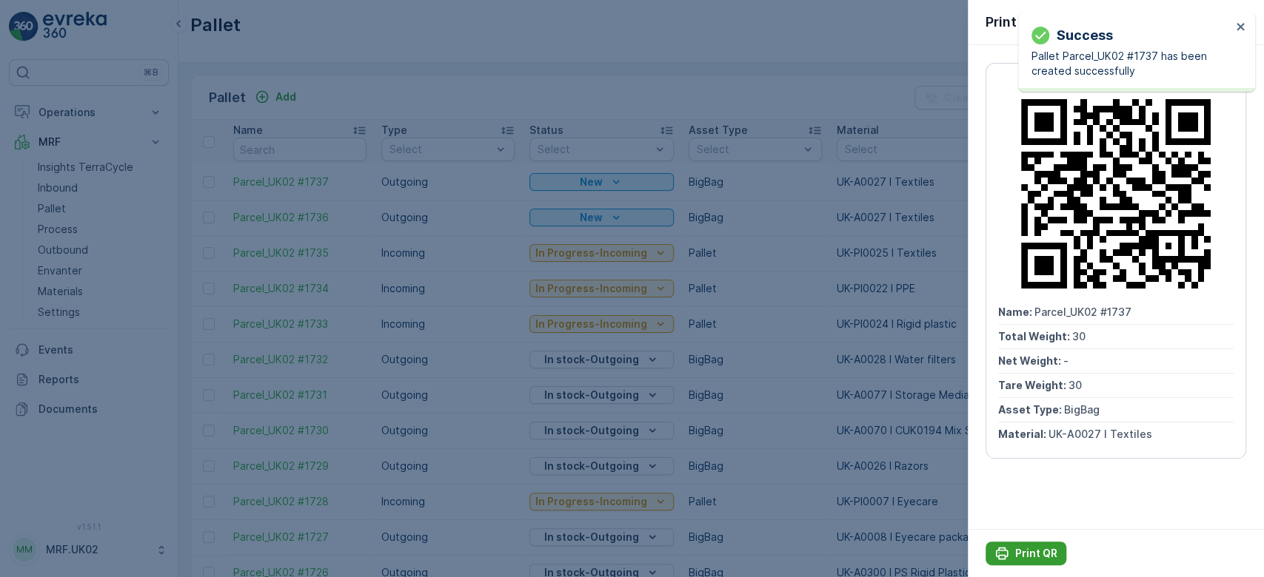
click at [1019, 547] on p "Print QR" at bounding box center [1036, 553] width 42 height 15
click at [788, 84] on div at bounding box center [632, 288] width 1264 height 577
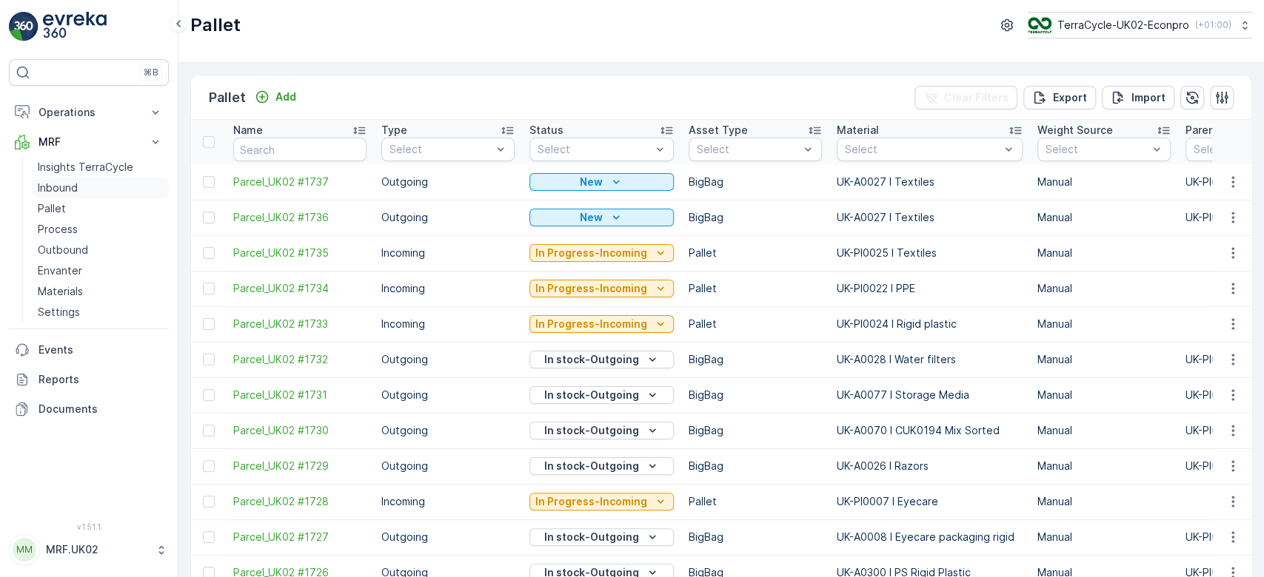
click at [116, 185] on link "Inbound" at bounding box center [100, 188] width 137 height 21
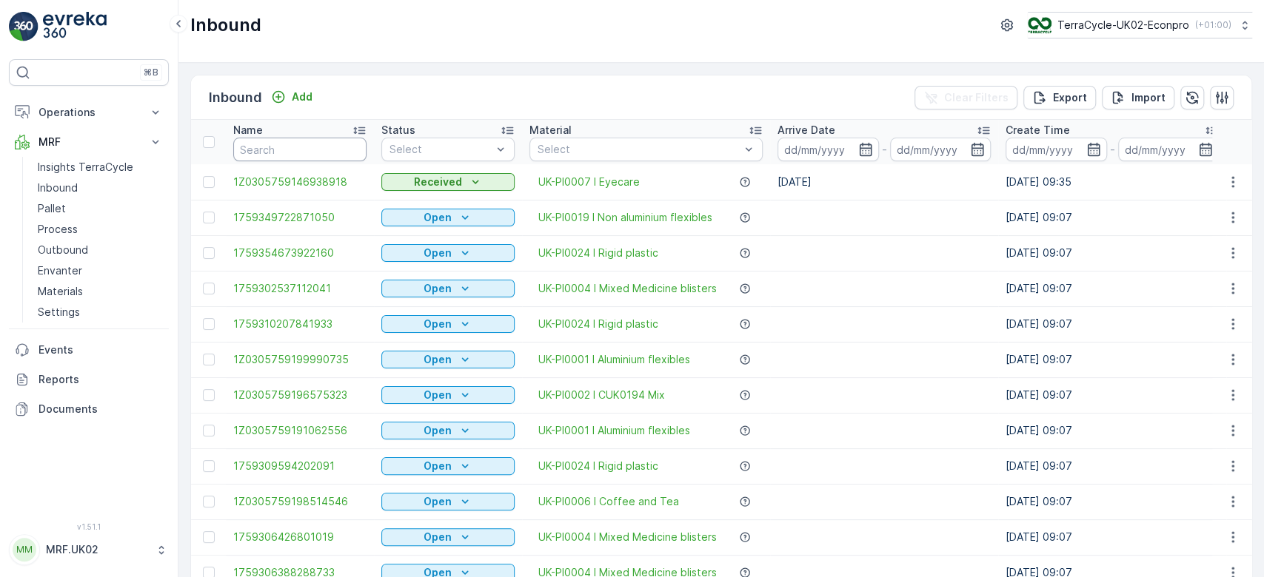
click at [257, 144] on input "text" at bounding box center [299, 150] width 133 height 24
click at [108, 222] on link "Process" at bounding box center [100, 229] width 137 height 21
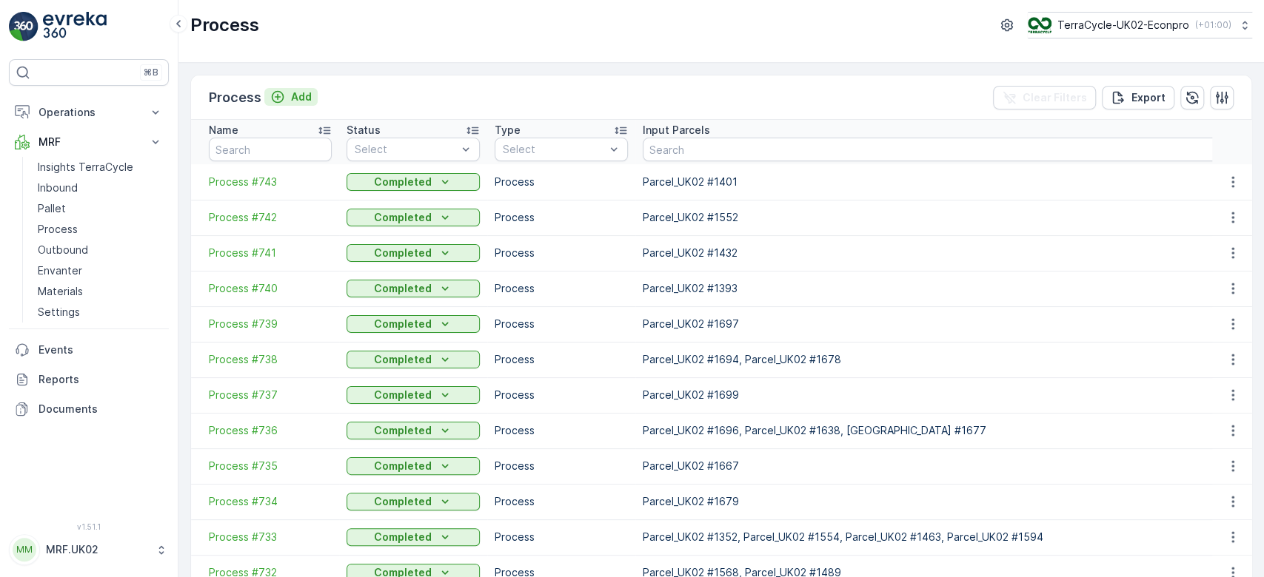
click at [296, 98] on p "Add" at bounding box center [301, 97] width 21 height 15
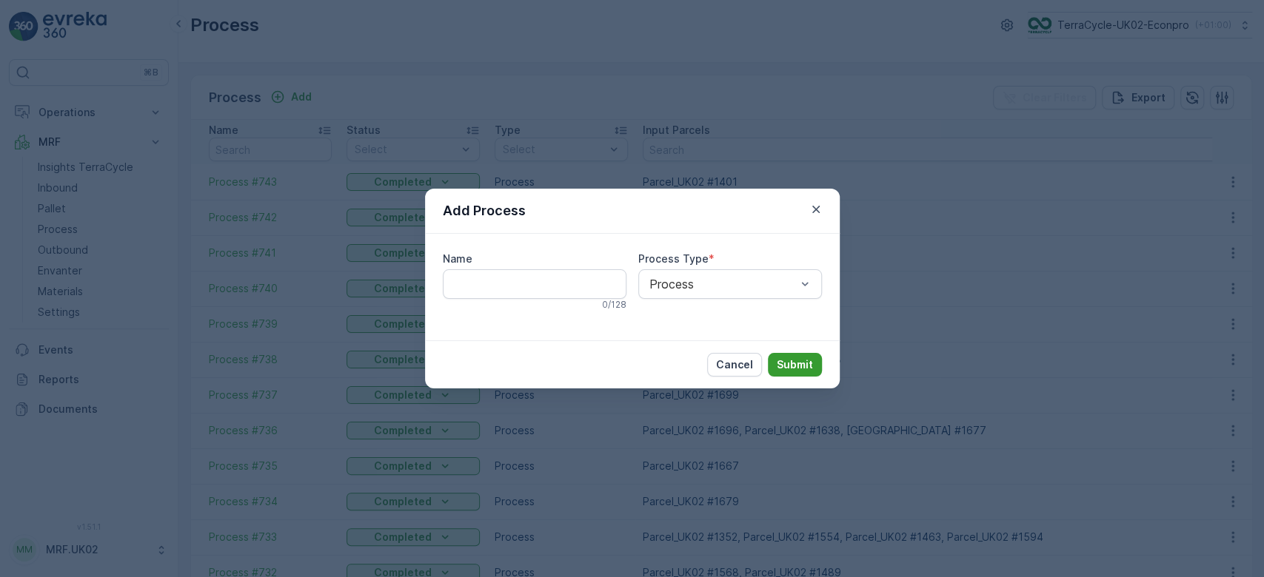
click at [801, 363] on p "Submit" at bounding box center [795, 365] width 36 height 15
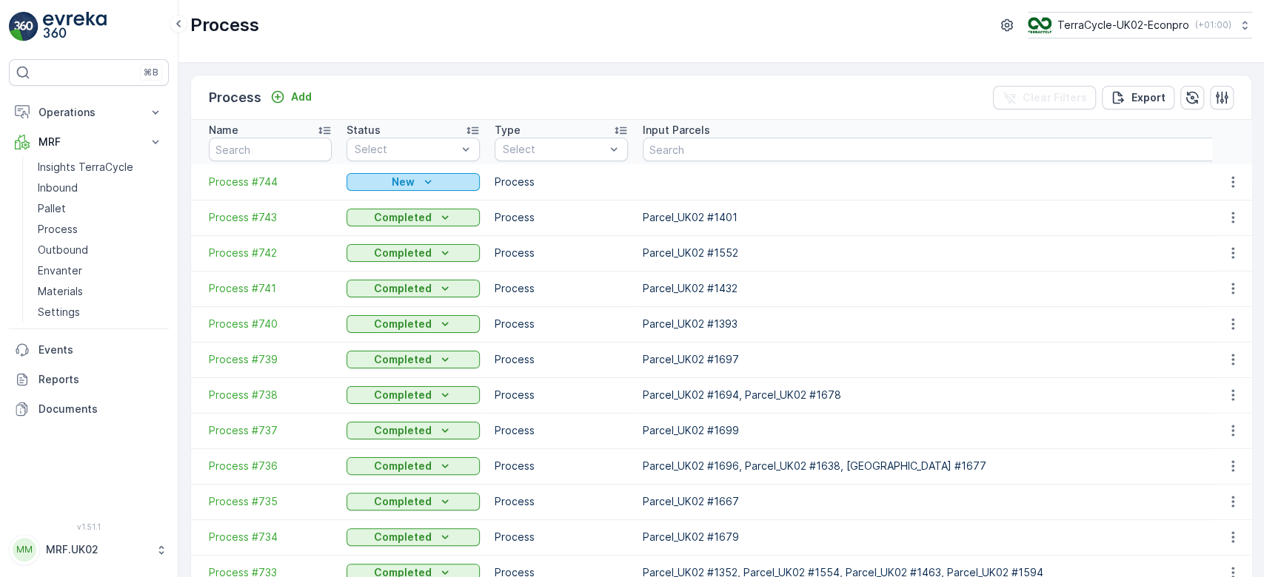
click at [429, 181] on icon "New" at bounding box center [427, 182] width 7 height 4
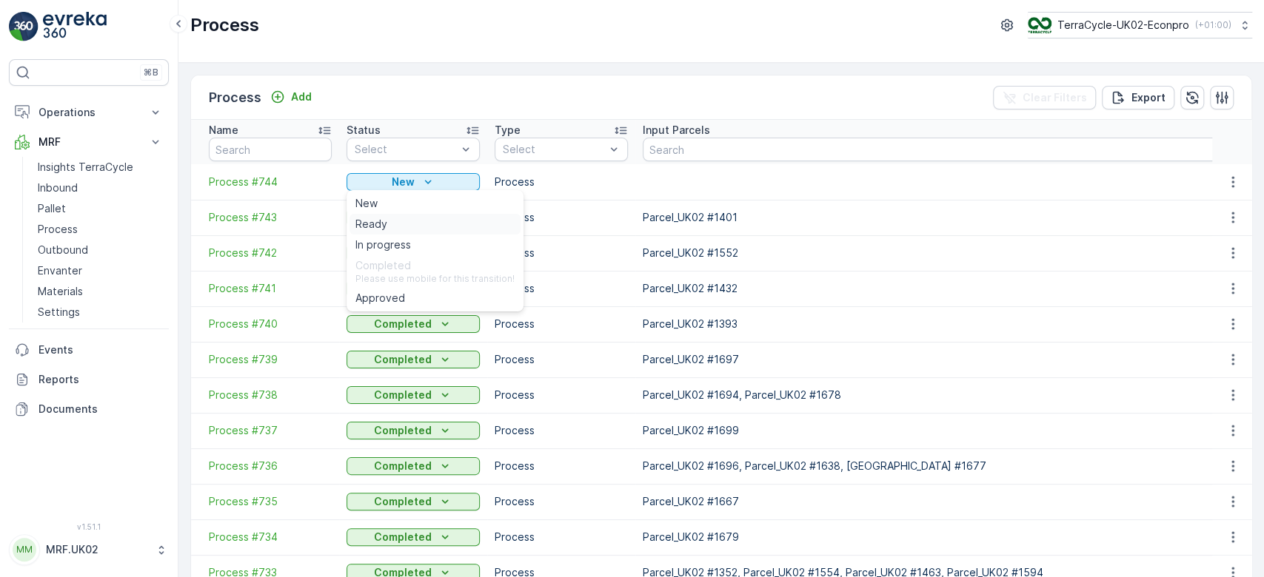
click at [379, 226] on span "Ready" at bounding box center [371, 224] width 32 height 15
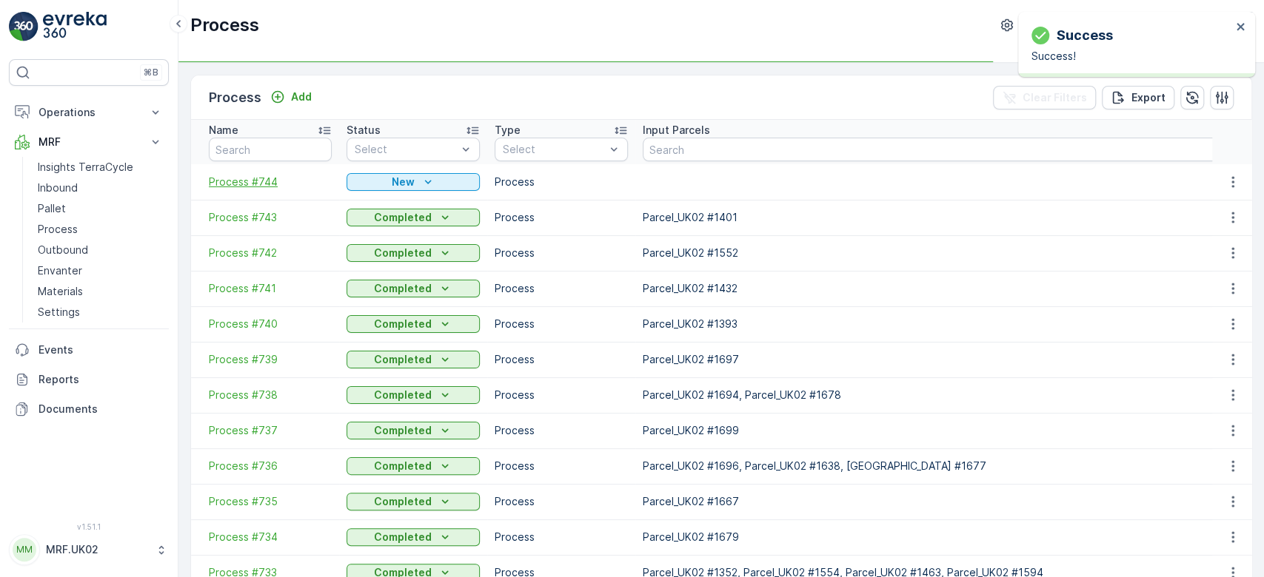
click at [260, 180] on span "Process #744" at bounding box center [270, 182] width 123 height 15
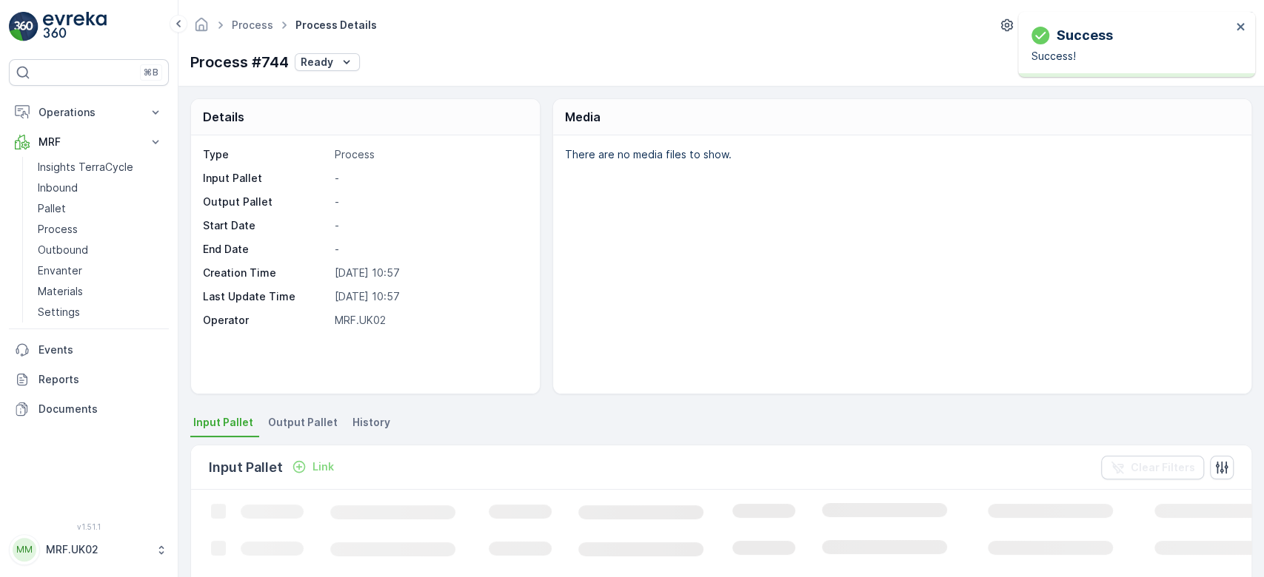
click at [316, 464] on p "Link" at bounding box center [322, 467] width 21 height 15
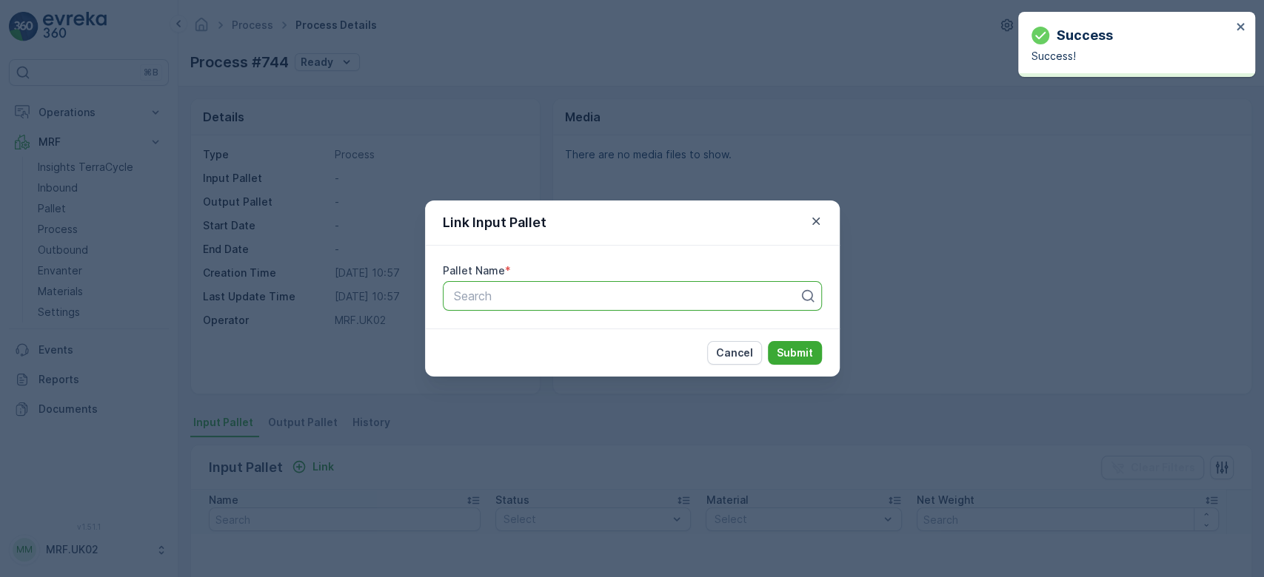
click at [484, 298] on div at bounding box center [626, 295] width 348 height 13
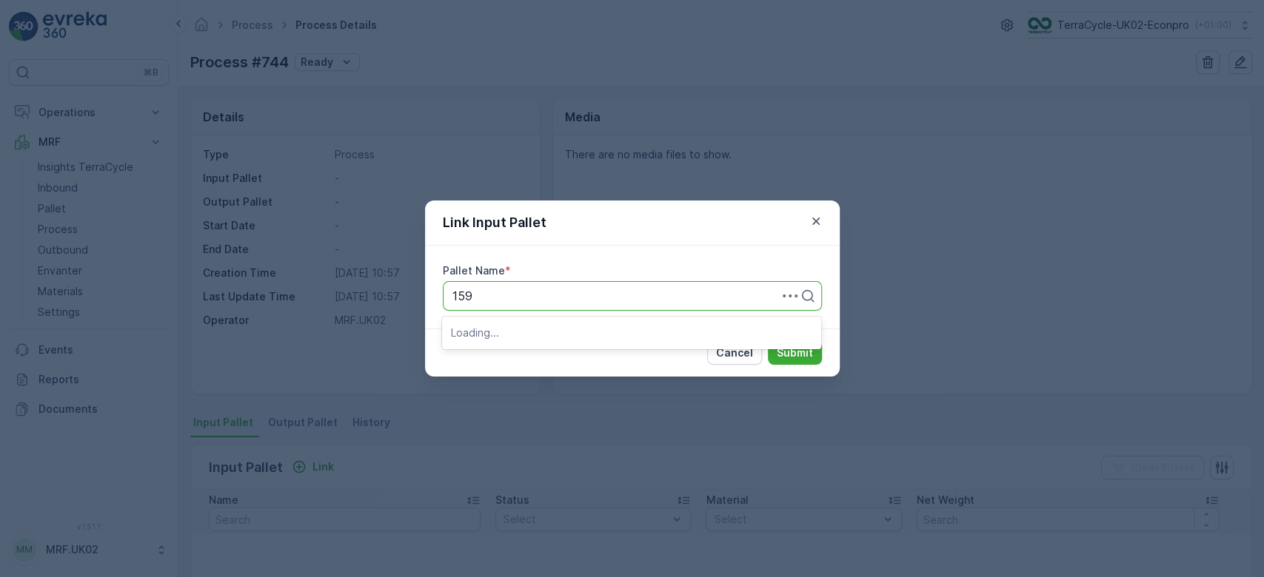
type input "1595"
click at [562, 358] on div "Parcel_UK02 #1595" at bounding box center [631, 357] width 361 height 13
click at [788, 347] on p "Submit" at bounding box center [795, 353] width 36 height 15
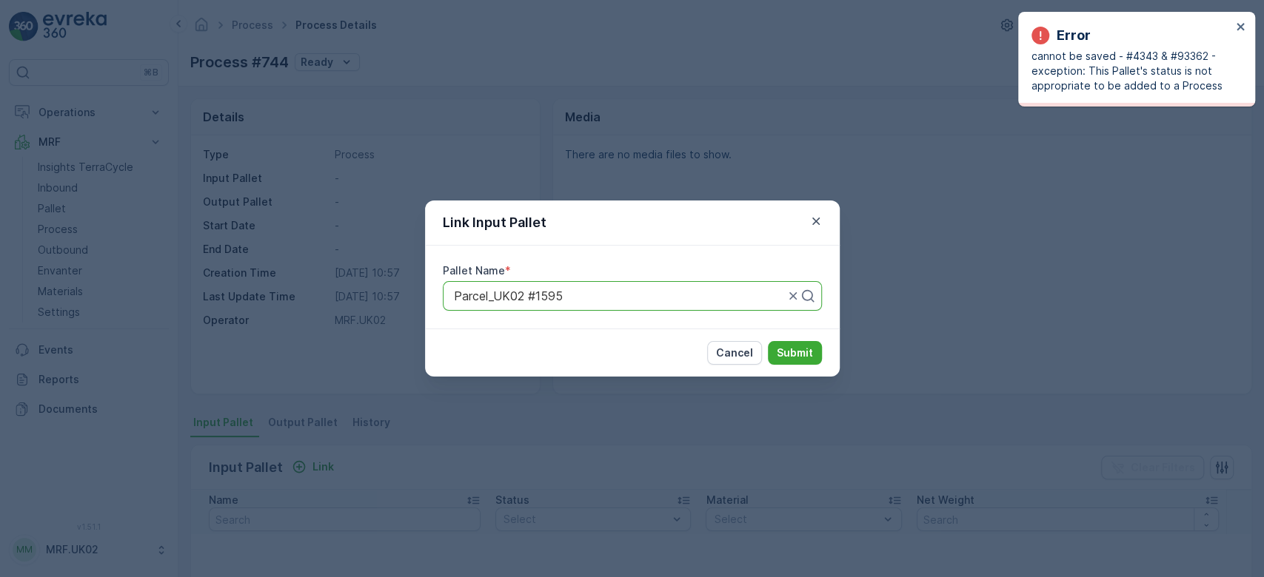
click at [58, 204] on div "Link Input Pallet Pallet Name * Parcel_UK02 #1595 Cancel Submit" at bounding box center [632, 288] width 1264 height 577
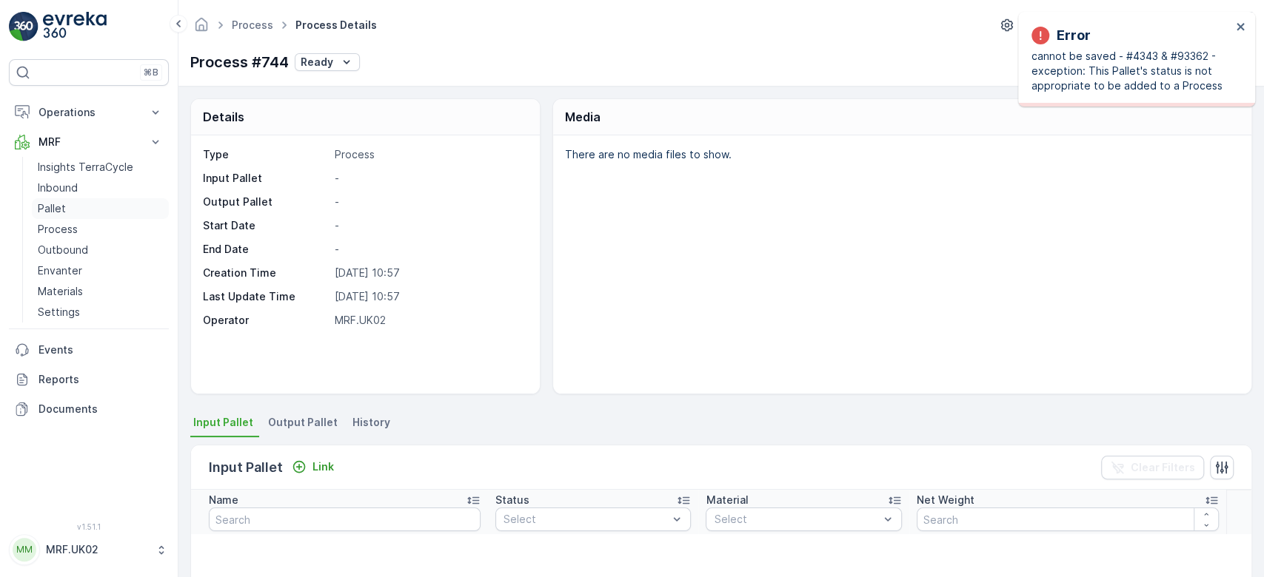
click at [58, 204] on p "Pallet" at bounding box center [52, 208] width 28 height 15
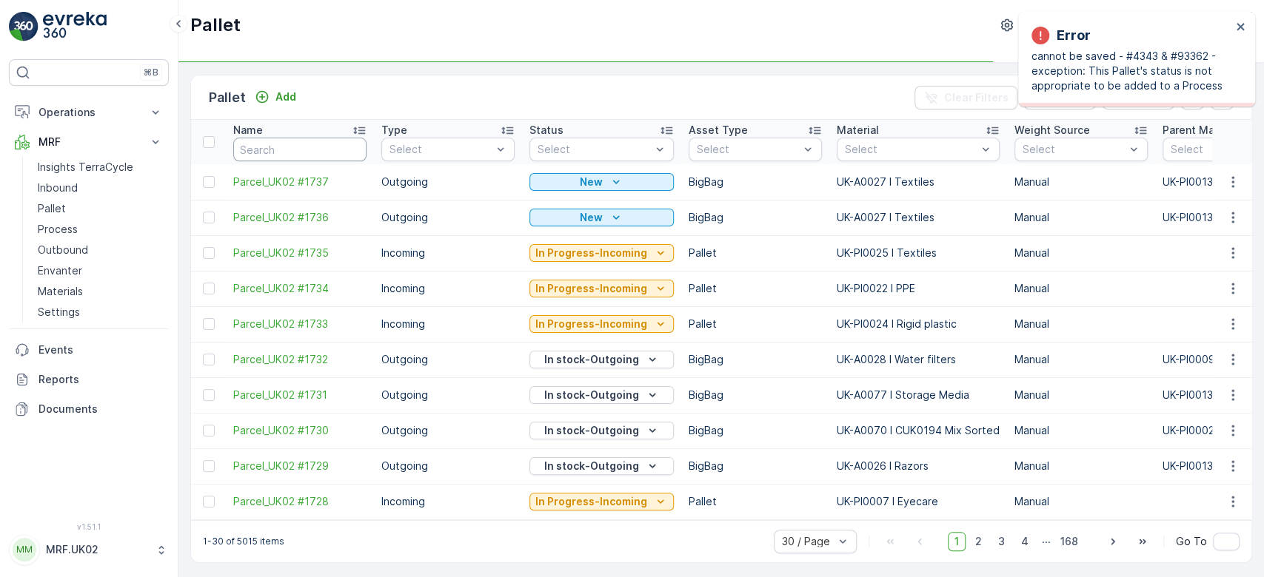
click at [271, 152] on input "text" at bounding box center [299, 150] width 133 height 24
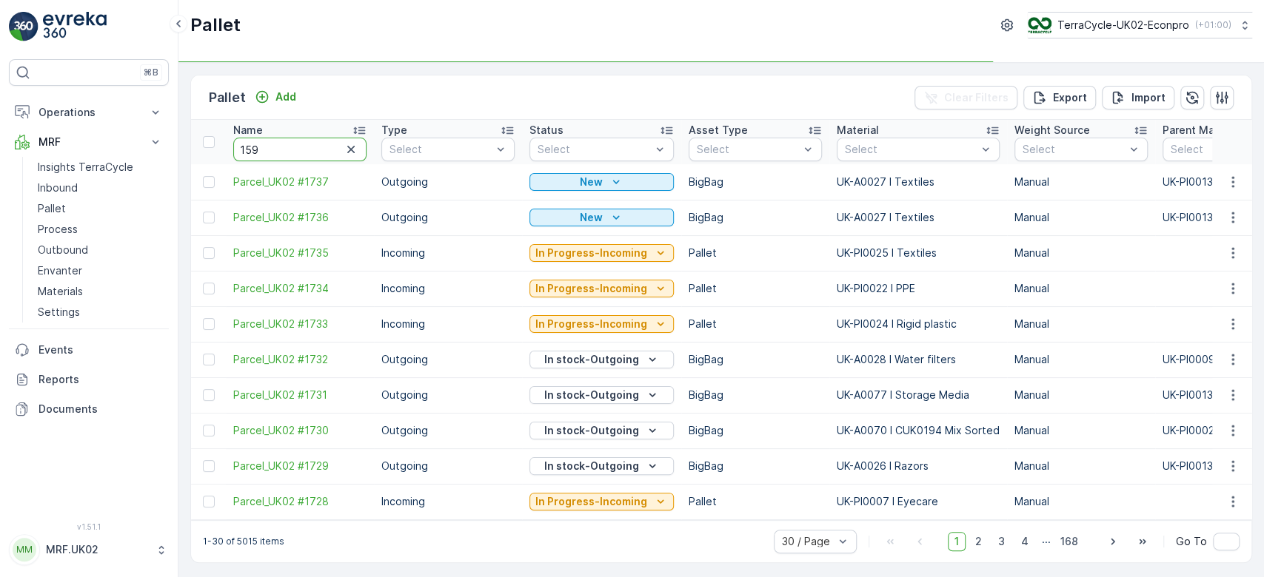
type input "1596"
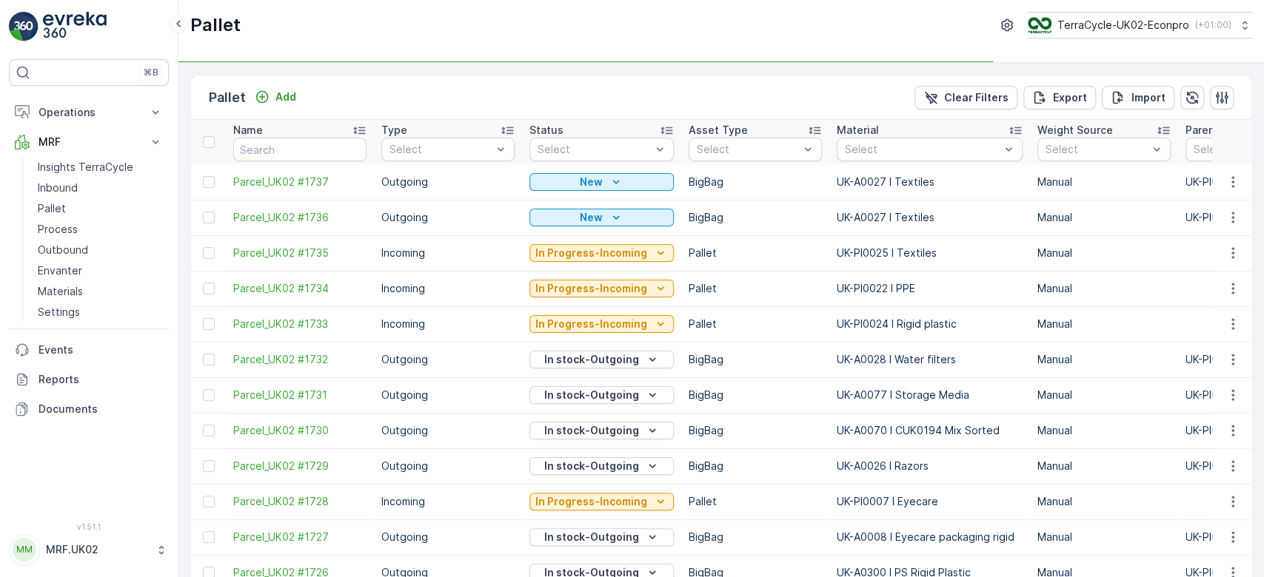
type input "1596"
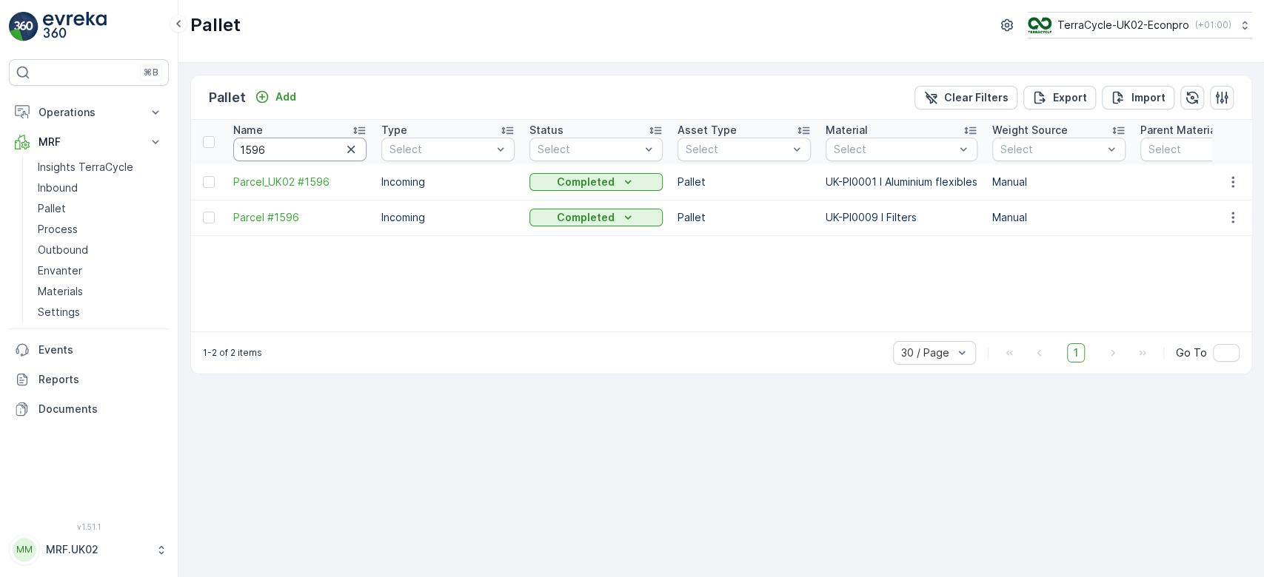
click at [276, 150] on input "1596" at bounding box center [299, 150] width 133 height 24
type input "1595"
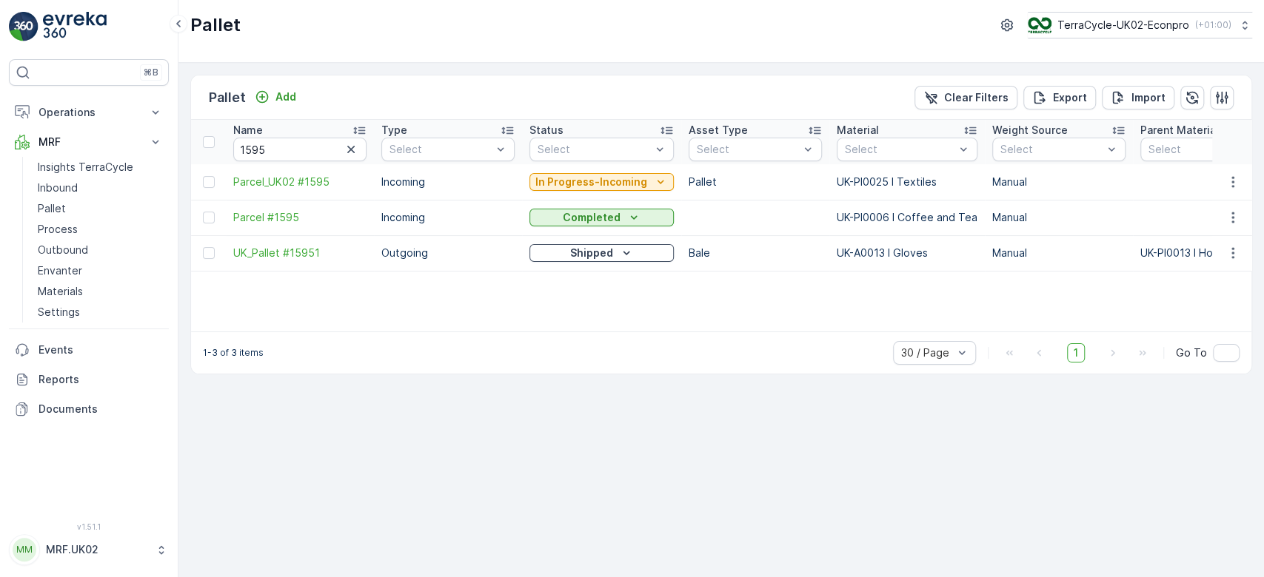
click at [570, 181] on p "In Progress-Incoming" at bounding box center [591, 182] width 112 height 15
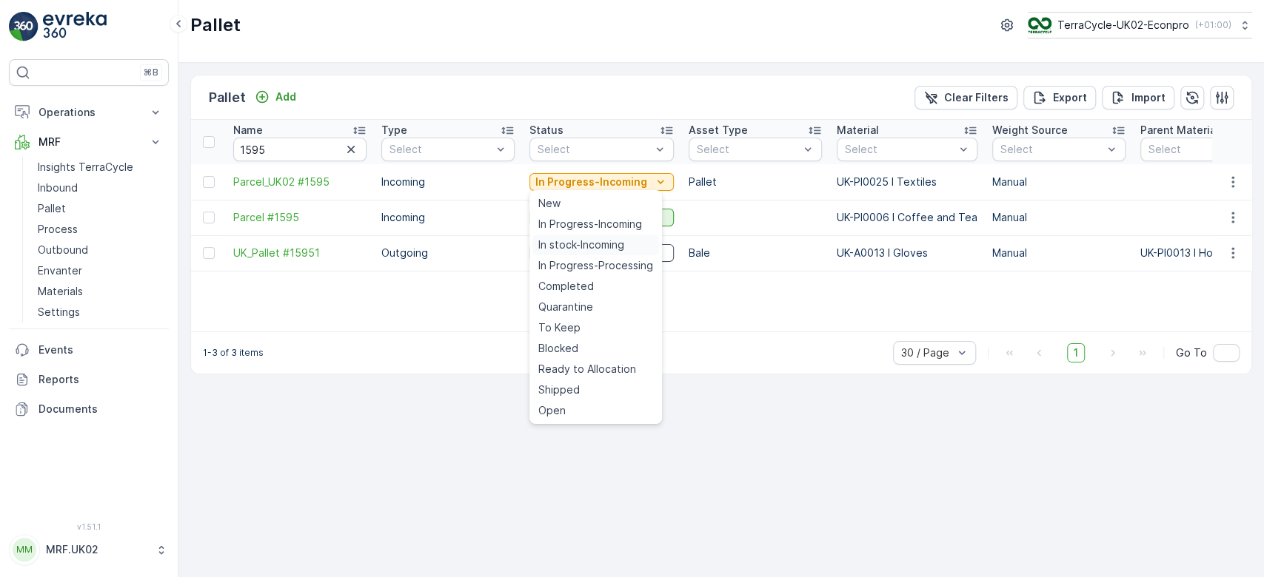
click at [574, 245] on span "In stock-Incoming" at bounding box center [581, 245] width 86 height 15
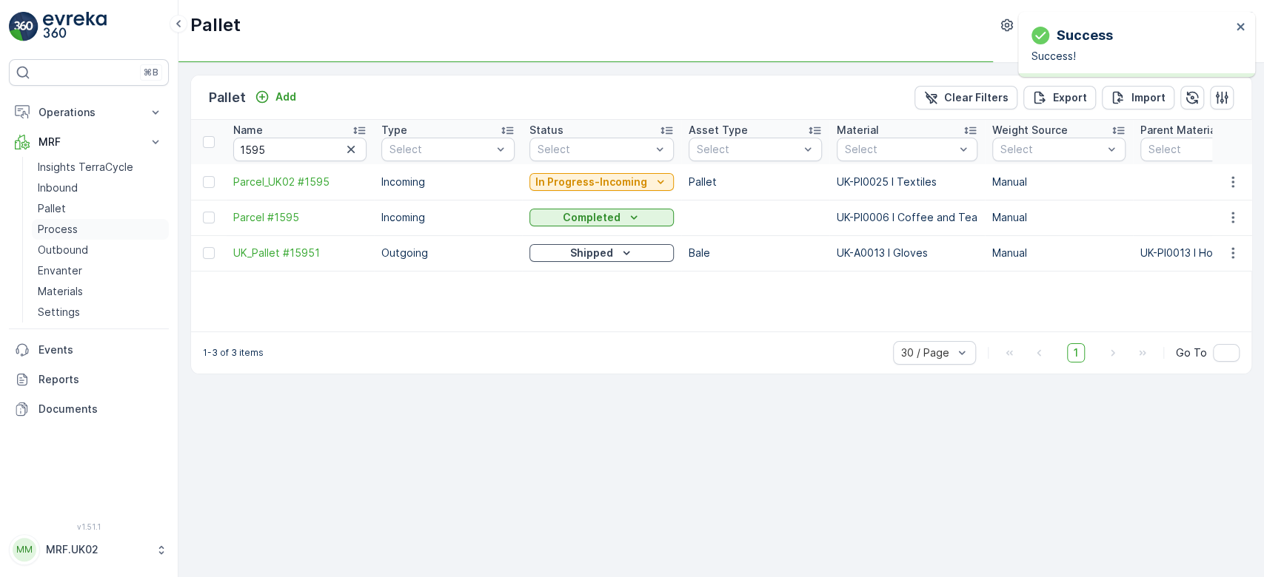
click at [59, 224] on p "Process" at bounding box center [58, 229] width 40 height 15
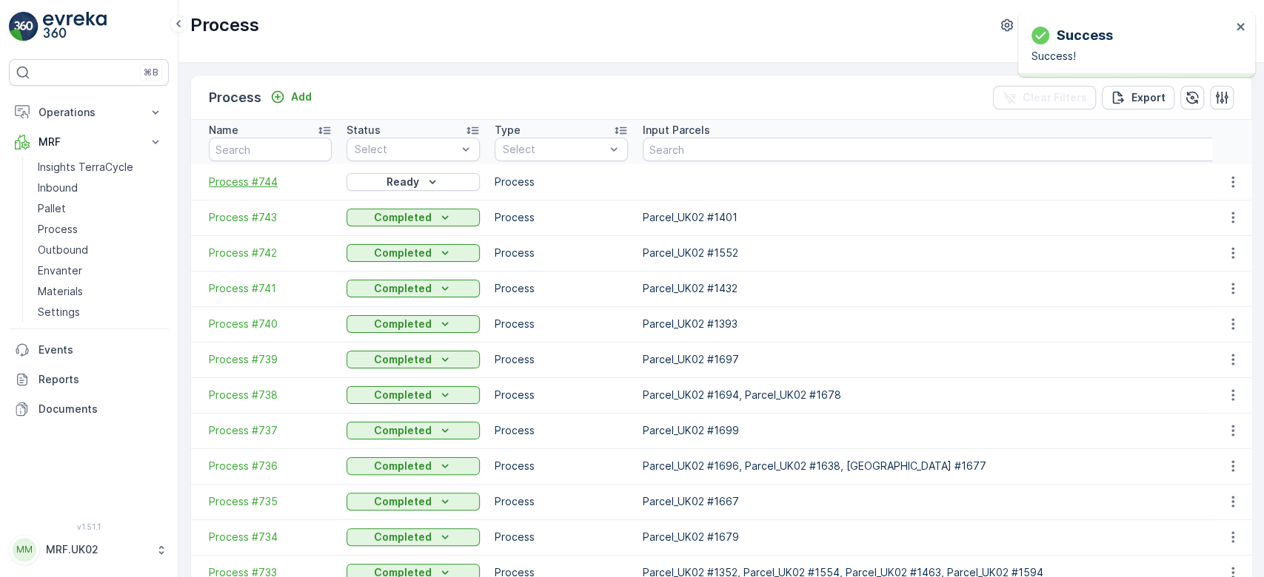
click at [252, 178] on span "Process #744" at bounding box center [270, 182] width 123 height 15
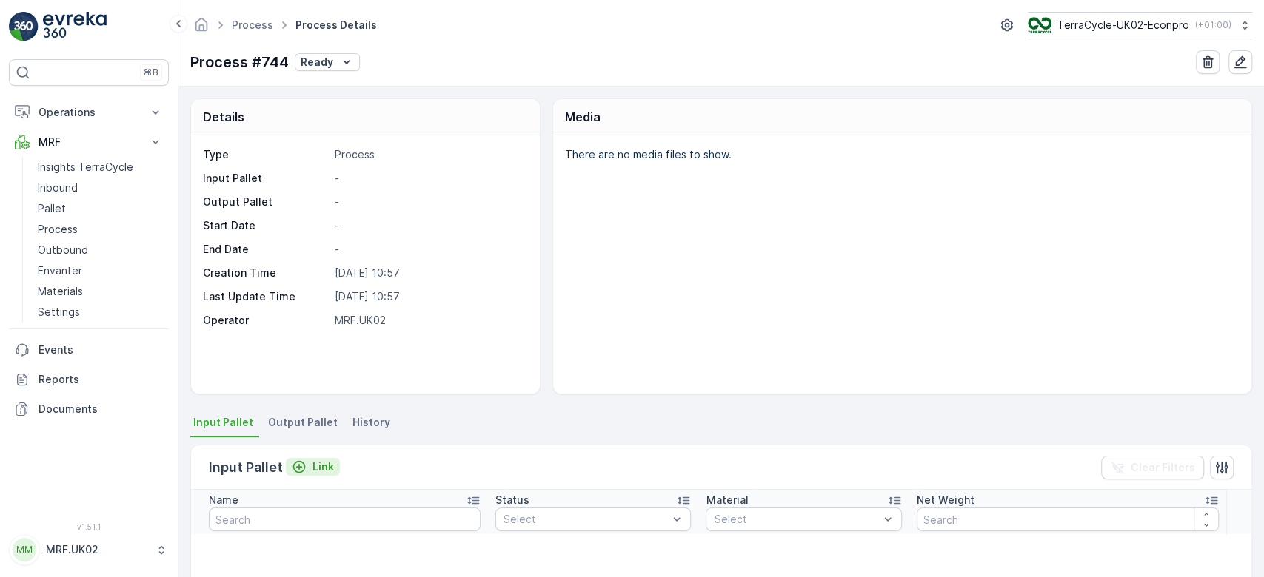
click at [317, 460] on p "Link" at bounding box center [322, 467] width 21 height 15
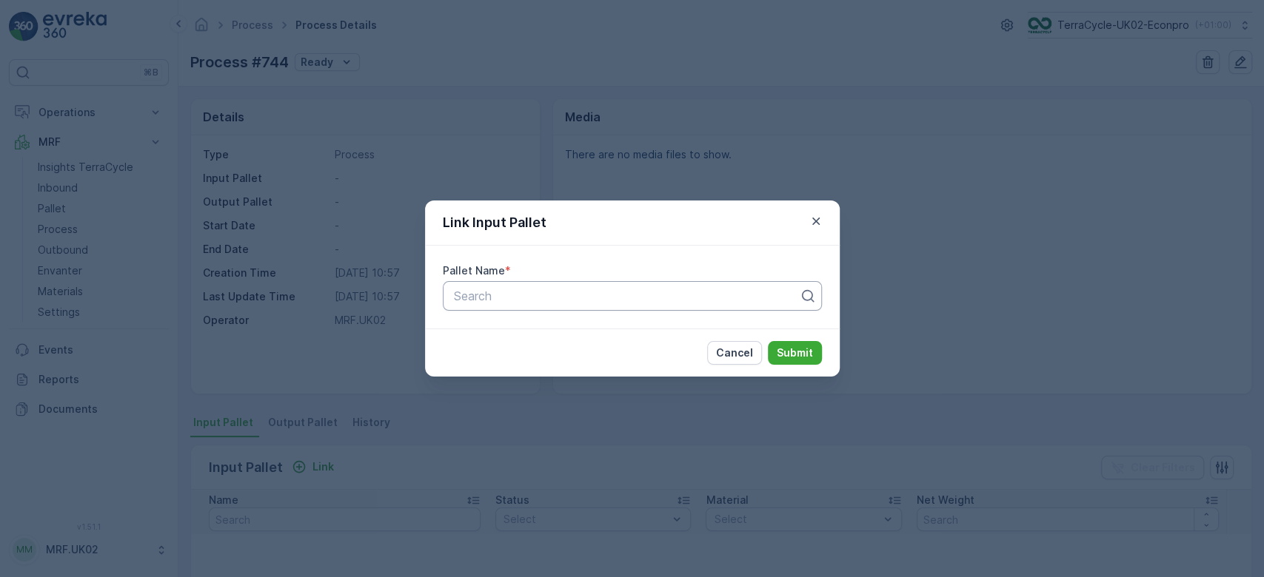
click at [524, 298] on div at bounding box center [626, 295] width 348 height 13
type input "1595"
click at [549, 355] on span "Parcel_UK02 #1595" at bounding box center [505, 357] width 109 height 13
click at [783, 350] on p "Submit" at bounding box center [795, 353] width 36 height 15
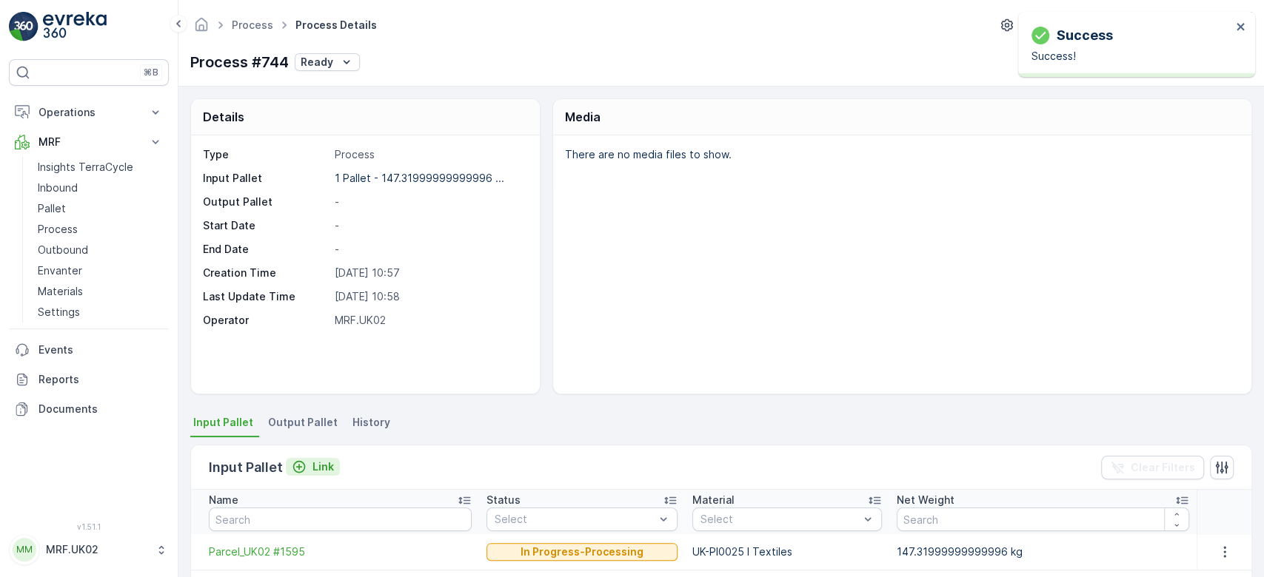
click at [312, 464] on p "Link" at bounding box center [322, 467] width 21 height 15
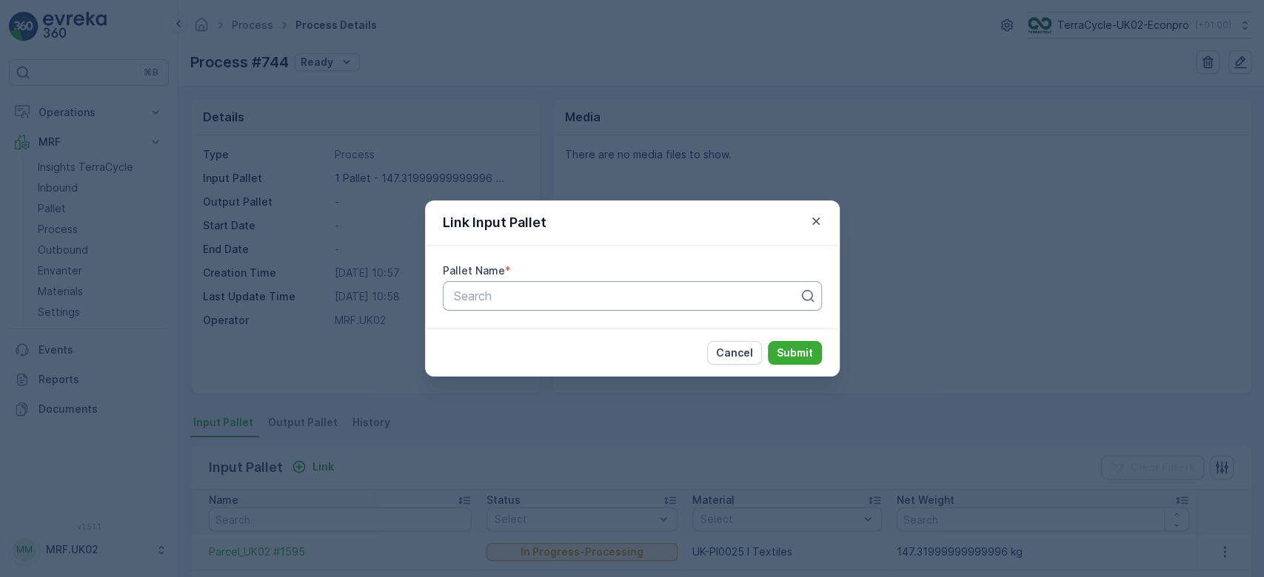
click at [532, 286] on div "Search" at bounding box center [632, 296] width 379 height 30
type input "1520"
click at [545, 329] on span "Parcel_UK02 #1520" at bounding box center [505, 332] width 108 height 13
click at [797, 359] on p "Submit" at bounding box center [795, 353] width 36 height 15
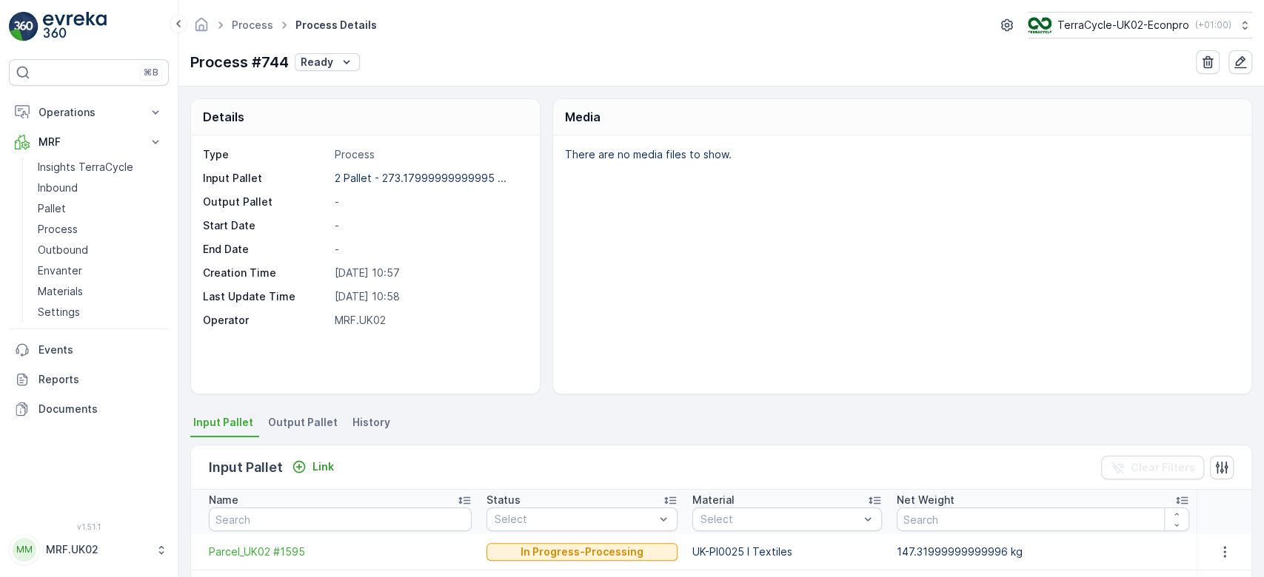
click at [297, 418] on span "Output Pallet" at bounding box center [303, 422] width 70 height 15
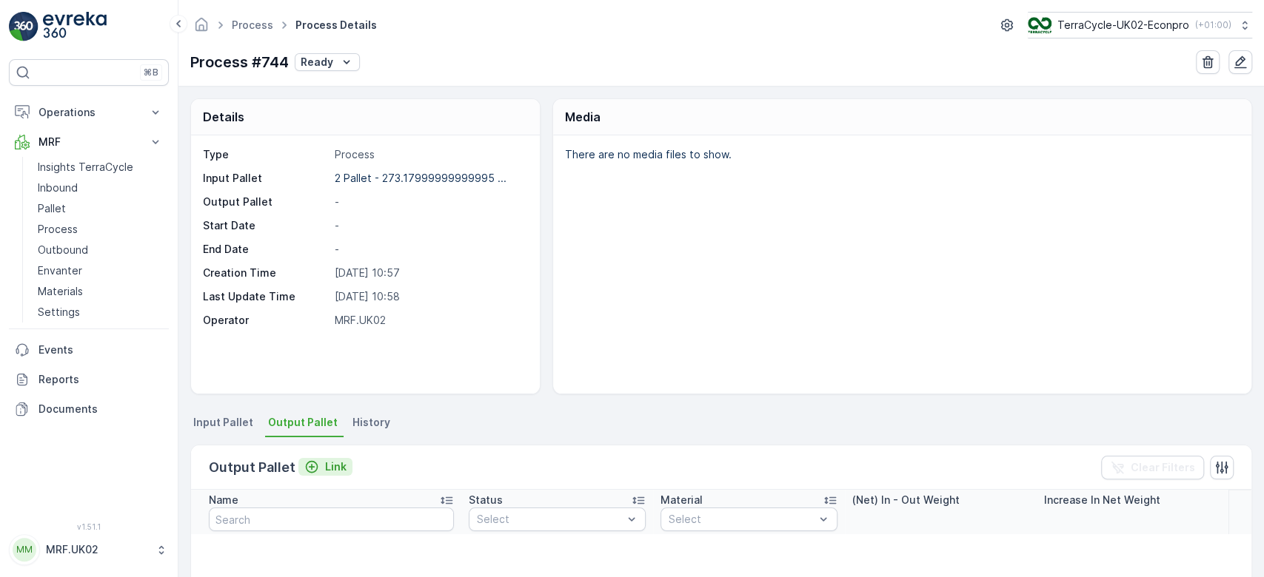
click at [326, 464] on p "Link" at bounding box center [335, 467] width 21 height 15
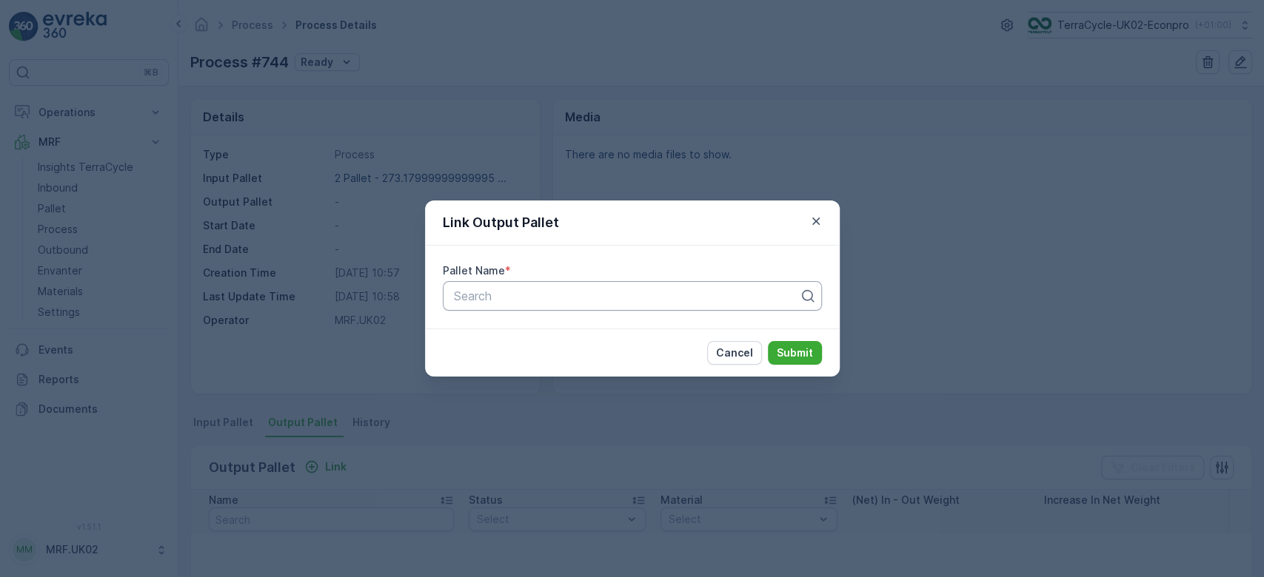
click at [517, 294] on div at bounding box center [626, 295] width 348 height 13
type input "1736"
click at [550, 357] on span "Parcel_UK02 #1736" at bounding box center [505, 357] width 108 height 13
click at [805, 348] on p "Submit" at bounding box center [795, 353] width 36 height 15
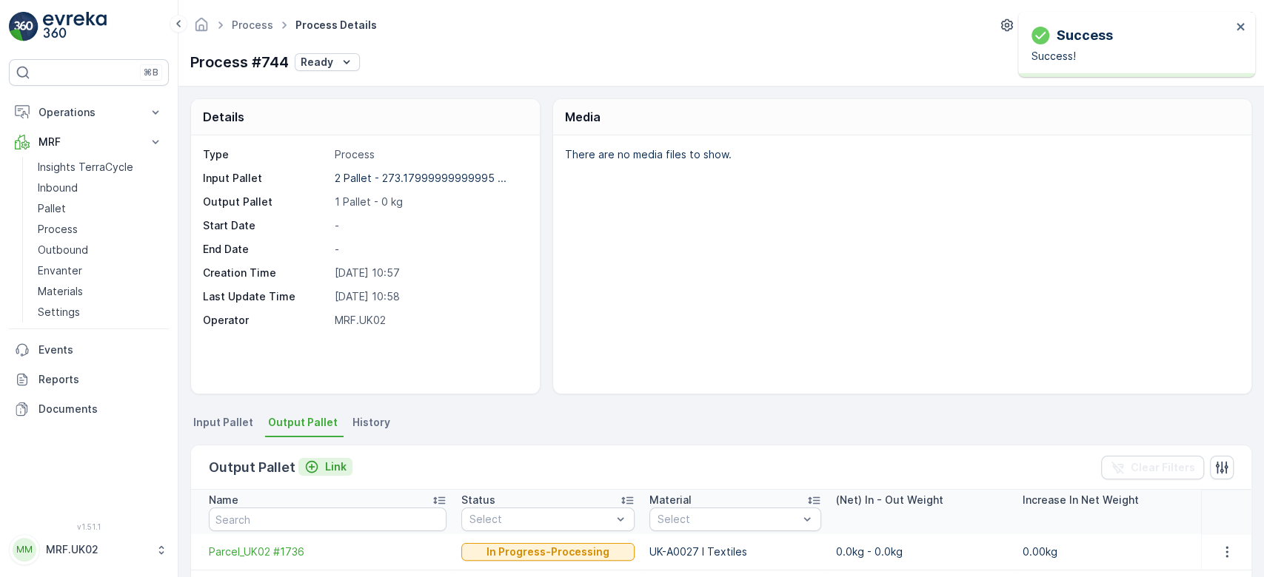
click at [326, 460] on p "Link" at bounding box center [335, 467] width 21 height 15
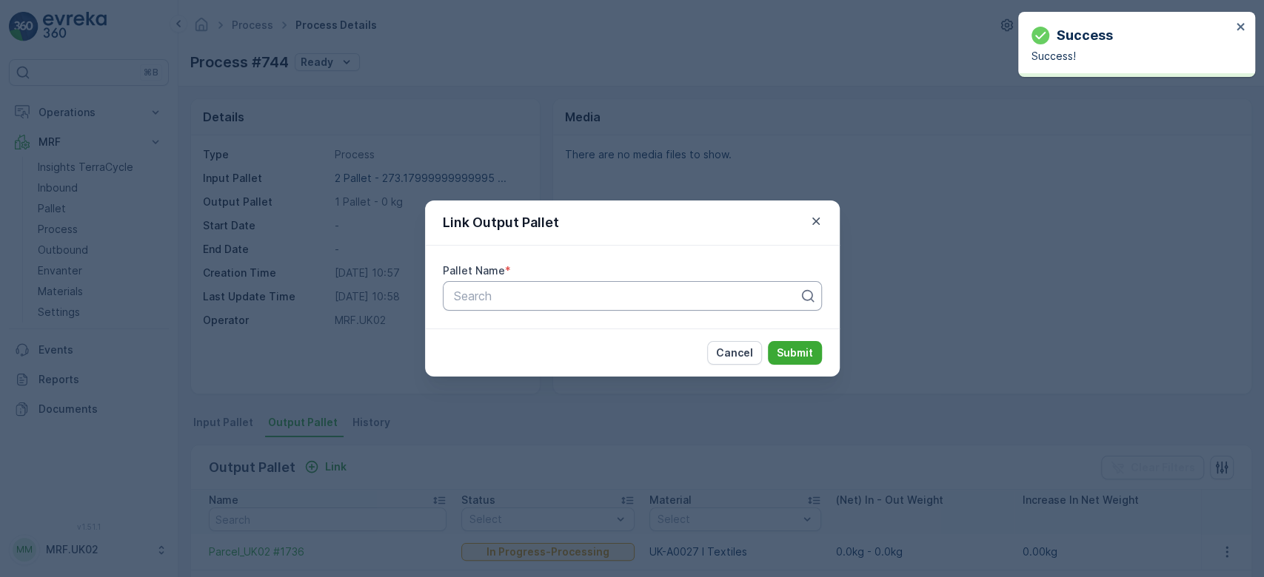
click at [497, 299] on div at bounding box center [626, 295] width 348 height 13
type input "1737"
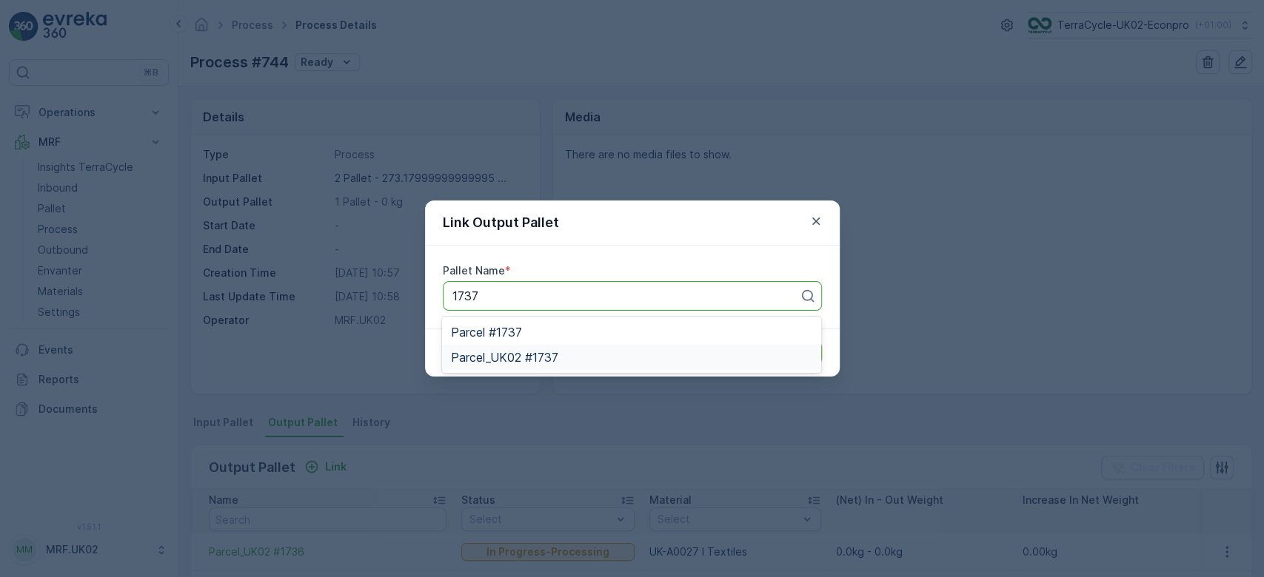
click at [557, 357] on span "Parcel_UK02 #1737" at bounding box center [504, 357] width 107 height 13
click at [791, 350] on p "Submit" at bounding box center [795, 353] width 36 height 15
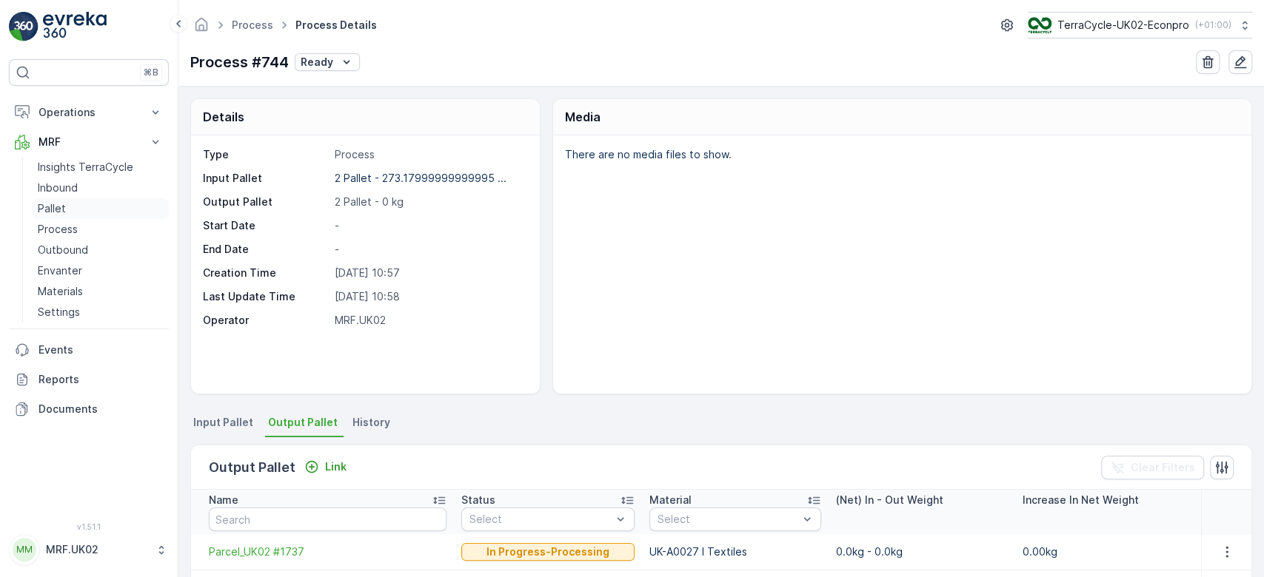
click at [89, 202] on link "Pallet" at bounding box center [100, 208] width 137 height 21
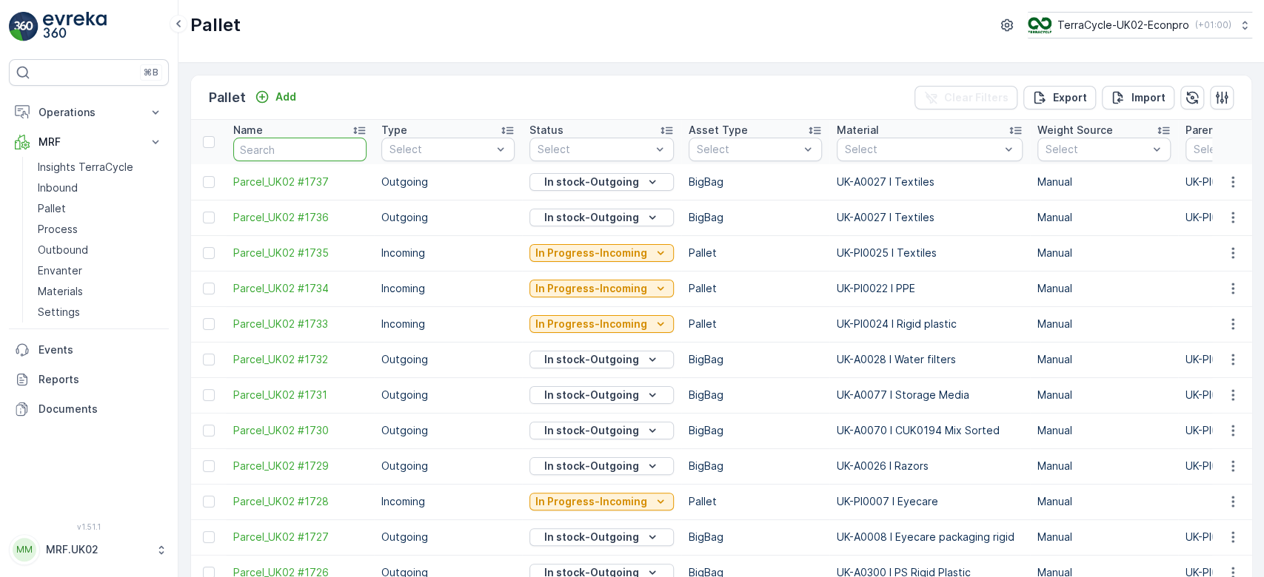
click at [286, 147] on input "text" at bounding box center [299, 150] width 133 height 24
type input "1724"
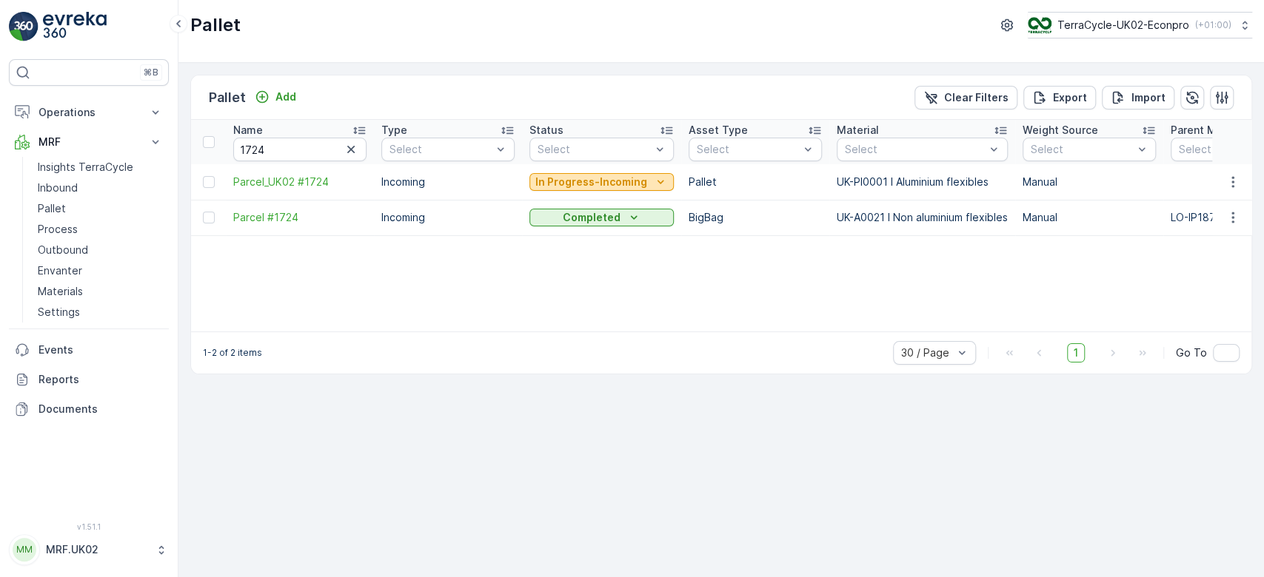
click at [598, 181] on p "In Progress-Incoming" at bounding box center [591, 182] width 112 height 15
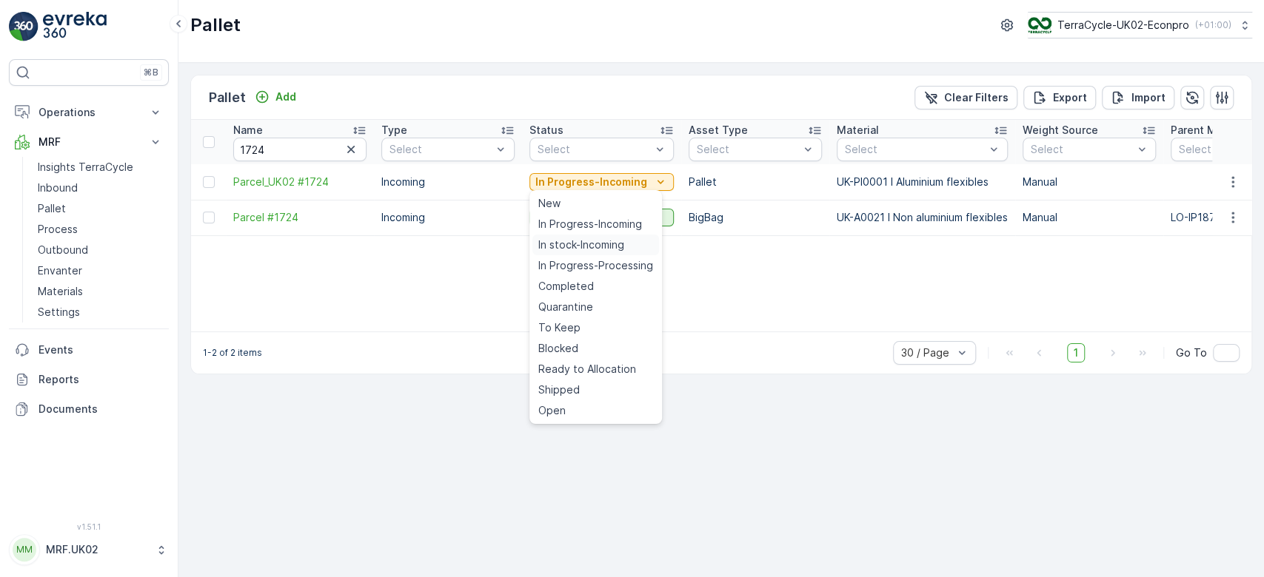
click at [591, 245] on span "In stock-Incoming" at bounding box center [581, 245] width 86 height 15
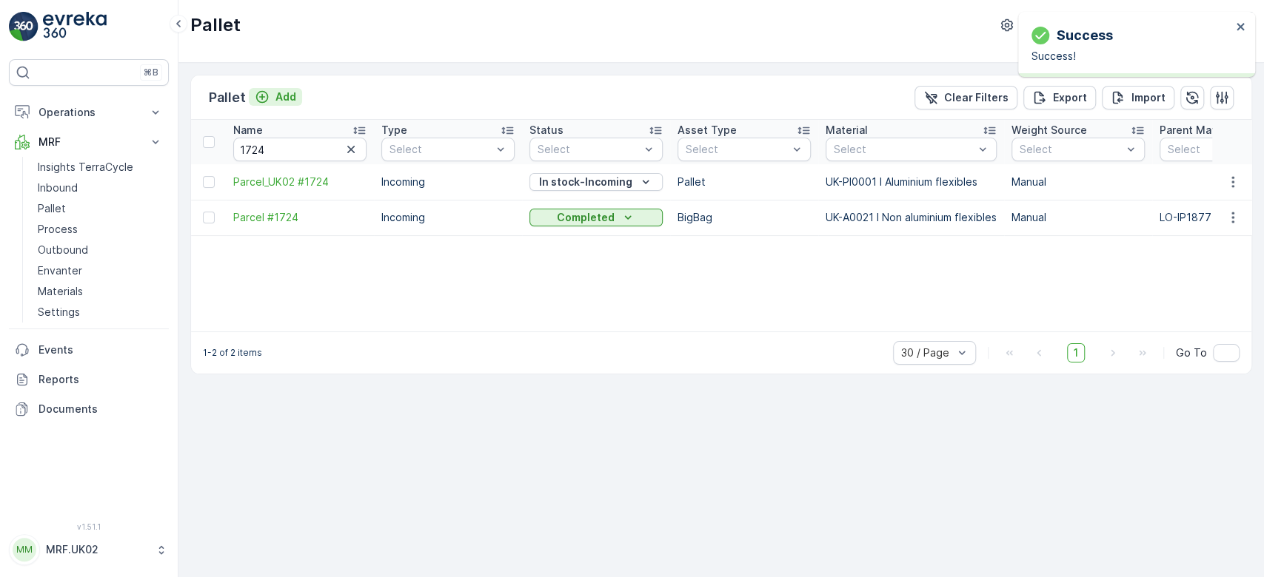
click at [281, 97] on p "Add" at bounding box center [285, 97] width 21 height 15
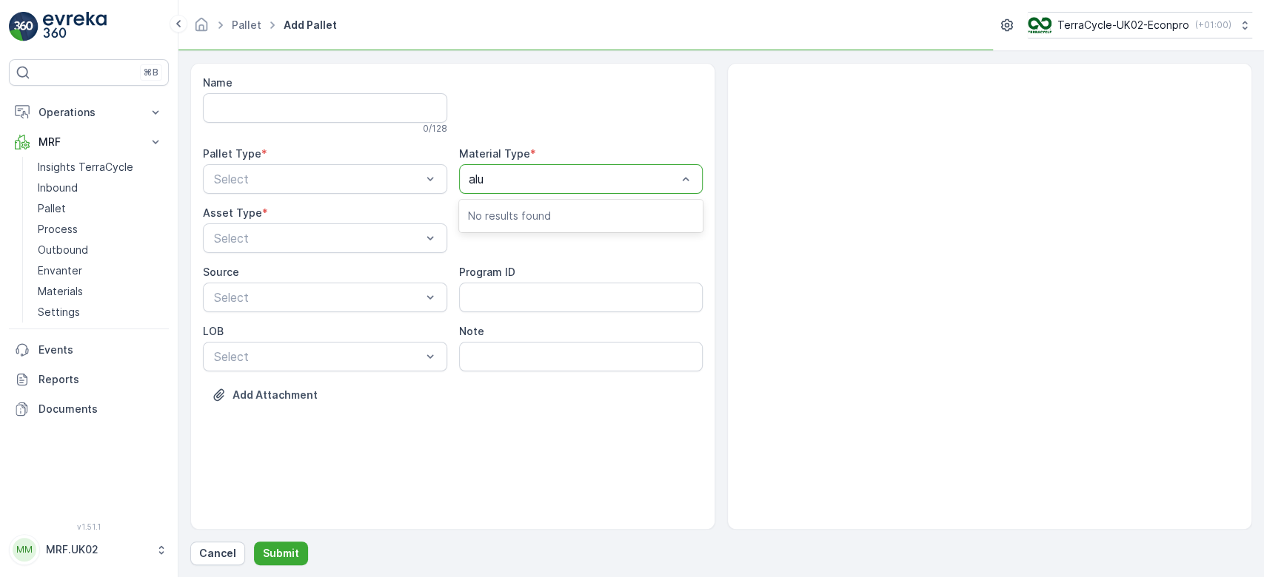
type input "alum"
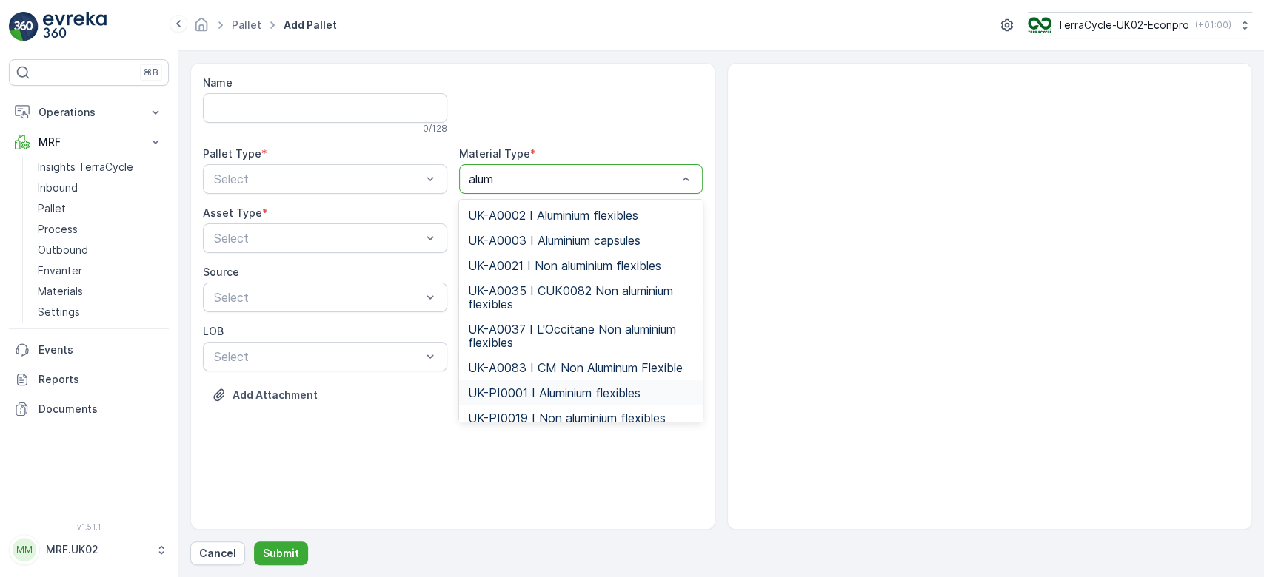
click at [598, 387] on span "UK-PI0001 I Aluminium flexibles" at bounding box center [554, 392] width 172 height 13
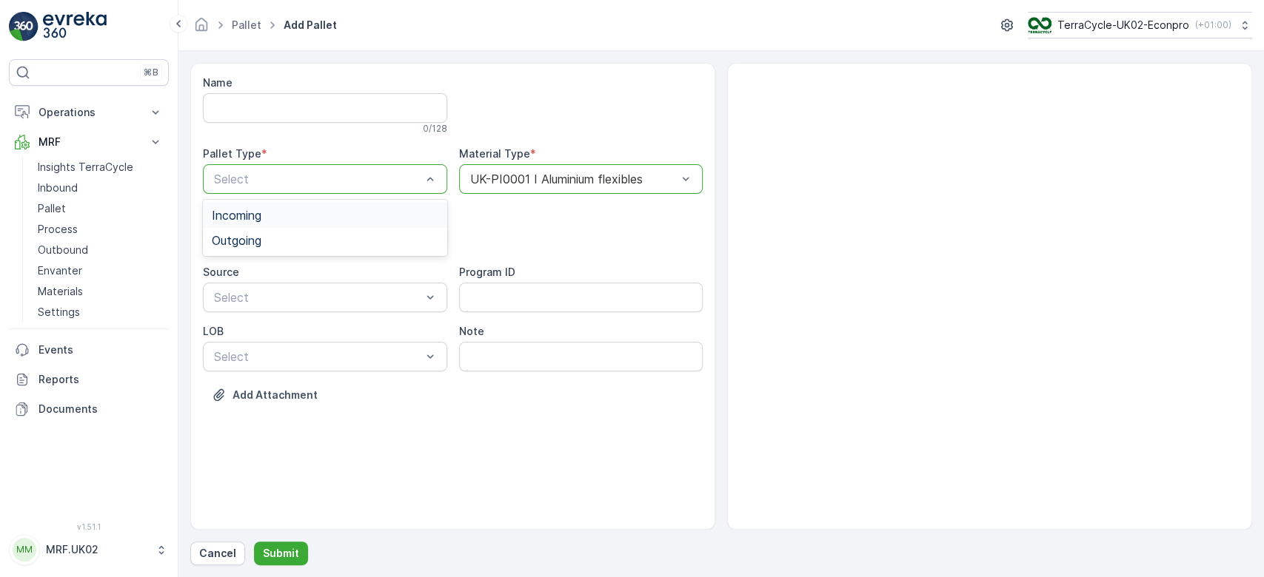
click at [284, 204] on div "Incoming" at bounding box center [325, 215] width 244 height 25
click at [224, 299] on span "Pallet" at bounding box center [227, 299] width 31 height 13
click at [286, 556] on p "Submit" at bounding box center [281, 553] width 36 height 15
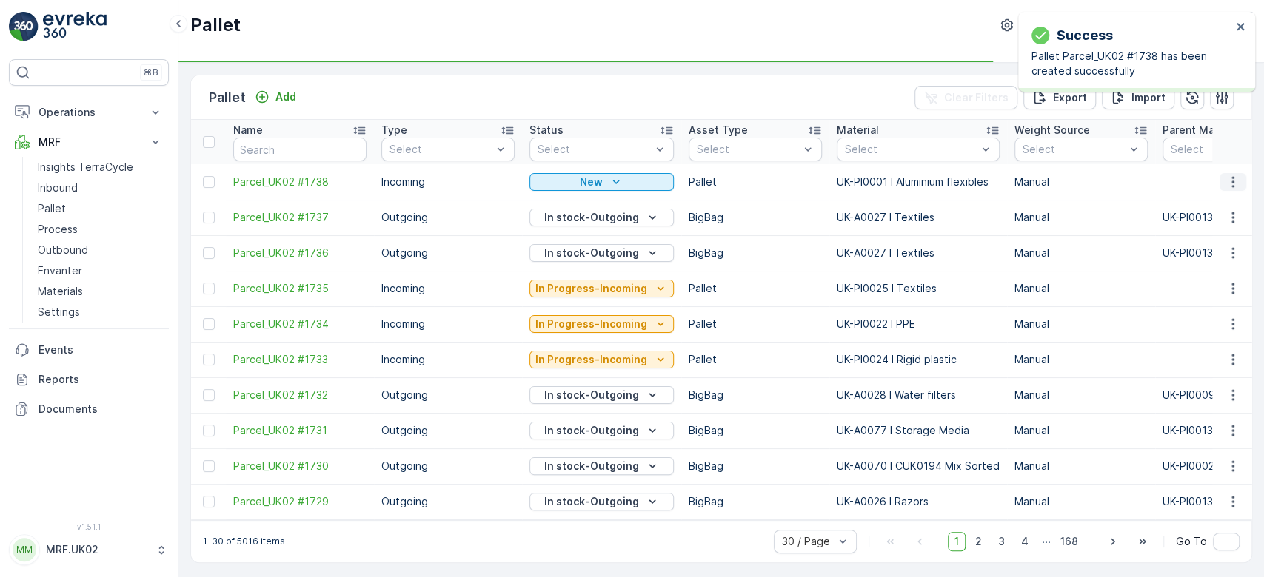
click at [1233, 177] on icon "button" at bounding box center [1232, 182] width 15 height 15
click at [1218, 281] on div "Print QR" at bounding box center [1215, 286] width 98 height 21
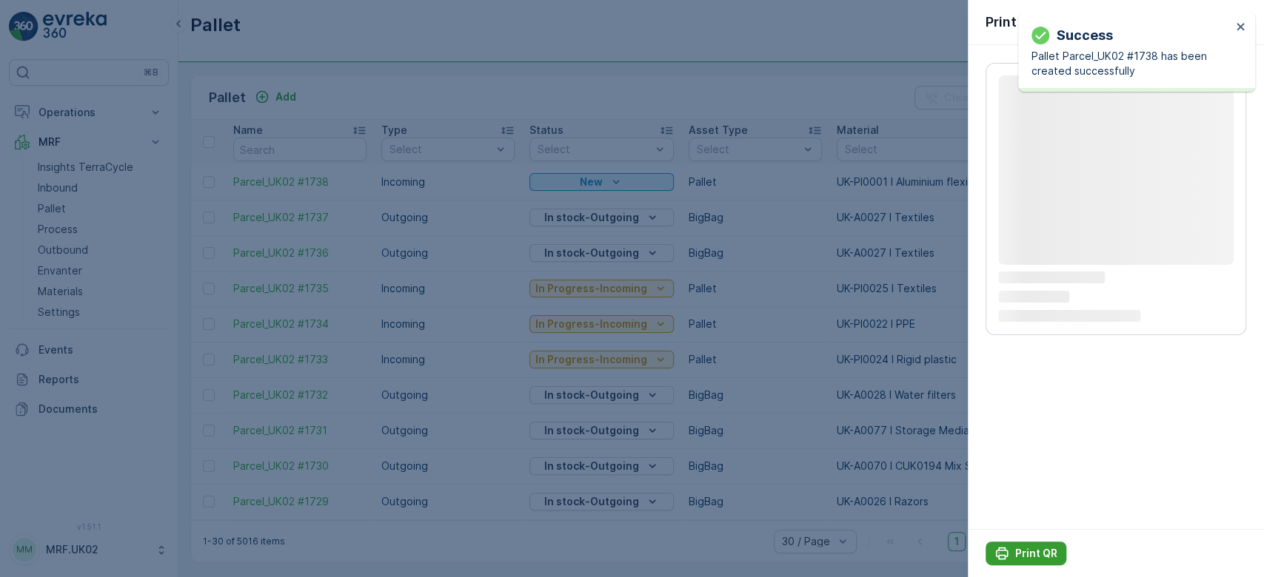
click at [1018, 559] on p "Print QR" at bounding box center [1036, 553] width 42 height 15
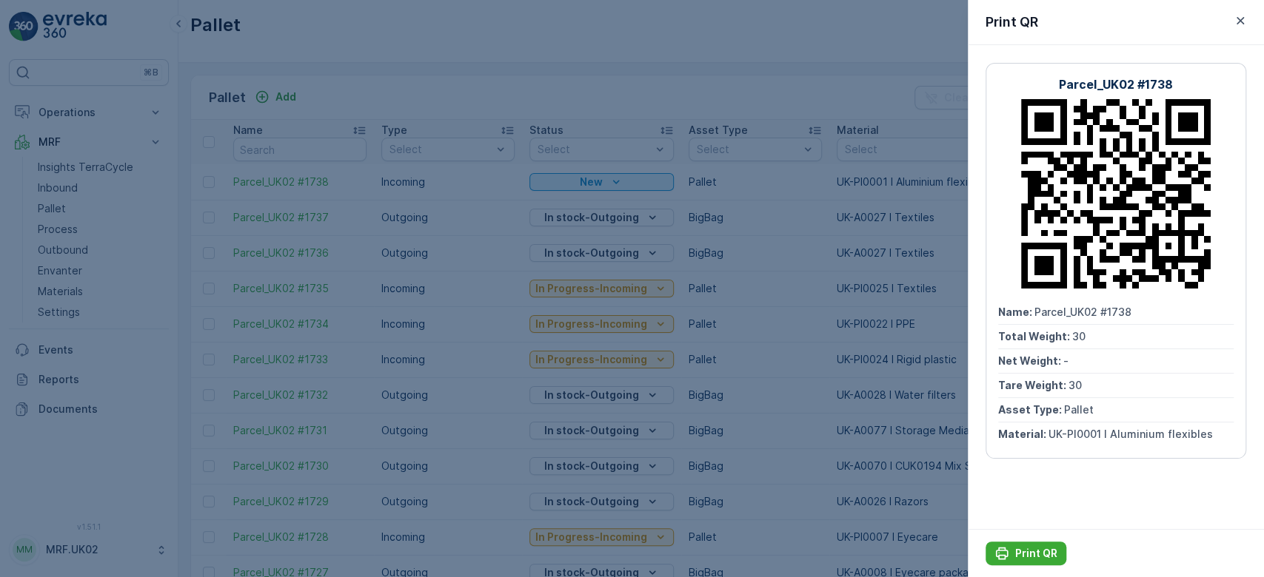
drag, startPoint x: 1018, startPoint y: 559, endPoint x: 65, endPoint y: 187, distance: 1022.9
click at [65, 187] on div at bounding box center [632, 288] width 1264 height 577
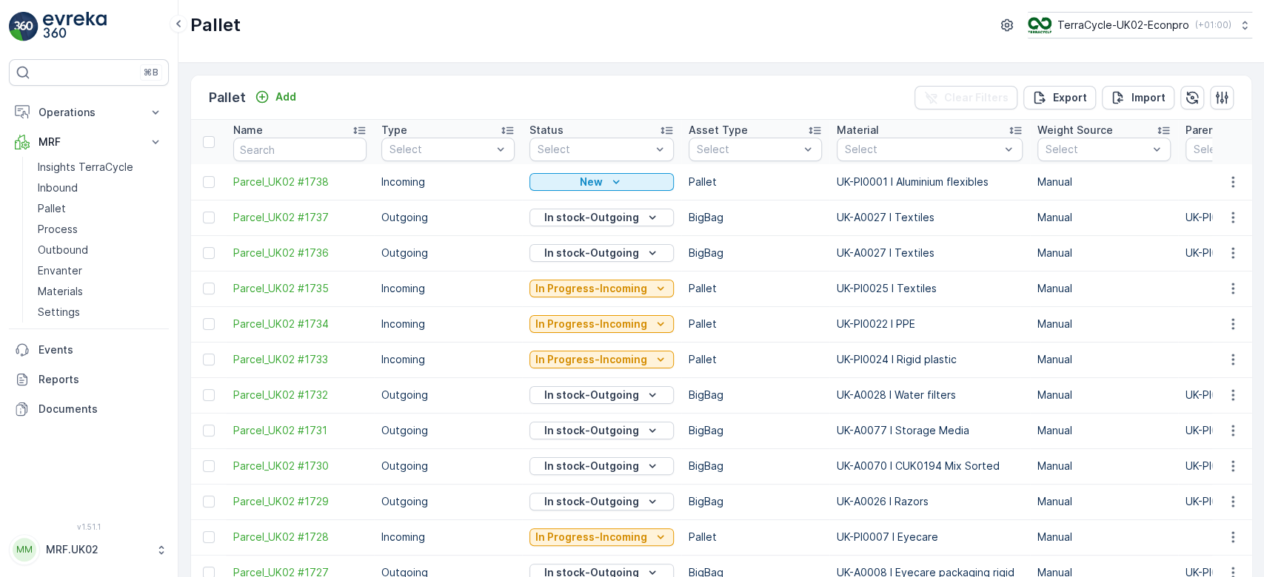
click at [65, 187] on p "Inbound" at bounding box center [58, 188] width 40 height 15
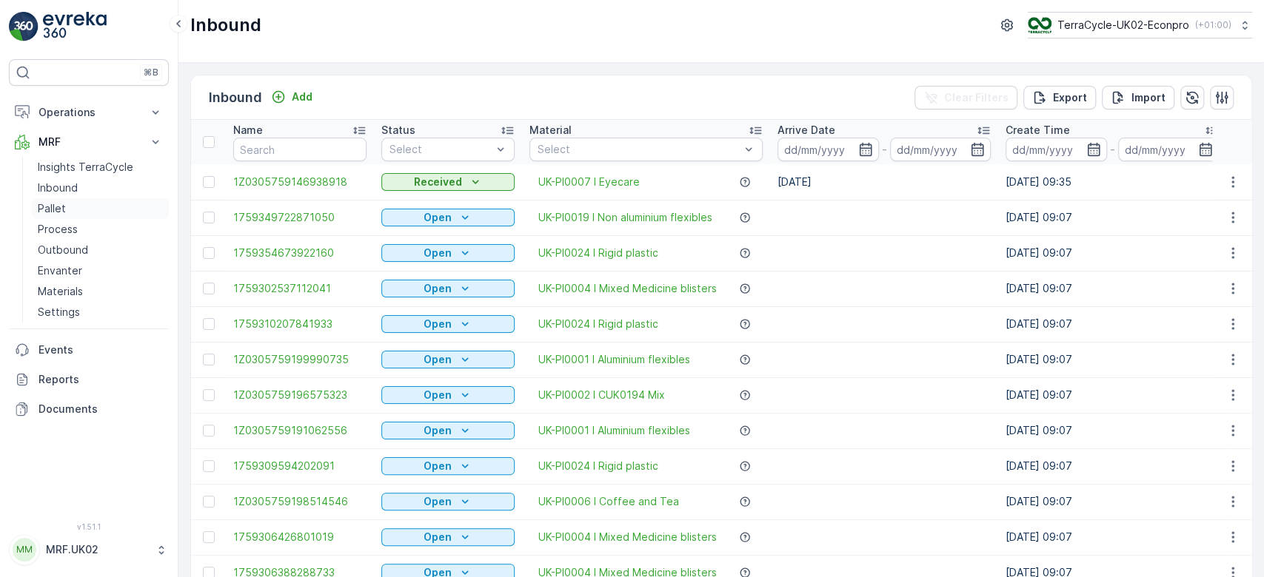
click at [71, 204] on link "Pallet" at bounding box center [100, 208] width 137 height 21
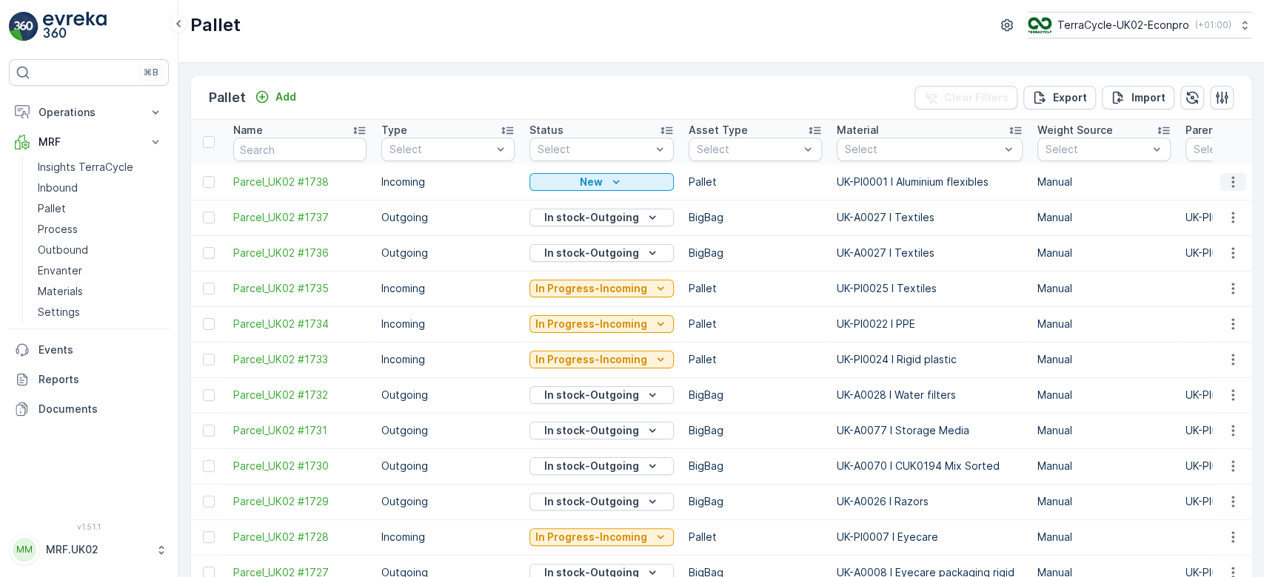
click at [1227, 181] on icon "button" at bounding box center [1232, 182] width 15 height 15
click at [1209, 284] on span "Print QR" at bounding box center [1192, 286] width 41 height 15
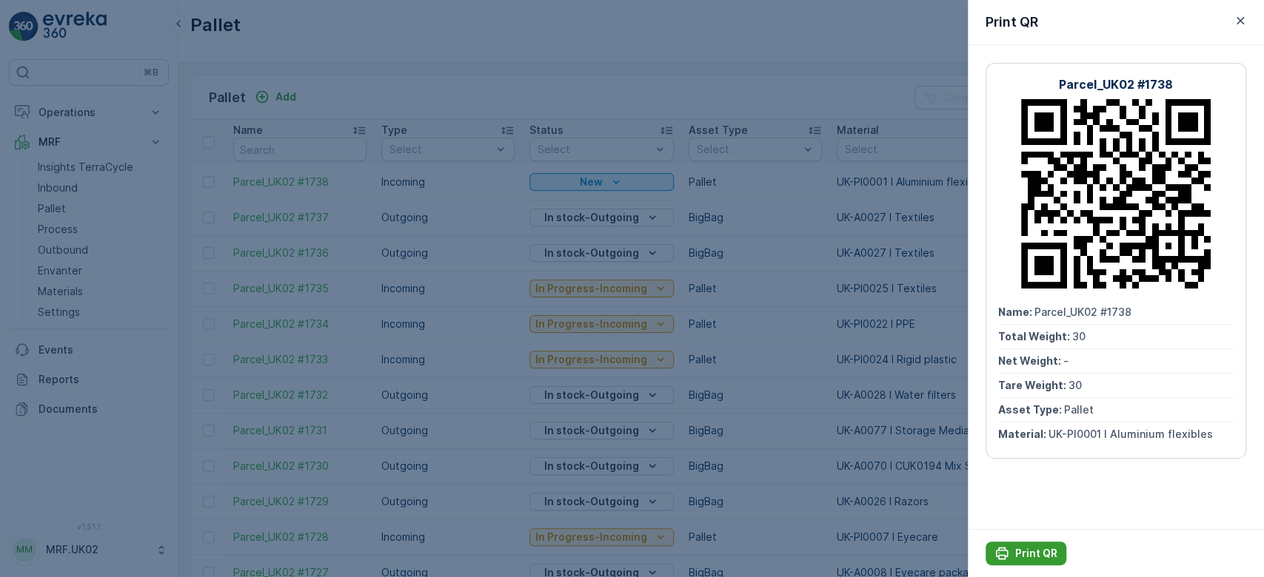
click at [1025, 556] on p "Print QR" at bounding box center [1036, 553] width 42 height 15
click at [859, 93] on div at bounding box center [632, 288] width 1264 height 577
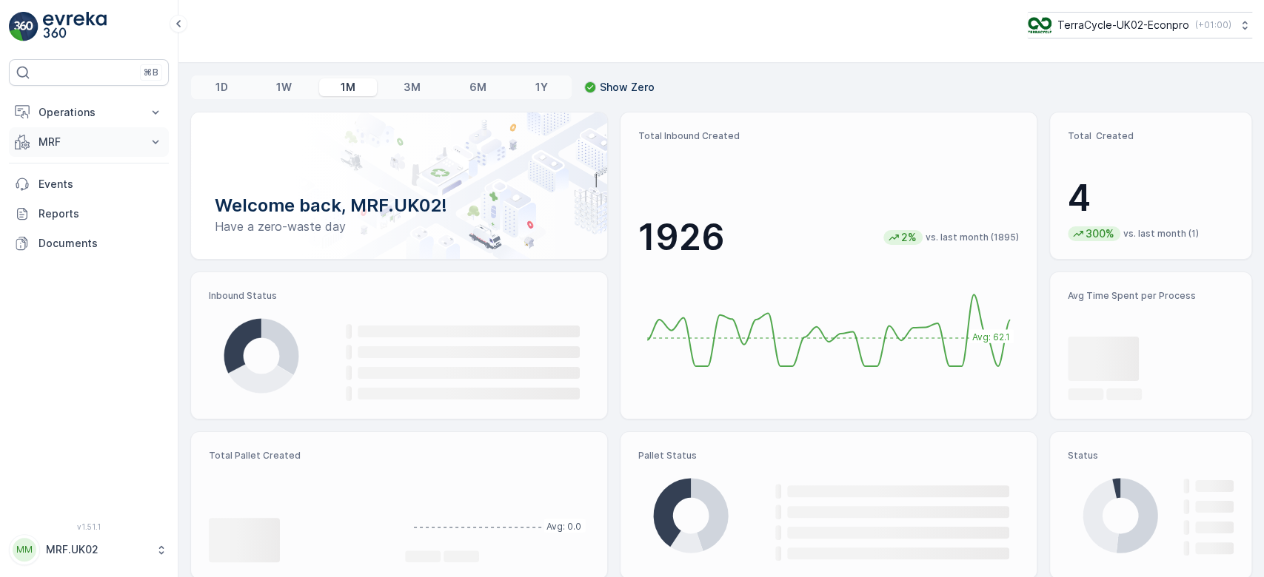
click at [110, 143] on p "MRF" at bounding box center [88, 142] width 101 height 15
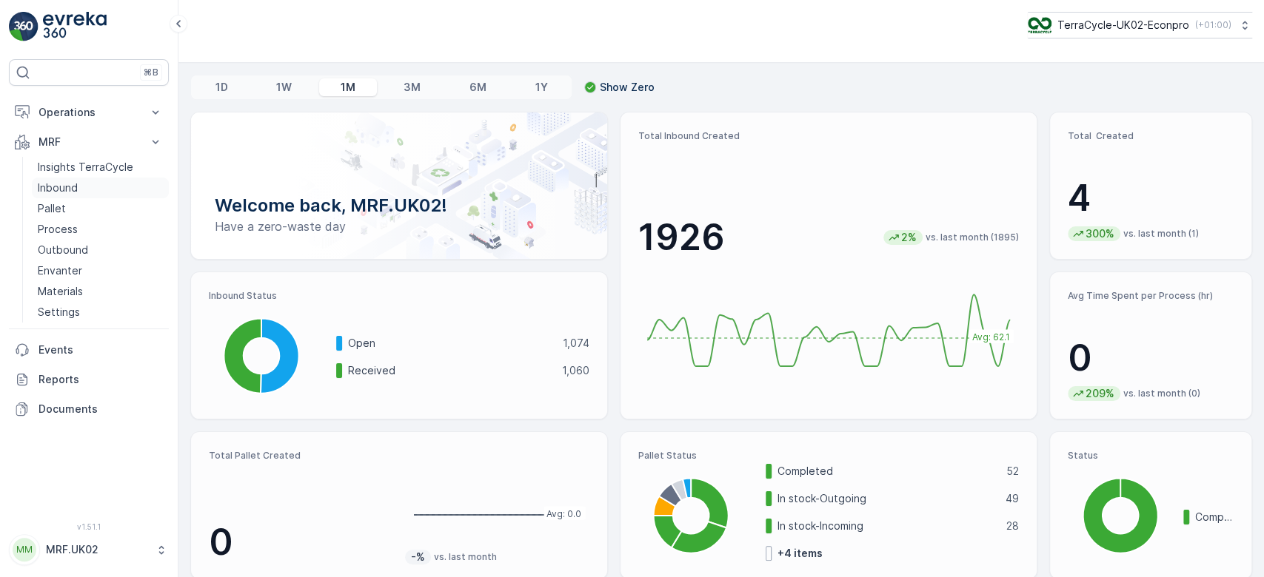
click at [84, 186] on link "Inbound" at bounding box center [100, 188] width 137 height 21
